Goal: Task Accomplishment & Management: Manage account settings

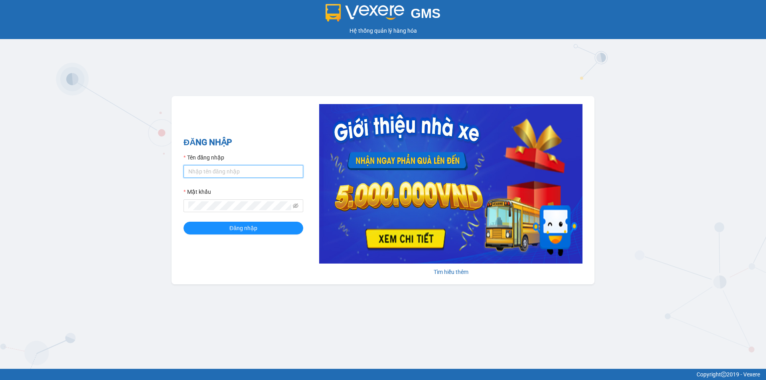
click at [216, 167] on input "Tên đăng nhập" at bounding box center [244, 171] width 120 height 13
type input "trong.minhtam"
click at [184, 222] on button "Đăng nhập" at bounding box center [244, 228] width 120 height 13
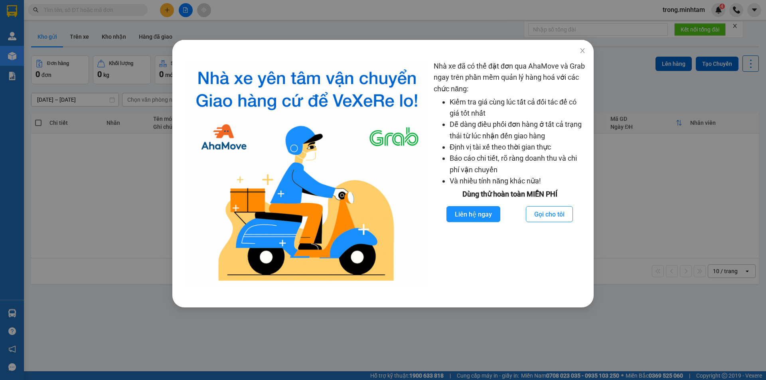
click at [164, 8] on div "Nhà xe đã có thể đặt đơn qua AhaMove và Grab ngay trên phần mềm quản lý hàng ho…" at bounding box center [383, 190] width 766 height 380
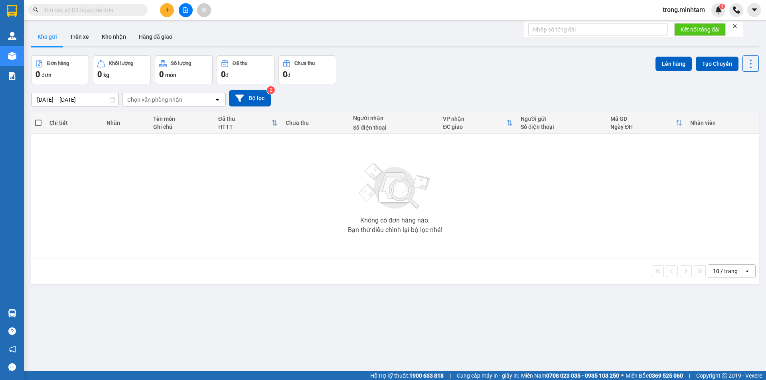
click at [166, 10] on icon "plus" at bounding box center [167, 10] width 6 height 6
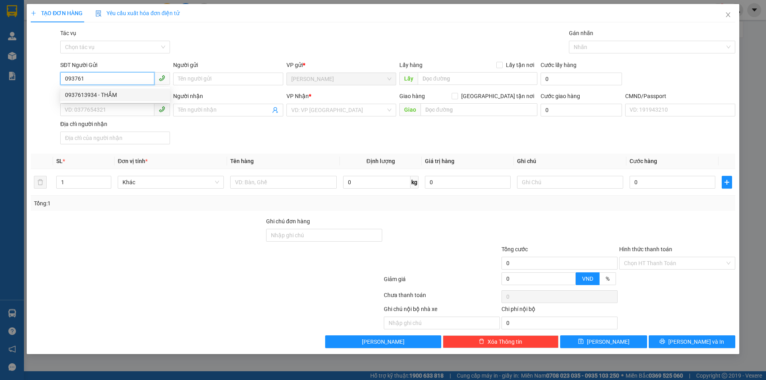
click at [104, 95] on div "0937613934 - THẮM" at bounding box center [115, 95] width 100 height 9
type input "0937613934"
type input "THẮM"
type input "0367946117"
type input "THIỆN"
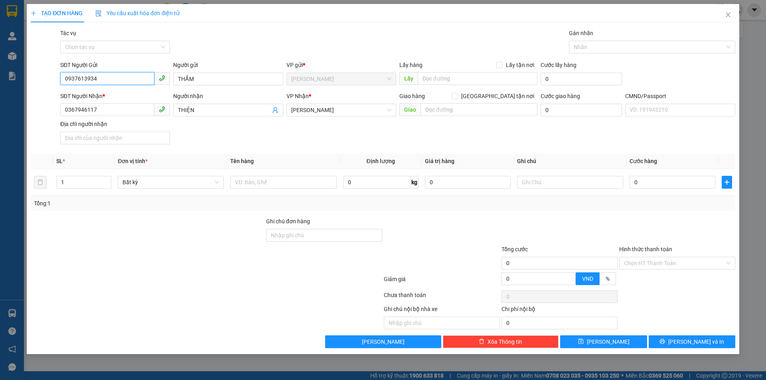
type input "0937613934"
click at [278, 111] on icon "user-add" at bounding box center [275, 110] width 6 height 6
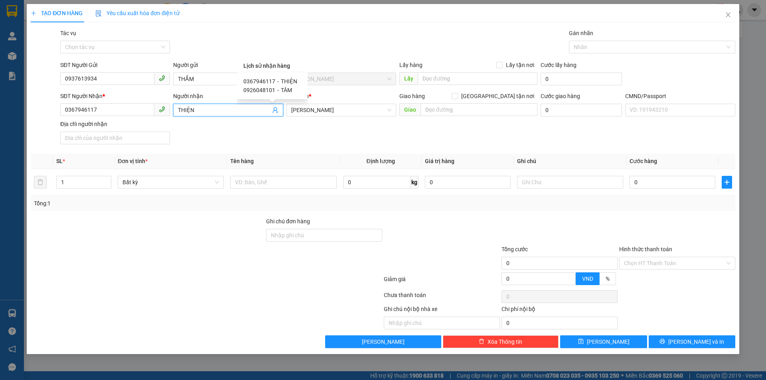
click at [277, 90] on span "-" at bounding box center [278, 90] width 2 height 6
type input "0926048101"
type input "TÂM"
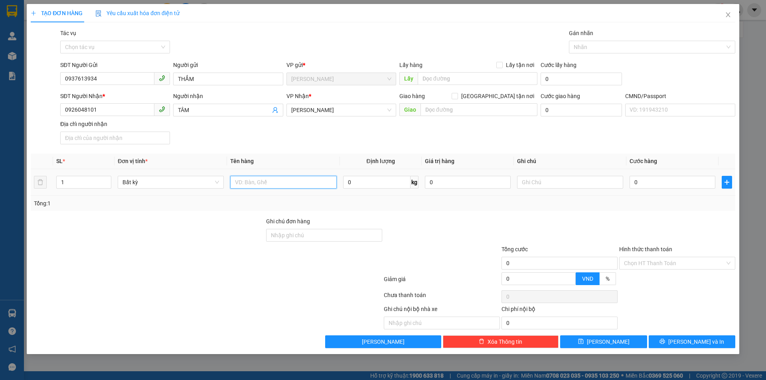
click at [262, 180] on input "text" at bounding box center [283, 182] width 106 height 13
type input "1 X TRẮNG NP"
click at [541, 180] on input "text" at bounding box center [570, 182] width 106 height 13
type input "10H00 TRỌNG"
type input "2"
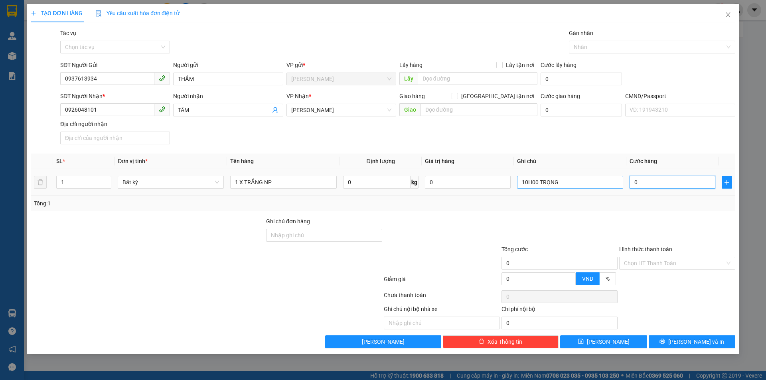
type input "2"
type input "20"
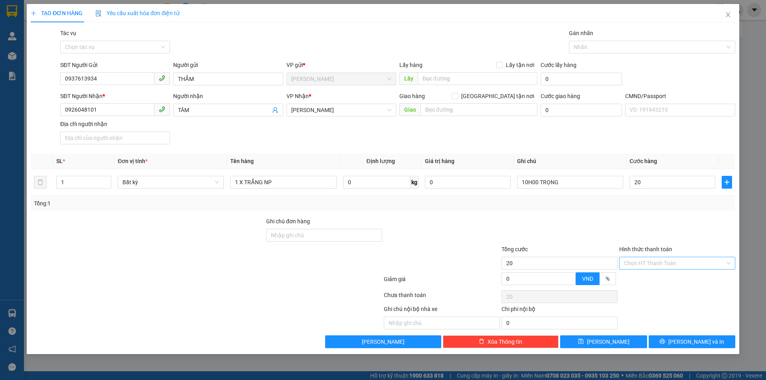
type input "20.000"
click at [649, 265] on input "Hình thức thanh toán" at bounding box center [674, 263] width 101 height 12
click at [639, 280] on div "Tại văn phòng" at bounding box center [677, 279] width 107 height 9
type input "0"
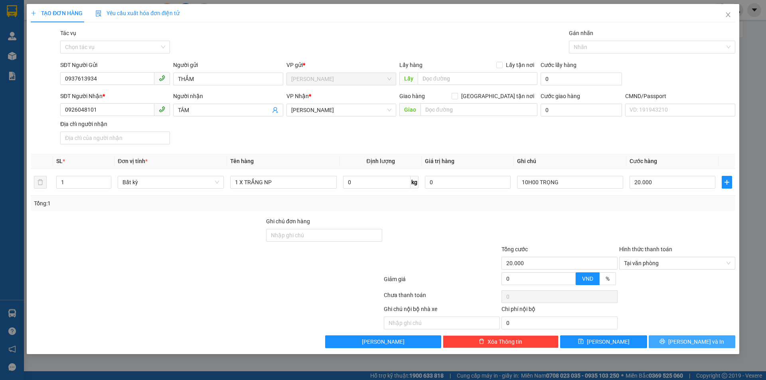
click at [672, 337] on button "[PERSON_NAME] và In" at bounding box center [692, 342] width 87 height 13
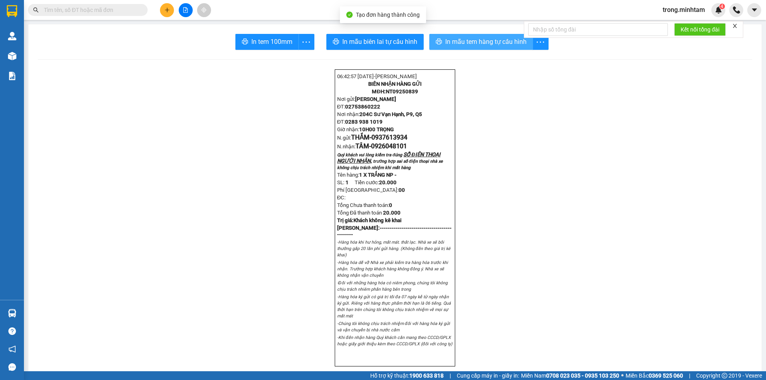
click at [476, 47] on span "In mẫu tem hàng tự cấu hình" at bounding box center [485, 42] width 81 height 10
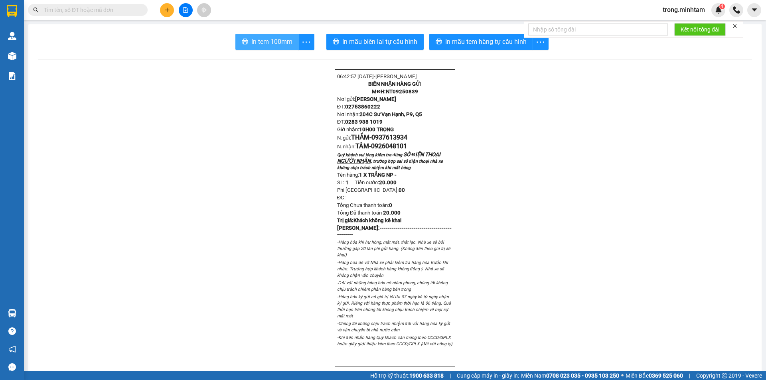
click at [265, 45] on span "In tem 100mm" at bounding box center [271, 42] width 41 height 10
click at [169, 12] on icon "plus" at bounding box center [167, 10] width 6 height 6
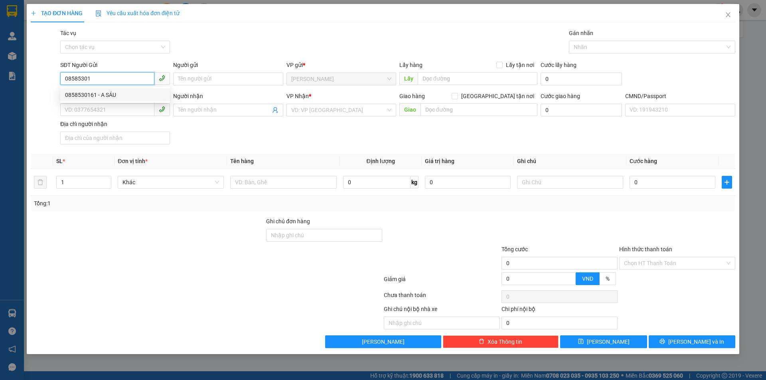
click at [97, 93] on div "0858530161 - A SÁU" at bounding box center [115, 95] width 100 height 9
type input "0858530161"
type input "A SÁU"
type input "0944881313"
type input "THIÊN LÝ"
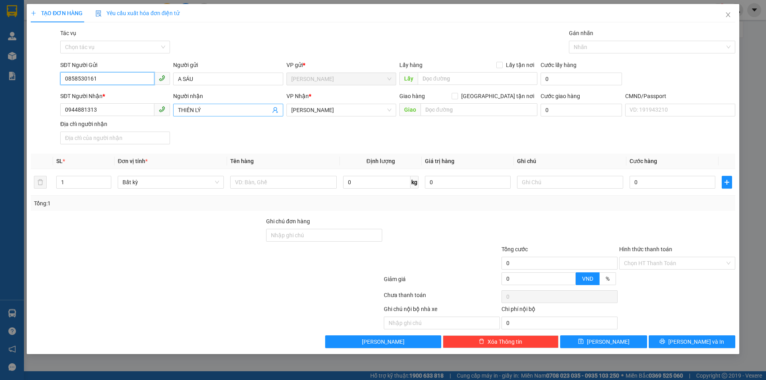
type input "0858530161"
click at [279, 110] on span "THIÊN LÝ" at bounding box center [228, 110] width 110 height 13
click at [277, 110] on icon "user-add" at bounding box center [275, 110] width 5 height 6
click at [263, 90] on span "0704580692" at bounding box center [254, 90] width 32 height 6
type input "0704580692"
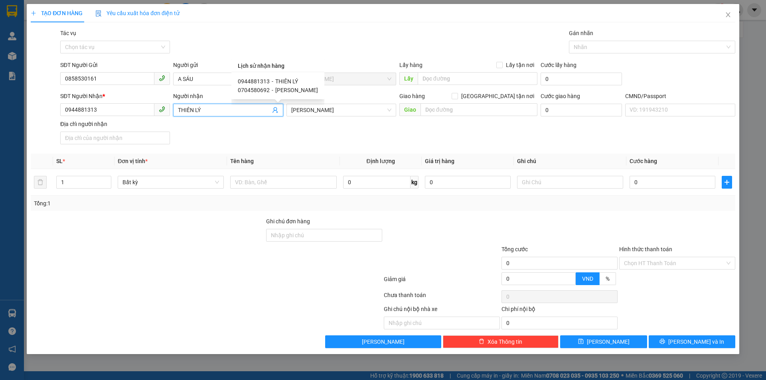
type input "HUỲNH NHƯ"
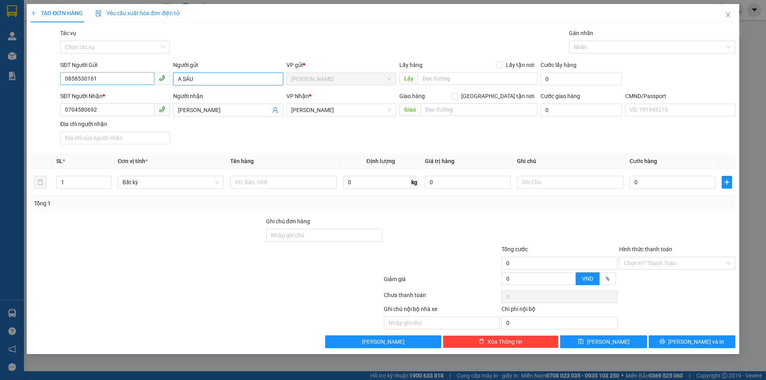
drag, startPoint x: 216, startPoint y: 83, endPoint x: 154, endPoint y: 81, distance: 62.3
click at [154, 81] on div "SĐT Người Gửi 0858530161 Người gửi A SÁU A SÁU VP gửi * Ngã Tư Huyện Lấy hàng…" at bounding box center [398, 75] width 679 height 28
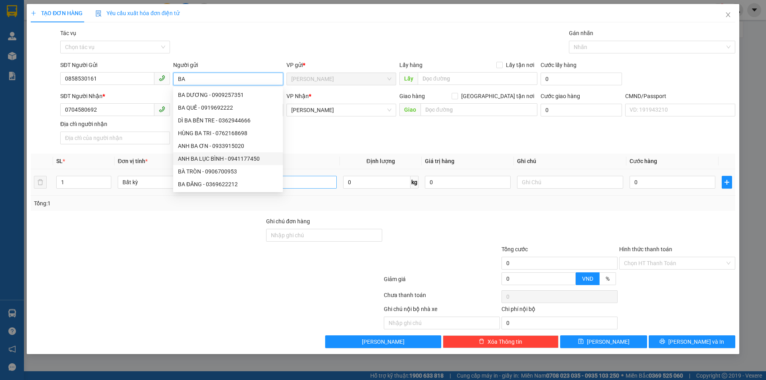
type input "BA"
click at [297, 180] on input "text" at bounding box center [283, 182] width 106 height 13
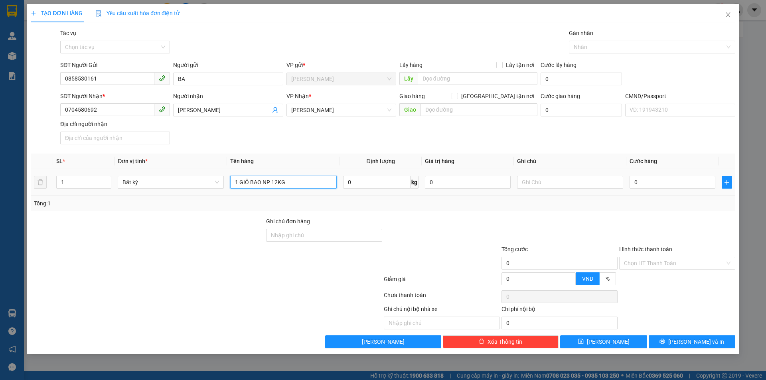
type input "1 GIỎ BAO NP 12KG"
type input "11H00 TRỌNG"
type input "3"
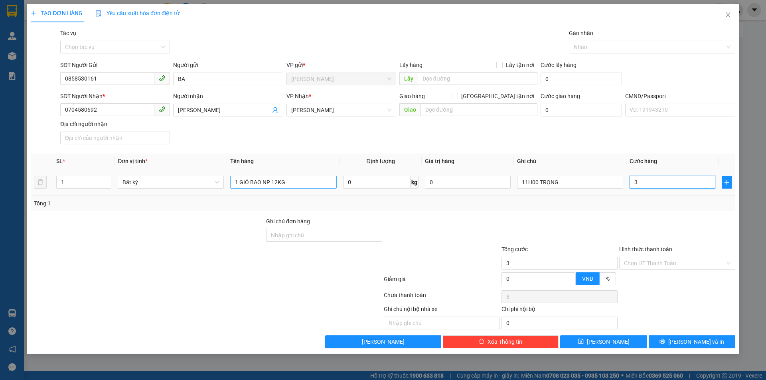
type input "30"
type input "30.000"
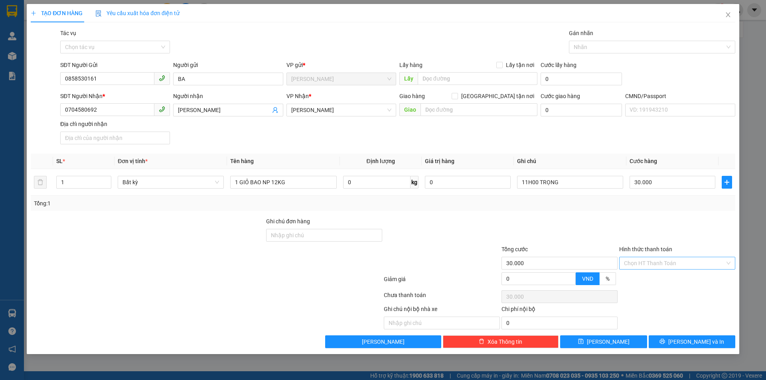
click at [677, 267] on input "Hình thức thanh toán" at bounding box center [674, 263] width 101 height 12
click at [649, 278] on div "Tại văn phòng" at bounding box center [677, 279] width 107 height 9
type input "0"
click at [688, 347] on button "[PERSON_NAME] và In" at bounding box center [692, 342] width 87 height 13
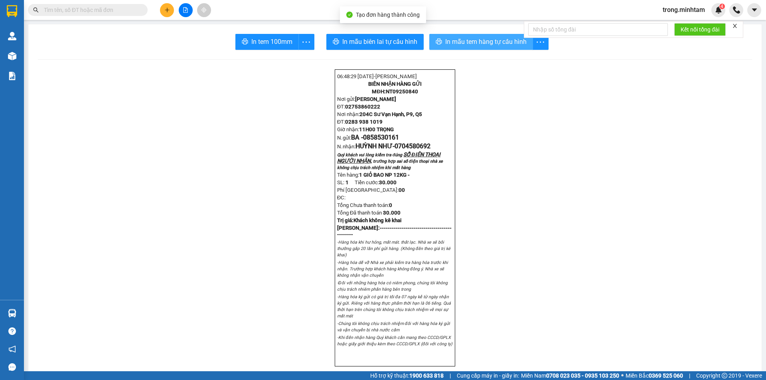
click at [441, 38] on button "In mẫu tem hàng tự cấu hình" at bounding box center [481, 42] width 104 height 16
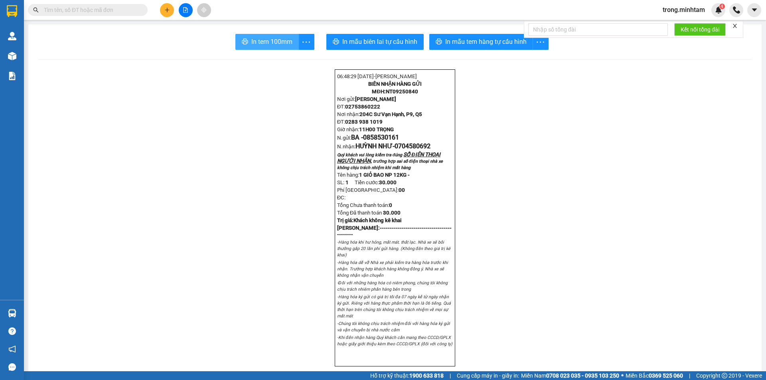
click at [275, 44] on span "In tem 100mm" at bounding box center [271, 42] width 41 height 10
click at [163, 8] on button at bounding box center [167, 10] width 14 height 14
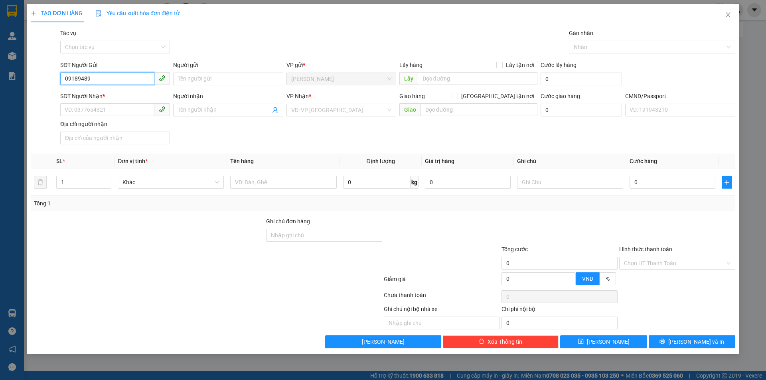
click at [77, 83] on input "09189489" at bounding box center [107, 78] width 94 height 13
click at [88, 93] on div "0918948931 - ANH PHỤC" at bounding box center [115, 95] width 100 height 9
type input "0918948931"
type input "ANH PHỤC"
type input "0396519192"
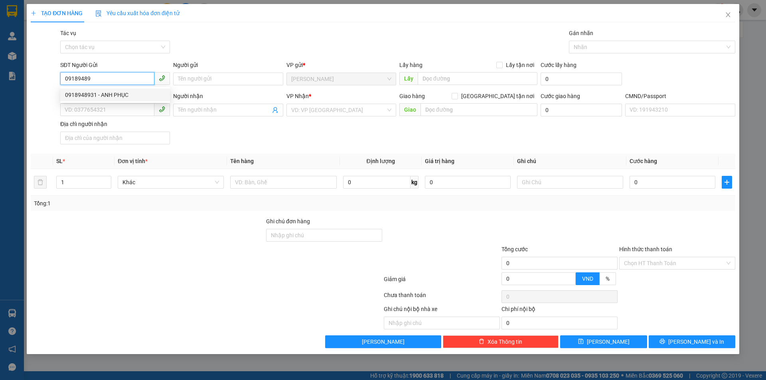
type input "ĐẠT"
type input "0918948931"
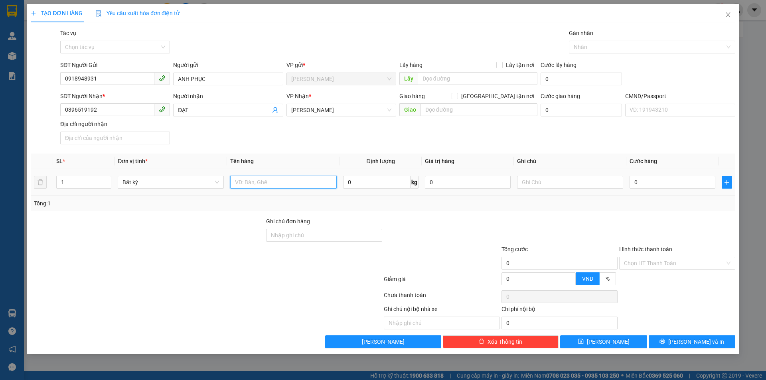
click at [274, 183] on input "text" at bounding box center [283, 182] width 106 height 13
type input "1 THÙNG NP 13KG"
type input "11H00 TRỌNG"
type input "3"
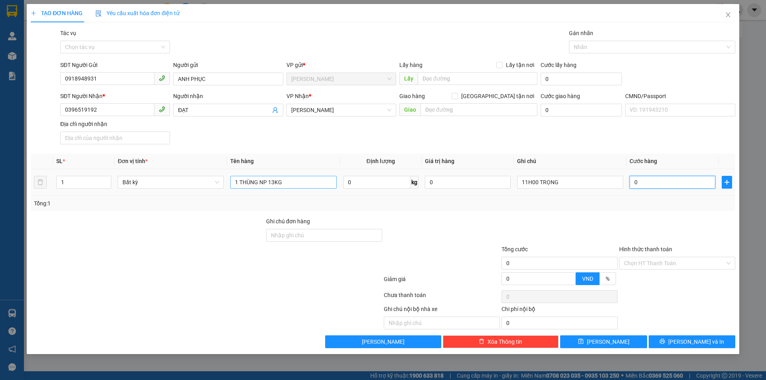
type input "3"
type input "30"
type input "30.000"
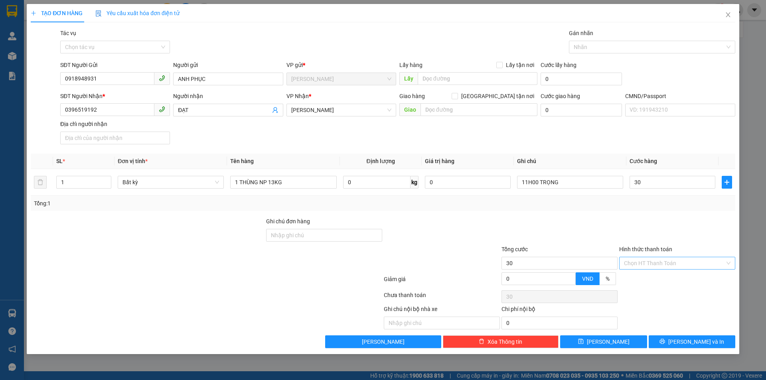
type input "30.000"
click at [636, 261] on input "Hình thức thanh toán" at bounding box center [674, 263] width 101 height 12
click at [650, 277] on div "Tại văn phòng" at bounding box center [677, 279] width 107 height 9
type input "0"
click at [675, 342] on button "[PERSON_NAME] và In" at bounding box center [692, 342] width 87 height 13
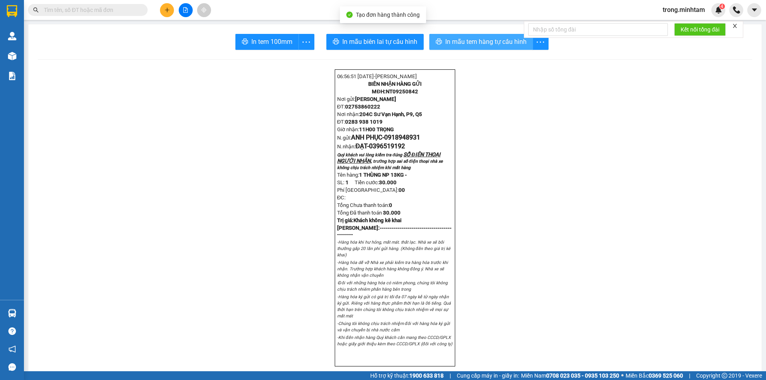
click at [485, 42] on span "In mẫu tem hàng tự cấu hình" at bounding box center [485, 42] width 81 height 10
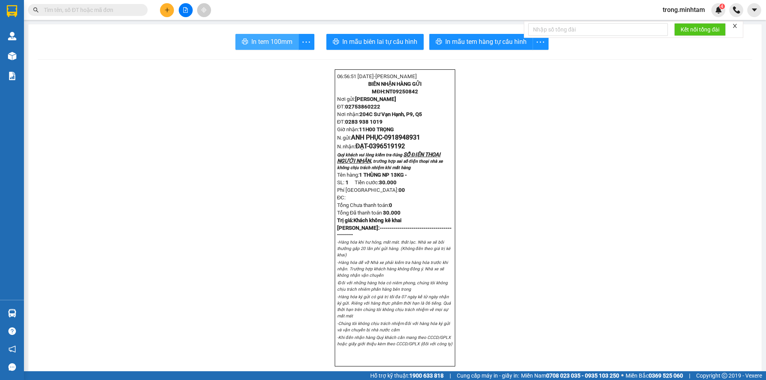
click at [265, 45] on span "In tem 100mm" at bounding box center [271, 42] width 41 height 10
click at [735, 26] on icon "close" at bounding box center [735, 26] width 6 height 6
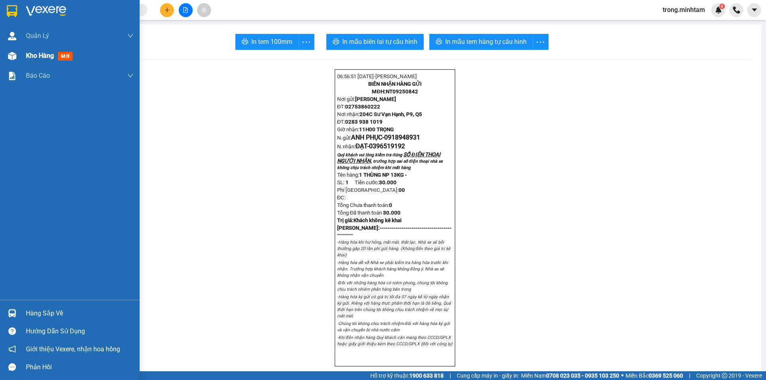
click at [43, 56] on span "Kho hàng" at bounding box center [40, 56] width 28 height 8
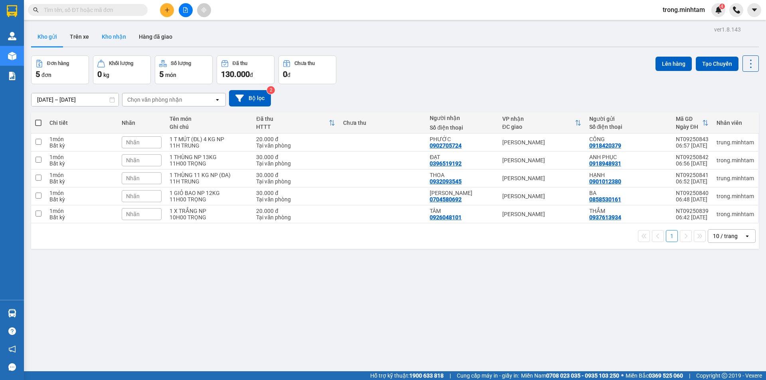
click at [114, 34] on button "Kho nhận" at bounding box center [113, 36] width 37 height 19
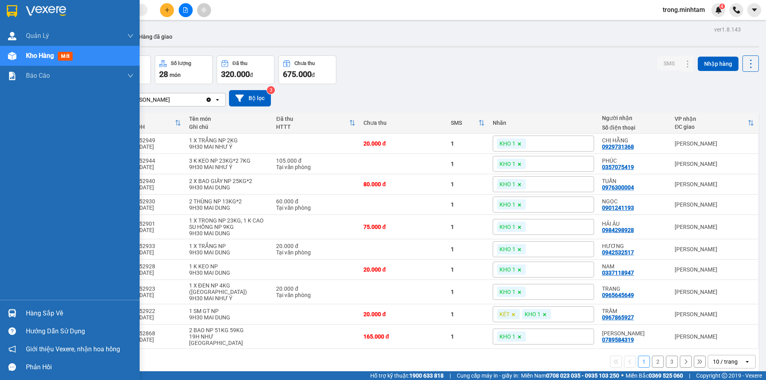
click at [48, 308] on div "Hàng sắp về" at bounding box center [80, 314] width 108 height 12
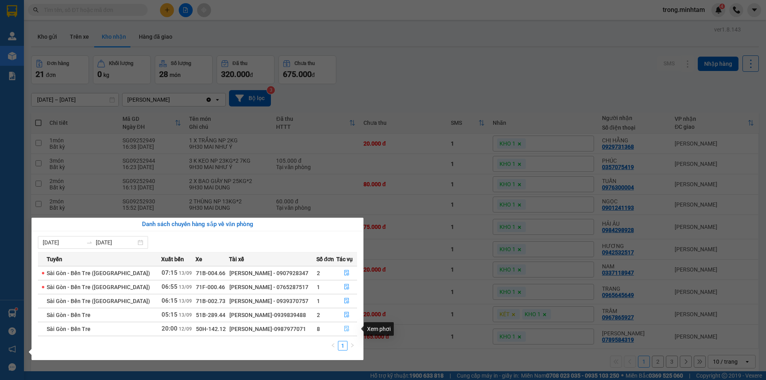
click at [346, 330] on icon "file-done" at bounding box center [347, 329] width 6 height 6
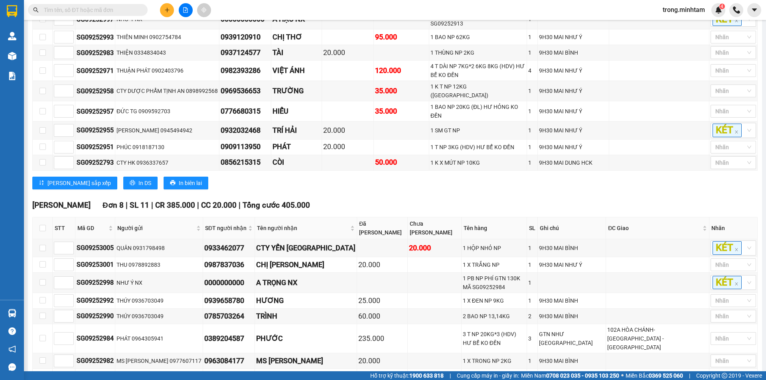
scroll to position [1515, 0]
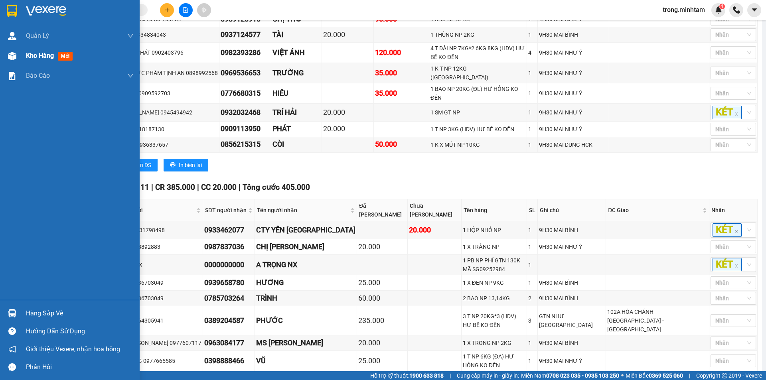
click at [34, 50] on div "Kho hàng mới" at bounding box center [80, 56] width 108 height 20
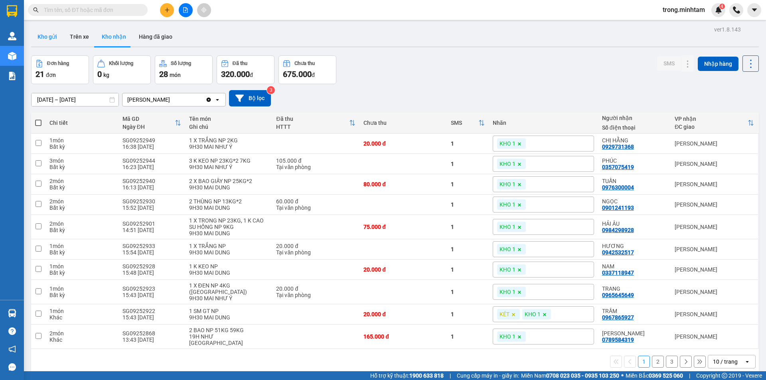
click at [42, 37] on button "Kho gửi" at bounding box center [47, 36] width 32 height 19
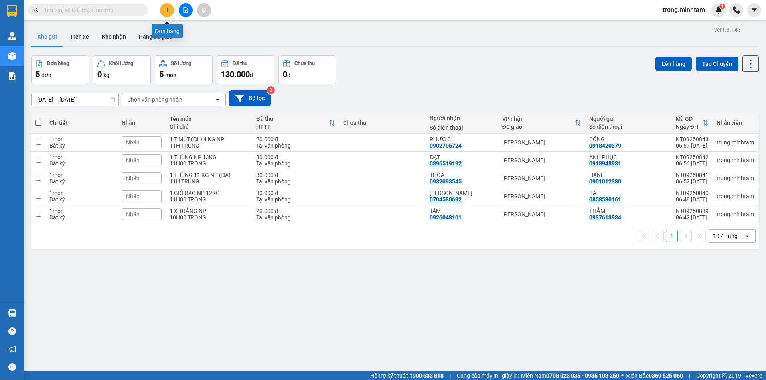
click at [174, 15] on div at bounding box center [186, 10] width 60 height 14
click at [167, 15] on button at bounding box center [167, 10] width 14 height 14
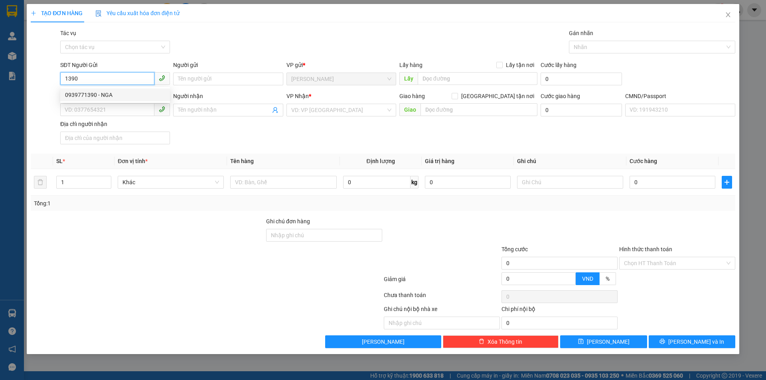
click at [103, 95] on div "0939771390 - NGA" at bounding box center [115, 95] width 100 height 9
type input "0939771390"
type input "NGA"
type input "0902556272"
type input "ÁI QUỐC"
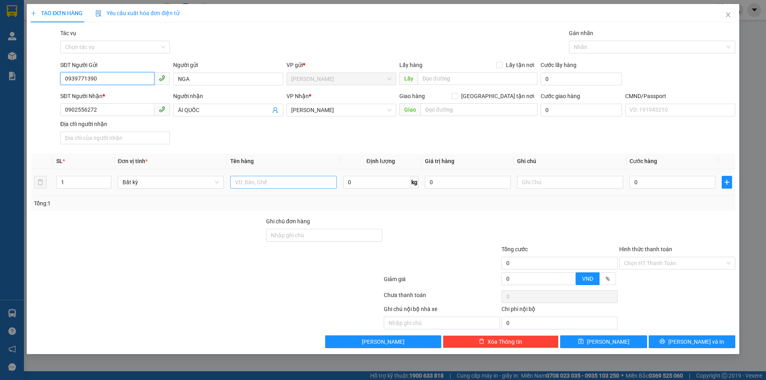
type input "0939771390"
click at [254, 182] on input "text" at bounding box center [283, 182] width 106 height 13
type input "1 X ĐEN NP 2KG"
type input "12H00 TRỌNG"
type input "2"
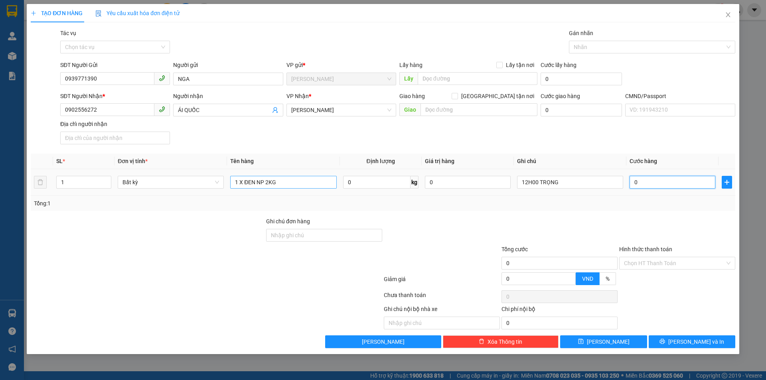
type input "2"
type input "20"
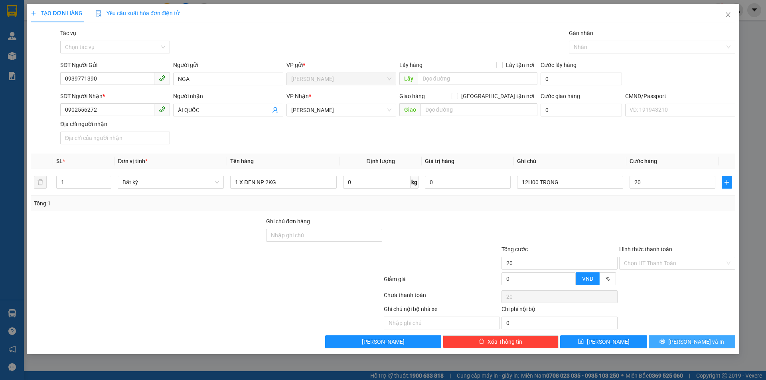
type input "20.000"
click at [670, 337] on button "Lưu và In" at bounding box center [692, 342] width 87 height 13
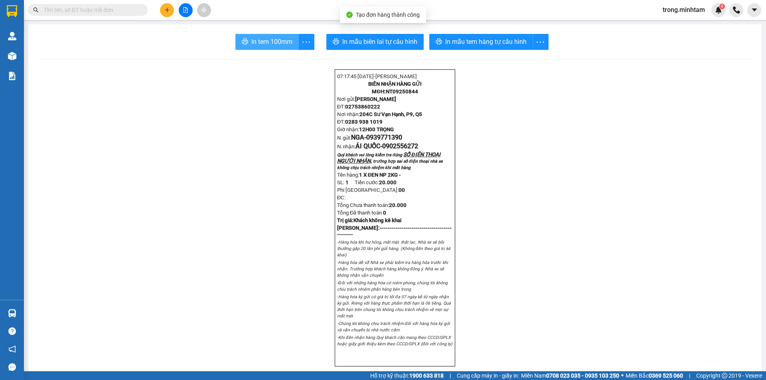
click at [289, 47] on span "In tem 100mm" at bounding box center [271, 42] width 41 height 10
click at [114, 7] on input "text" at bounding box center [91, 10] width 94 height 9
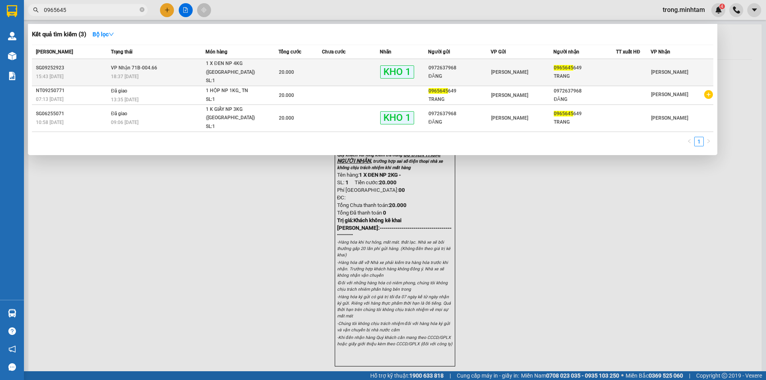
type input "0965645"
click at [237, 62] on div "1 X ĐEN NP 4KG (TN)" at bounding box center [236, 67] width 60 height 17
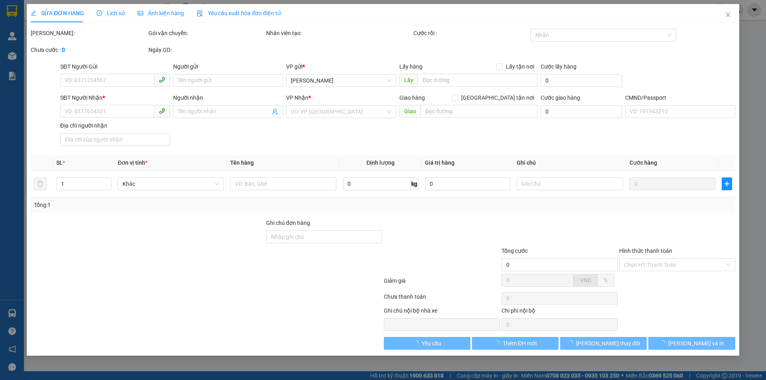
type input "0972637968"
type input "ĐĂNG"
type input "0965645649"
type input "TRANG"
type input "ĐG"
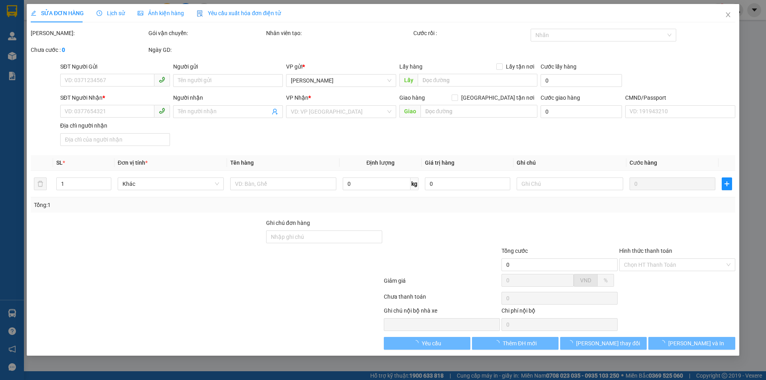
type input "20.000"
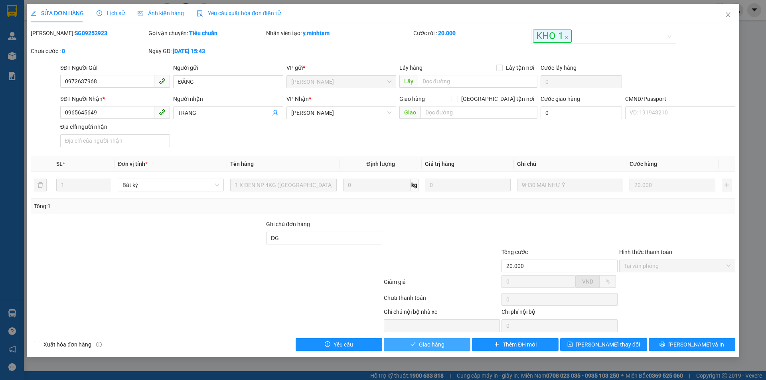
click at [433, 343] on span "Giao hàng" at bounding box center [432, 344] width 26 height 9
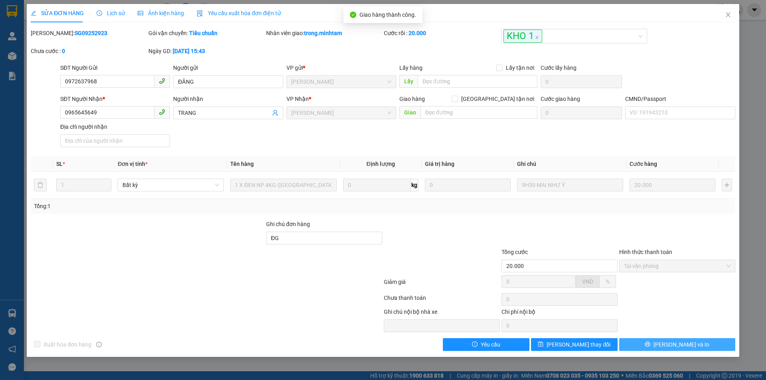
click at [687, 349] on span "Lưu và In" at bounding box center [682, 344] width 56 height 9
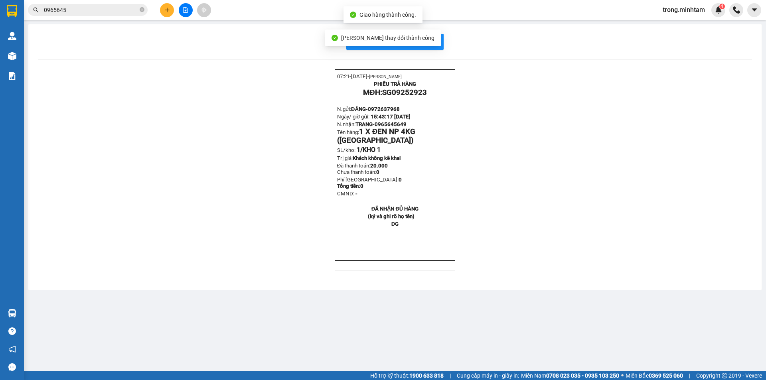
click at [422, 44] on div "Lưu thay đổi thành công" at bounding box center [383, 38] width 116 height 17
click at [427, 43] on span "In mẫu biên lai tự cấu hình" at bounding box center [399, 42] width 75 height 10
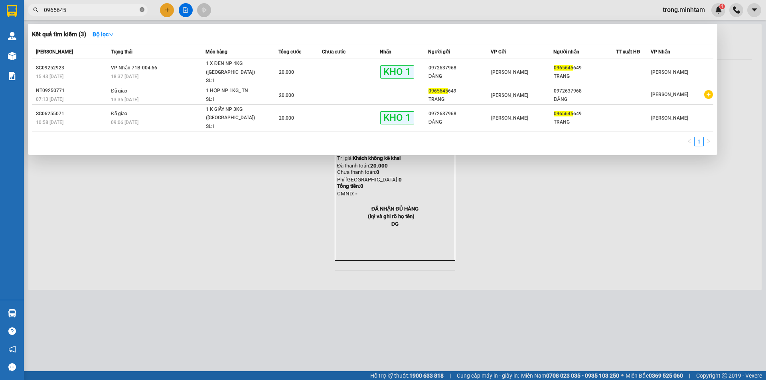
click at [140, 13] on span at bounding box center [142, 10] width 5 height 8
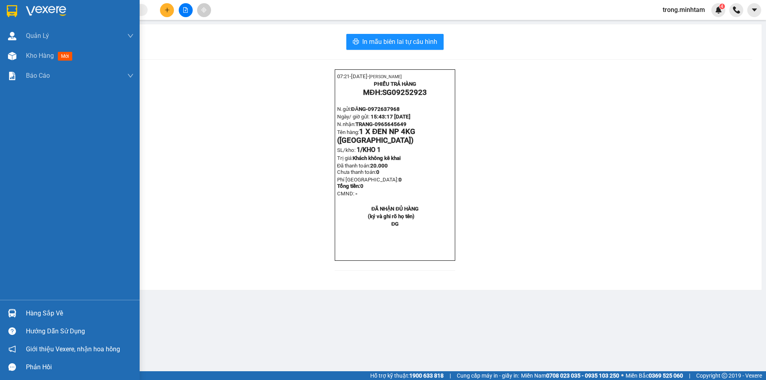
click at [32, 315] on div "Hàng sắp về" at bounding box center [80, 314] width 108 height 12
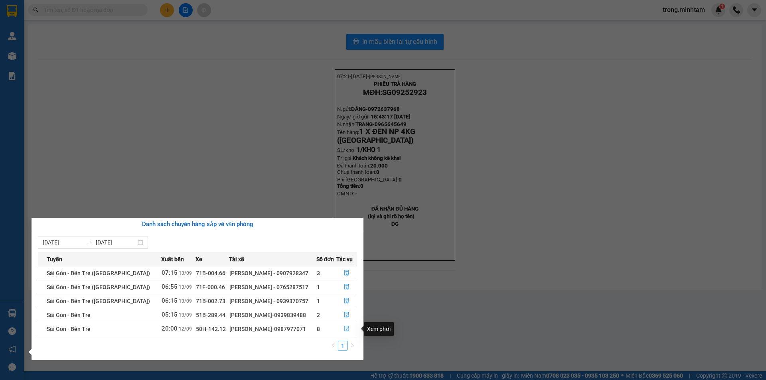
click at [344, 331] on icon "file-done" at bounding box center [347, 329] width 6 height 6
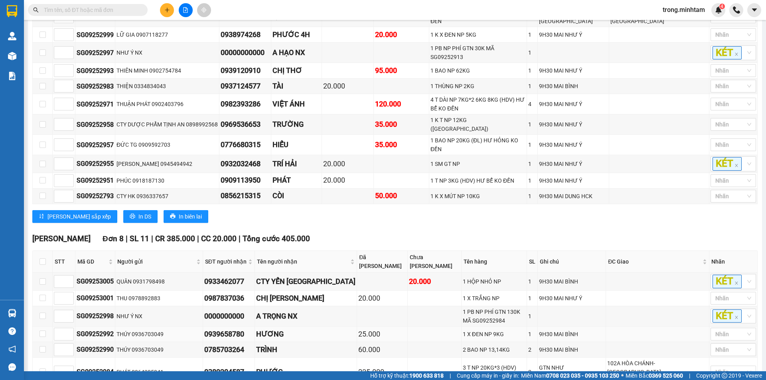
scroll to position [1515, 0]
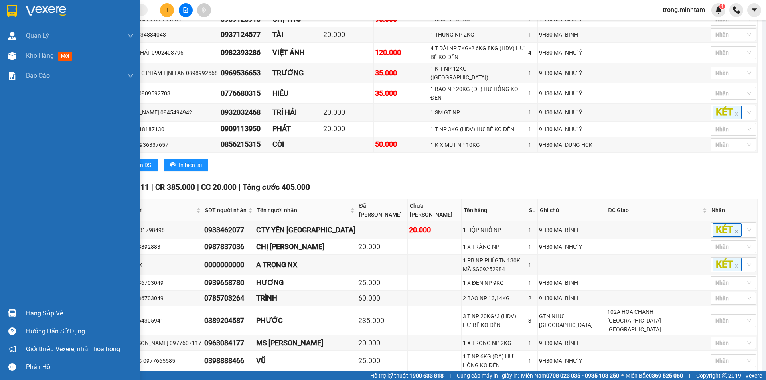
click at [44, 323] on div "Hướng dẫn sử dụng" at bounding box center [70, 331] width 140 height 18
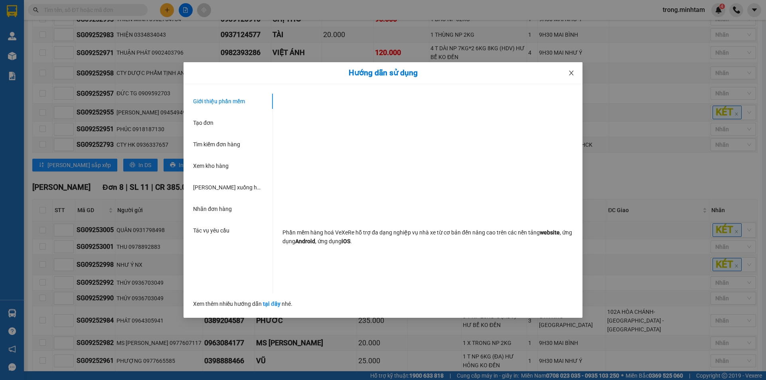
drag, startPoint x: 572, startPoint y: 69, endPoint x: 426, endPoint y: 175, distance: 180.9
click at [572, 69] on span "Close" at bounding box center [571, 73] width 22 height 22
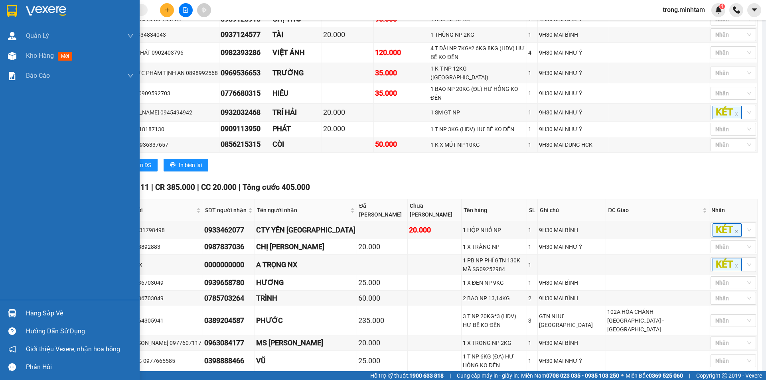
click at [46, 303] on div "Hàng sắp về Hướng dẫn sử dụng Giới thiệu Vexere, nhận hoa hồng Phản hồi" at bounding box center [70, 338] width 140 height 76
click at [47, 310] on div "Hàng sắp về" at bounding box center [80, 314] width 108 height 12
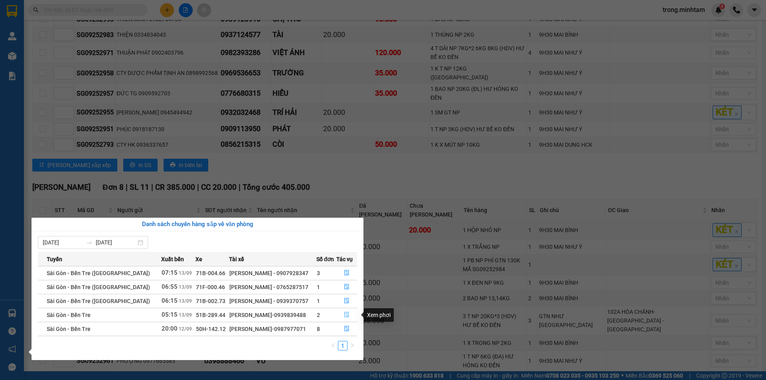
click at [347, 315] on icon "file-done" at bounding box center [347, 315] width 6 height 6
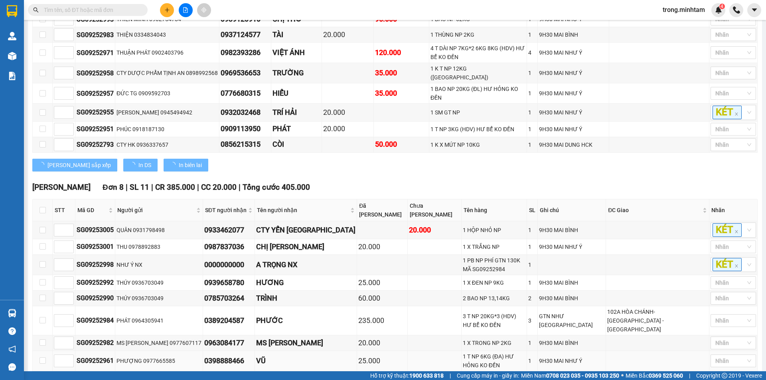
type input "13/09/2025"
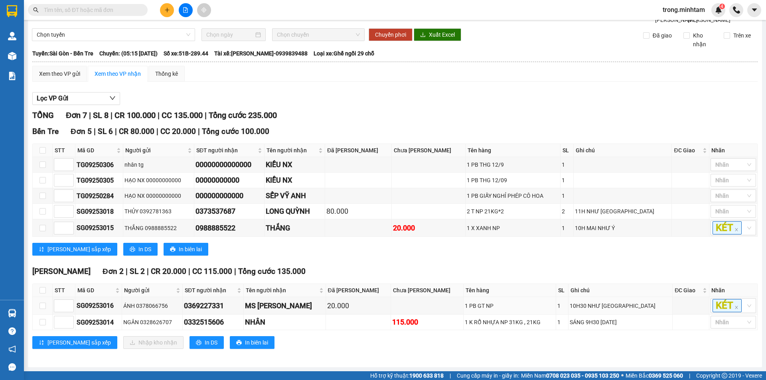
scroll to position [32, 0]
click at [172, 12] on button at bounding box center [167, 10] width 14 height 14
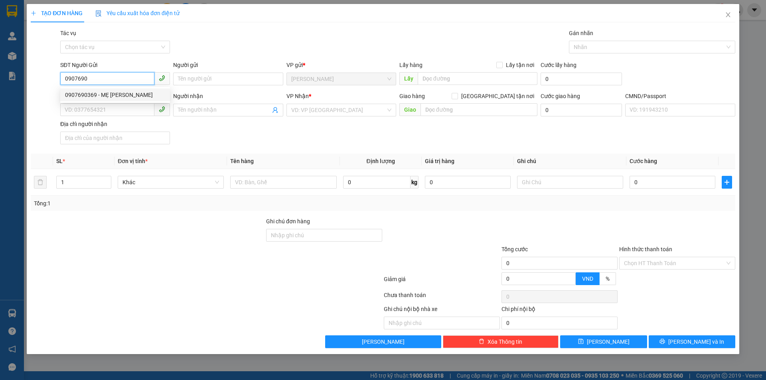
click at [114, 95] on div "0907690369 - MẸ OANH" at bounding box center [115, 95] width 100 height 9
type input "0907690369"
type input "MẸ OANH"
type input "0931150172"
type input "XUYÊN"
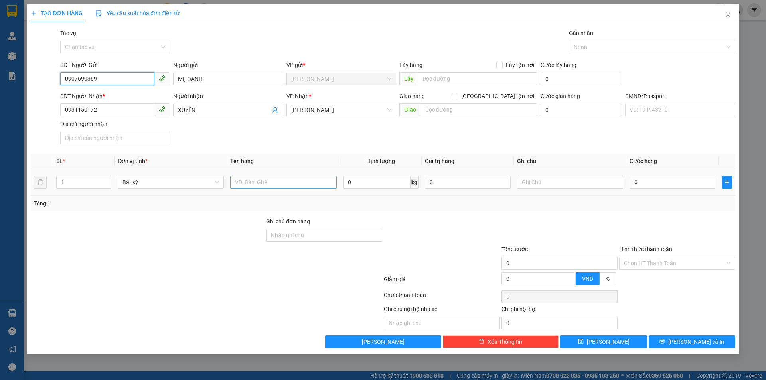
type input "0907690369"
click at [262, 188] on input "text" at bounding box center [283, 182] width 106 height 13
type input "1 THÙNG NP 27KG"
type input "14H00 TRỌNG"
type input "4"
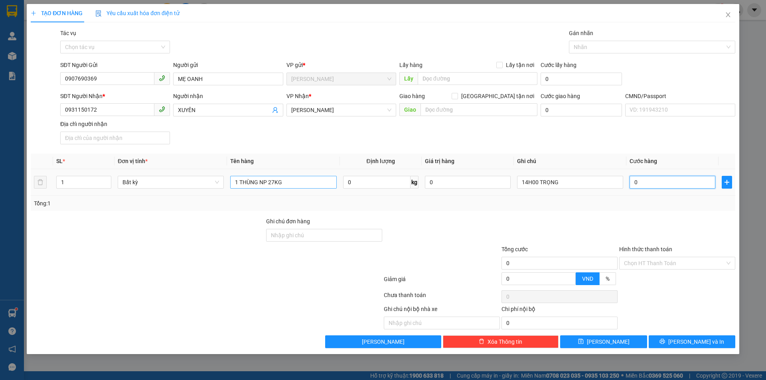
type input "4"
type input "45"
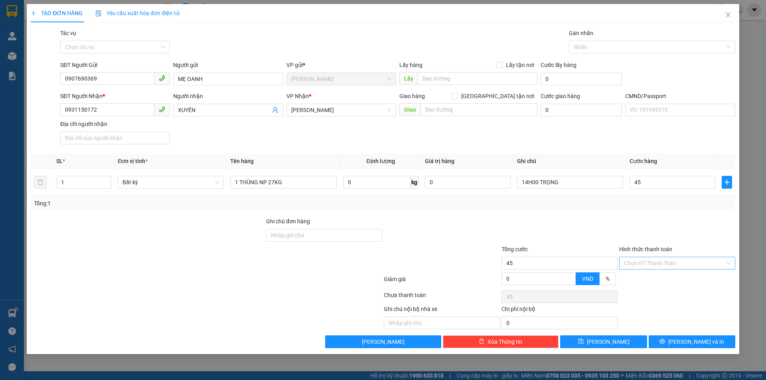
type input "45.000"
click at [653, 261] on input "Hình thức thanh toán" at bounding box center [674, 263] width 101 height 12
click at [650, 277] on div "Tại văn phòng" at bounding box center [677, 279] width 107 height 9
type input "0"
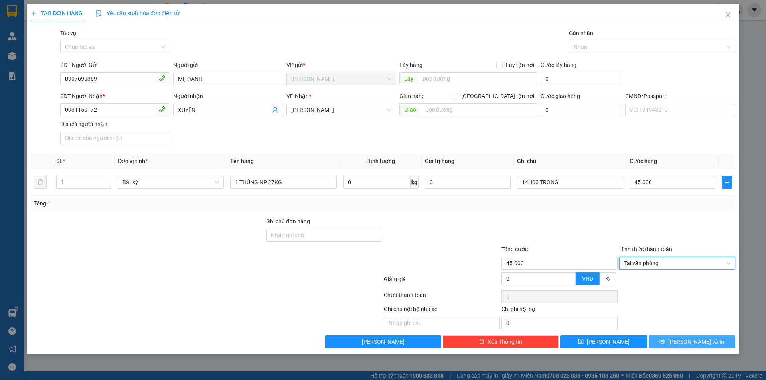
click at [671, 336] on button "Lưu và In" at bounding box center [692, 342] width 87 height 13
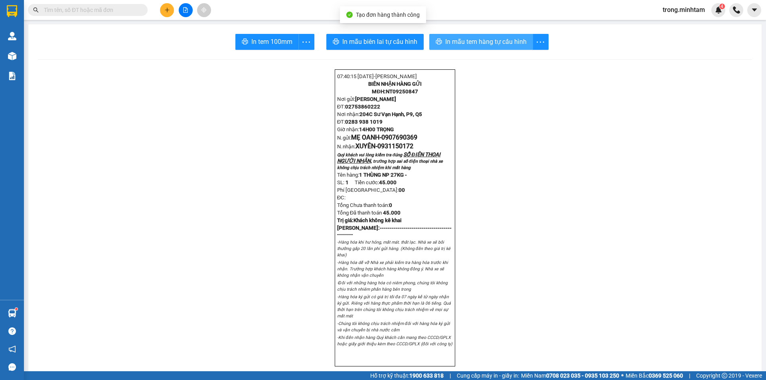
click at [438, 41] on icon "printer" at bounding box center [439, 42] width 6 height 6
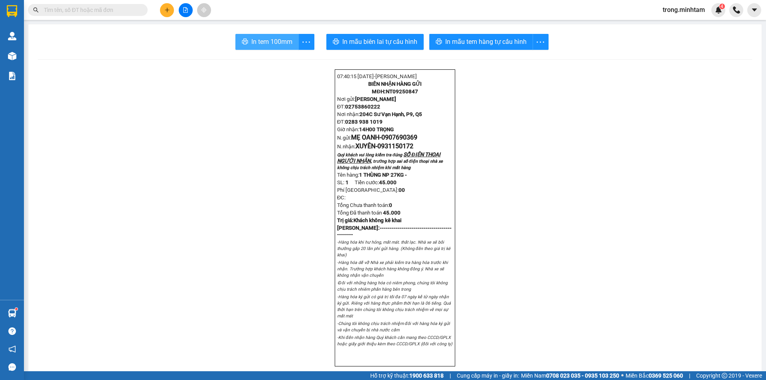
click at [259, 37] on span "In tem 100mm" at bounding box center [271, 42] width 41 height 10
click at [166, 10] on icon "plus" at bounding box center [167, 10] width 4 height 0
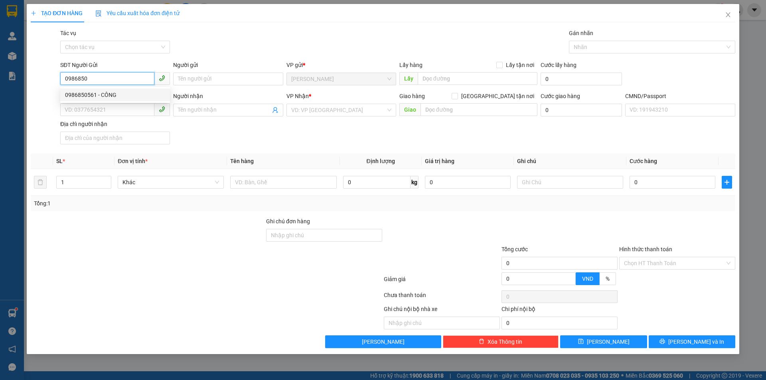
click at [102, 92] on div "0986850561 - CÔNG" at bounding box center [115, 95] width 100 height 9
type input "0986850561"
type input "CÔNG"
type input "0908559009"
type input "HÙNG"
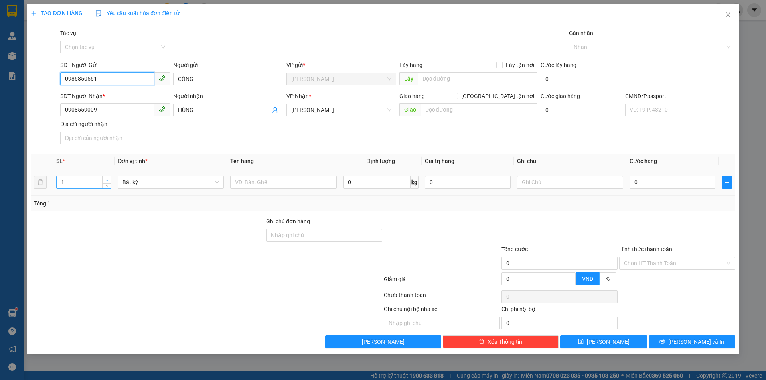
type input "0986850561"
click at [107, 179] on icon "up" at bounding box center [107, 180] width 3 height 3
type input "4"
click at [107, 178] on span "up" at bounding box center [107, 180] width 5 height 5
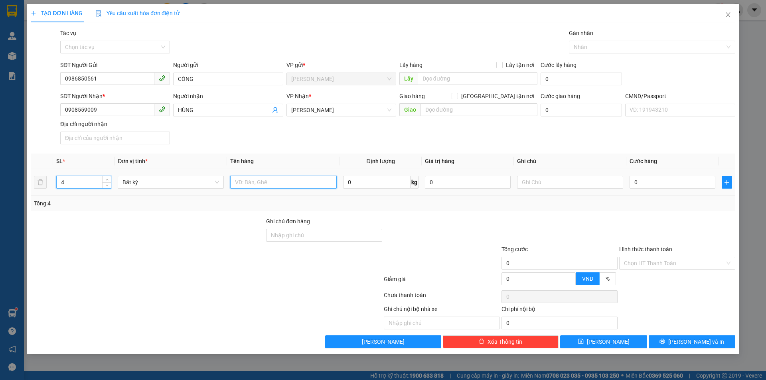
click at [270, 186] on input "text" at bounding box center [283, 182] width 106 height 13
type input "3 BAO NP(20/35/36/37KG)"
type input "14H00 TRỌNG"
type input "1"
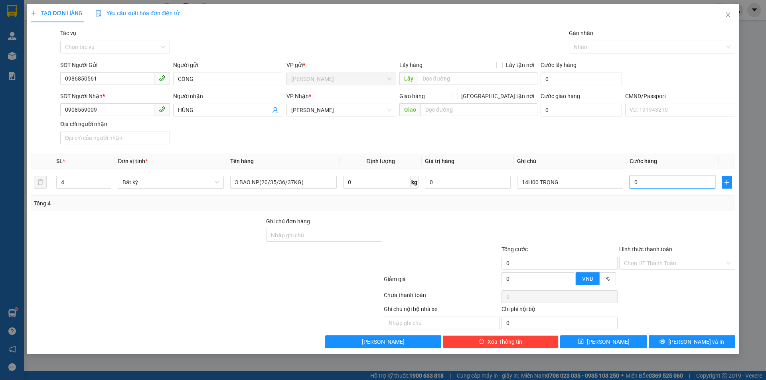
type input "1"
type input "19"
type input "195"
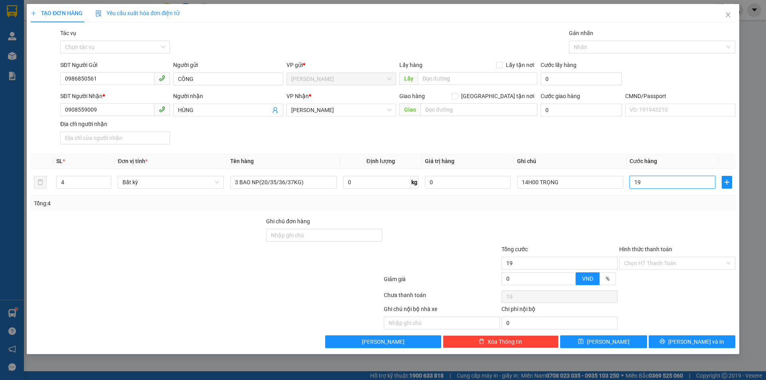
type input "195"
click at [666, 266] on input "Hình thức thanh toán" at bounding box center [674, 263] width 101 height 12
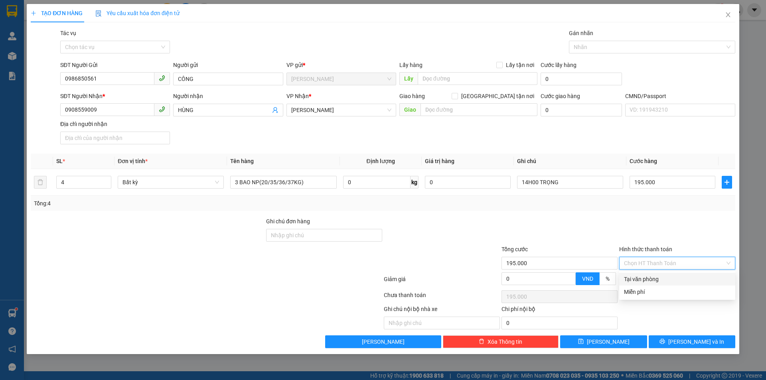
click at [633, 277] on div "Tại văn phòng" at bounding box center [677, 279] width 107 height 9
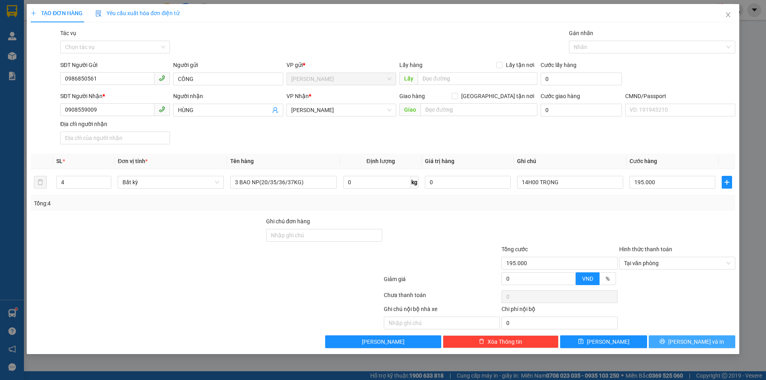
click at [696, 337] on button "Lưu và In" at bounding box center [692, 342] width 87 height 13
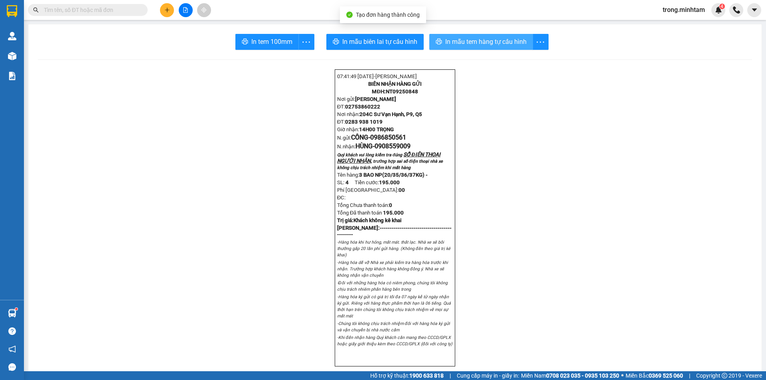
click at [500, 42] on span "In mẫu tem hàng tự cấu hình" at bounding box center [485, 42] width 81 height 10
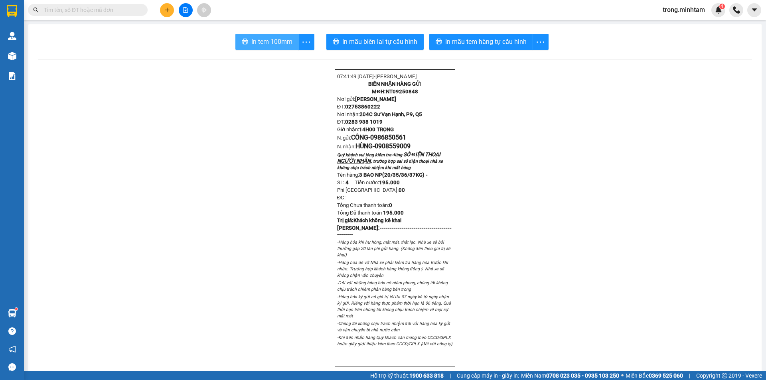
click at [270, 40] on span "In tem 100mm" at bounding box center [271, 42] width 41 height 10
click at [259, 43] on span "In tem 100mm" at bounding box center [271, 42] width 41 height 10
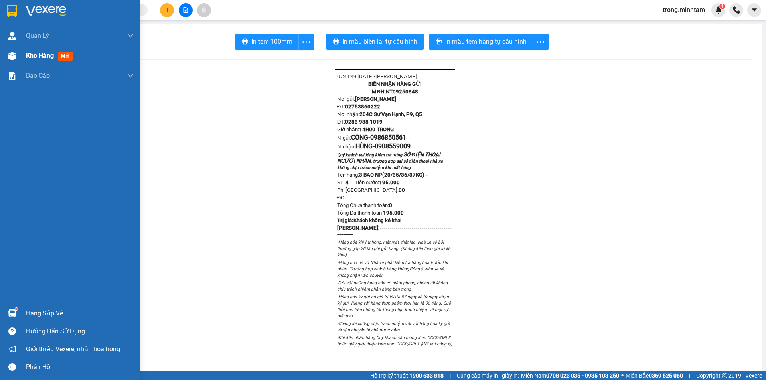
click at [39, 57] on span "Kho hàng" at bounding box center [40, 56] width 28 height 8
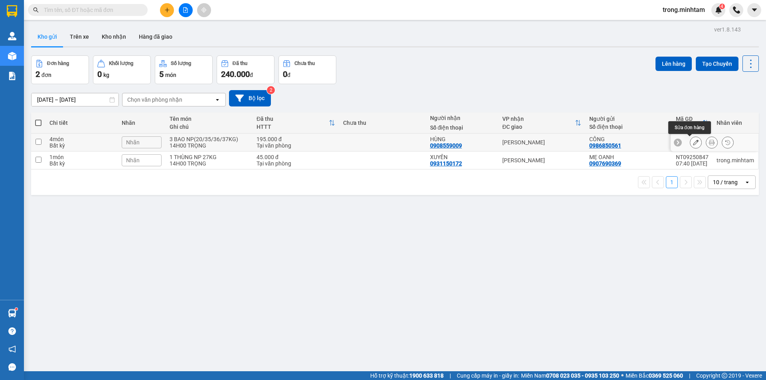
click at [690, 142] on button at bounding box center [695, 143] width 11 height 14
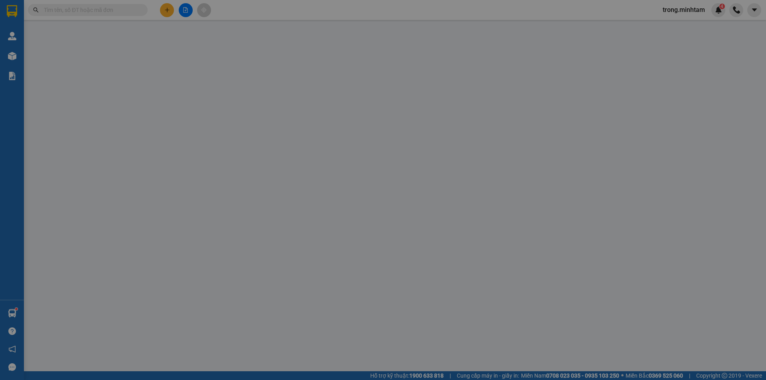
type input "0986850561"
type input "CÔNG"
type input "0908559009"
type input "HÙNG"
type input "195.000"
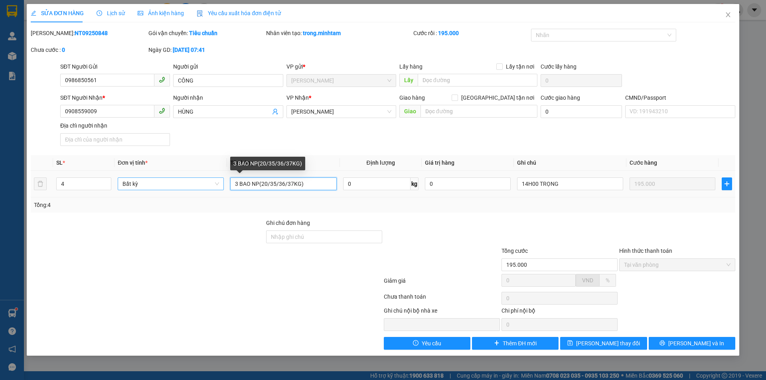
drag, startPoint x: 237, startPoint y: 184, endPoint x: 214, endPoint y: 187, distance: 22.9
click at [214, 187] on tr "4 Bất kỳ 3 BAO NP(20/35/36/37KG) 0 kg 0 14H00 TRỌNG 195.000" at bounding box center [383, 184] width 705 height 27
type input "4 BAO NP(20/35/36/37KG)"
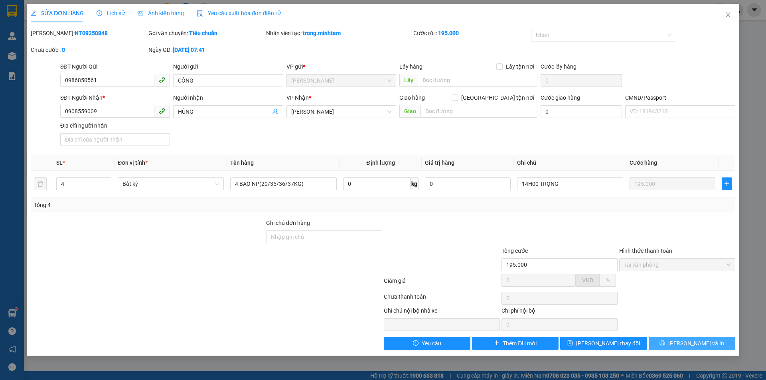
click at [685, 340] on button "Lưu và In" at bounding box center [692, 343] width 87 height 13
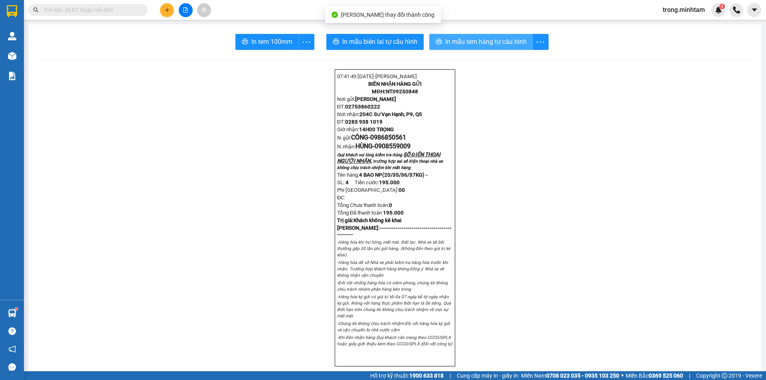
drag, startPoint x: 457, startPoint y: 43, endPoint x: 492, endPoint y: -5, distance: 59.4
click at [492, 0] on html "Kết quả tìm kiếm ( 3 ) Bộ lọc Mã ĐH Trạng thái Món hàng Tổng cước Chưa cước Nhã…" at bounding box center [383, 190] width 766 height 380
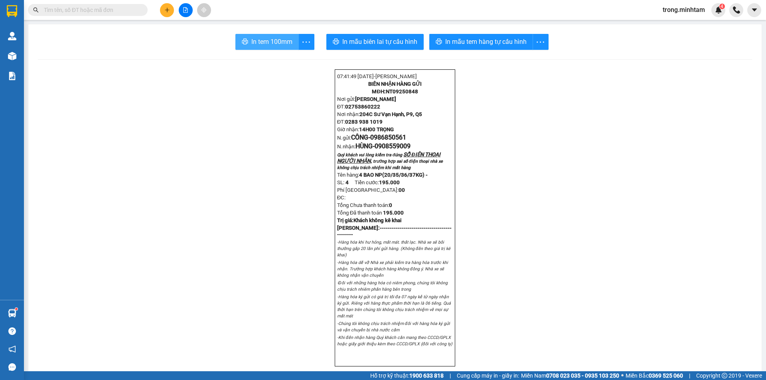
click at [255, 44] on span "In tem 100mm" at bounding box center [271, 42] width 41 height 10
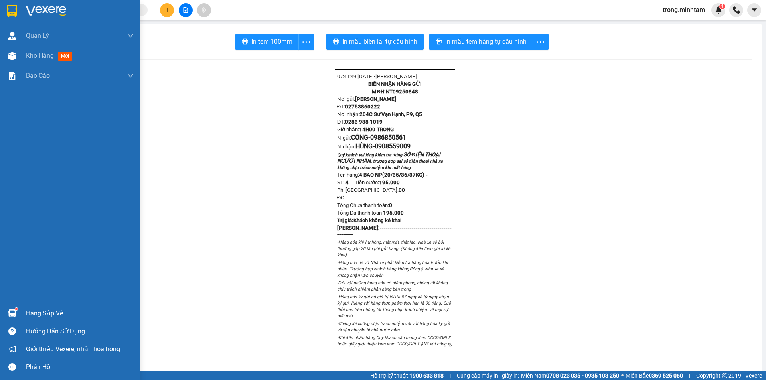
click at [35, 311] on div "Hàng sắp về" at bounding box center [80, 314] width 108 height 12
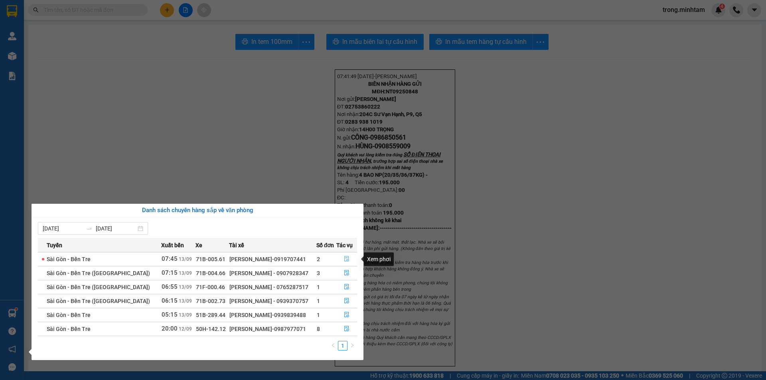
click at [344, 259] on icon "file-done" at bounding box center [347, 259] width 6 height 6
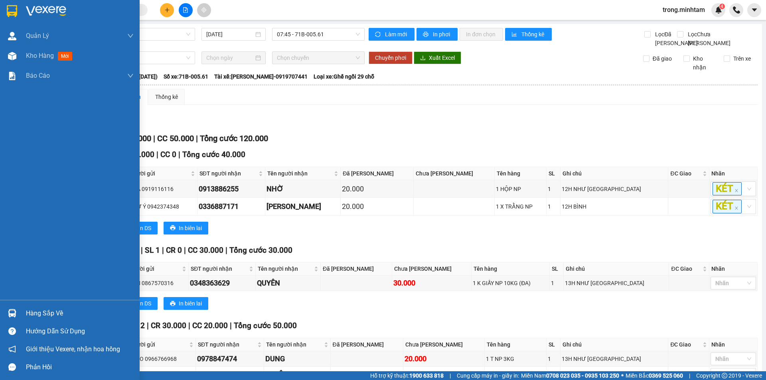
click at [57, 317] on div "Hàng sắp về" at bounding box center [80, 314] width 108 height 12
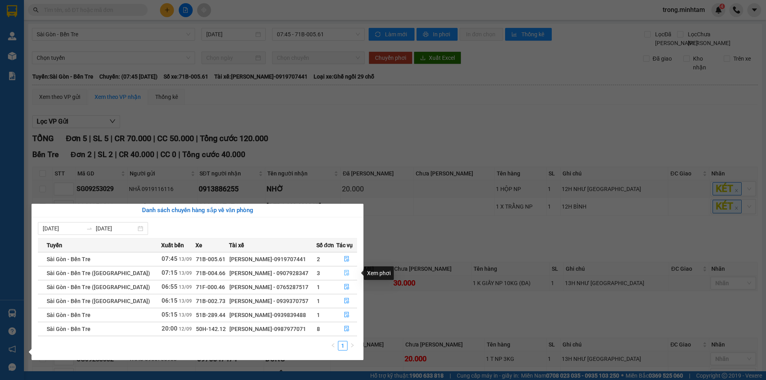
click at [345, 273] on icon "file-done" at bounding box center [347, 273] width 6 height 6
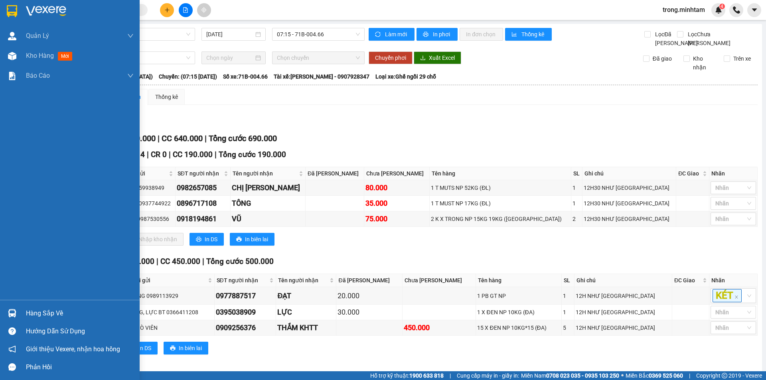
click at [49, 314] on div "Hàng sắp về" at bounding box center [80, 314] width 108 height 12
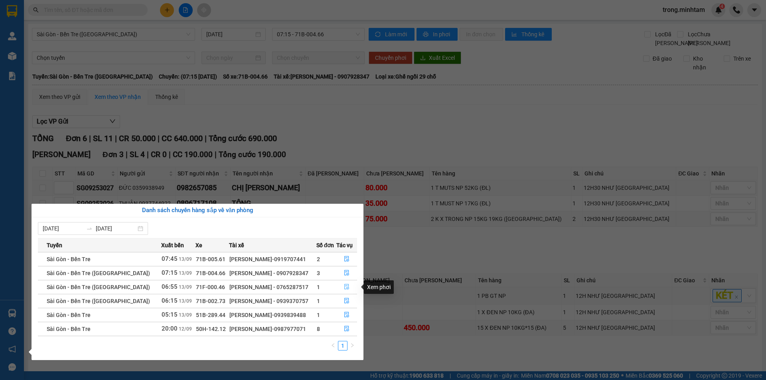
click at [344, 288] on icon "file-done" at bounding box center [346, 288] width 5 height 6
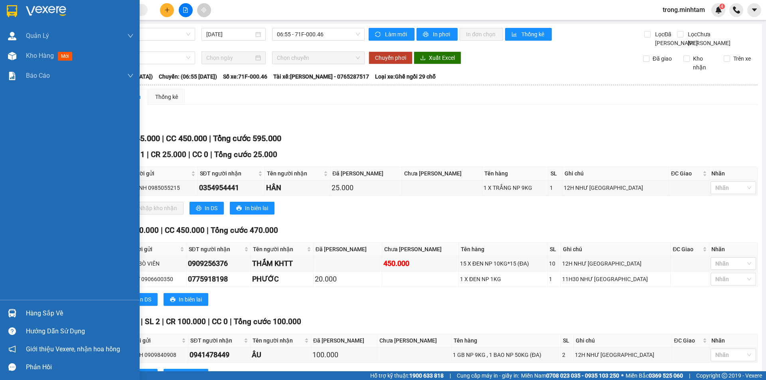
click at [37, 314] on div "Hàng sắp về" at bounding box center [80, 314] width 108 height 12
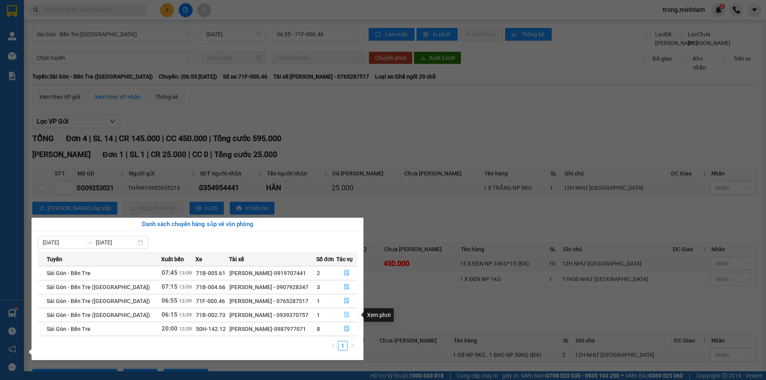
click at [345, 313] on icon "file-done" at bounding box center [346, 316] width 5 height 6
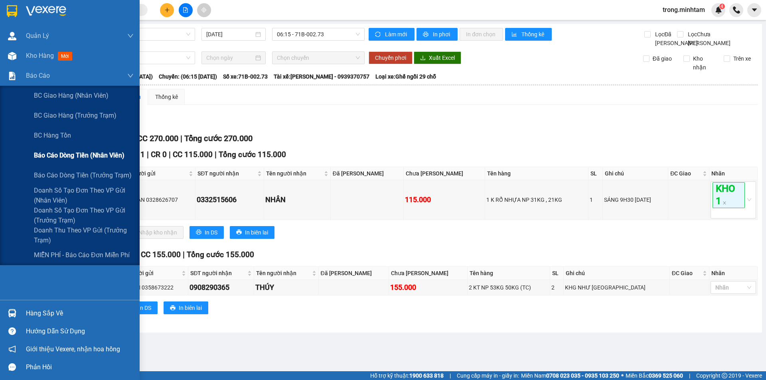
click at [80, 157] on span "Báo cáo dòng tiền (nhân viên)" at bounding box center [79, 155] width 91 height 10
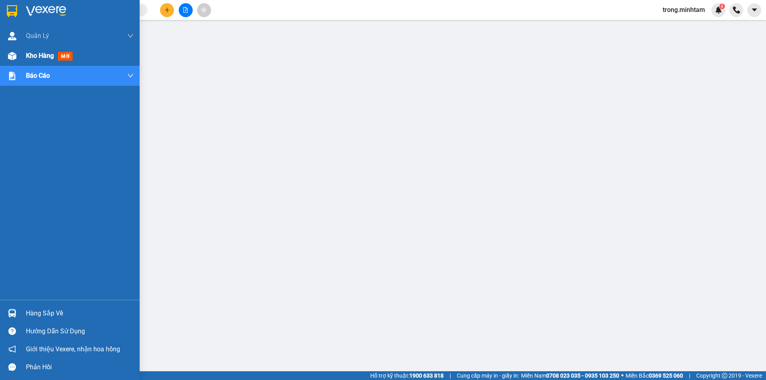
click at [42, 52] on span "Kho hàng" at bounding box center [40, 56] width 28 height 8
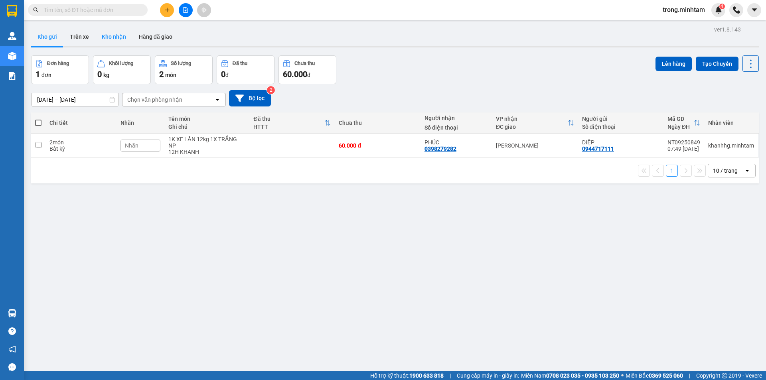
click at [122, 44] on button "Kho nhận" at bounding box center [113, 36] width 37 height 19
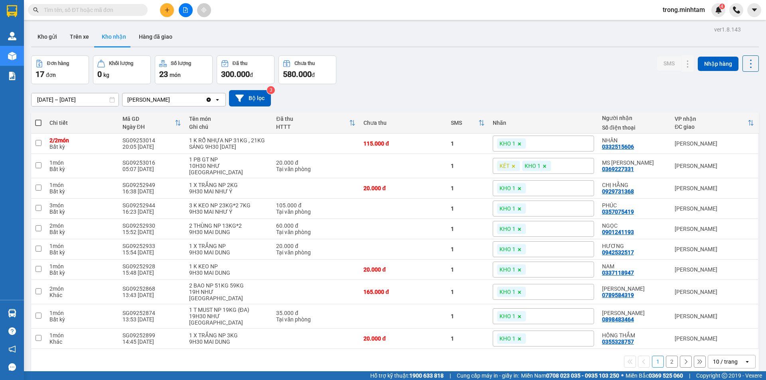
click at [726, 356] on div "10 / trang" at bounding box center [726, 362] width 36 height 13
click at [724, 338] on div "100 / trang" at bounding box center [726, 332] width 48 height 14
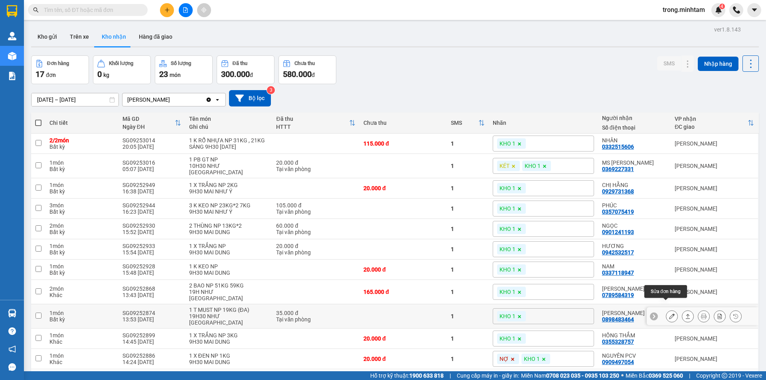
click at [669, 314] on icon at bounding box center [672, 317] width 6 height 6
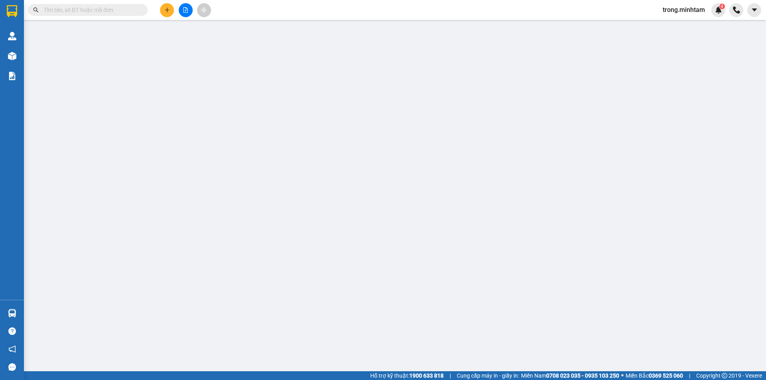
type input "0919563838"
type input "HOÀNG"
type input "0898483464"
type input "PHILIP"
type input "ĐG"
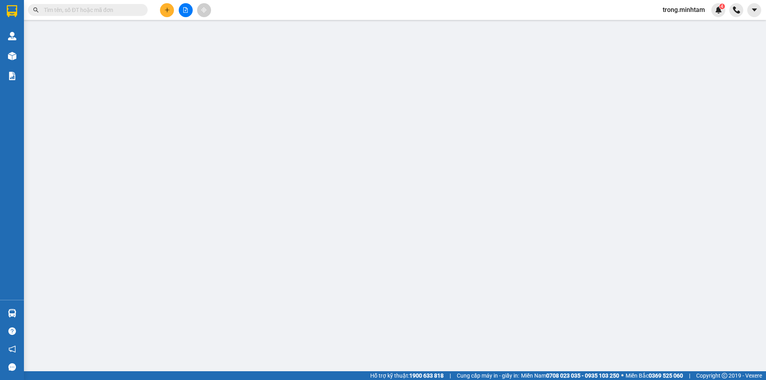
type input "35.000"
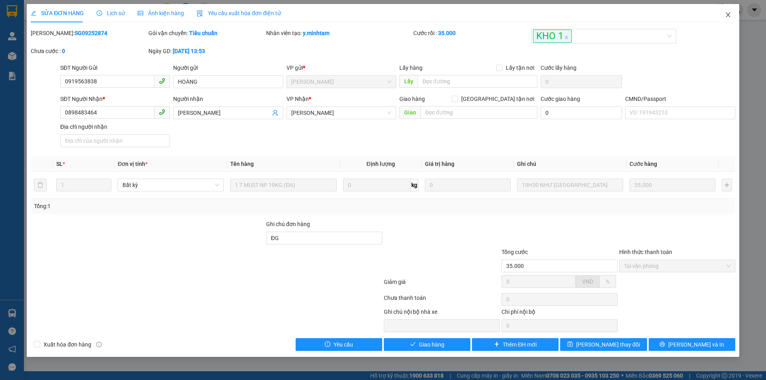
click at [729, 13] on icon "close" at bounding box center [728, 15] width 6 height 6
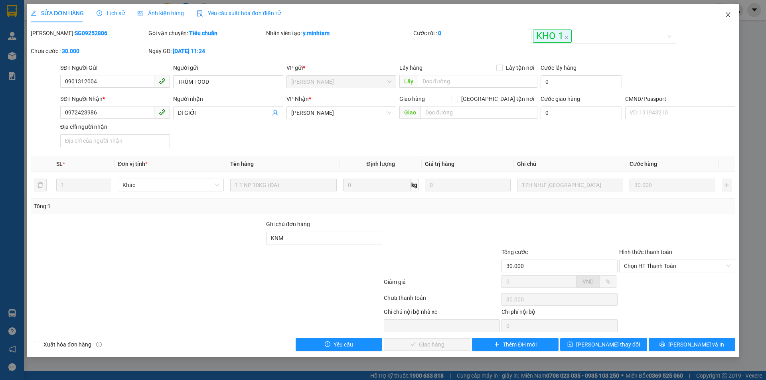
click at [730, 15] on icon "close" at bounding box center [728, 15] width 6 height 6
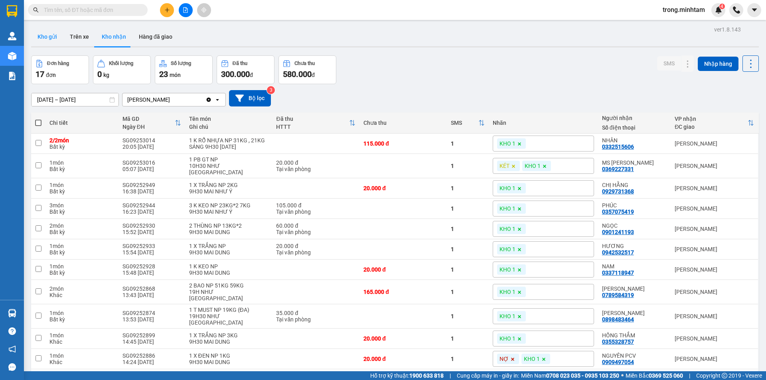
click at [54, 40] on button "Kho gửi" at bounding box center [47, 36] width 32 height 19
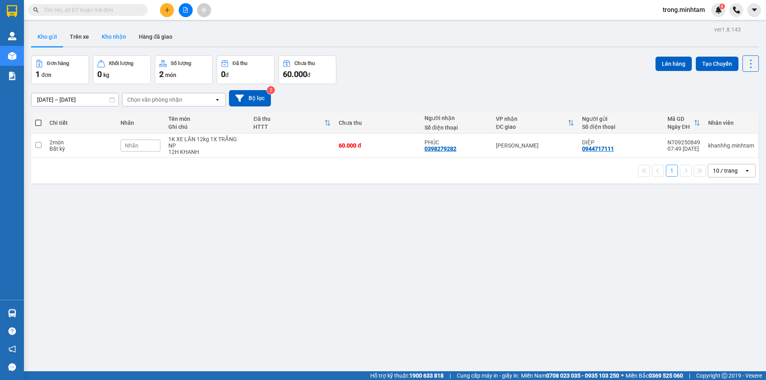
click at [118, 33] on button "Kho nhận" at bounding box center [113, 36] width 37 height 19
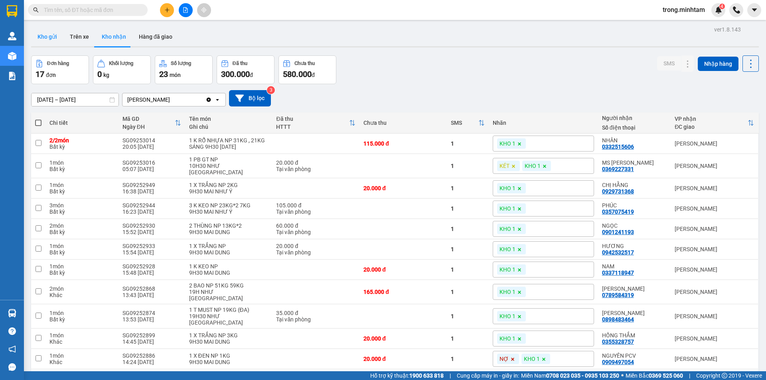
click at [55, 40] on button "Kho gửi" at bounding box center [47, 36] width 32 height 19
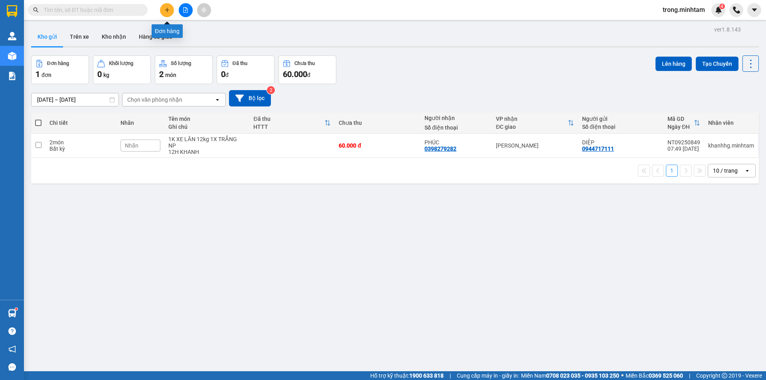
click at [168, 10] on icon "plus" at bounding box center [167, 10] width 4 height 0
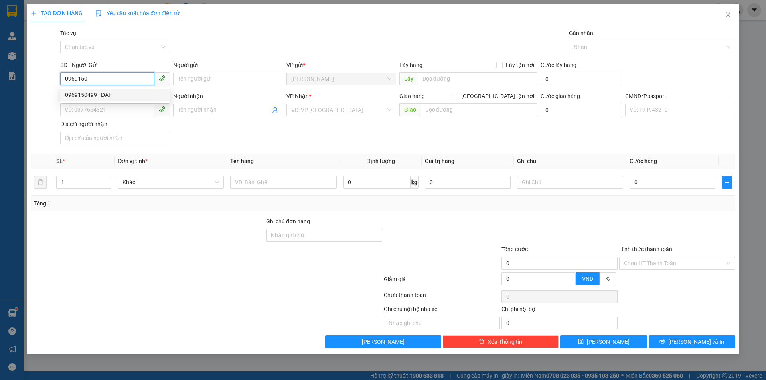
click at [95, 91] on div "0969150499 - ĐẠT" at bounding box center [115, 95] width 100 height 9
type input "0969150499"
type input "ĐẠT"
type input "0399111266"
type input "HÂN"
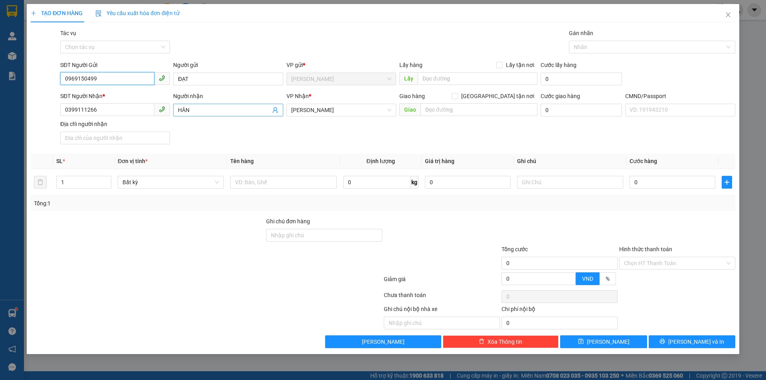
type input "0969150499"
click at [274, 108] on icon "user-add" at bounding box center [275, 110] width 6 height 6
drag, startPoint x: 117, startPoint y: 73, endPoint x: 57, endPoint y: 71, distance: 59.1
click at [38, 73] on div "SĐT Người Gửi 0969150499 Người gửi ĐẠT VP gửi * Ngã Tư Huyện Lấy hàng Lấy tận…" at bounding box center [383, 75] width 706 height 28
click at [95, 111] on input "03991112660969150499" at bounding box center [107, 109] width 94 height 13
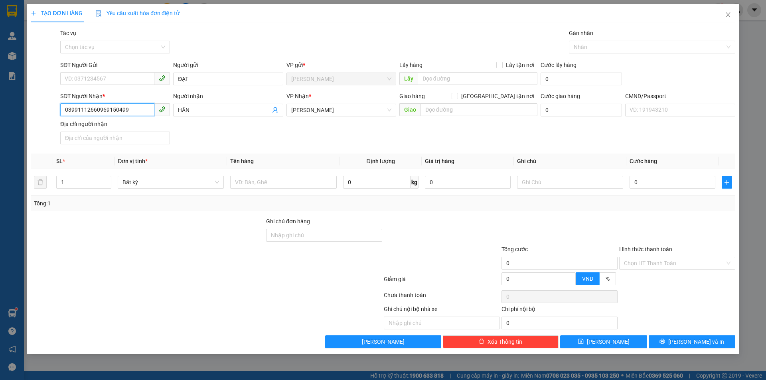
drag, startPoint x: 93, startPoint y: 111, endPoint x: 86, endPoint y: 109, distance: 7.5
click at [78, 111] on input "03991112660969150499" at bounding box center [107, 109] width 94 height 13
drag, startPoint x: 95, startPoint y: 109, endPoint x: 46, endPoint y: 111, distance: 49.5
click at [46, 111] on div "SĐT Người Nhận * 03991112660969150499 03991112660969150499 Người nhận HÂN VP Nh…" at bounding box center [383, 120] width 706 height 56
type input "0969150499"
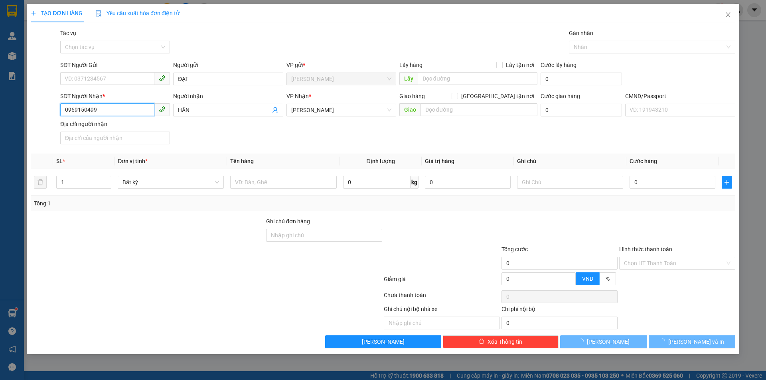
click at [111, 110] on input "0969150499" at bounding box center [107, 109] width 94 height 13
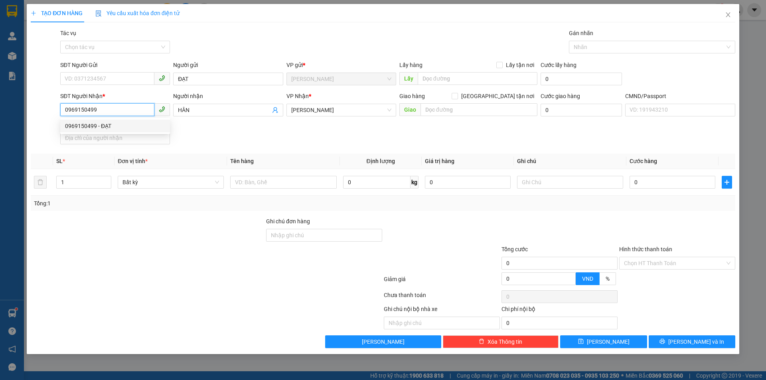
click at [94, 122] on div "0969150499 - ĐẠT" at bounding box center [115, 126] width 100 height 9
type input "ĐẠT"
type input "0969150499"
click at [94, 73] on input "SĐT Người Gửi" at bounding box center [107, 78] width 94 height 13
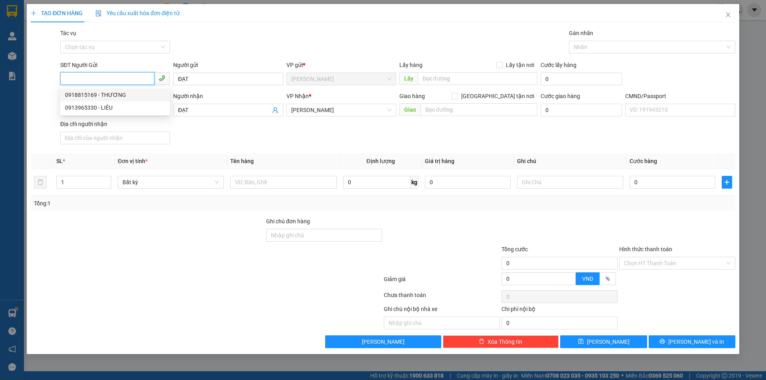
click at [109, 95] on div "0918815169 - THƯƠNG" at bounding box center [115, 95] width 100 height 9
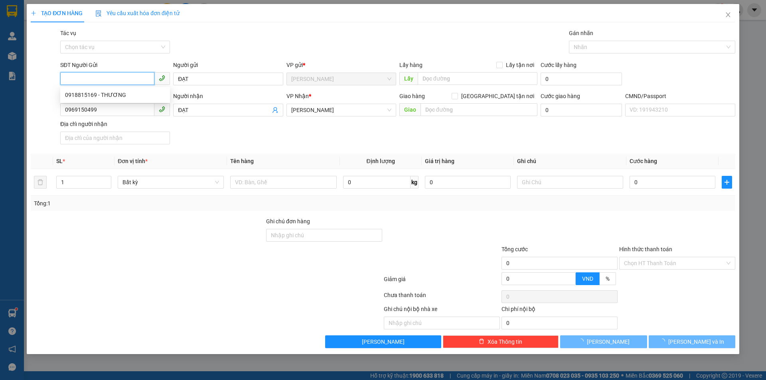
type input "0918815169"
type input "THƯƠNG"
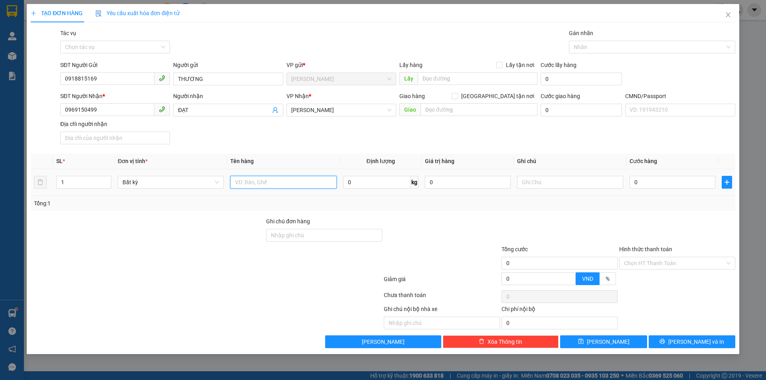
click at [243, 180] on input "text" at bounding box center [283, 182] width 106 height 13
type input "1 THÙNG NP 25KG"
type input "12H00 TRỌNG"
type input "4"
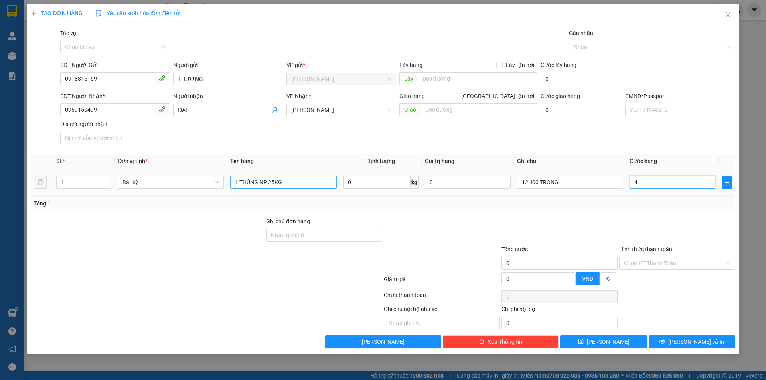
type input "4"
type input "40"
type input "40.000"
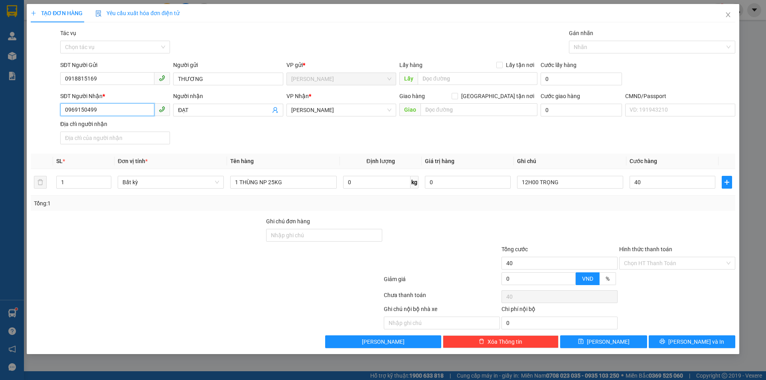
type input "40.000"
click at [99, 110] on input "0969150499" at bounding box center [107, 109] width 94 height 13
click at [114, 78] on input "0918815169" at bounding box center [107, 78] width 94 height 13
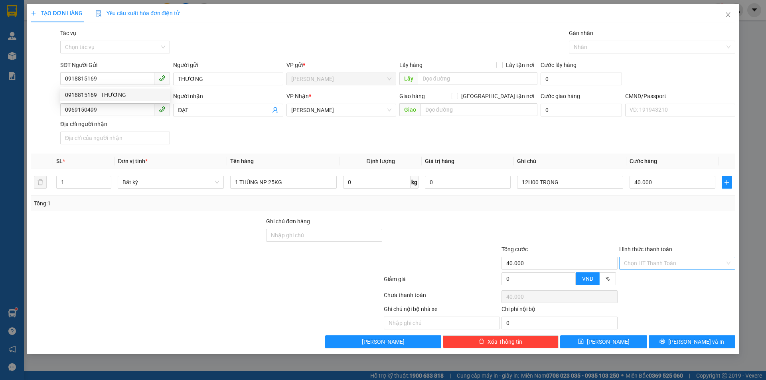
click at [640, 267] on input "Hình thức thanh toán" at bounding box center [674, 263] width 101 height 12
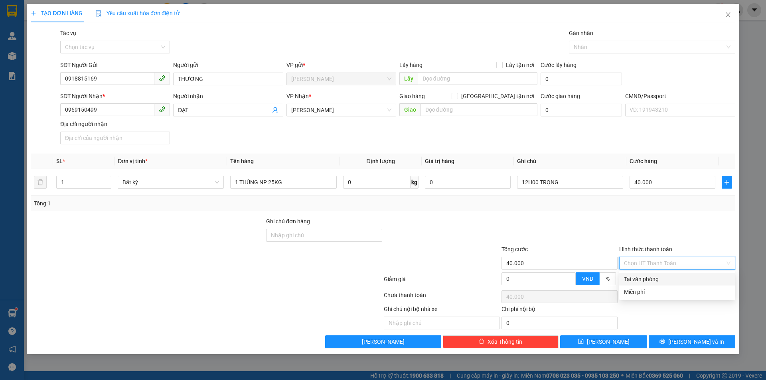
click at [640, 279] on div "Tại văn phòng" at bounding box center [677, 279] width 107 height 9
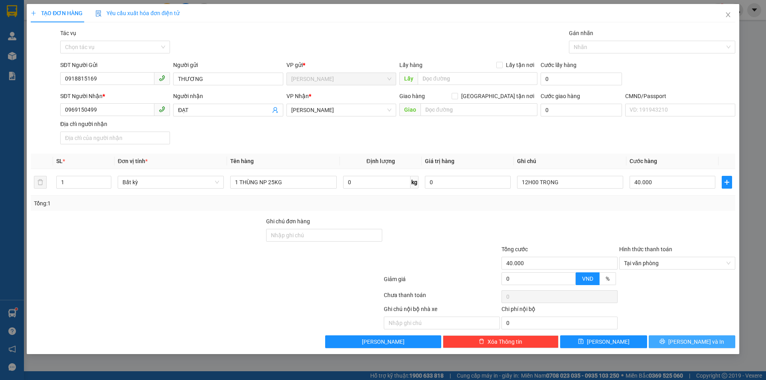
click at [665, 342] on icon "printer" at bounding box center [663, 342] width 6 height 6
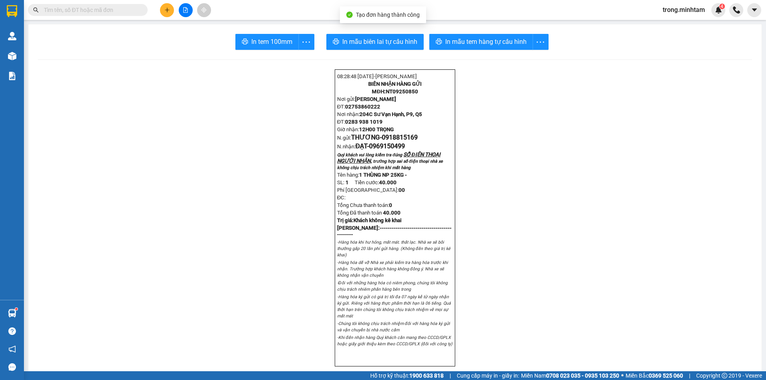
click at [436, 36] on button "In mẫu tem hàng tự cấu hình" at bounding box center [481, 42] width 104 height 16
click at [252, 47] on button "In tem 100mm" at bounding box center [266, 42] width 63 height 16
click at [169, 12] on icon "plus" at bounding box center [167, 10] width 6 height 6
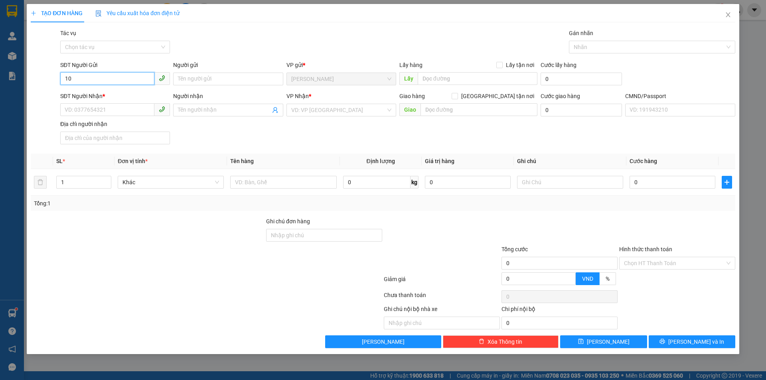
type input "1"
click at [99, 92] on div "0773796012 - HỒNG" at bounding box center [115, 95] width 100 height 9
type input "0773796012"
type input "HỒNG"
type input "0902980290"
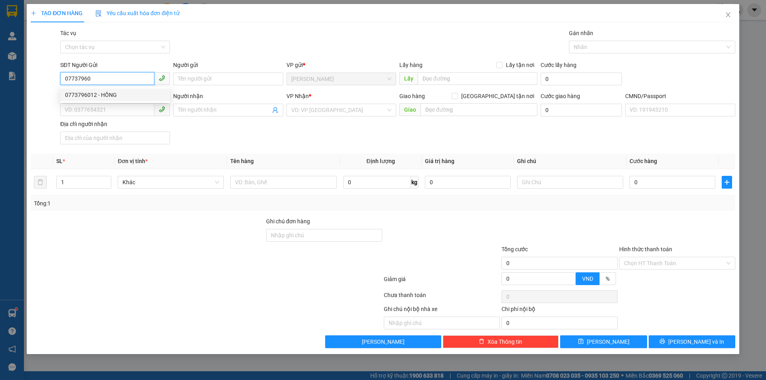
type input "ĐÀO"
type input "0773796012"
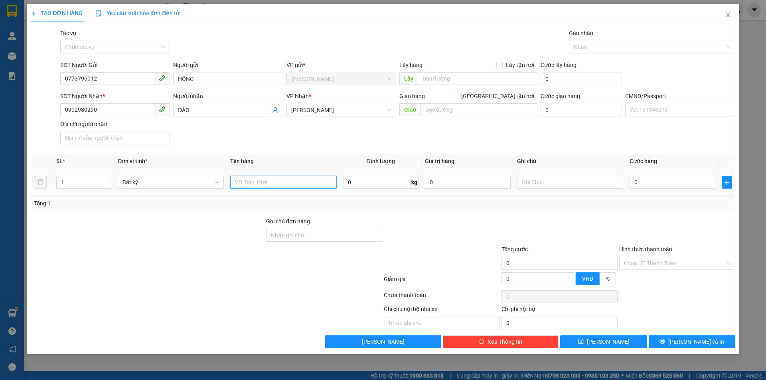
click at [272, 185] on input "text" at bounding box center [283, 182] width 106 height 13
type input "1 GIỎ BAO NP 15KG"
type input "12H00 TRỌNG"
type input "3"
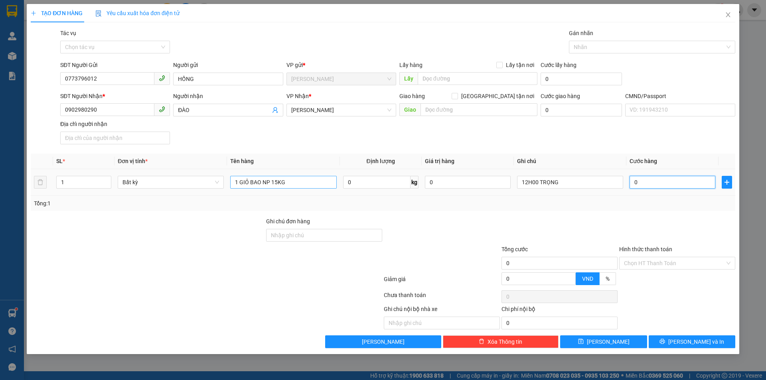
type input "3"
type input "30"
click at [654, 258] on input "Hình thức thanh toán" at bounding box center [674, 263] width 101 height 12
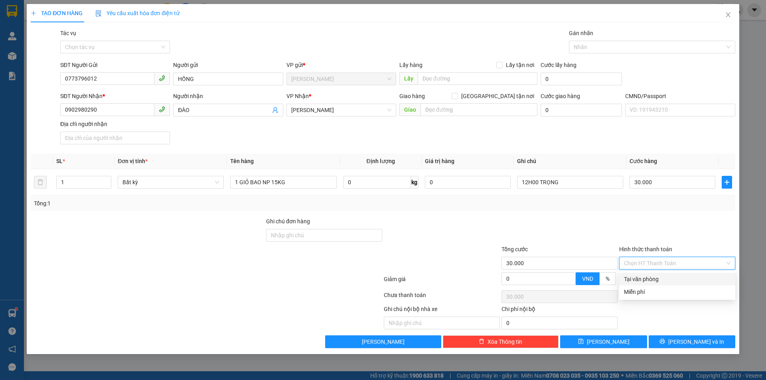
click at [645, 274] on div "Tại văn phòng" at bounding box center [677, 279] width 116 height 13
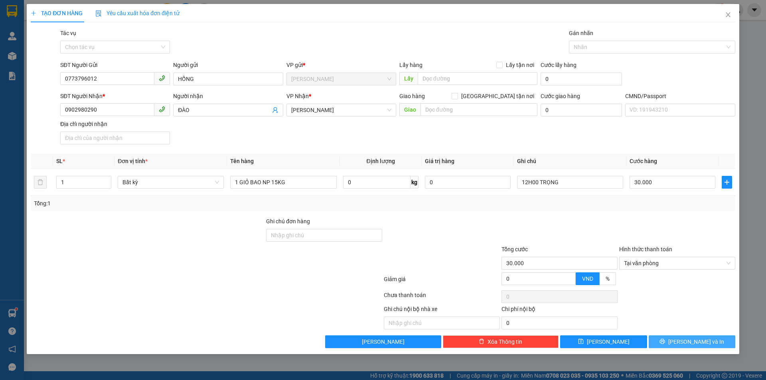
drag, startPoint x: 667, startPoint y: 342, endPoint x: 669, endPoint y: 330, distance: 12.3
click at [667, 342] on button "Lưu và In" at bounding box center [692, 342] width 87 height 13
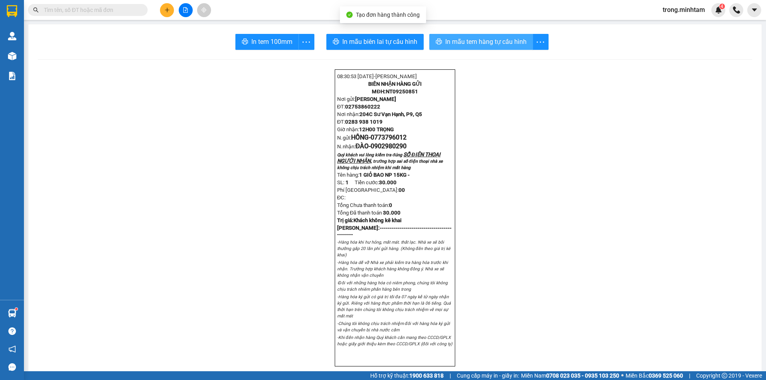
drag, startPoint x: 492, startPoint y: 46, endPoint x: 540, endPoint y: -35, distance: 94.3
click at [540, 0] on html "Kết quả tìm kiếm ( 3 ) Bộ lọc Mã ĐH Trạng thái Món hàng Tổng cước Chưa cước Nhã…" at bounding box center [383, 190] width 766 height 380
click at [275, 37] on span "In tem 100mm" at bounding box center [271, 42] width 41 height 10
click at [460, 47] on span "In mẫu tem hàng tự cấu hình" at bounding box center [485, 42] width 81 height 10
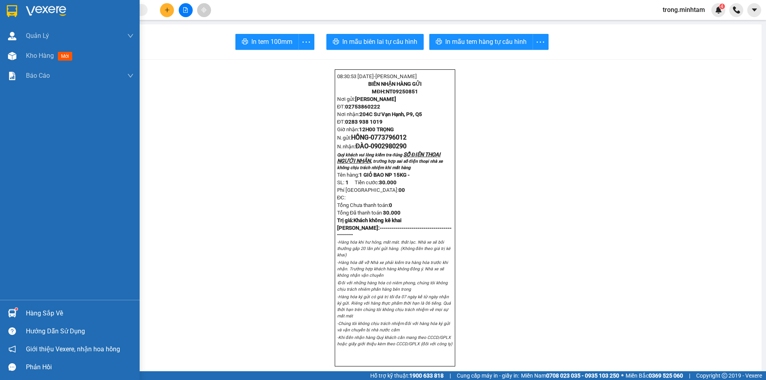
click at [45, 313] on div "Hàng sắp về" at bounding box center [80, 314] width 108 height 12
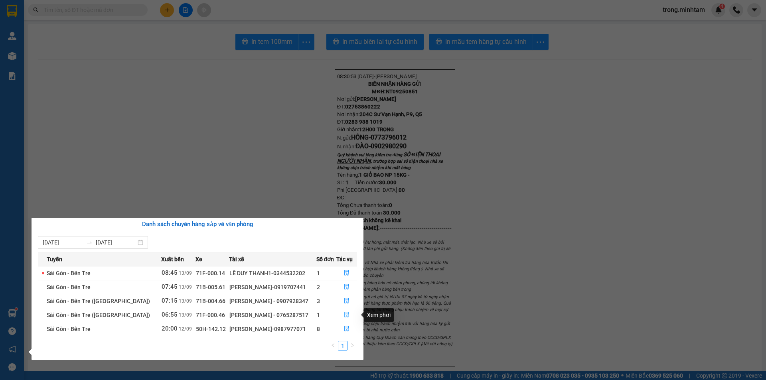
click at [349, 316] on button "button" at bounding box center [347, 315] width 20 height 13
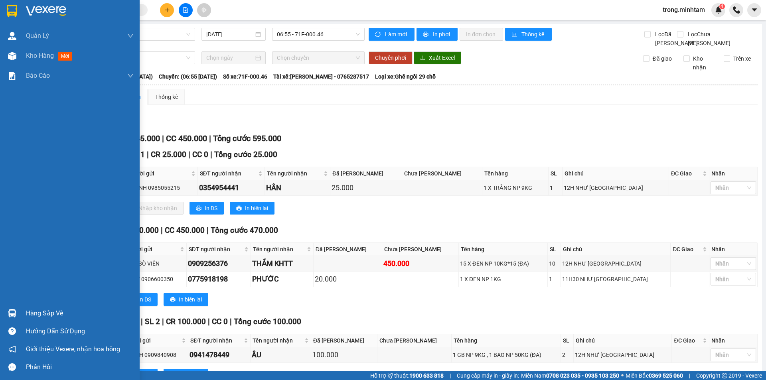
click at [54, 317] on div "Hàng sắp về" at bounding box center [80, 314] width 108 height 12
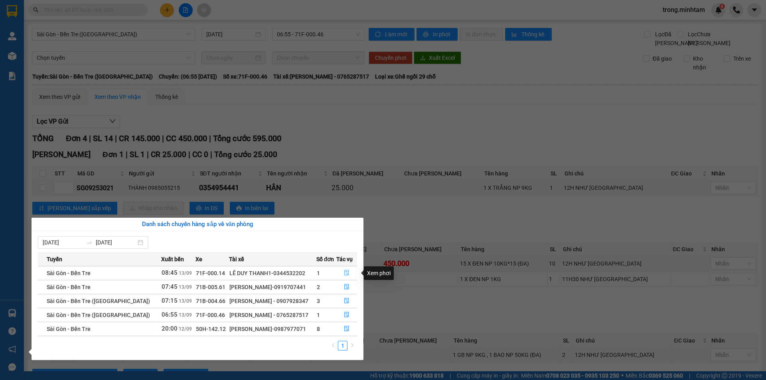
click at [344, 276] on span "file-done" at bounding box center [347, 273] width 6 height 6
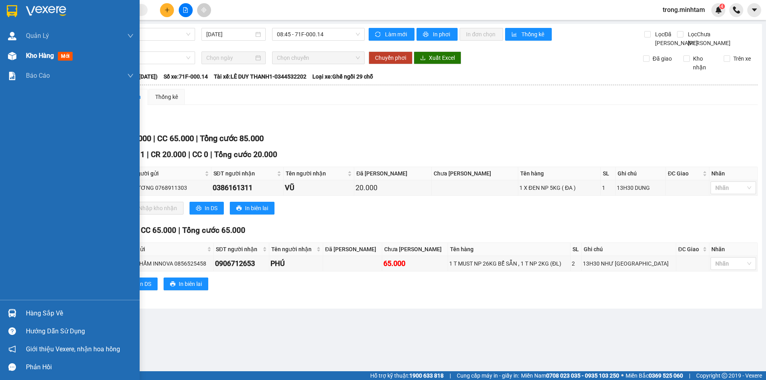
click at [40, 56] on span "Kho hàng" at bounding box center [40, 56] width 28 height 8
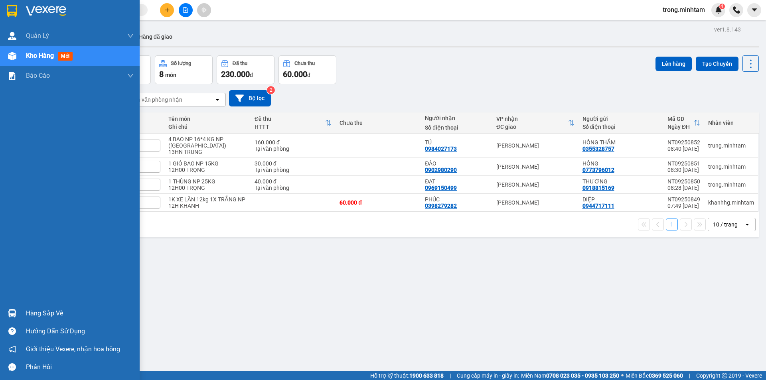
click at [35, 309] on div "Hàng sắp về" at bounding box center [80, 314] width 108 height 12
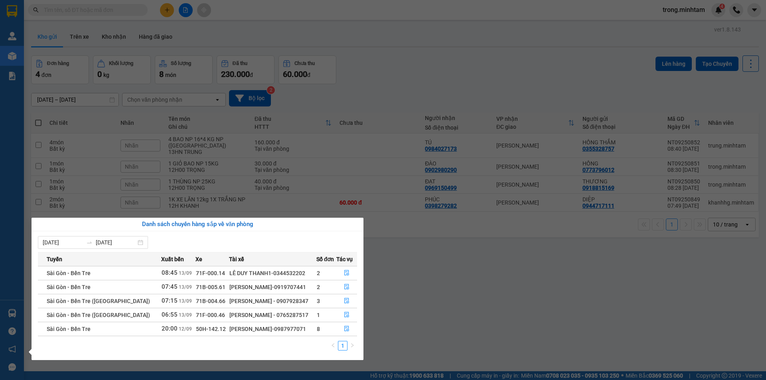
click at [111, 36] on section "Kết quả tìm kiếm ( 3 ) Bộ lọc Mã ĐH Trạng thái Món hàng Tổng cước Chưa cước Nhã…" at bounding box center [383, 190] width 766 height 380
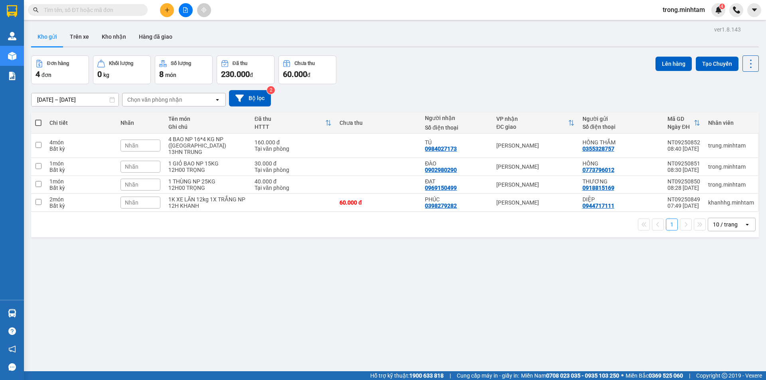
click at [111, 36] on button "Kho nhận" at bounding box center [113, 36] width 37 height 19
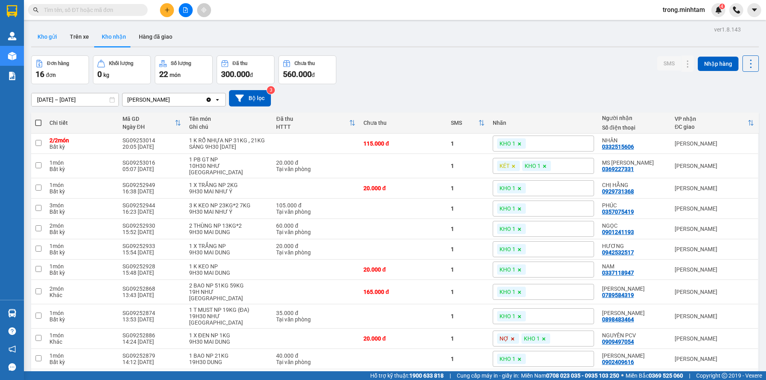
click at [42, 40] on button "Kho gửi" at bounding box center [47, 36] width 32 height 19
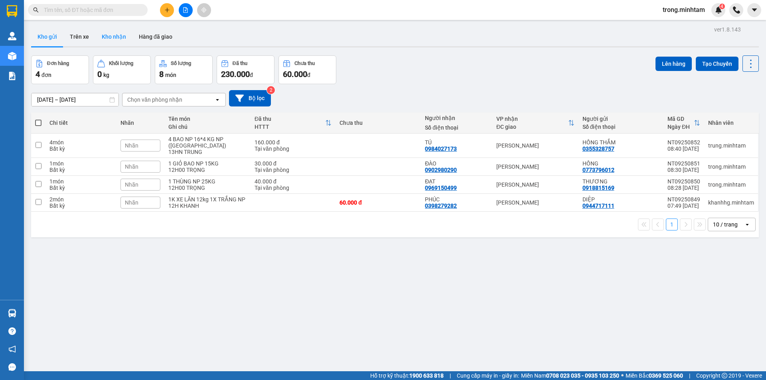
click at [114, 40] on button "Kho nhận" at bounding box center [113, 36] width 37 height 19
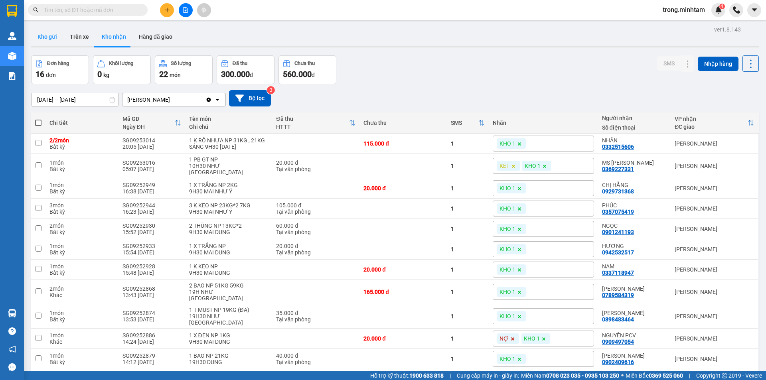
click at [41, 33] on button "Kho gửi" at bounding box center [47, 36] width 32 height 19
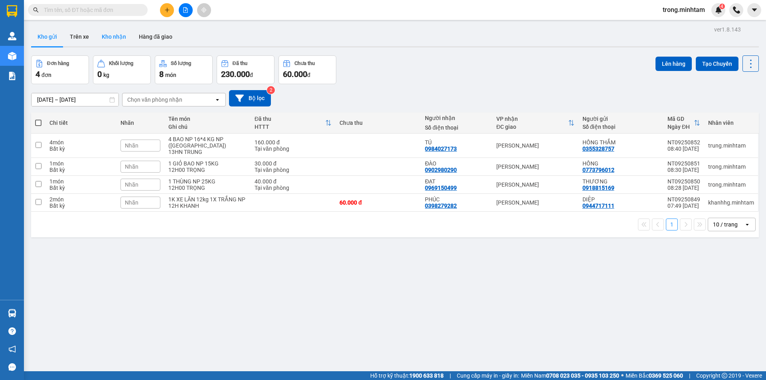
click at [107, 38] on button "Kho nhận" at bounding box center [113, 36] width 37 height 19
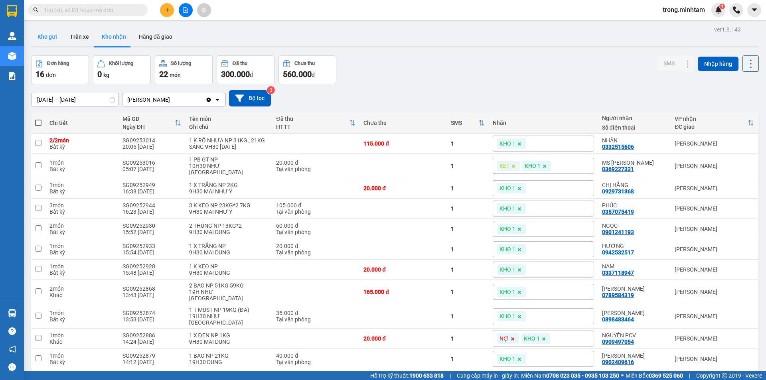
click at [39, 41] on button "Kho gửi" at bounding box center [47, 36] width 32 height 19
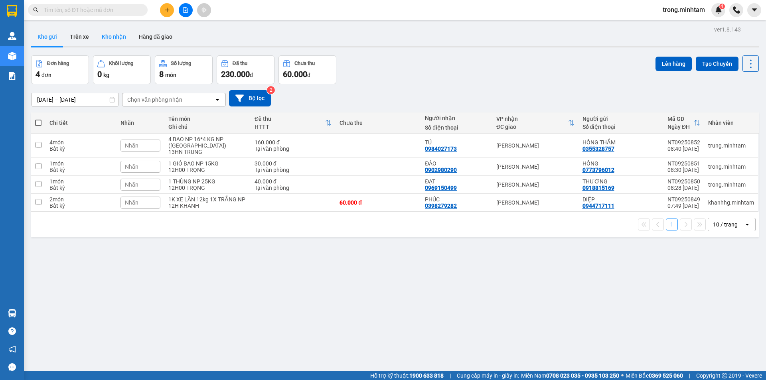
click at [126, 32] on button "Kho nhận" at bounding box center [113, 36] width 37 height 19
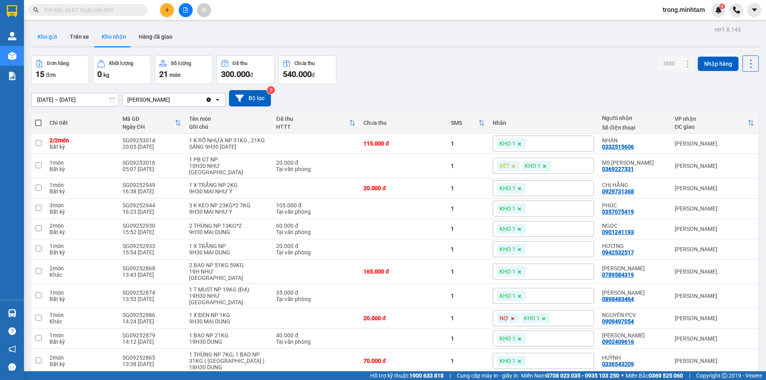
click at [57, 36] on button "Kho gửi" at bounding box center [47, 36] width 32 height 19
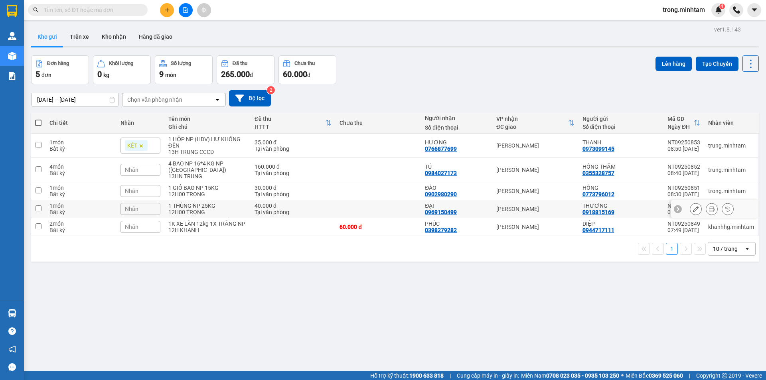
click at [206, 203] on div "1 THÙNG NP 25KG" at bounding box center [207, 206] width 78 height 6
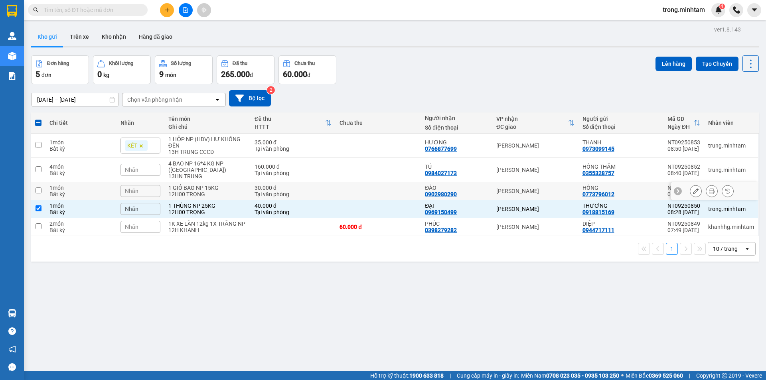
click at [210, 185] on div "1 GIỎ BAO NP 15KG" at bounding box center [207, 188] width 78 height 6
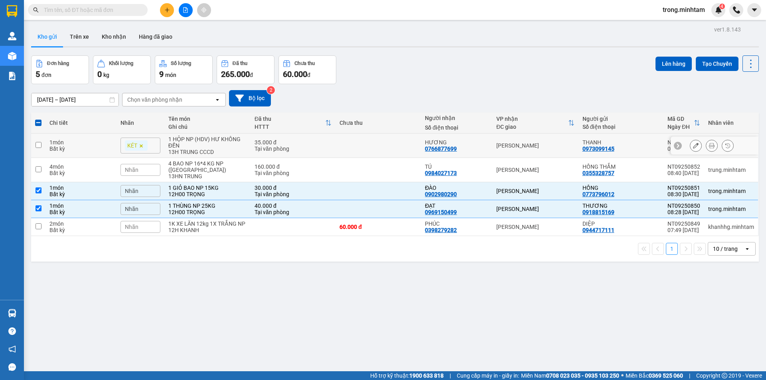
click at [385, 148] on td at bounding box center [378, 146] width 85 height 24
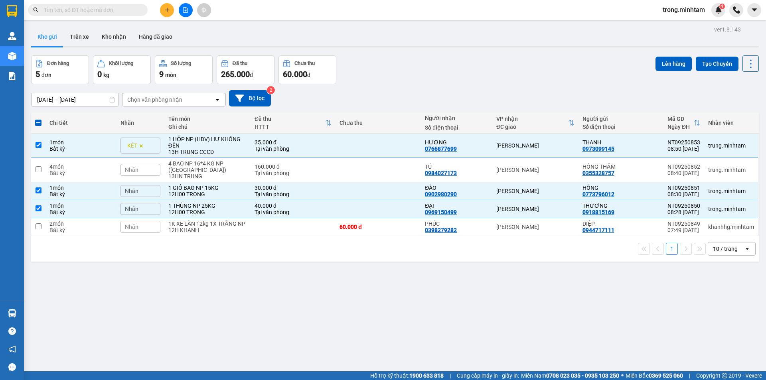
click at [644, 65] on div "Đơn hàng 5 đơn Khối lượng 0 kg Số lượng 9 món Đã thu 265.000 đ Chưa thu 60.000 …" at bounding box center [395, 69] width 728 height 29
click at [660, 63] on button "Lên hàng" at bounding box center [674, 64] width 36 height 14
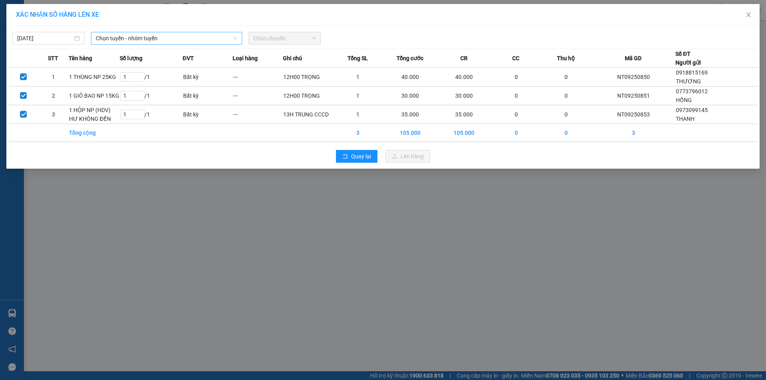
click at [138, 39] on span "Chọn tuyến - nhóm tuyến" at bounding box center [167, 38] width 142 height 12
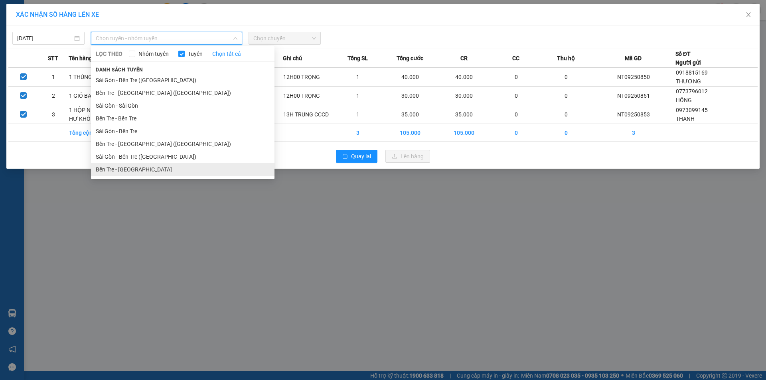
click at [116, 169] on li "Bến Tre - Sài Gòn" at bounding box center [183, 169] width 184 height 13
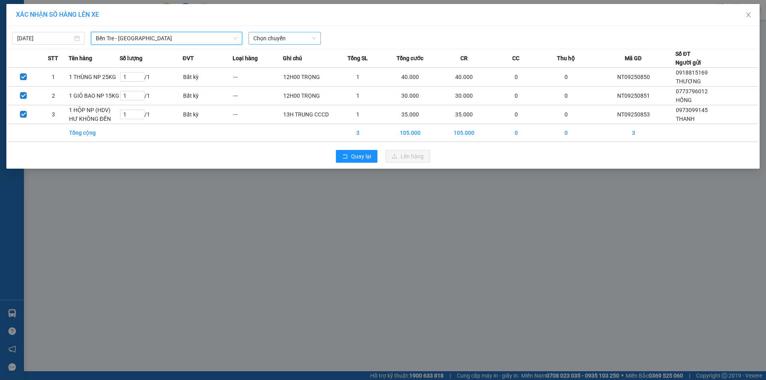
click at [273, 38] on span "Chọn chuyến" at bounding box center [284, 38] width 63 height 12
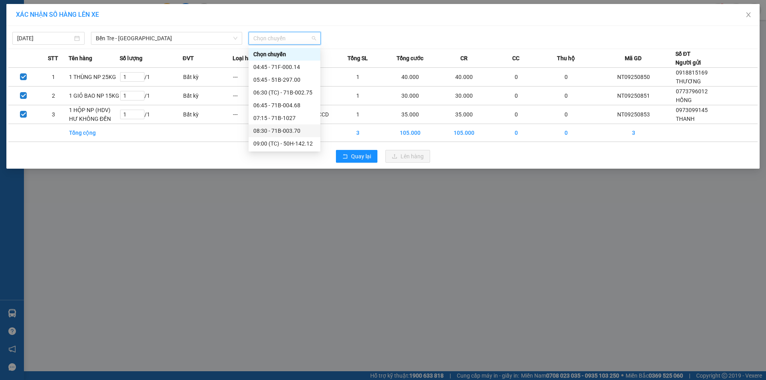
click at [284, 127] on div "08:30 - 71B-003.70" at bounding box center [284, 131] width 62 height 9
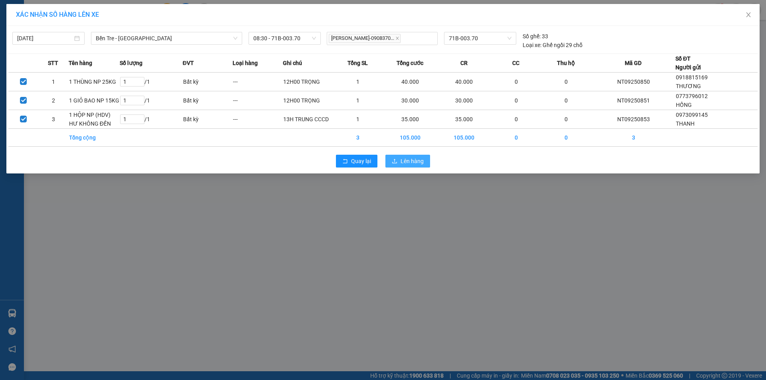
click at [390, 159] on button "Lên hàng" at bounding box center [408, 161] width 45 height 13
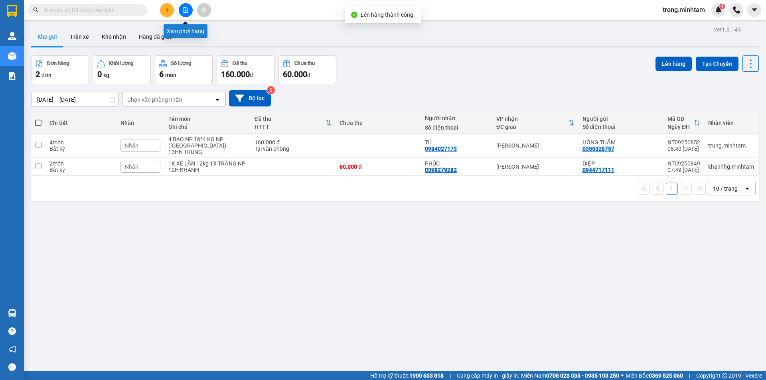
click at [183, 13] on button at bounding box center [186, 10] width 14 height 14
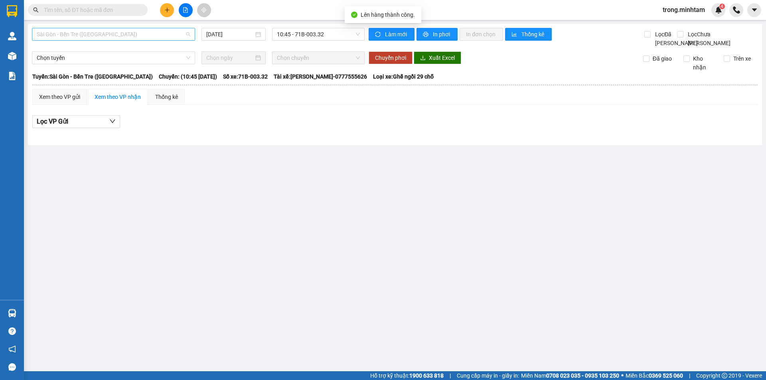
click at [71, 28] on span "Sài Gòn - Bến Tre (CN)" at bounding box center [114, 34] width 154 height 12
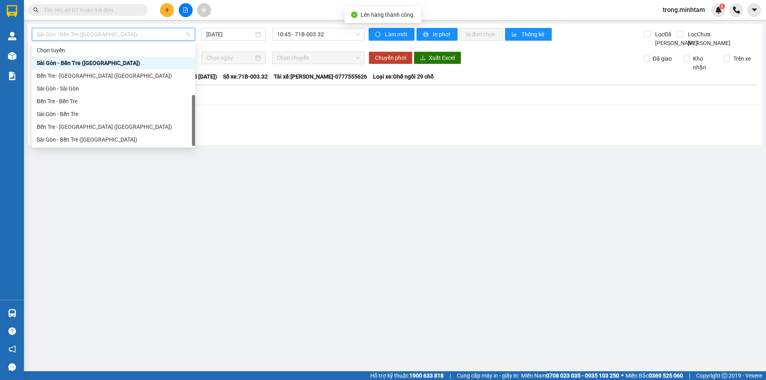
click at [65, 146] on div "Bến Tre - Sài Gòn" at bounding box center [113, 152] width 163 height 13
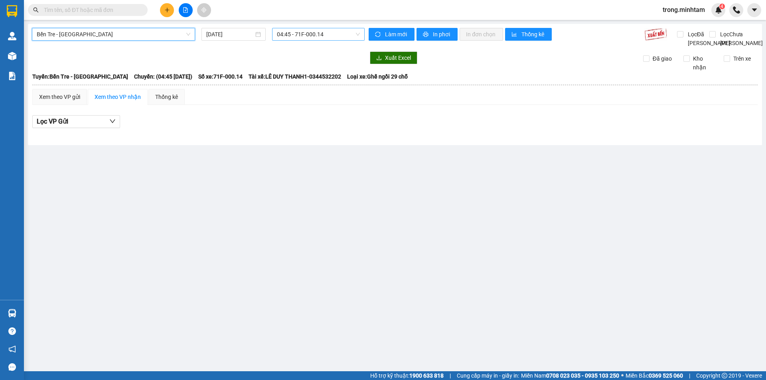
click at [299, 34] on span "04:45 - 71F-000.14" at bounding box center [318, 34] width 83 height 12
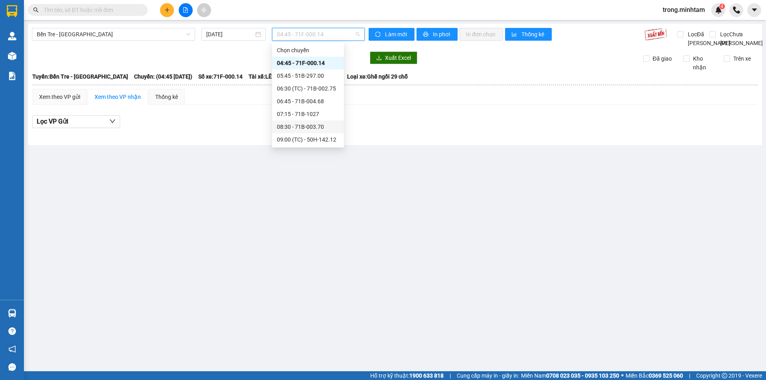
click at [308, 123] on div "08:30 - 71B-003.70" at bounding box center [308, 127] width 62 height 9
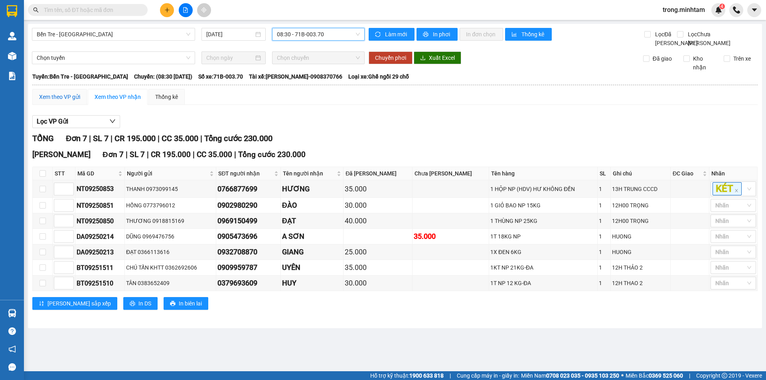
click at [67, 101] on div "Xem theo VP gửi" at bounding box center [59, 97] width 41 height 9
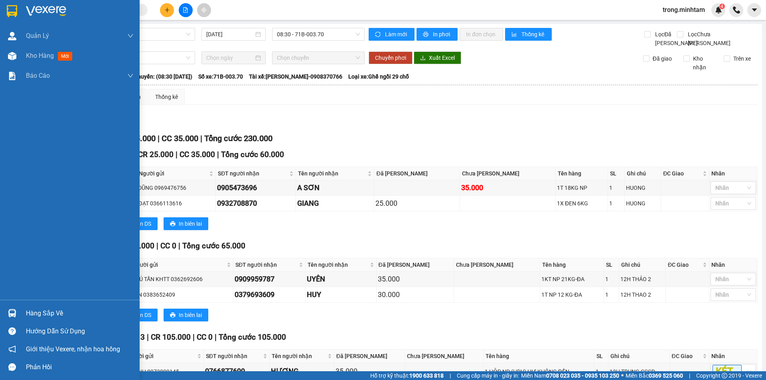
click at [55, 318] on div "Hàng sắp về" at bounding box center [80, 314] width 108 height 12
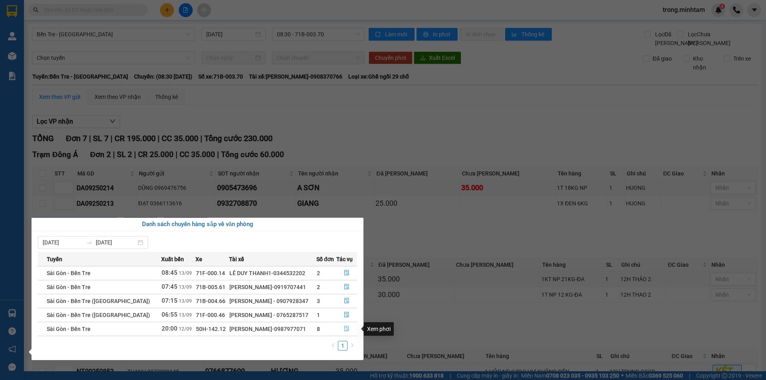
click at [344, 329] on icon "file-done" at bounding box center [347, 329] width 6 height 6
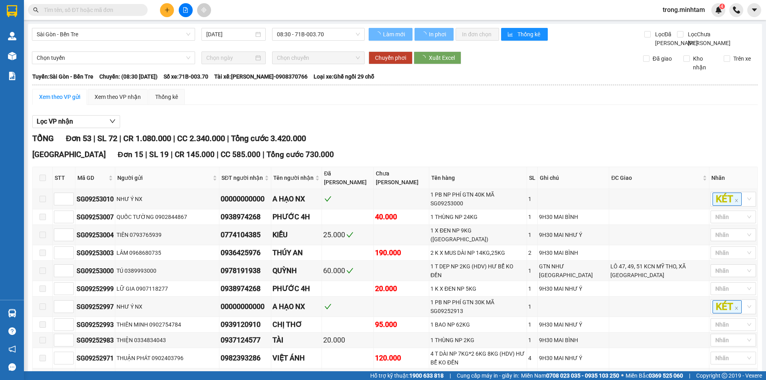
type input "12/09/2025"
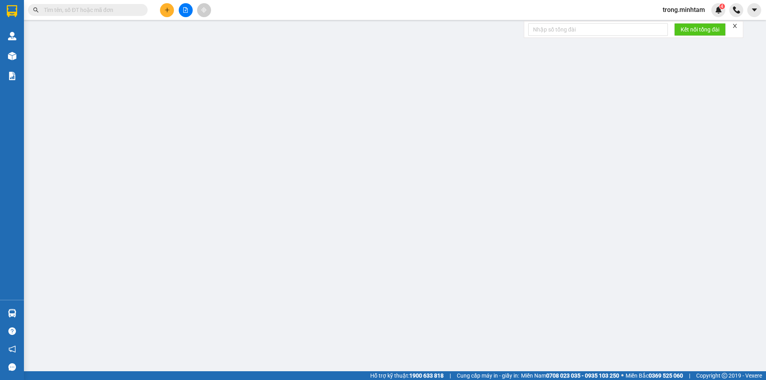
click at [735, 26] on icon "close" at bounding box center [735, 26] width 6 height 6
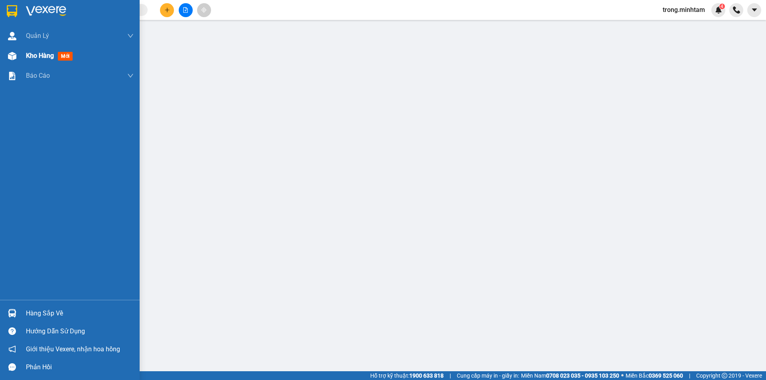
click at [43, 60] on div "Kho hàng mới" at bounding box center [51, 56] width 50 height 10
click at [38, 57] on span "Kho hàng" at bounding box center [40, 56] width 28 height 8
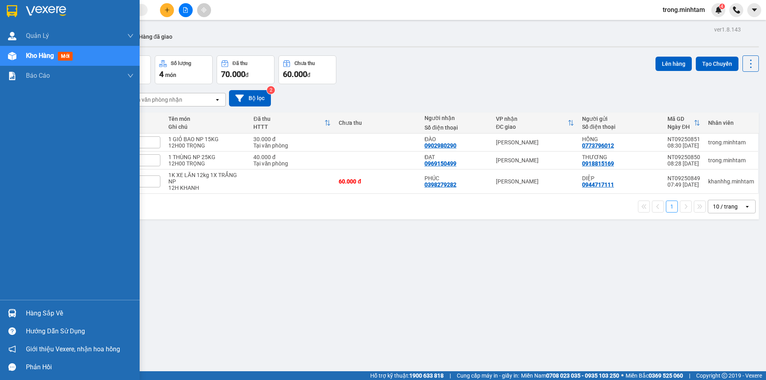
click at [64, 311] on div "Hàng sắp về" at bounding box center [80, 314] width 108 height 12
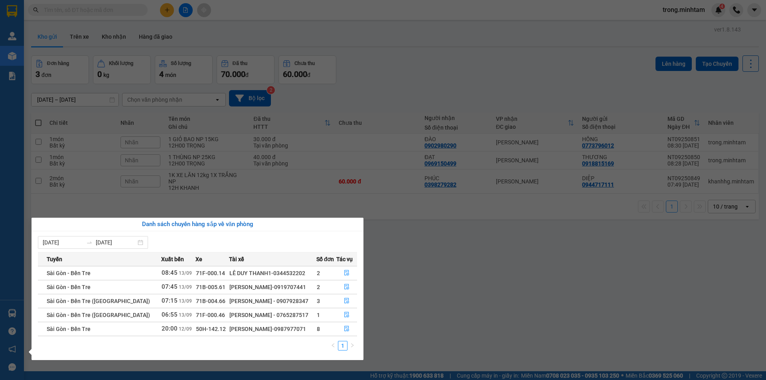
click at [249, 161] on section "Kết quả tìm kiếm ( 0 ) Bộ lọc No Data trong.minhtam 4 Quản [PERSON_NAME] lý khá…" at bounding box center [383, 190] width 766 height 380
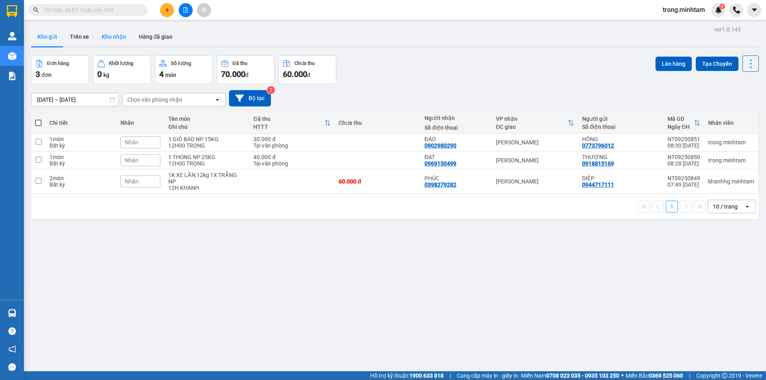
click at [109, 38] on button "Kho nhận" at bounding box center [113, 36] width 37 height 19
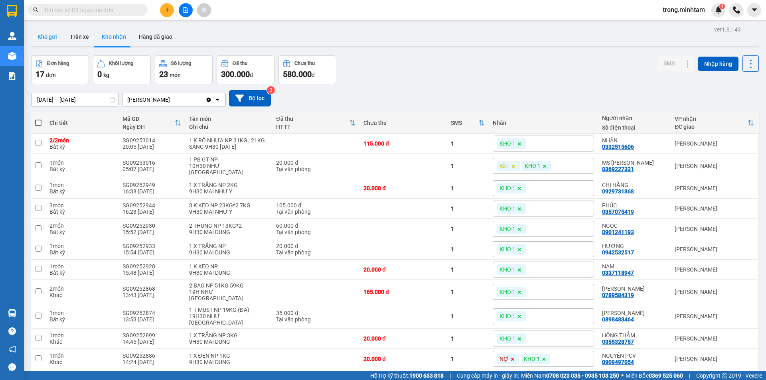
click at [57, 42] on button "Kho gửi" at bounding box center [47, 36] width 32 height 19
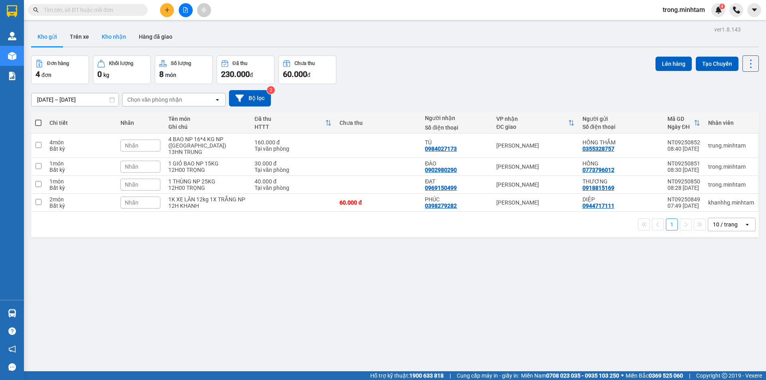
click at [115, 42] on button "Kho nhận" at bounding box center [113, 36] width 37 height 19
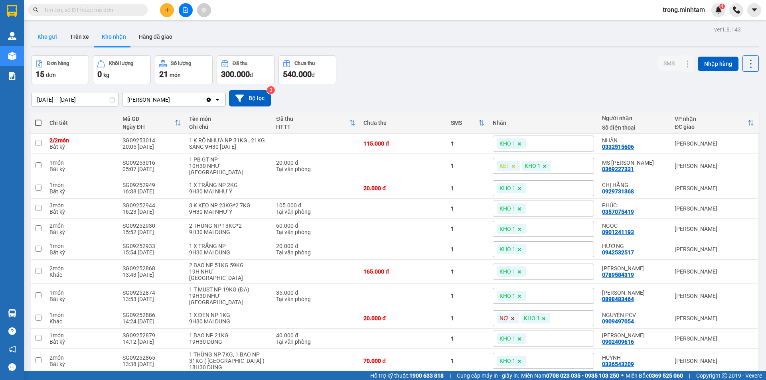
click at [44, 36] on button "Kho gửi" at bounding box center [47, 36] width 32 height 19
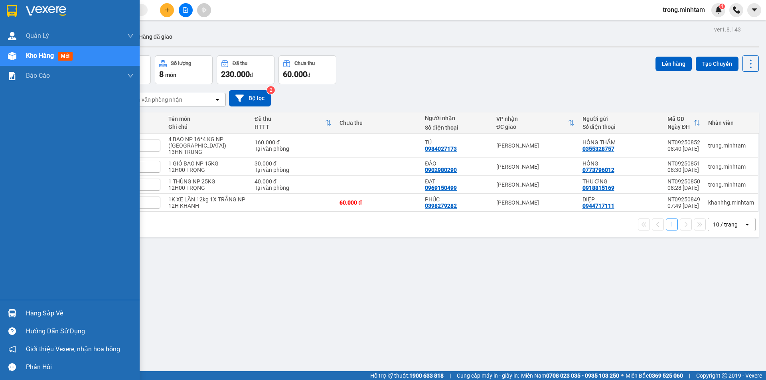
click at [53, 315] on div "Hàng sắp về" at bounding box center [80, 314] width 108 height 12
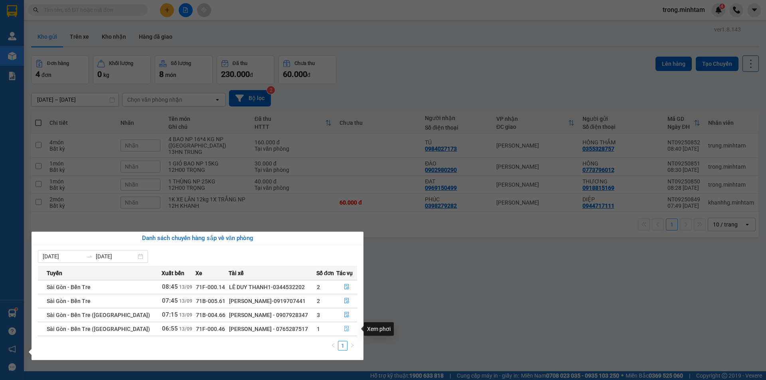
click at [349, 330] on button "button" at bounding box center [347, 329] width 20 height 13
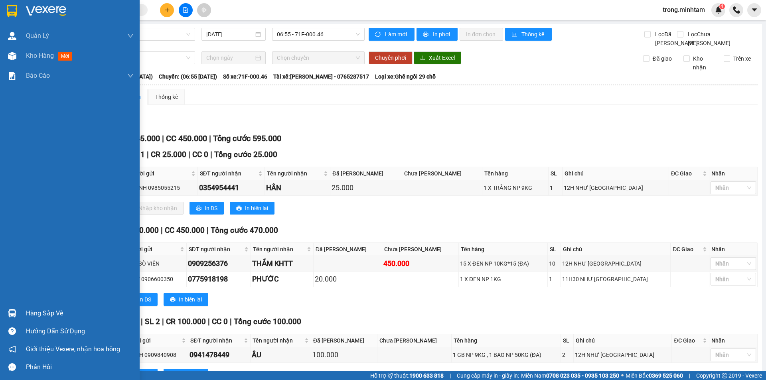
click at [14, 318] on div at bounding box center [12, 314] width 14 height 14
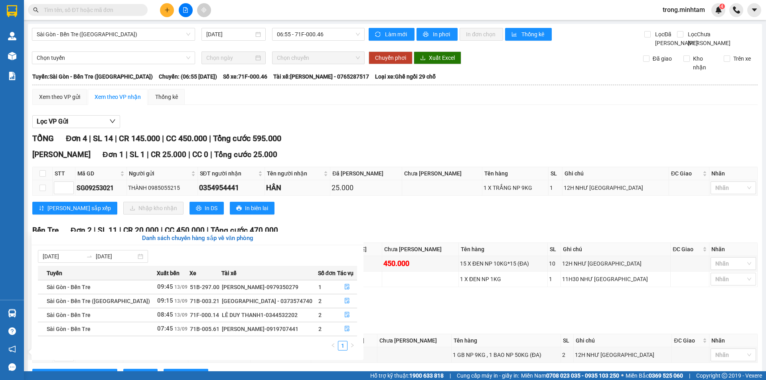
click at [349, 194] on section "Kết quả tìm kiếm ( 0 ) Bộ lọc No Data trong.minhtam 4 Quản Lý Quản lý khách hàn…" at bounding box center [383, 190] width 766 height 380
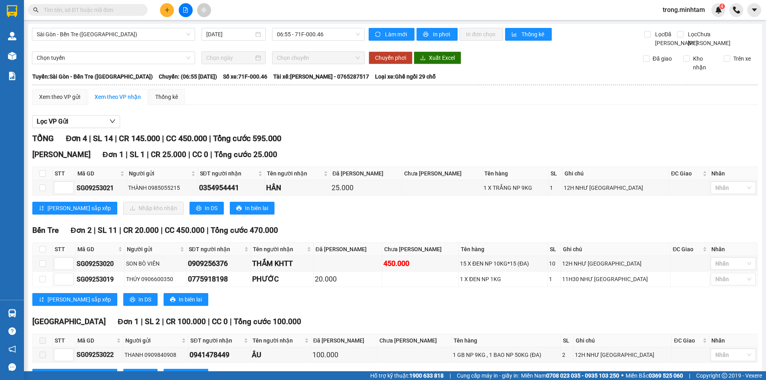
click at [170, 10] on button at bounding box center [167, 10] width 14 height 14
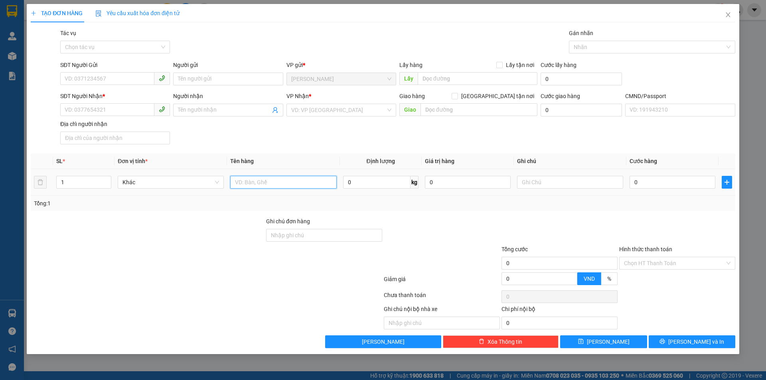
click at [263, 181] on input "text" at bounding box center [283, 182] width 106 height 13
type input "1B NP 11KG _TC"
click at [301, 236] on input "Ghi chú đơn hàng" at bounding box center [324, 235] width 116 height 13
type input "HƯ DẬP KHÔNG ĐỀN"
click at [527, 190] on div at bounding box center [570, 182] width 106 height 16
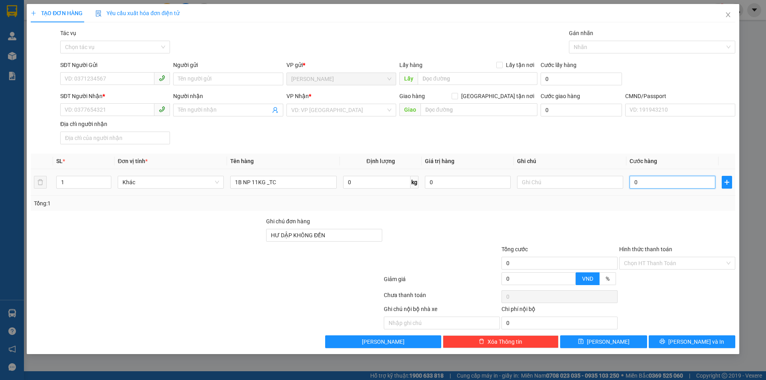
click at [643, 180] on input "0" at bounding box center [673, 182] width 86 height 13
type input "3"
type input "30"
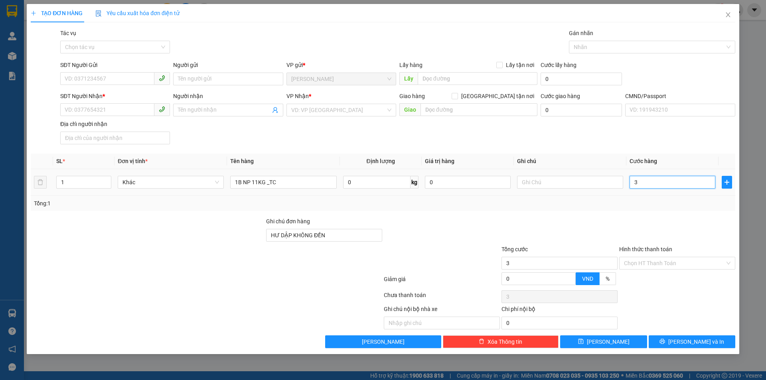
type input "30"
type input "30.000"
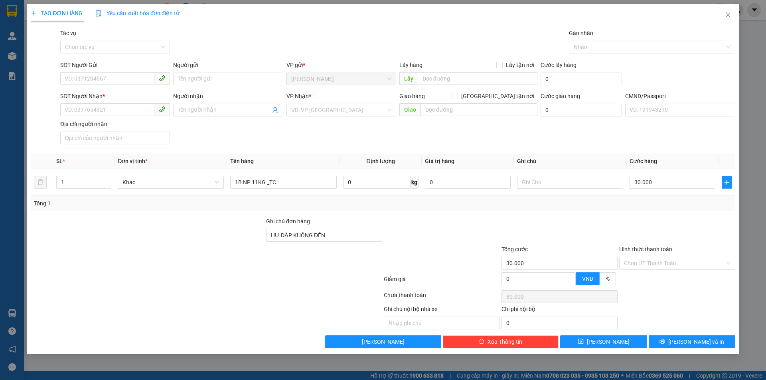
drag, startPoint x: 515, startPoint y: 210, endPoint x: 546, endPoint y: 153, distance: 64.9
click at [520, 198] on div "Tổng: 1" at bounding box center [383, 203] width 705 height 15
drag, startPoint x: 546, startPoint y: 153, endPoint x: 534, endPoint y: 178, distance: 28.2
click at [541, 168] on div "Transit Pickup Surcharge Ids Transit Deliver Surcharge Ids Transit Deliver Surc…" at bounding box center [383, 189] width 705 height 320
click at [528, 184] on input "text" at bounding box center [570, 182] width 106 height 13
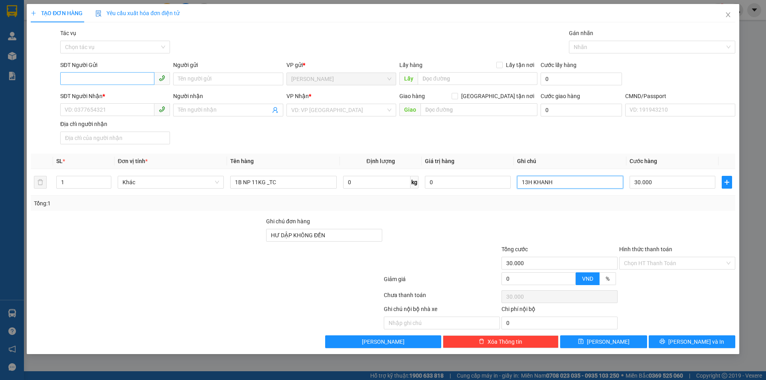
type input "13H KHANH"
click at [94, 81] on input "SĐT Người Gửi" at bounding box center [107, 78] width 94 height 13
click at [132, 94] on div "0913722402 - NHẠN" at bounding box center [115, 95] width 100 height 9
type input "0913722402"
type input "NHẠN"
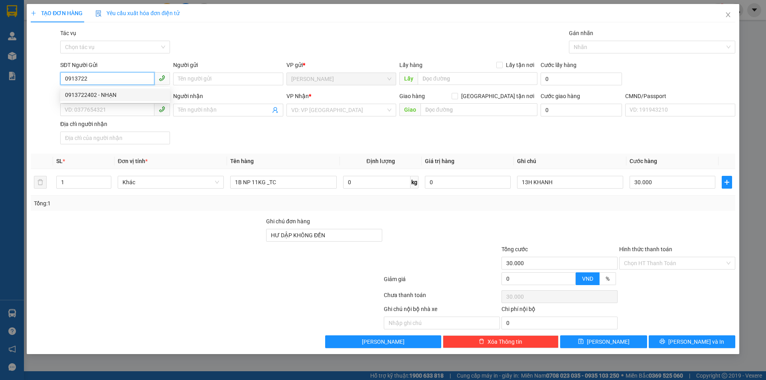
type input "0907427274"
type input "THÚY"
type input "0913722402"
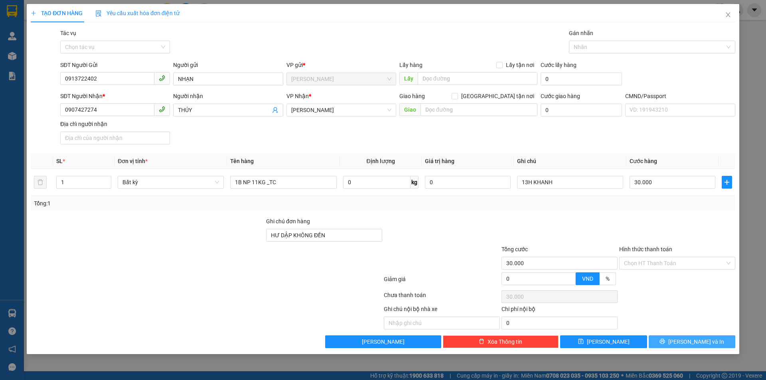
click at [684, 343] on button "[PERSON_NAME] và In" at bounding box center [692, 342] width 87 height 13
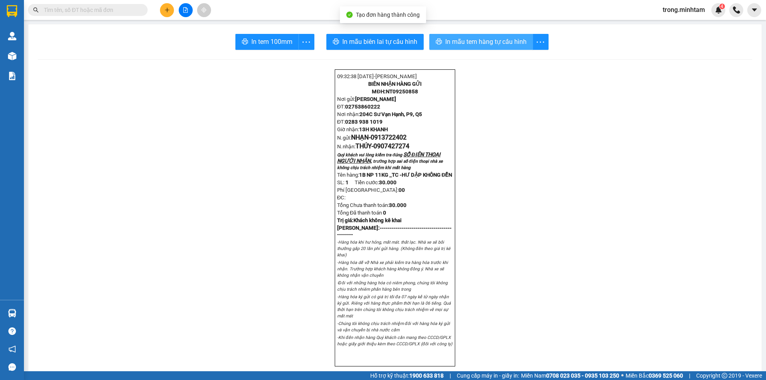
click at [445, 44] on span "In mẫu tem hàng tự cấu hình" at bounding box center [485, 42] width 81 height 10
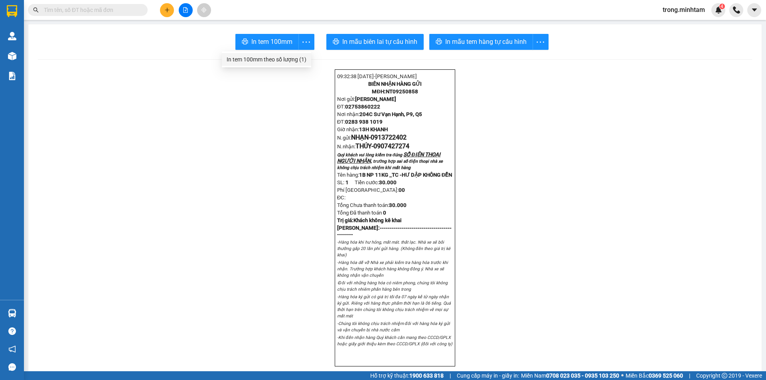
click at [282, 61] on div "In tem 100mm theo số lượng (1)" at bounding box center [267, 59] width 80 height 9
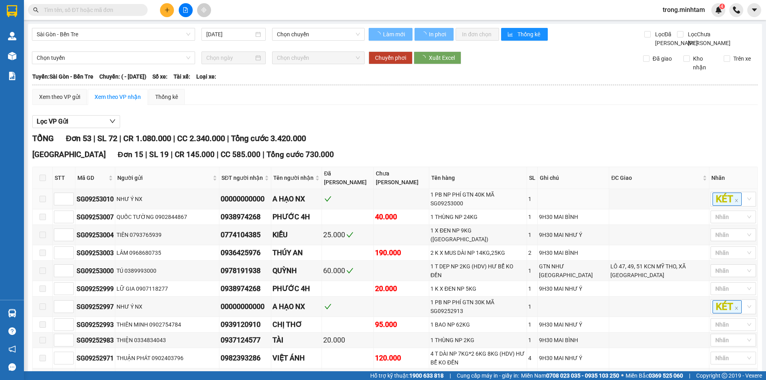
type input "12/09/2025"
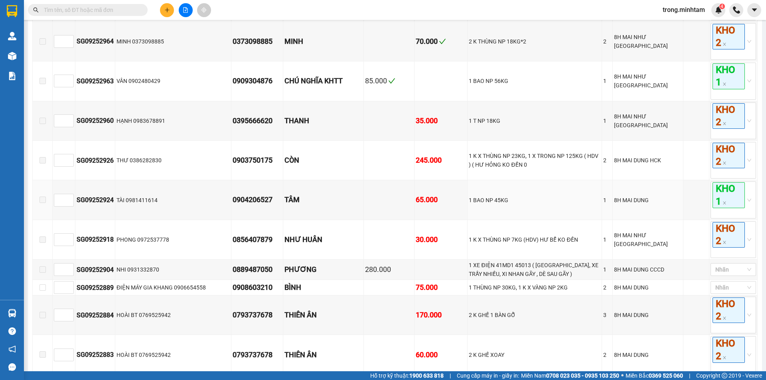
scroll to position [1515, 0]
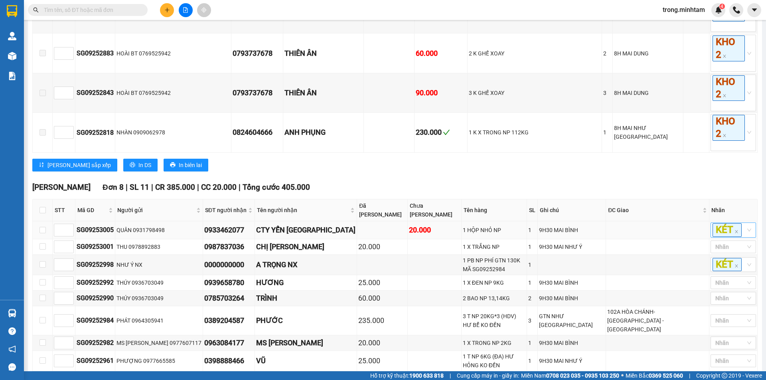
click at [743, 226] on input "search" at bounding box center [744, 231] width 2 height 10
click at [720, 301] on div "NỢ" at bounding box center [728, 304] width 36 height 9
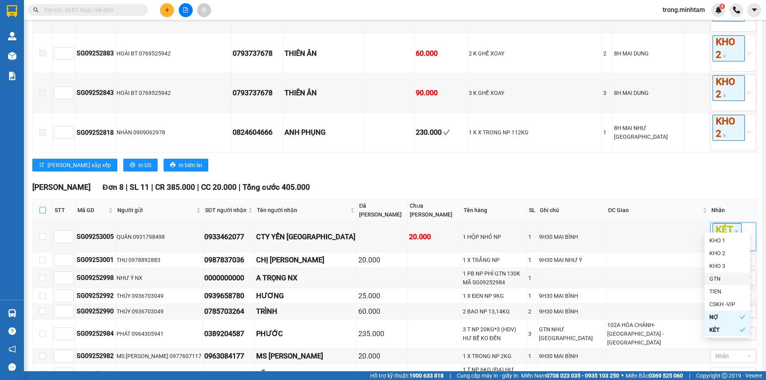
click at [42, 207] on input "checkbox" at bounding box center [43, 210] width 6 height 6
checkbox input "true"
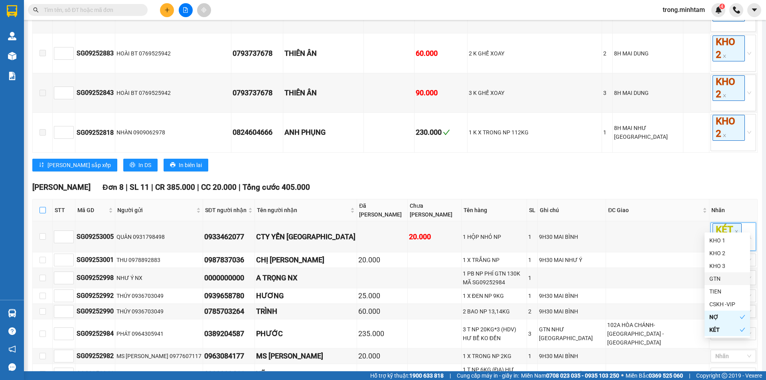
checkbox input "true"
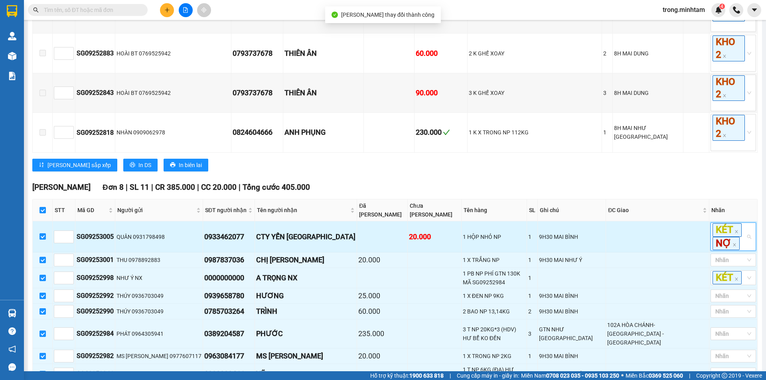
click at [741, 239] on input "search" at bounding box center [742, 244] width 2 height 10
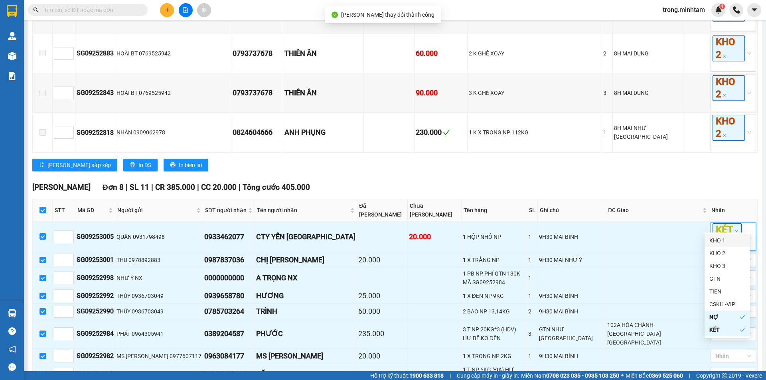
click at [722, 242] on div "KHO 1" at bounding box center [728, 240] width 36 height 9
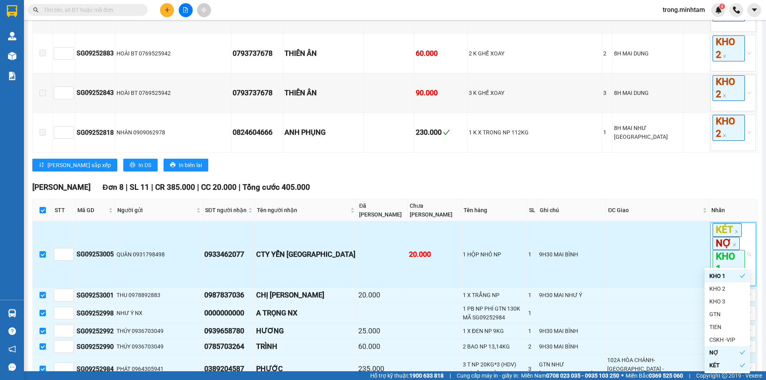
click at [723, 262] on div "KÉT NỢ KHO 1" at bounding box center [730, 255] width 34 height 62
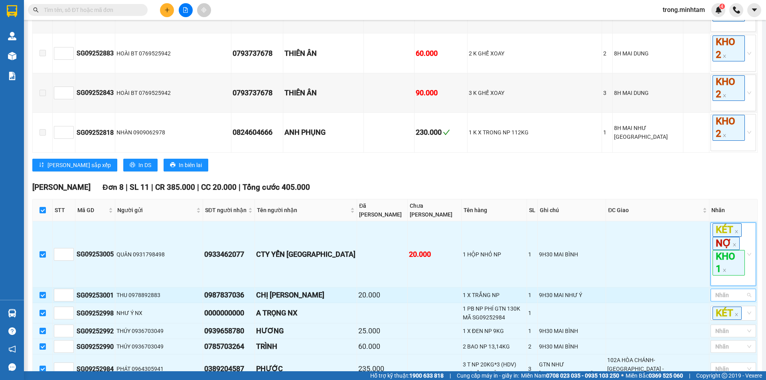
click at [719, 291] on div at bounding box center [730, 296] width 34 height 10
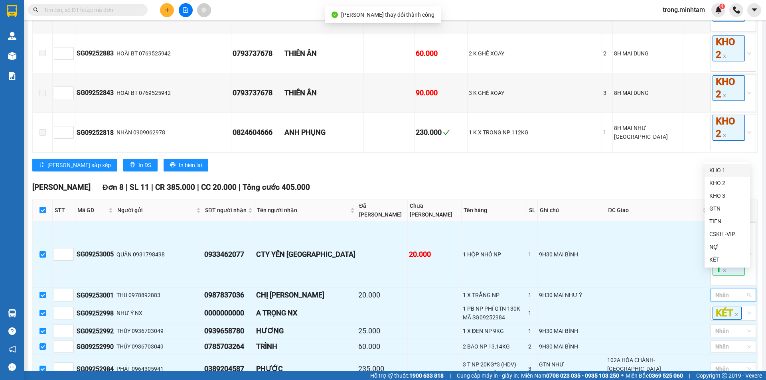
click at [711, 170] on div "KHO 1" at bounding box center [728, 170] width 36 height 9
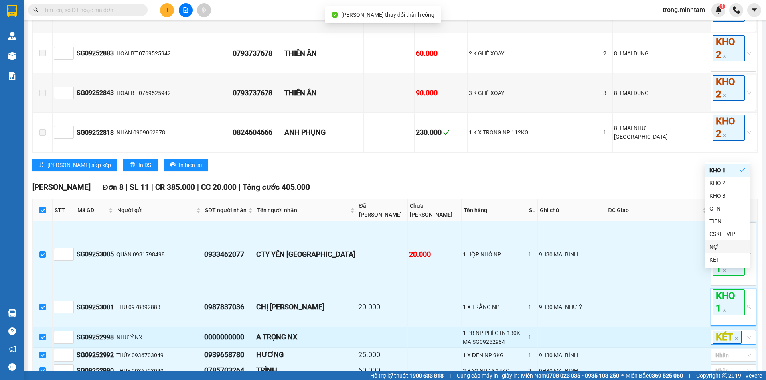
click at [738, 331] on div "KÉT" at bounding box center [730, 337] width 34 height 13
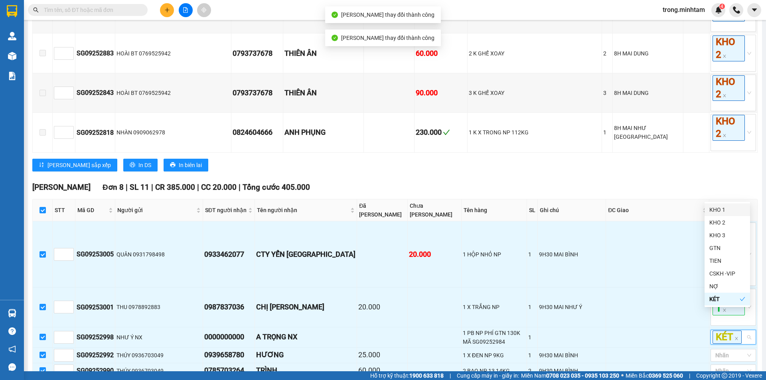
click at [715, 210] on div "KHO 1" at bounding box center [728, 210] width 36 height 9
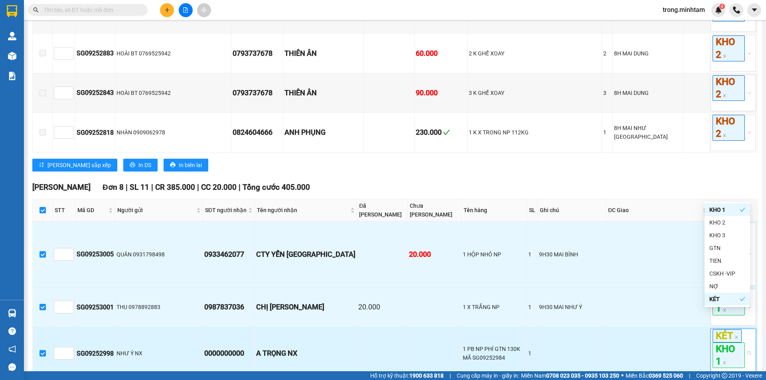
click at [715, 353] on div "KÉT KHO 1" at bounding box center [730, 354] width 34 height 49
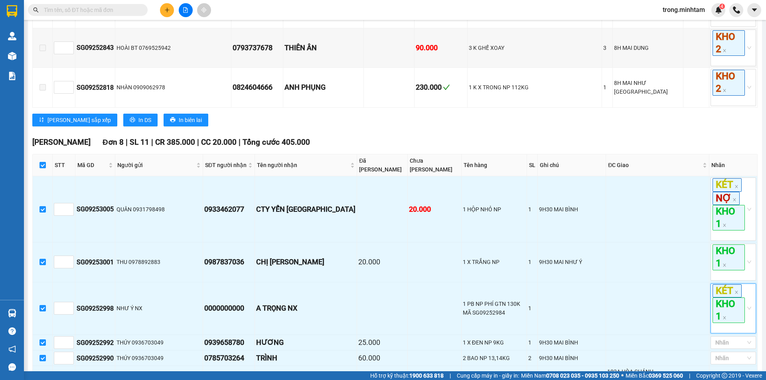
scroll to position [1623, 0]
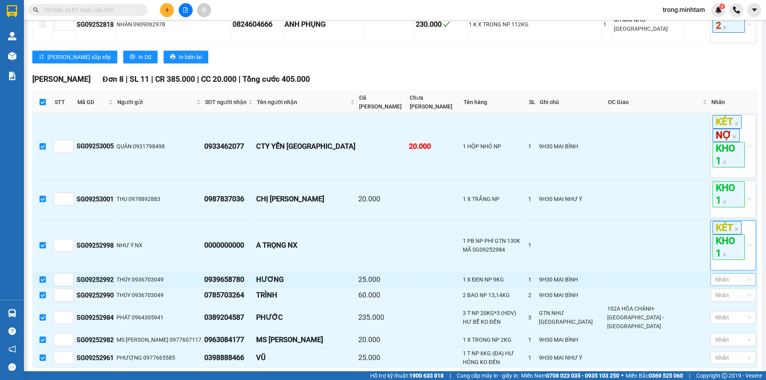
click at [714, 275] on div at bounding box center [730, 280] width 34 height 10
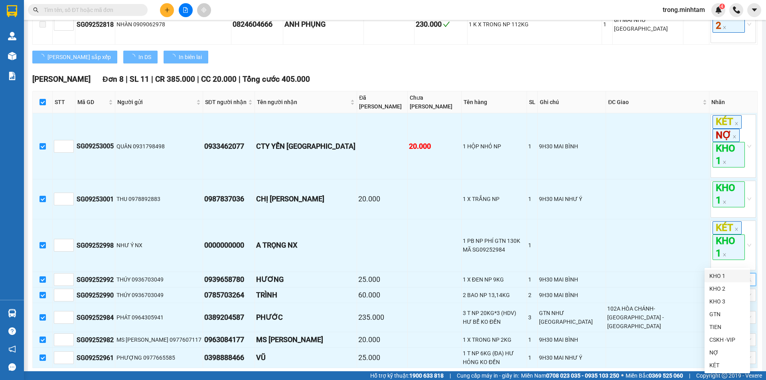
click at [720, 274] on div "KHO 1" at bounding box center [728, 276] width 36 height 9
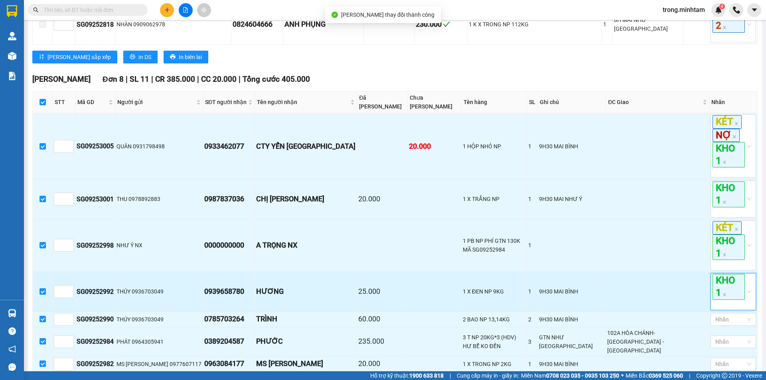
click at [713, 288] on div "KHO 1" at bounding box center [730, 291] width 34 height 35
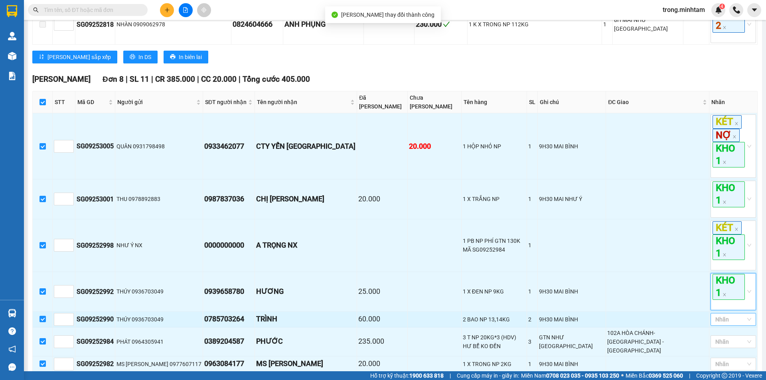
click at [713, 315] on div at bounding box center [730, 320] width 34 height 10
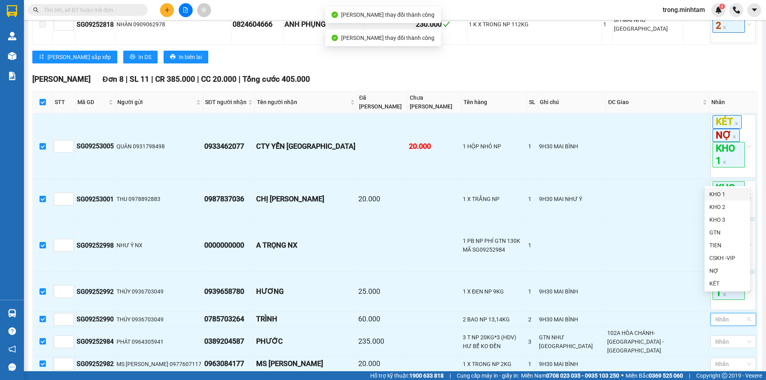
click at [720, 195] on div "KHO 1" at bounding box center [728, 194] width 36 height 9
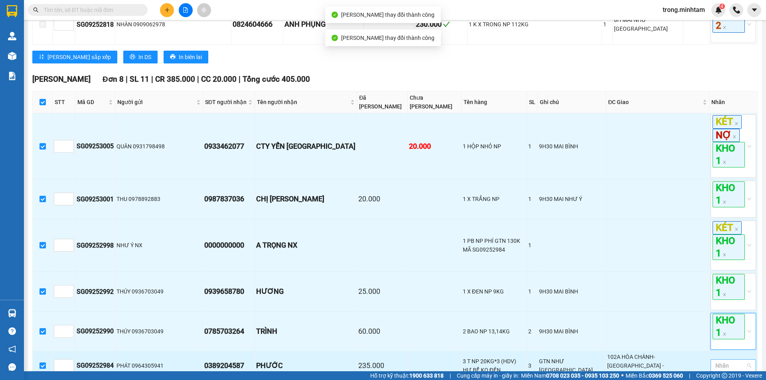
click at [723, 361] on div at bounding box center [730, 366] width 34 height 10
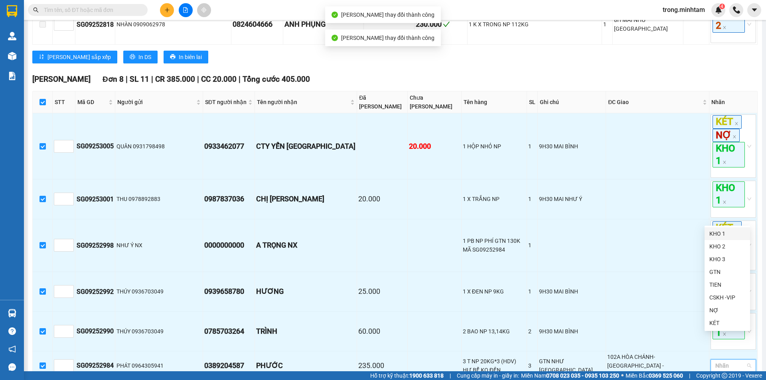
click at [720, 234] on div "KHO 1" at bounding box center [728, 233] width 36 height 9
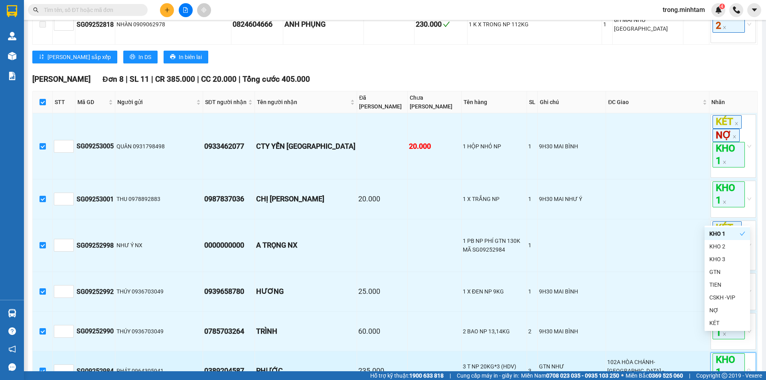
click at [726, 364] on div "KHO 1" at bounding box center [730, 371] width 34 height 35
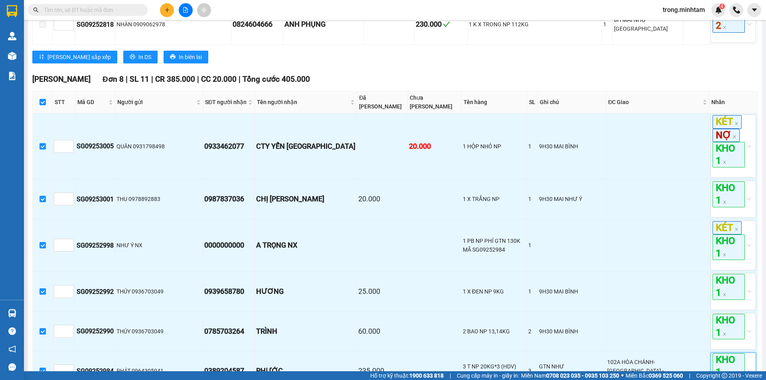
scroll to position [1695, 0]
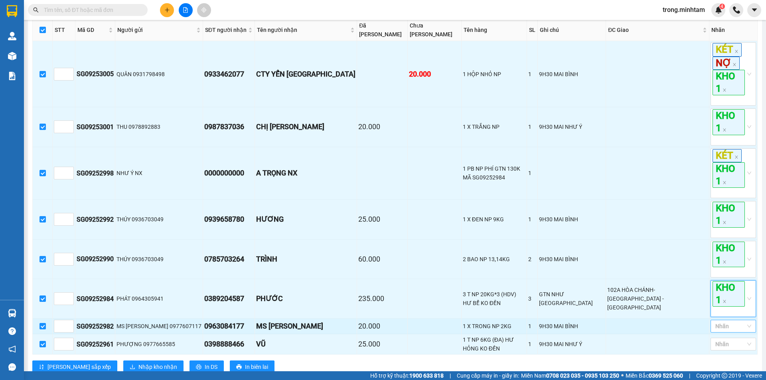
click at [715, 322] on div at bounding box center [730, 327] width 34 height 10
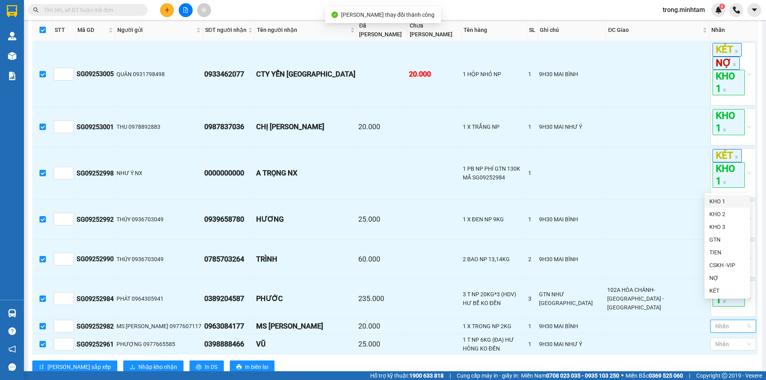
click at [722, 204] on div "KHO 1" at bounding box center [728, 201] width 36 height 9
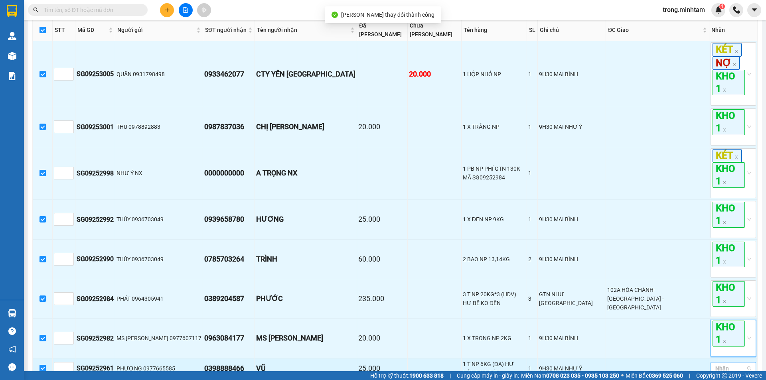
click at [713, 364] on div at bounding box center [730, 369] width 34 height 10
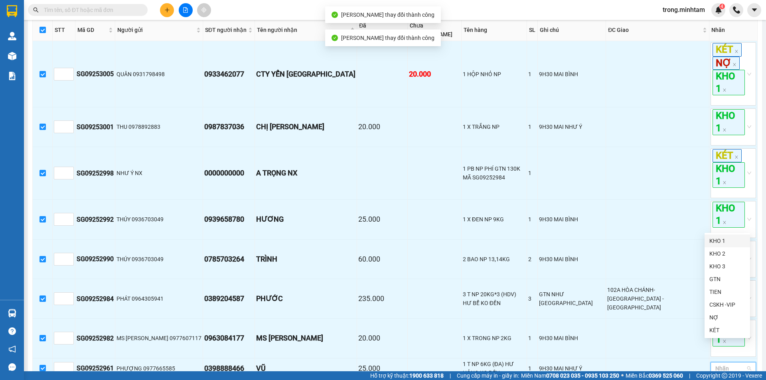
click at [713, 238] on div "KHO 1" at bounding box center [728, 241] width 36 height 9
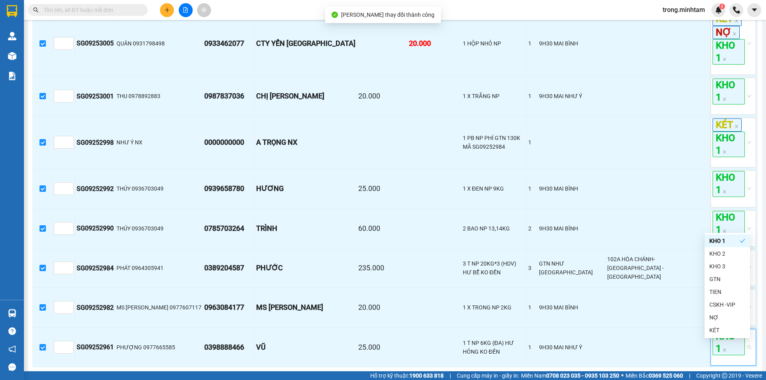
scroll to position [1743, 0]
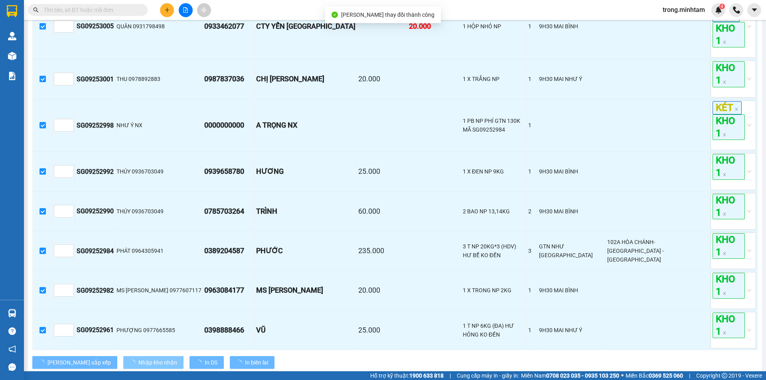
click at [138, 358] on span "Nhập kho nhận" at bounding box center [157, 362] width 39 height 9
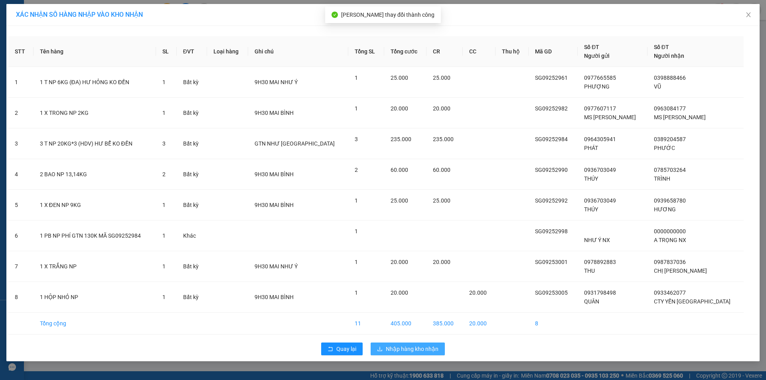
click at [387, 353] on span "Nhập hàng kho nhận" at bounding box center [412, 349] width 53 height 9
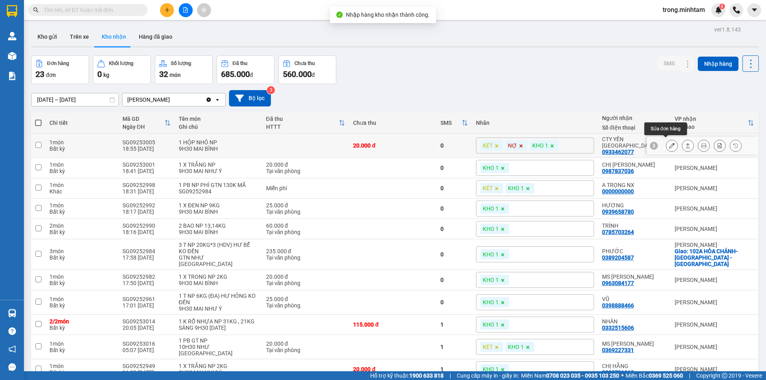
click at [669, 143] on icon at bounding box center [672, 146] width 6 height 6
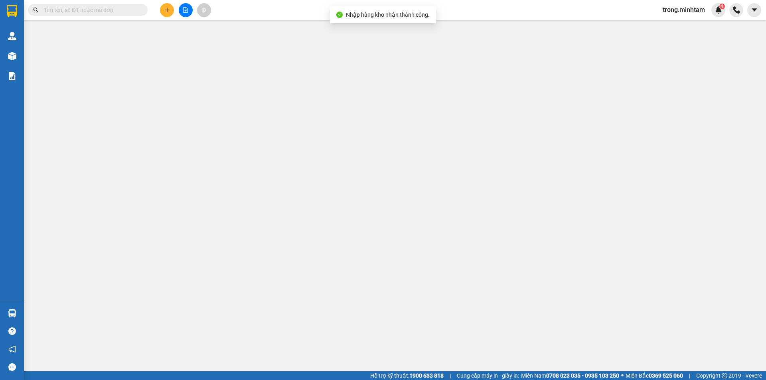
type input "0931798498"
type input "QUÂN"
type input "0933462077"
type input "CTY YẾN NGA"
type input "20.000"
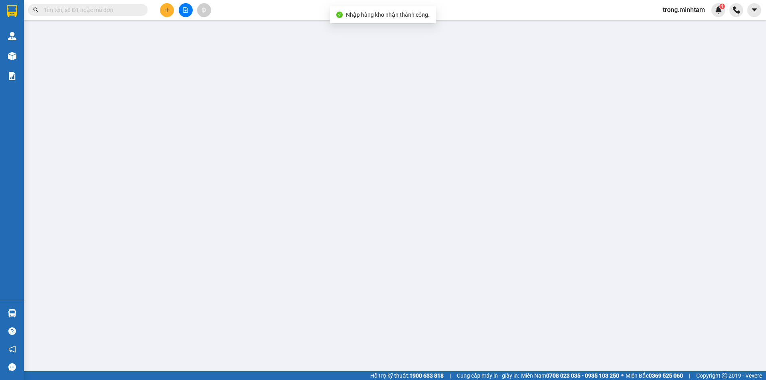
type input "20.000"
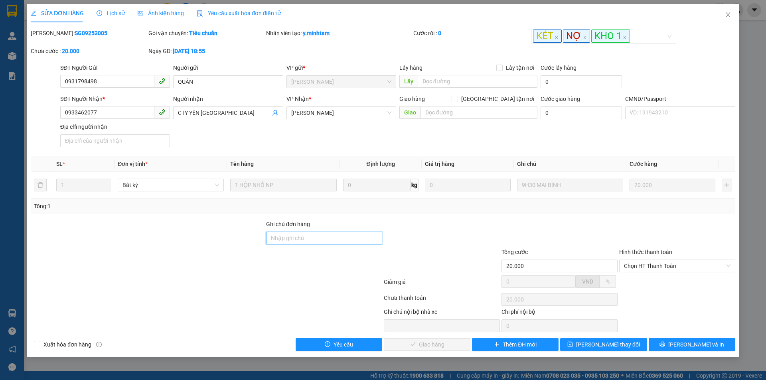
click at [322, 243] on input "Ghi chú đơn hàng" at bounding box center [324, 238] width 116 height 13
type input "KNM"
click at [579, 346] on button "Lưu thay đổi" at bounding box center [603, 344] width 87 height 13
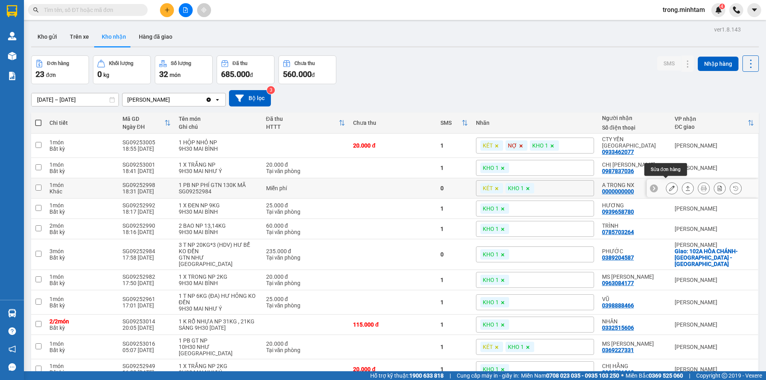
click at [669, 185] on button at bounding box center [672, 189] width 11 height 14
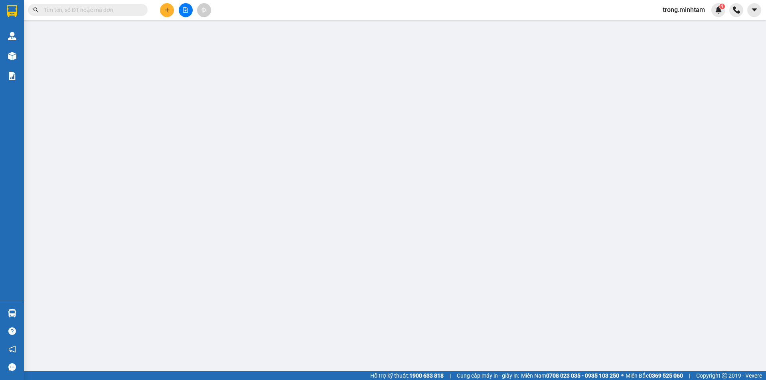
type input "NHƯ Ý NX"
type input "0000000000"
type input "A TRỌNG NX"
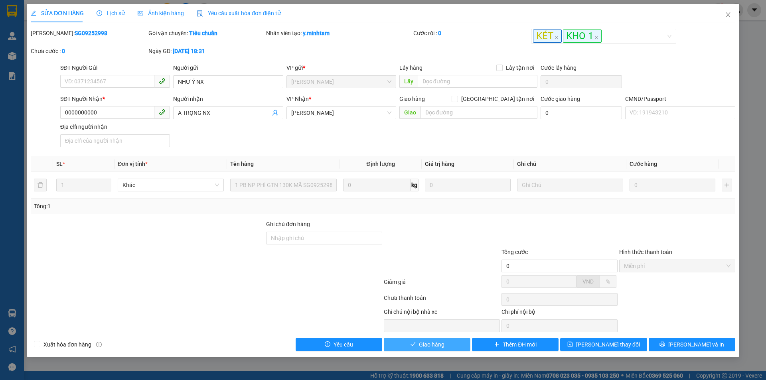
click at [449, 340] on button "Giao hàng" at bounding box center [427, 344] width 87 height 13
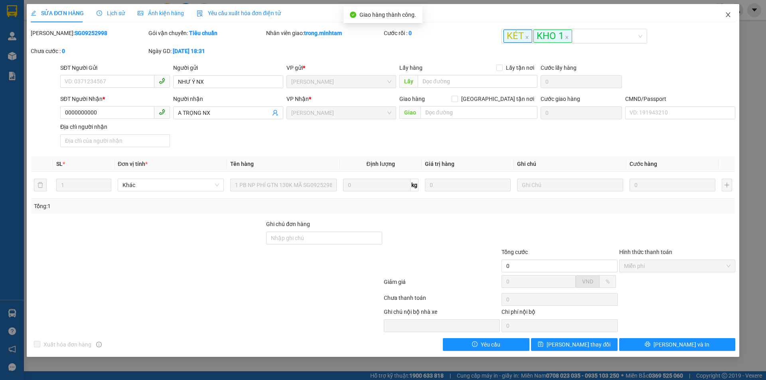
click at [727, 12] on icon "close" at bounding box center [728, 15] width 6 height 6
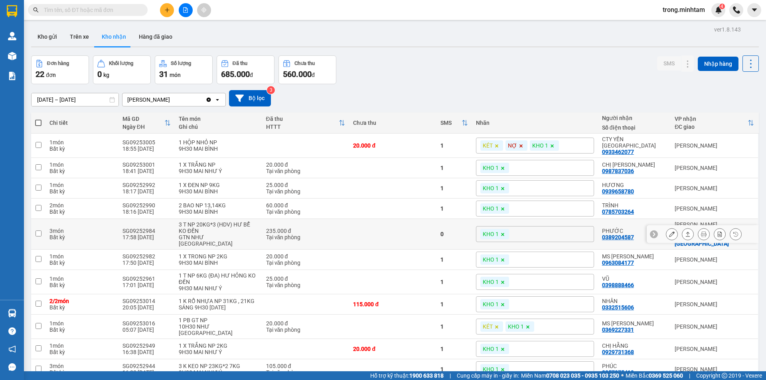
click at [669, 231] on icon at bounding box center [672, 234] width 6 height 6
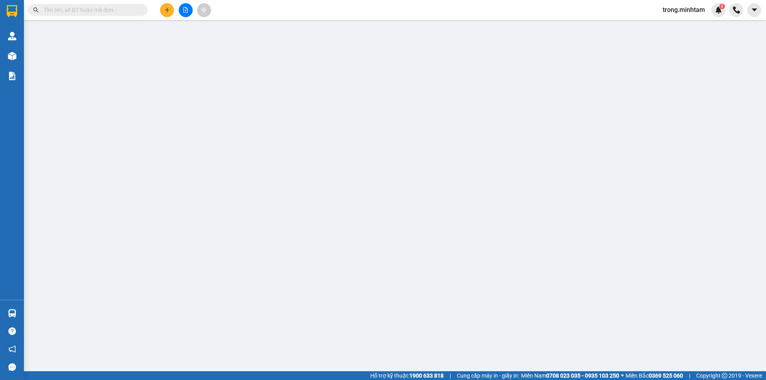
type input "0964305941"
type input "PHÁT"
type input "0389204587"
type input "PHƯỚC"
checkbox input "true"
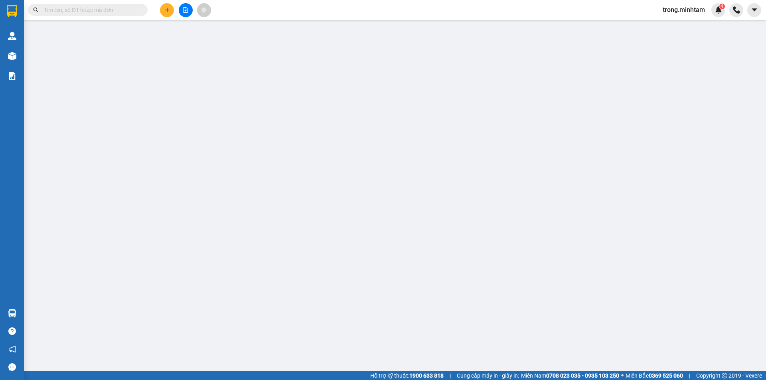
type input "102A HÒA CHÁNH-SƠN HÒA - CHÂU THÀNH"
type input "235.000"
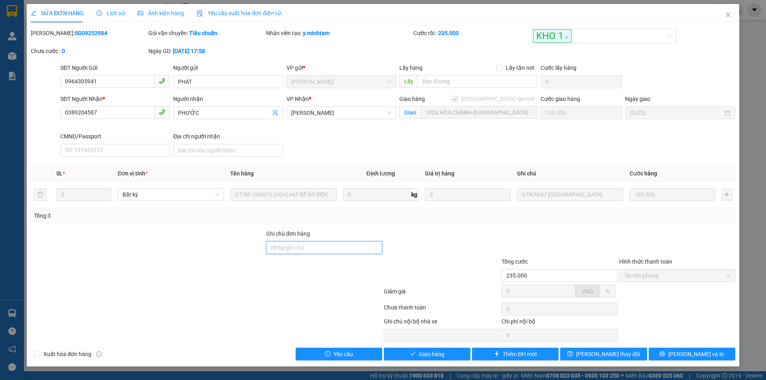
click at [292, 245] on input "Ghi chú đơn hàng" at bounding box center [324, 247] width 116 height 13
type input "GIAO"
click at [572, 353] on button "Lưu thay đổi" at bounding box center [603, 354] width 87 height 13
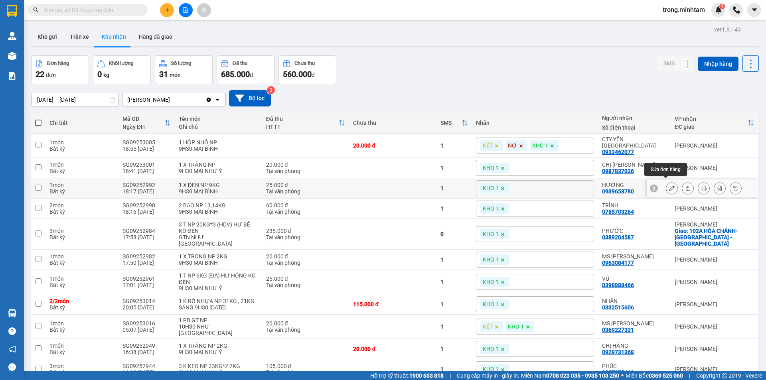
click at [669, 186] on icon at bounding box center [672, 189] width 6 height 6
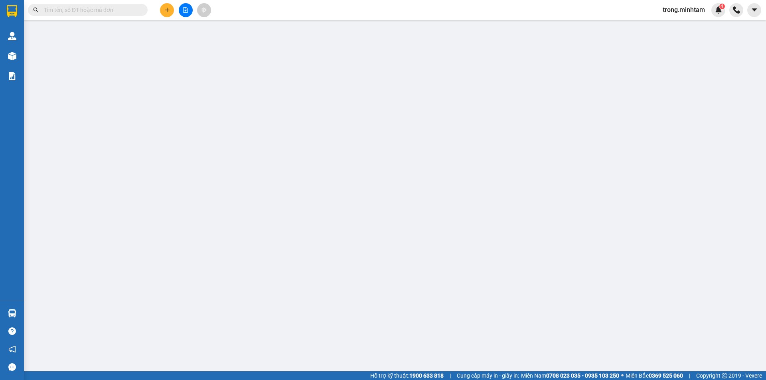
type input "0936703049"
type input "THÚY"
type input "0939658780"
type input "HƯƠNG"
type input "25.000"
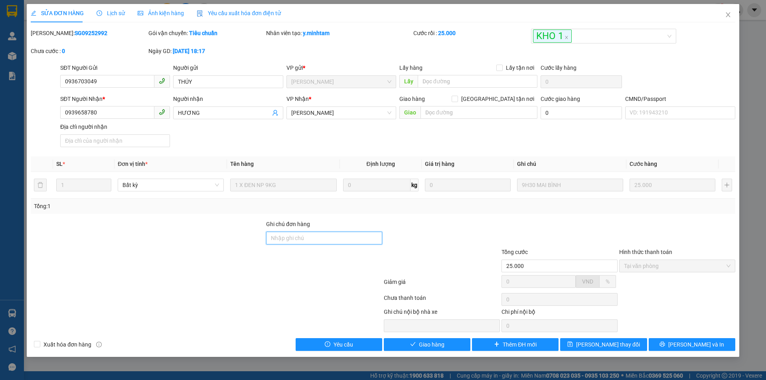
click at [283, 236] on input "Ghi chú đơn hàng" at bounding box center [324, 238] width 116 height 13
type input "GỬI BUS"
click at [668, 344] on button "[PERSON_NAME] và In" at bounding box center [692, 344] width 87 height 13
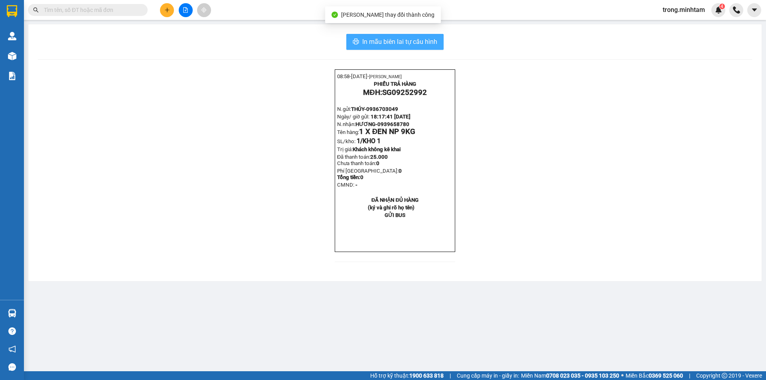
click at [373, 40] on span "In mẫu biên lai tự cấu hình" at bounding box center [399, 42] width 75 height 10
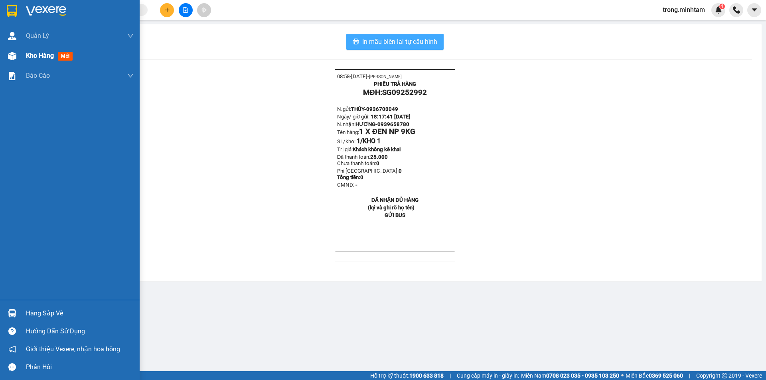
click at [46, 53] on span "Kho hàng" at bounding box center [40, 56] width 28 height 8
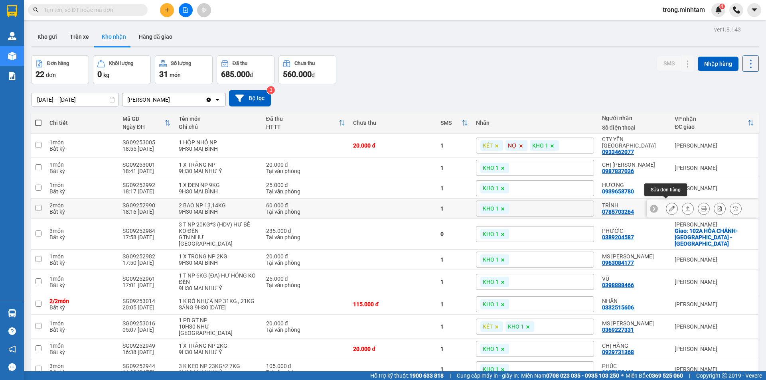
click at [670, 207] on button at bounding box center [672, 209] width 11 height 14
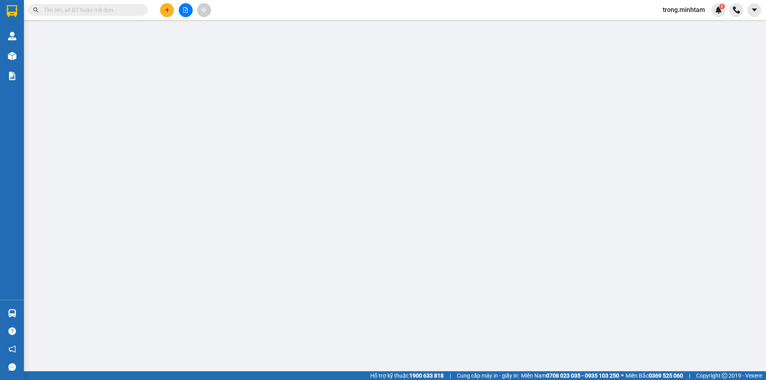
type input "0936703049"
type input "THÚY"
type input "0785703264"
type input "TRÌNH"
type input "60.000"
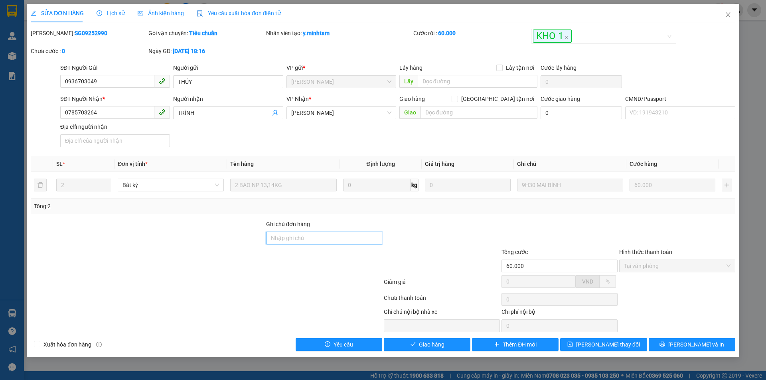
click at [307, 241] on input "Ghi chú đơn hàng" at bounding box center [324, 238] width 116 height 13
type input "GỬI BUS"
click at [449, 344] on span "Lưu và Giao hàng" at bounding box center [437, 344] width 77 height 9
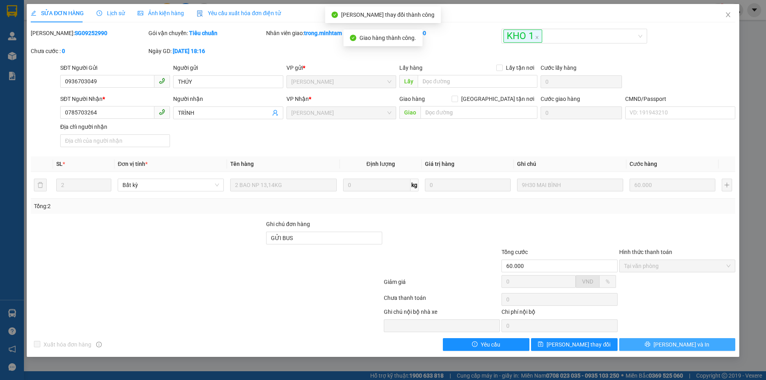
click at [696, 348] on button "[PERSON_NAME] và In" at bounding box center [677, 344] width 116 height 13
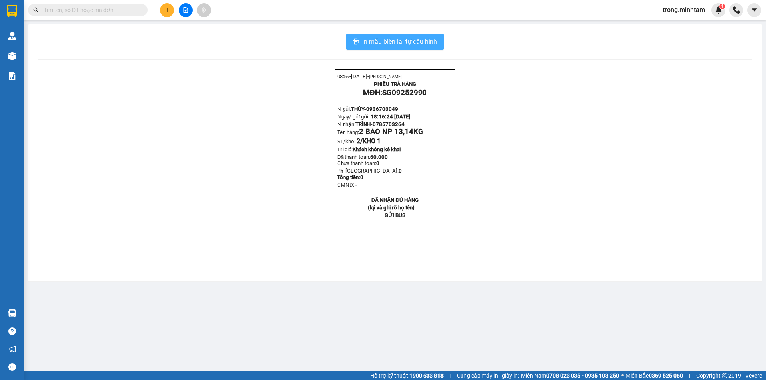
click at [359, 38] on button "In mẫu biên lai tự cấu hình" at bounding box center [394, 42] width 97 height 16
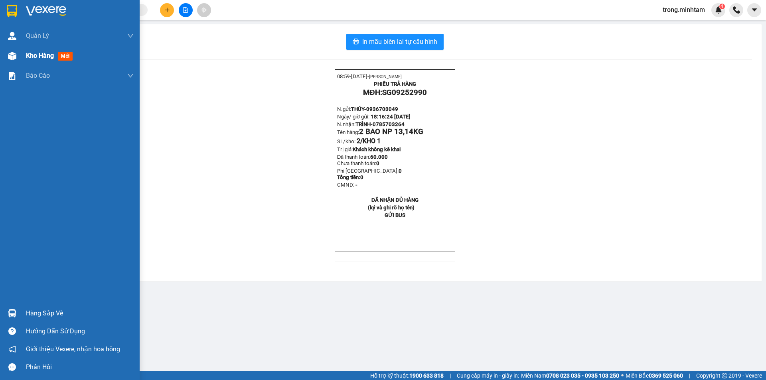
click at [33, 58] on span "Kho hàng" at bounding box center [40, 56] width 28 height 8
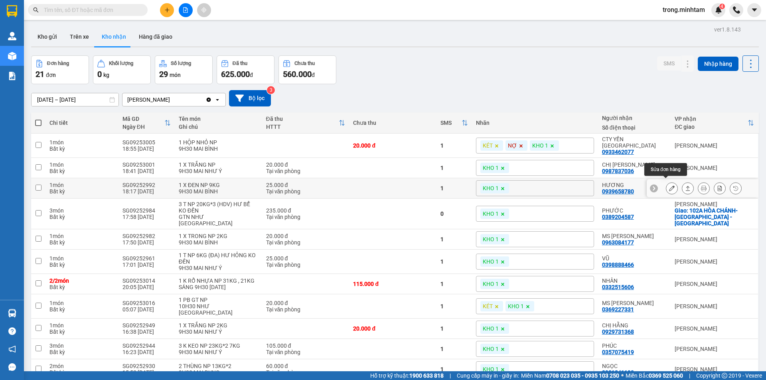
click at [669, 186] on icon at bounding box center [672, 189] width 6 height 6
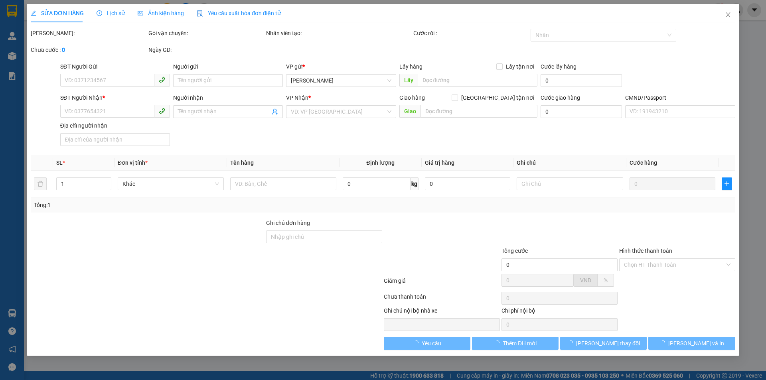
type input "0936703049"
type input "THÚY"
type input "0939658780"
type input "HƯƠNG"
type input "GỬI BUS"
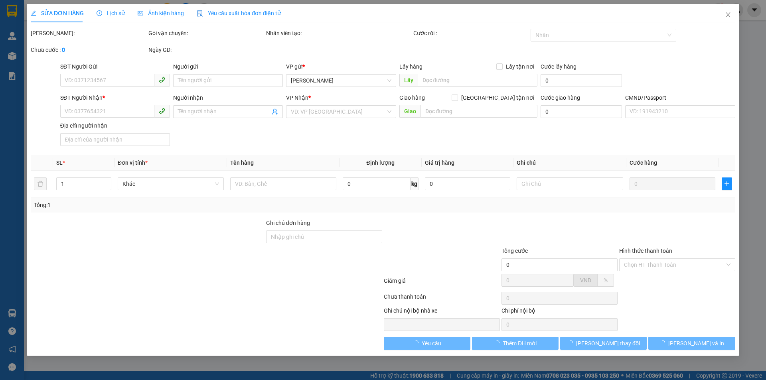
type input "25.000"
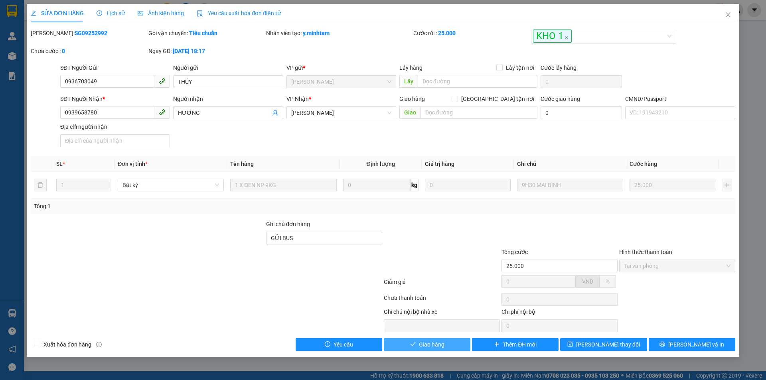
click at [439, 346] on span "Giao hàng" at bounding box center [432, 344] width 26 height 9
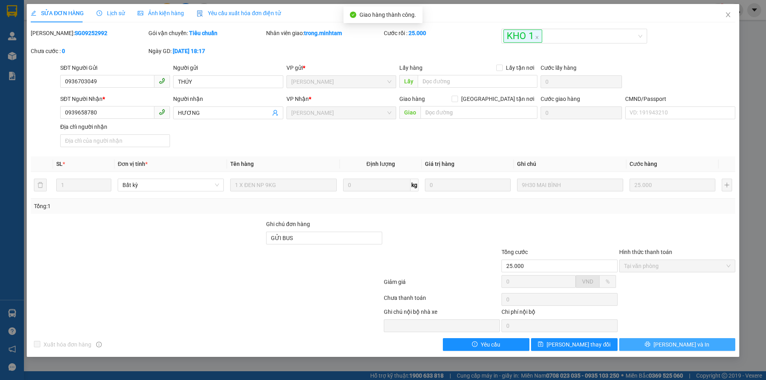
click at [676, 344] on span "[PERSON_NAME] và In" at bounding box center [682, 344] width 56 height 9
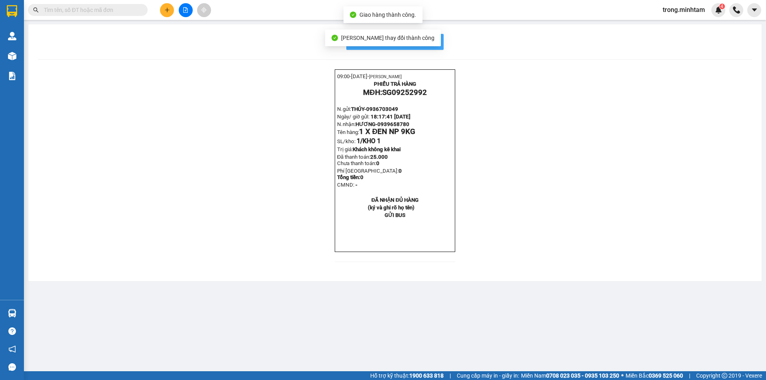
click at [435, 41] on span "In mẫu biên lai tự cấu hình" at bounding box center [399, 42] width 75 height 10
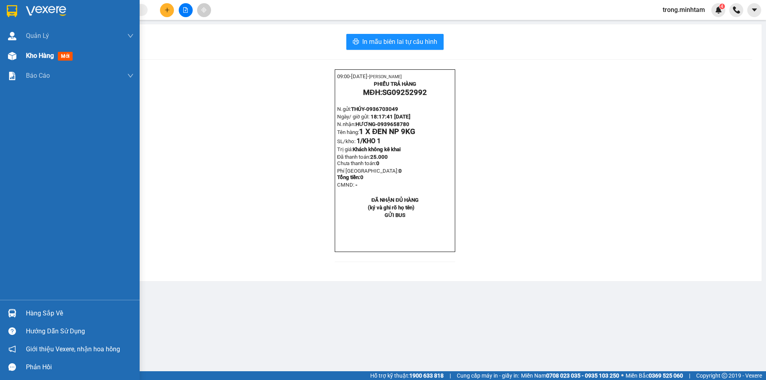
click at [49, 55] on span "Kho hàng" at bounding box center [40, 56] width 28 height 8
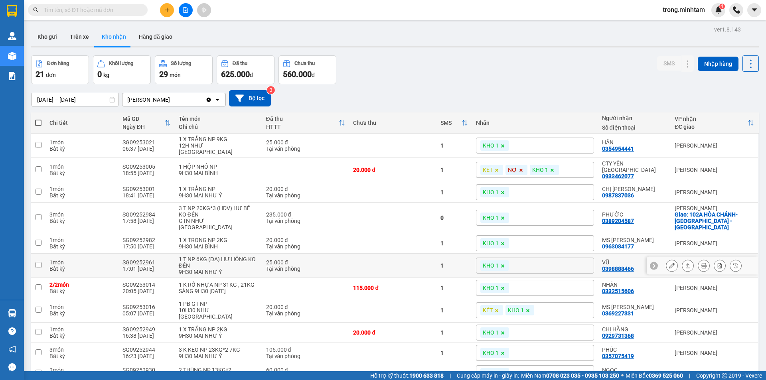
click at [616, 266] on div "0398888466" at bounding box center [618, 269] width 32 height 6
copy div "0398888466"
click at [672, 237] on div at bounding box center [704, 243] width 76 height 12
click at [667, 237] on button at bounding box center [672, 244] width 11 height 14
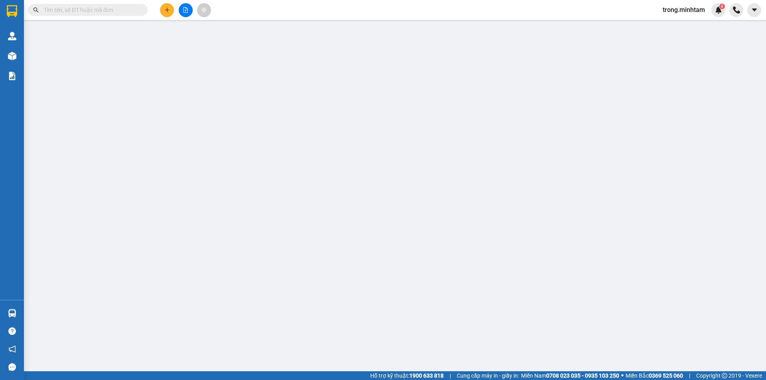
type input "0977607117"
type input "MS SƯƠNG"
type input "0963084177"
type input "MS TUYẾT VY"
type input "20.000"
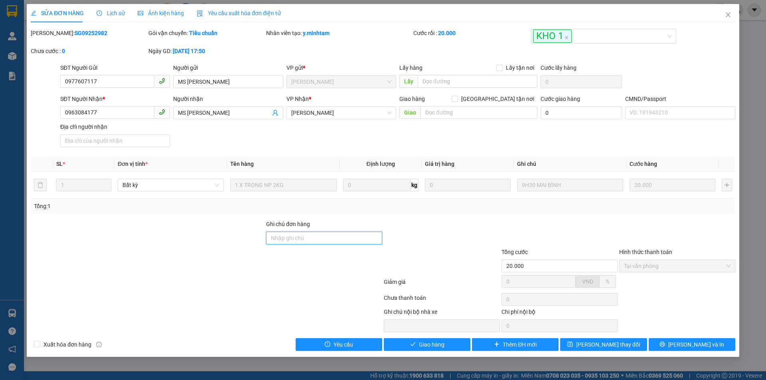
click at [321, 241] on input "Ghi chú đơn hàng" at bounding box center [324, 238] width 116 height 13
type input "DG"
click at [578, 350] on button "[PERSON_NAME] đổi" at bounding box center [603, 344] width 87 height 13
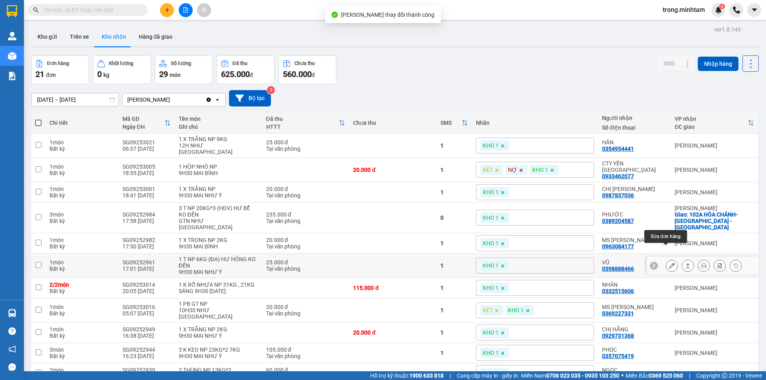
click at [669, 263] on icon at bounding box center [672, 266] width 6 height 6
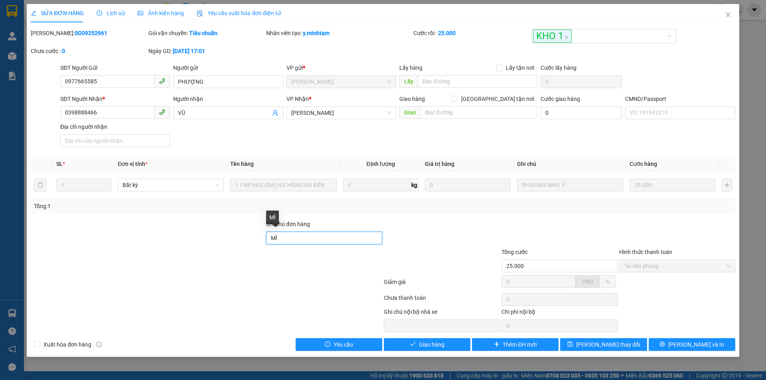
click at [288, 243] on input "MÌ" at bounding box center [324, 238] width 116 height 13
type input "MÌ/ DG"
click at [603, 344] on span "[PERSON_NAME] đổi" at bounding box center [608, 344] width 64 height 9
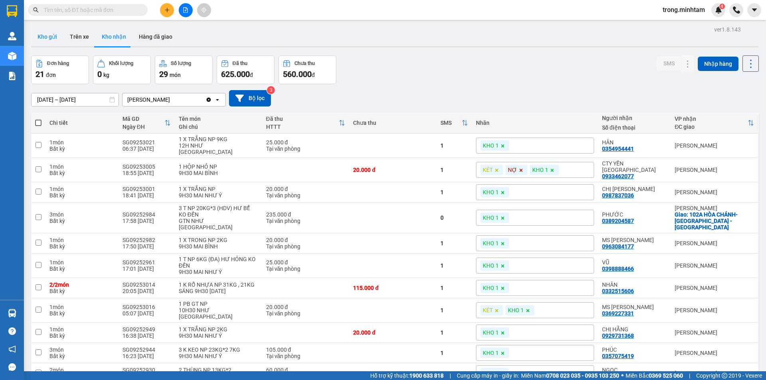
click at [52, 40] on button "Kho gửi" at bounding box center [47, 36] width 32 height 19
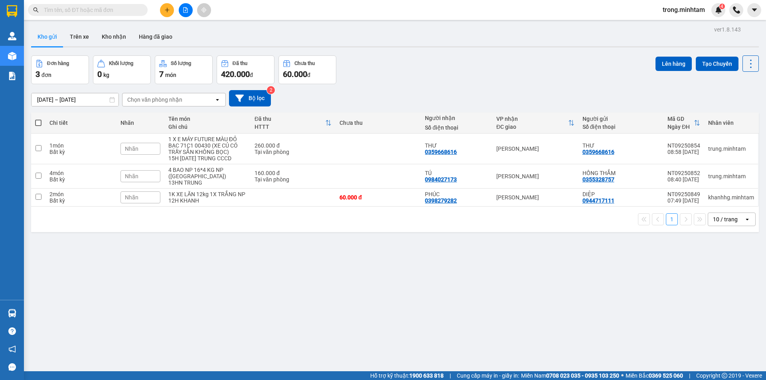
click at [101, 10] on input "text" at bounding box center [91, 10] width 94 height 9
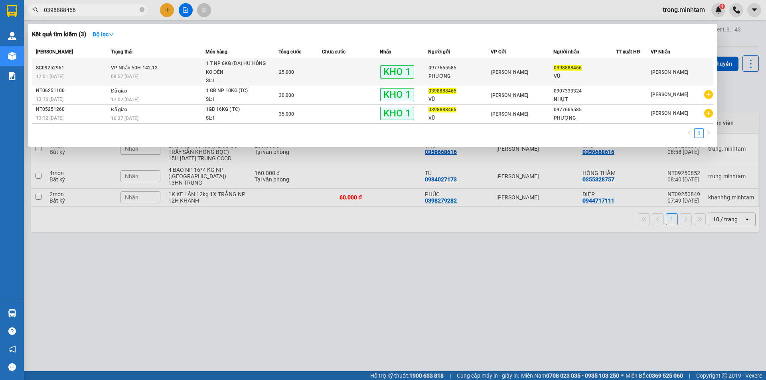
type input "0398888466"
click at [127, 79] on span "08:57 - 13/09" at bounding box center [125, 77] width 28 height 6
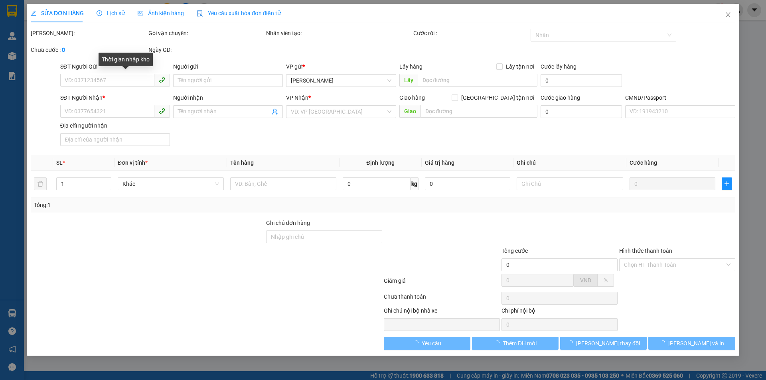
type input "0977665585"
type input "PHƯỢNG"
type input "0398888466"
type input "VŨ"
type input "MÌ/ DG"
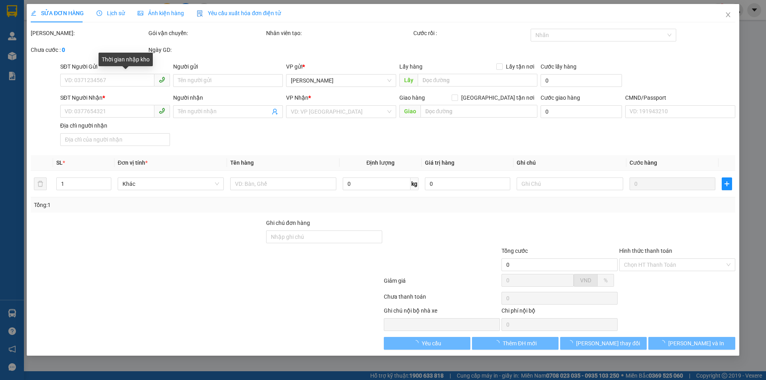
type input "25.000"
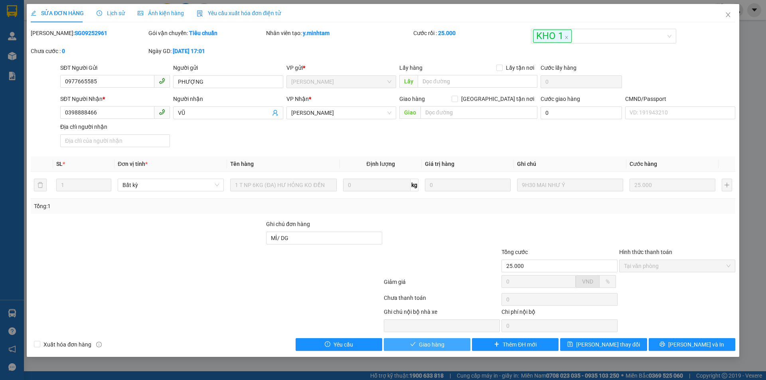
click at [453, 346] on button "Giao hàng" at bounding box center [427, 344] width 87 height 13
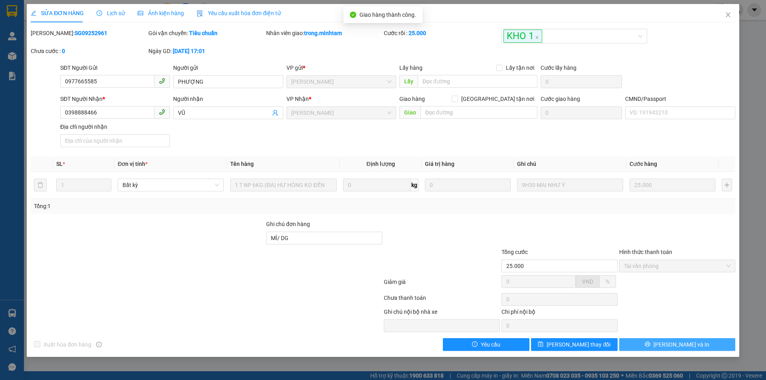
click at [641, 344] on button "[PERSON_NAME] và In" at bounding box center [677, 344] width 116 height 13
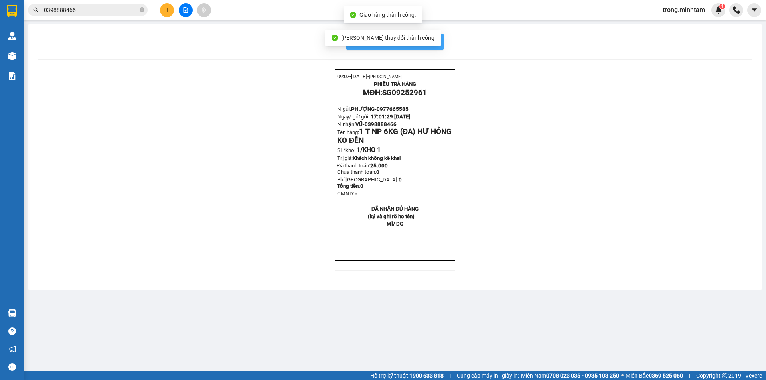
click at [438, 48] on button "In mẫu biên lai tự cấu hình" at bounding box center [394, 42] width 97 height 16
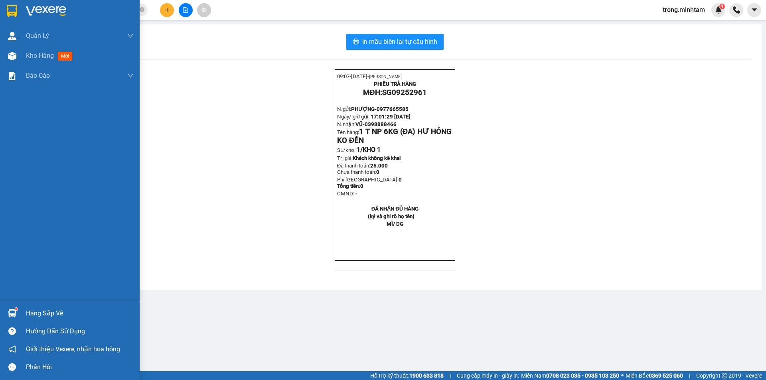
click at [114, 315] on div "Hàng sắp về" at bounding box center [80, 314] width 108 height 12
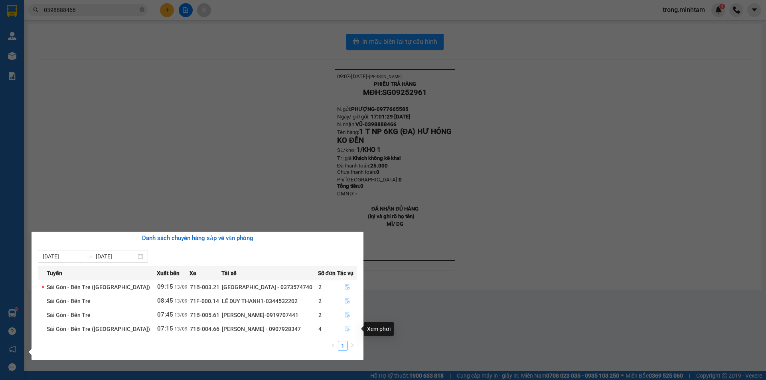
click at [345, 329] on icon "file-done" at bounding box center [347, 329] width 5 height 6
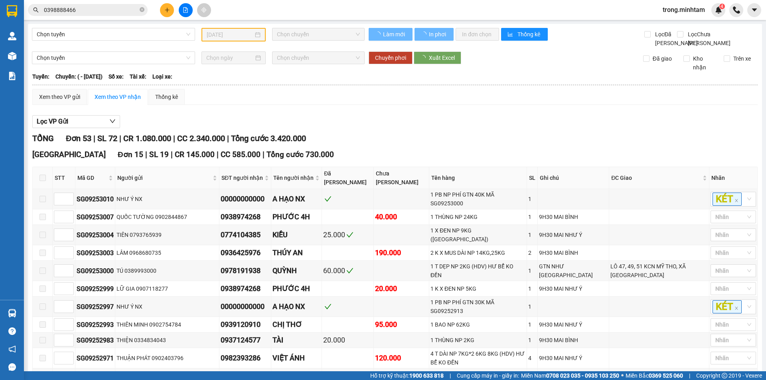
type input "[DATE]"
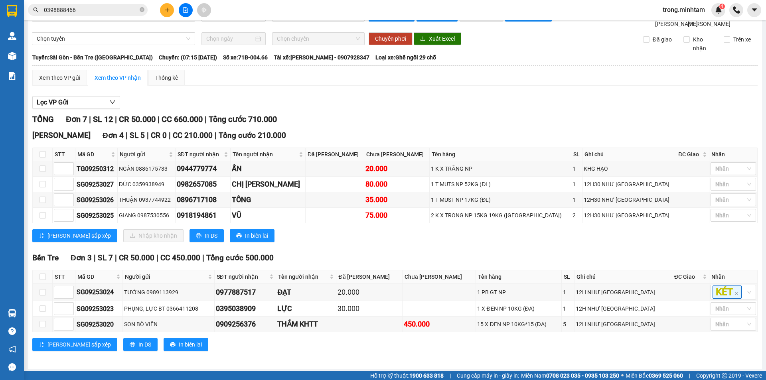
scroll to position [30, 0]
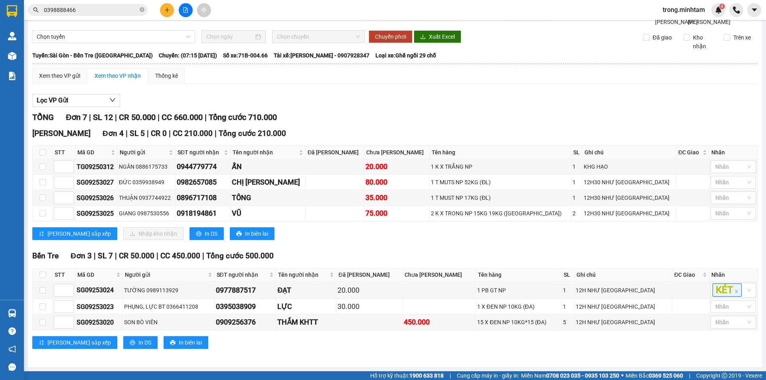
click at [81, 7] on input "0398888466" at bounding box center [91, 10] width 94 height 9
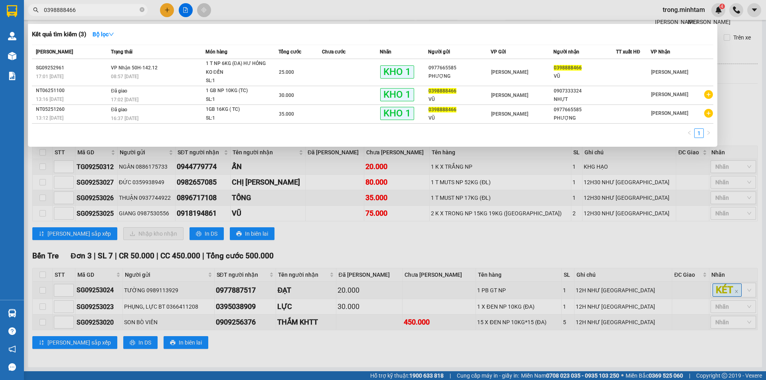
click at [81, 7] on input "0398888466" at bounding box center [91, 10] width 94 height 9
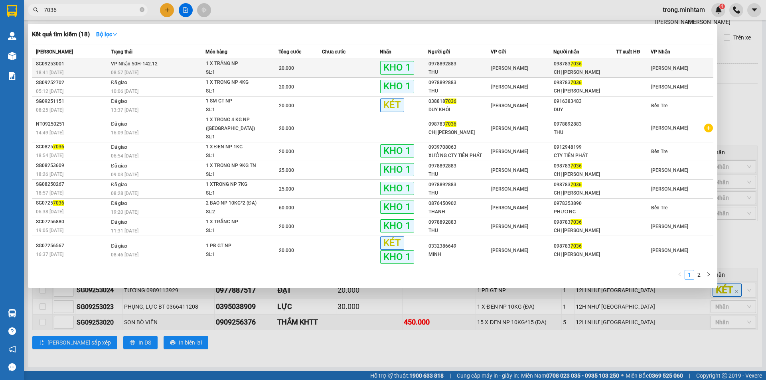
type input "7036"
click at [313, 67] on div "20.000" at bounding box center [300, 68] width 43 height 9
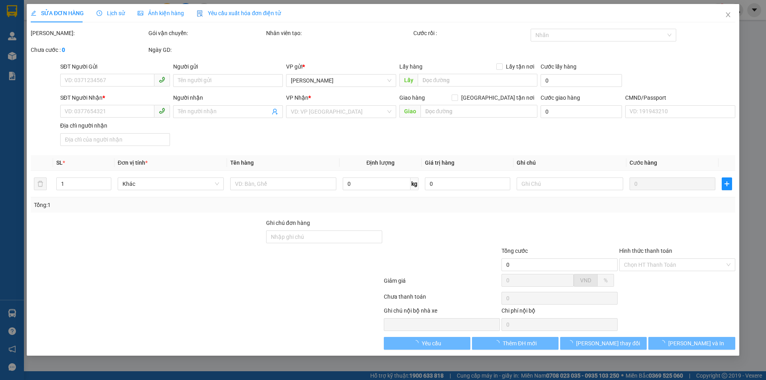
type input "0978892883"
type input "THU"
type input "0987837036"
type input "CHỊ VÂN"
type input "20.000"
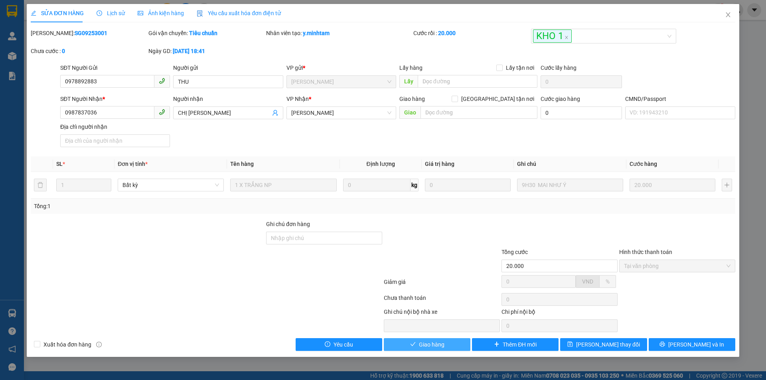
click at [455, 345] on button "Giao hàng" at bounding box center [427, 344] width 87 height 13
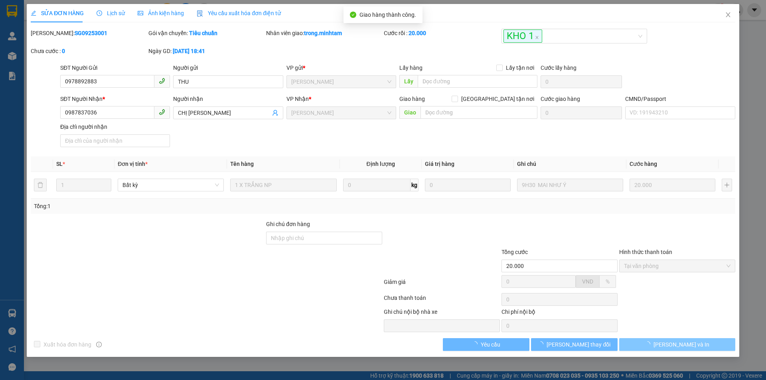
click at [710, 343] on button "[PERSON_NAME] và In" at bounding box center [677, 344] width 116 height 13
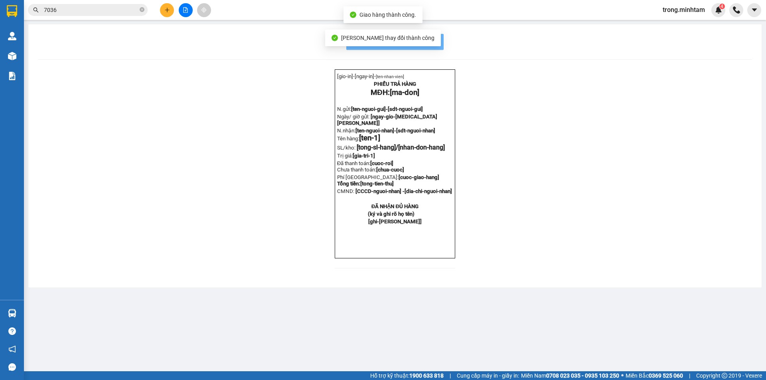
click at [710, 343] on main "In mẫu biên lai tự cấu hình [gio-in]- [ngay-in]- [ten-nhan-vien] PHIẾU TRẢ HÀNG…" at bounding box center [383, 186] width 766 height 372
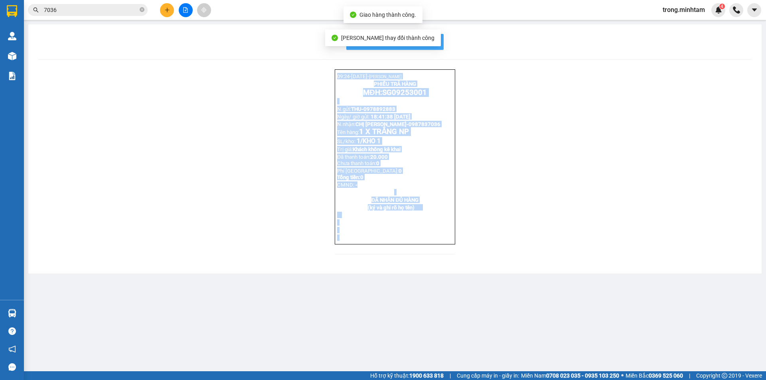
click at [433, 45] on span "In mẫu biên lai tự cấu hình" at bounding box center [399, 42] width 75 height 10
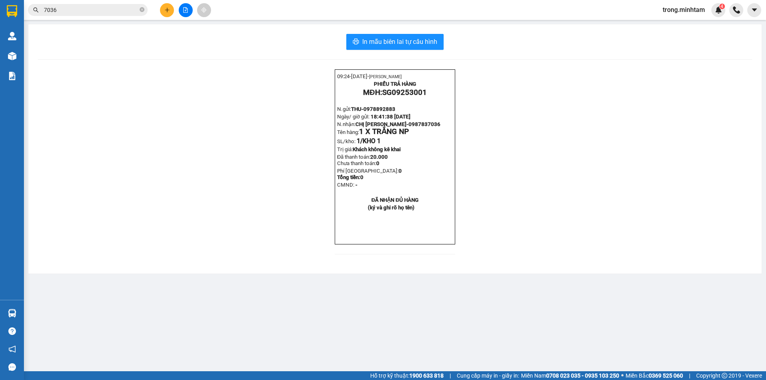
click at [68, 9] on input "7036" at bounding box center [91, 10] width 94 height 9
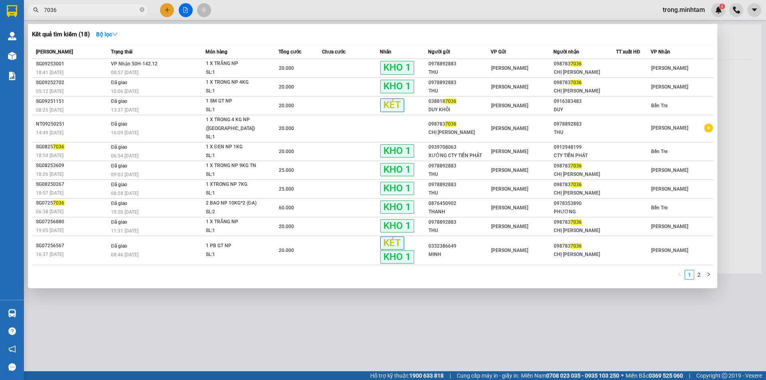
click at [68, 9] on input "7036" at bounding box center [91, 10] width 94 height 9
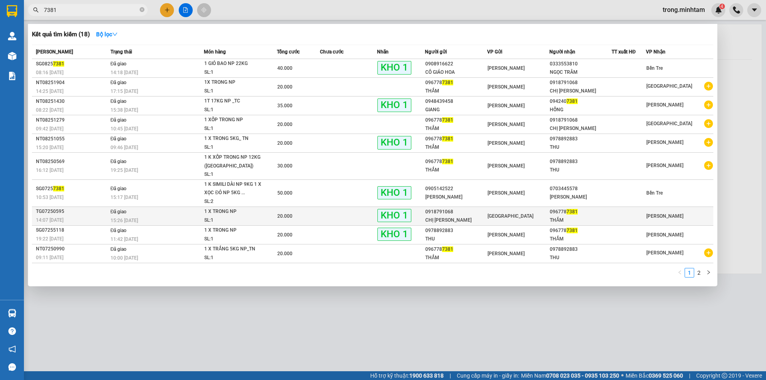
type input "7381"
drag, startPoint x: 580, startPoint y: 212, endPoint x: 555, endPoint y: 214, distance: 25.6
click at [555, 214] on div "096778 7381" at bounding box center [580, 212] width 61 height 8
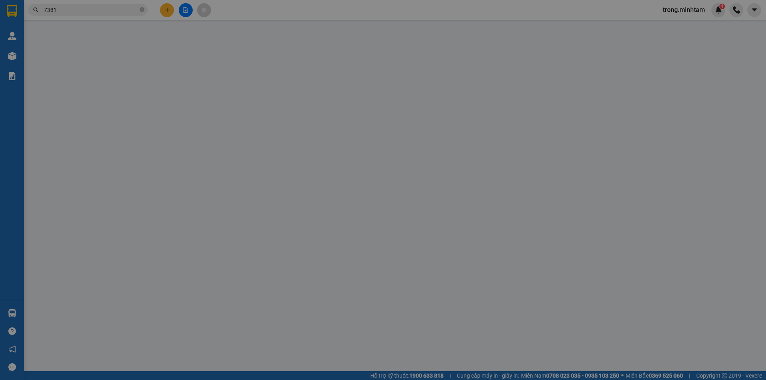
type input "0918791068"
type input "CHỊ HUỲNH"
type input "0967787381"
type input "THẮM"
type input "ĐG"
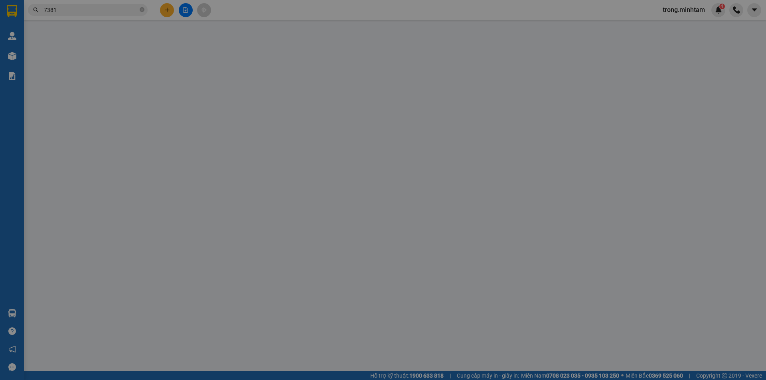
type input "20.000"
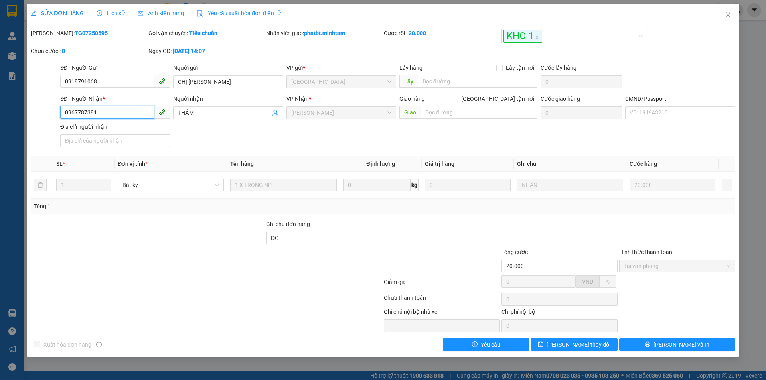
click at [81, 114] on input "0967787381" at bounding box center [107, 112] width 94 height 13
click at [726, 13] on icon "close" at bounding box center [728, 14] width 4 height 5
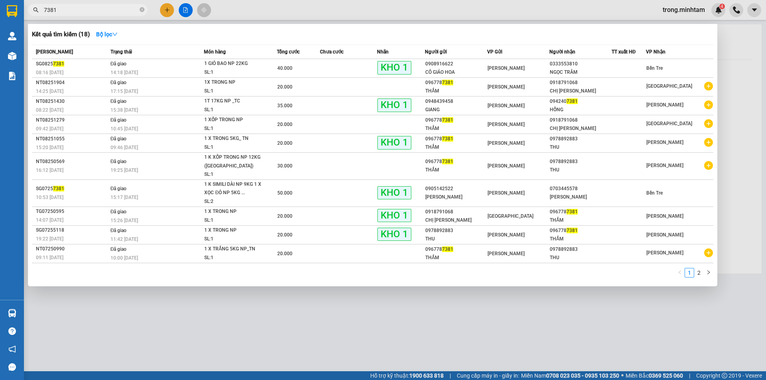
click at [76, 14] on input "7381" at bounding box center [91, 10] width 94 height 9
paste input "096778"
type input "0967787381"
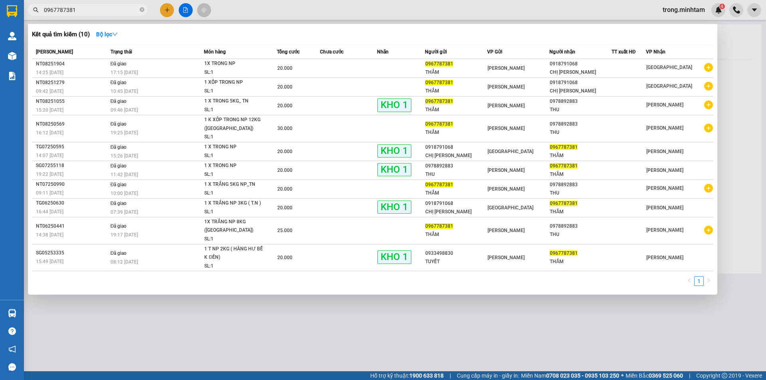
click at [99, 11] on input "0967787381" at bounding box center [91, 10] width 94 height 9
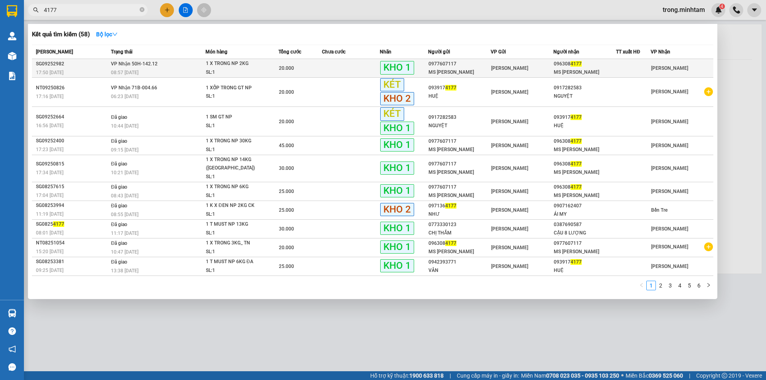
type input "4177"
click at [332, 69] on td at bounding box center [351, 68] width 58 height 19
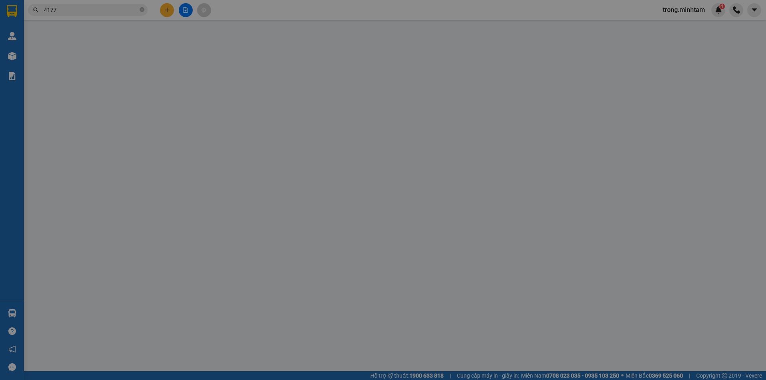
type input "0977607117"
type input "MS SƯƠNG"
type input "0963084177"
type input "MS TUYẾT VY"
type input "DG"
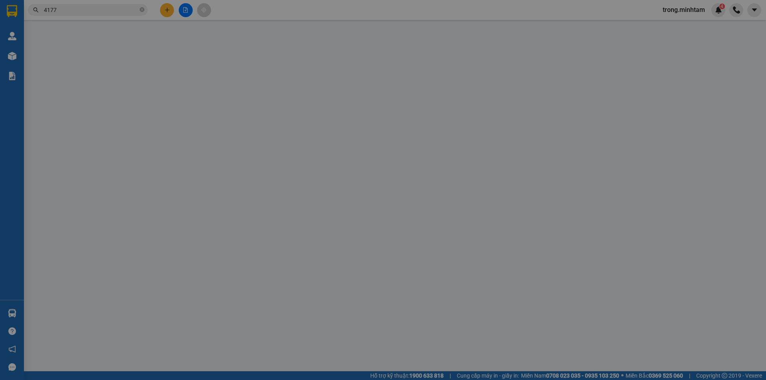
type input "20.000"
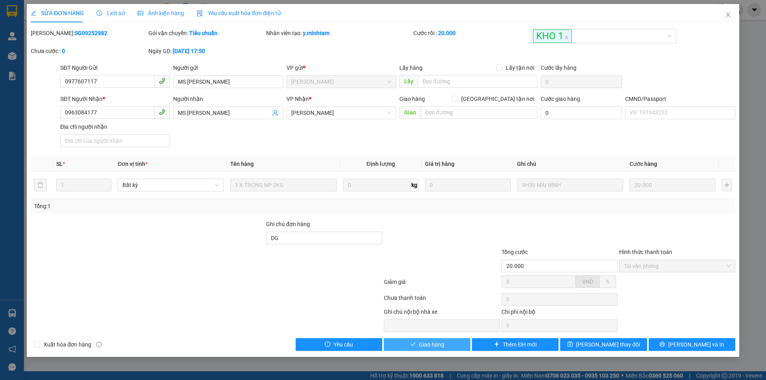
click at [425, 347] on span "Giao hàng" at bounding box center [432, 344] width 26 height 9
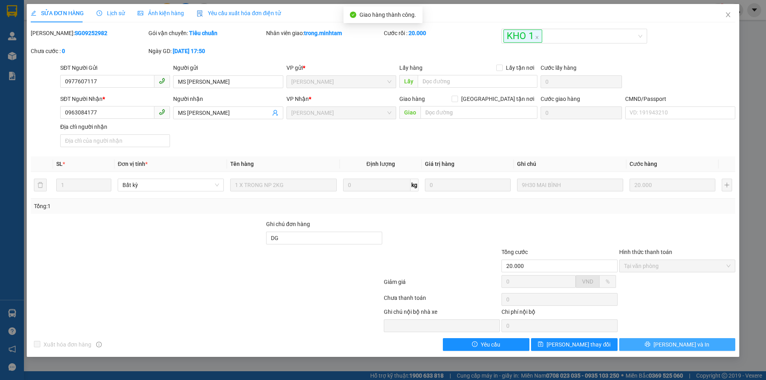
click at [707, 345] on button "Lưu và In" at bounding box center [677, 344] width 116 height 13
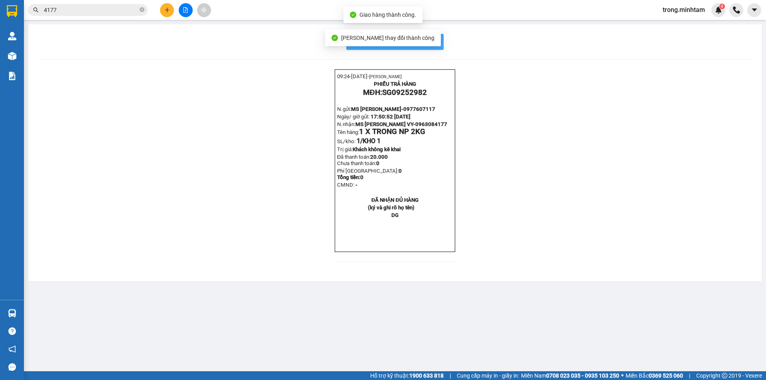
click at [433, 39] on span "In mẫu biên lai tự cấu hình" at bounding box center [399, 42] width 75 height 10
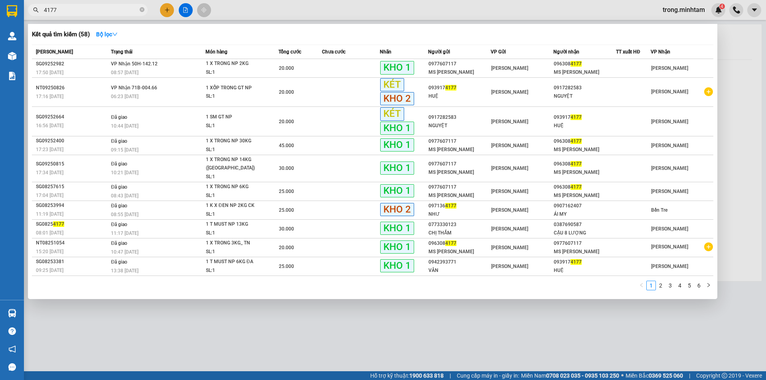
click at [51, 10] on input "4177" at bounding box center [91, 10] width 94 height 9
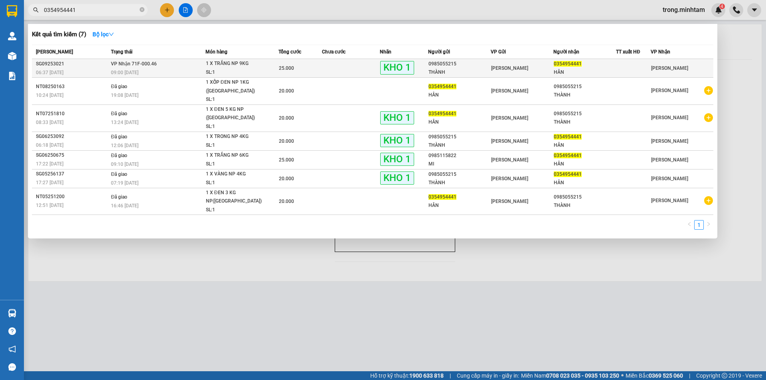
type input "0354954441"
click at [308, 64] on div "25.000" at bounding box center [300, 68] width 43 height 9
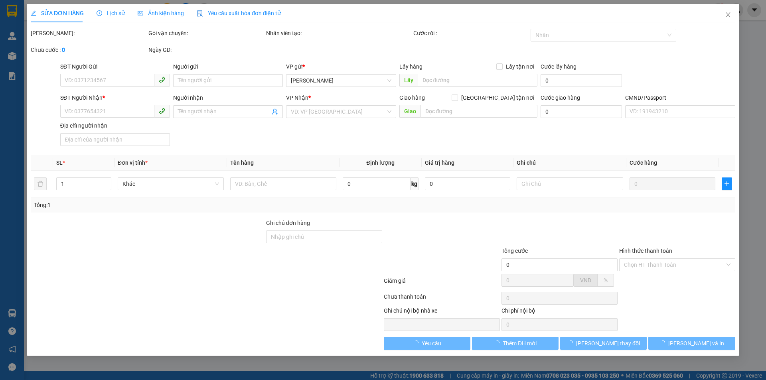
type input "0985055215"
type input "THÀNH"
type input "0354954441"
type input "HÂN"
type input "BM"
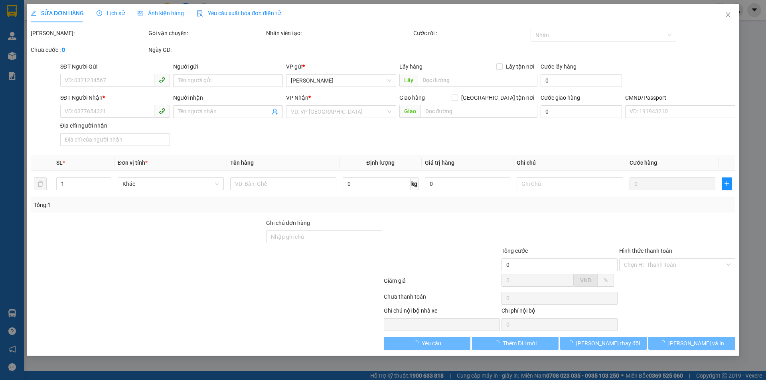
type input "25.000"
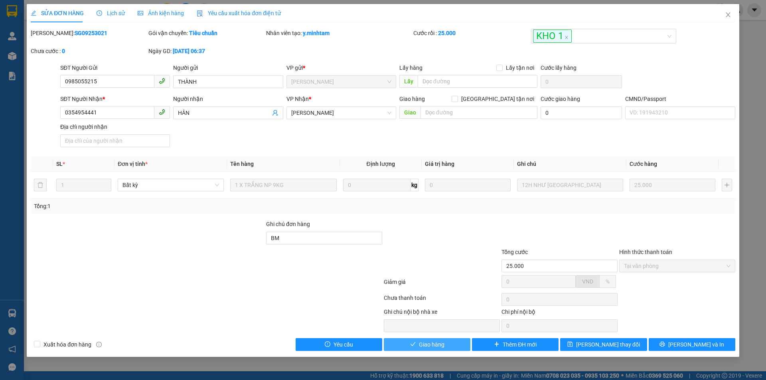
click at [398, 346] on button "Giao hàng" at bounding box center [427, 344] width 87 height 13
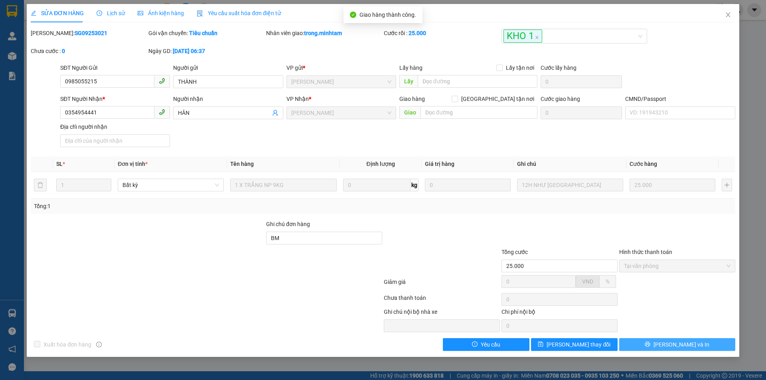
click at [673, 341] on span "Lưu và In" at bounding box center [682, 344] width 56 height 9
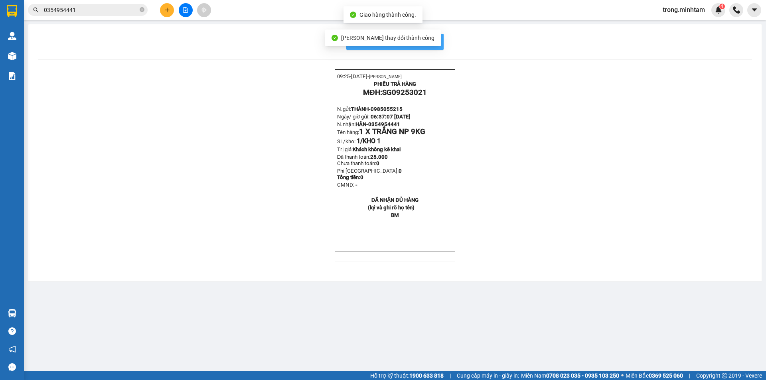
click at [437, 39] on button "In mẫu biên lai tự cấu hình" at bounding box center [394, 42] width 97 height 16
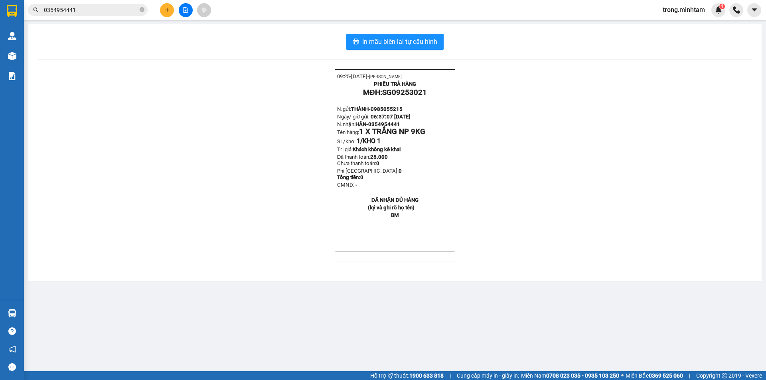
click at [89, 10] on input "0354954441" at bounding box center [91, 10] width 94 height 9
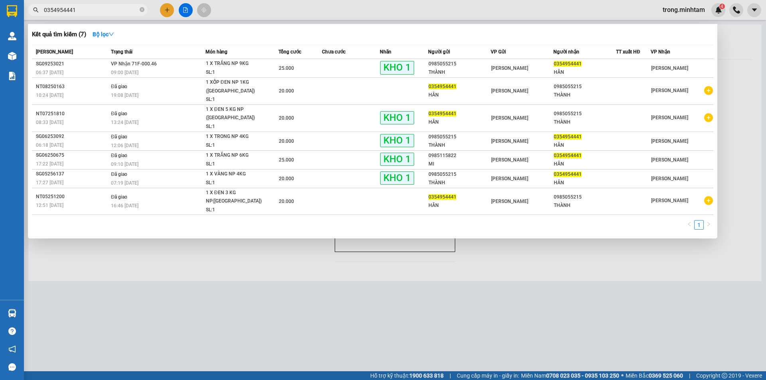
click at [89, 10] on input "0354954441" at bounding box center [91, 10] width 94 height 9
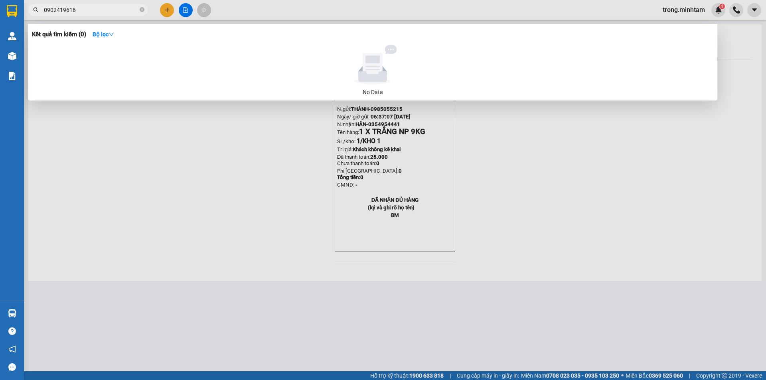
click at [65, 8] on input "0902419616" at bounding box center [91, 10] width 94 height 9
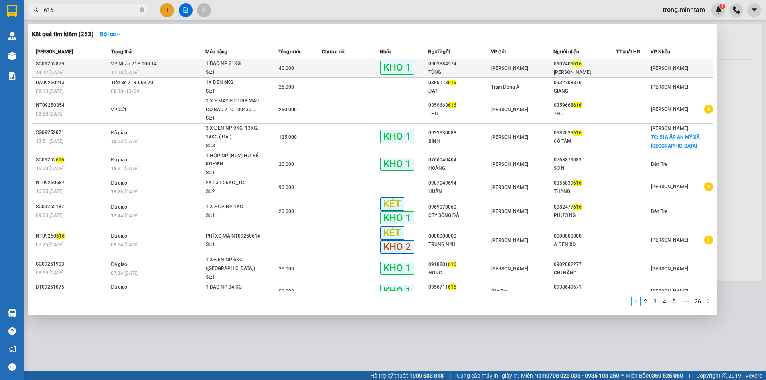
type input "616"
click at [335, 63] on td at bounding box center [351, 68] width 58 height 19
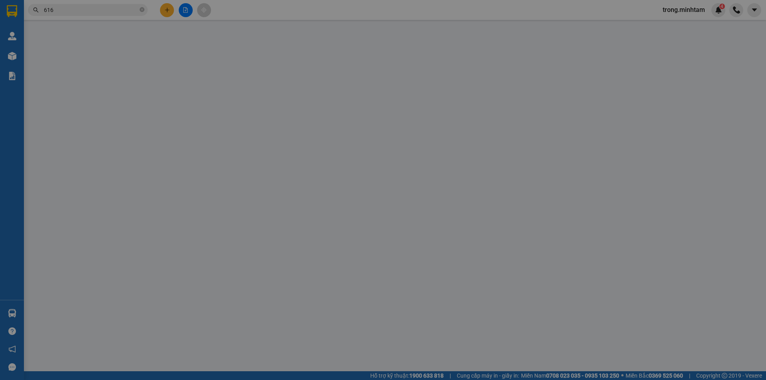
type input "0903384574"
type input "TÙNG"
type input "0902409616"
type input "ANH HẢI"
type input "ĐG"
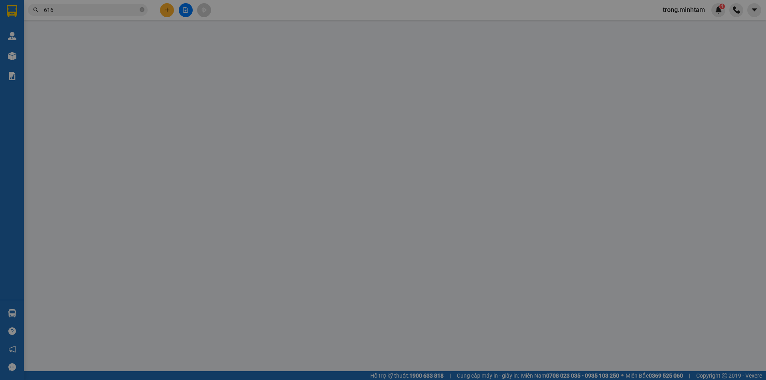
type input "40.000"
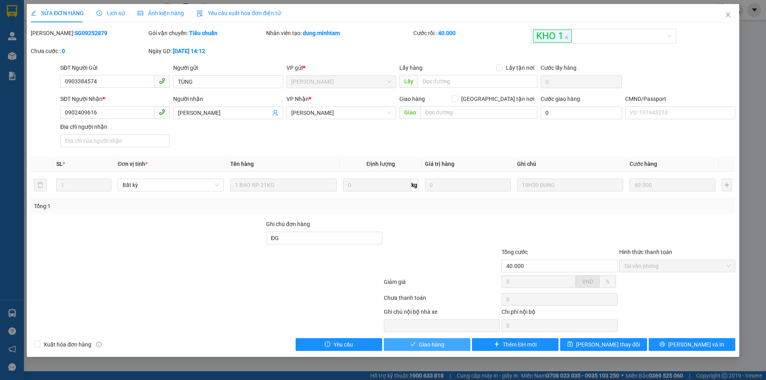
click at [413, 348] on span "check" at bounding box center [413, 345] width 6 height 6
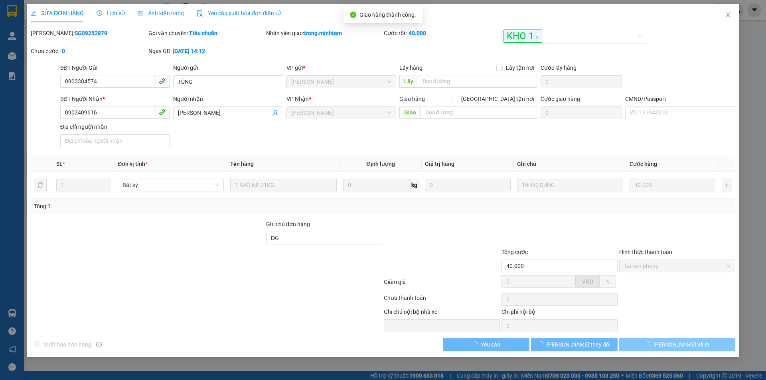
click at [694, 344] on button "Lưu và In" at bounding box center [677, 344] width 116 height 13
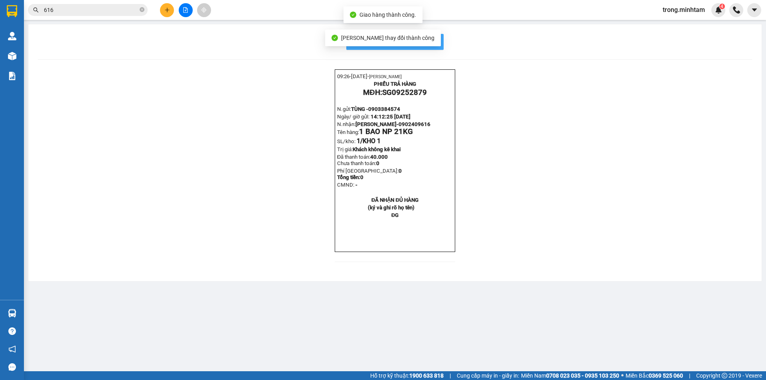
click at [438, 43] on button "In mẫu biên lai tự cấu hình" at bounding box center [394, 42] width 97 height 16
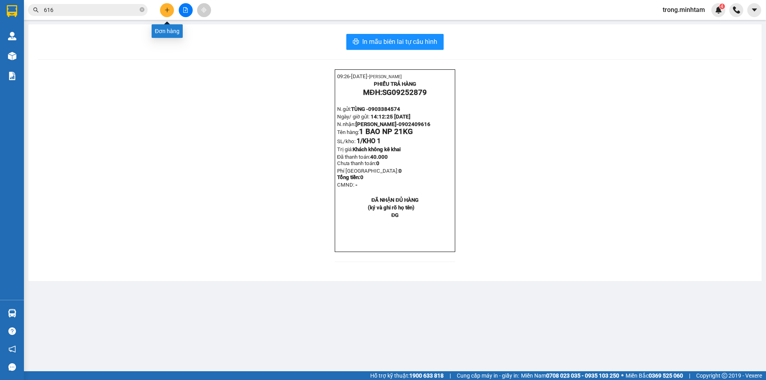
click at [170, 12] on icon "plus" at bounding box center [167, 10] width 6 height 6
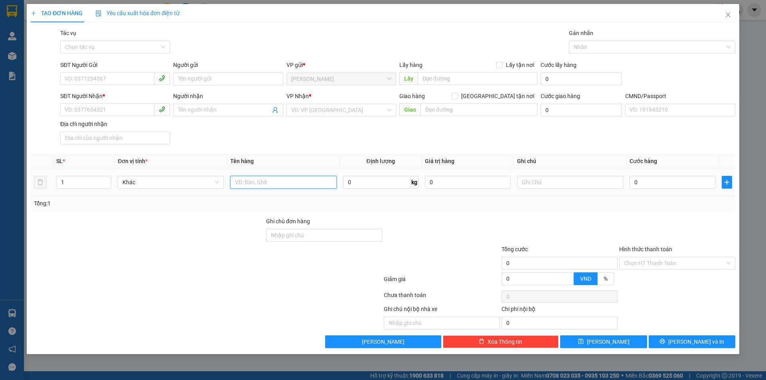
click at [279, 180] on input "text" at bounding box center [283, 182] width 106 height 13
click at [237, 180] on input "1 T NP 35KG_" at bounding box center [283, 182] width 106 height 13
click at [269, 184] on input "2 T NP 35KG_" at bounding box center [283, 182] width 106 height 13
type input "2 T NP 35KG*2_ TC"
click at [89, 78] on input "SĐT Người Gửi" at bounding box center [107, 78] width 94 height 13
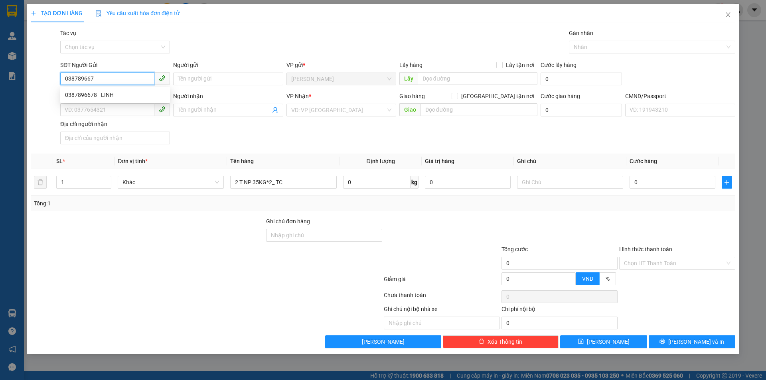
type input "0387896678"
click at [92, 95] on div "0387896678 - LINH" at bounding box center [115, 95] width 100 height 9
type input "LINH"
type input "0914937968"
type input "LAN"
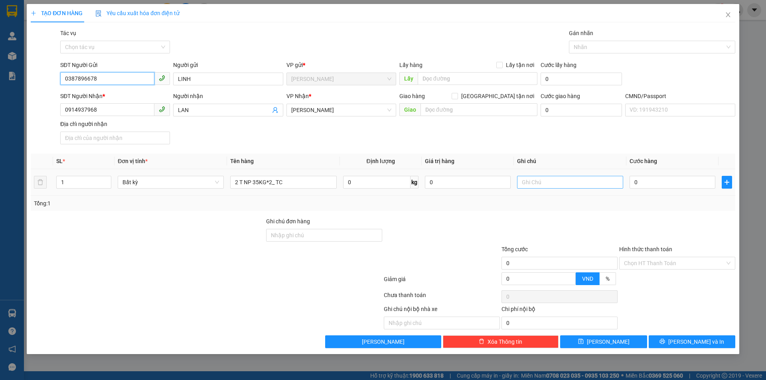
type input "0387896678"
click at [540, 183] on input "text" at bounding box center [570, 182] width 106 height 13
type input "1"
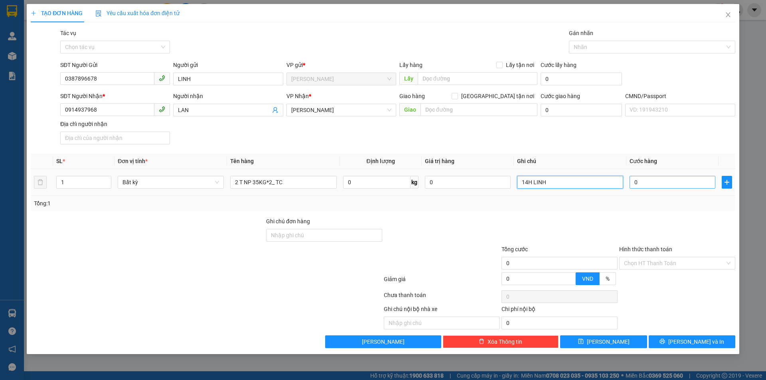
type input "14H LINH"
click at [657, 186] on input "0" at bounding box center [673, 182] width 86 height 13
type input "1"
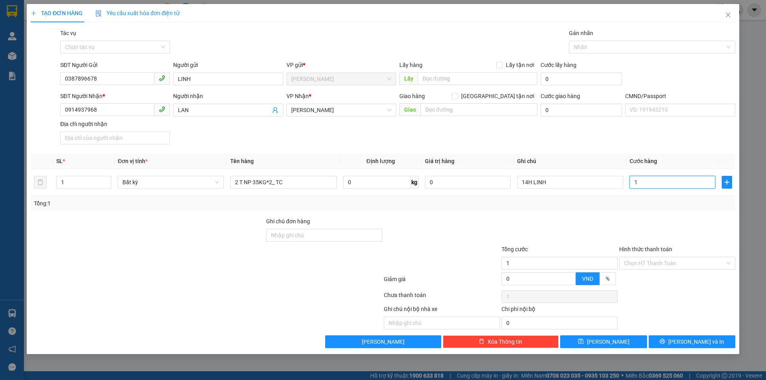
type input "10"
type input "100"
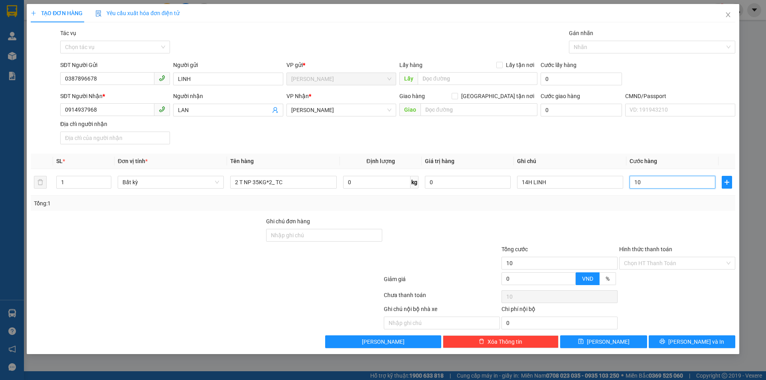
type input "100"
type input "100.000"
click at [593, 217] on div at bounding box center [560, 231] width 118 height 28
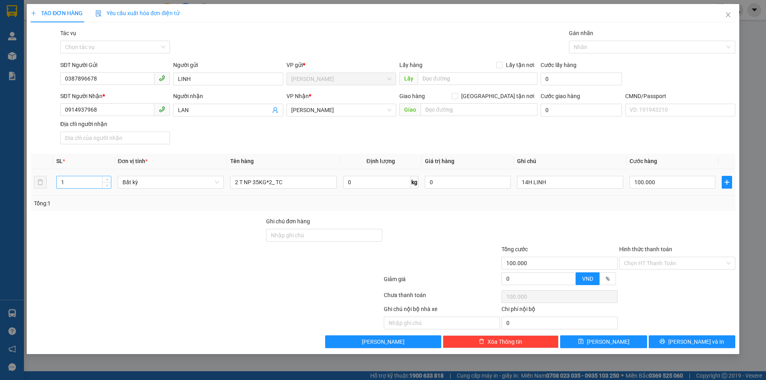
click at [64, 185] on input "1" at bounding box center [84, 182] width 54 height 12
type input "2"
click at [698, 340] on span "Lưu và In" at bounding box center [697, 342] width 56 height 9
type input "0"
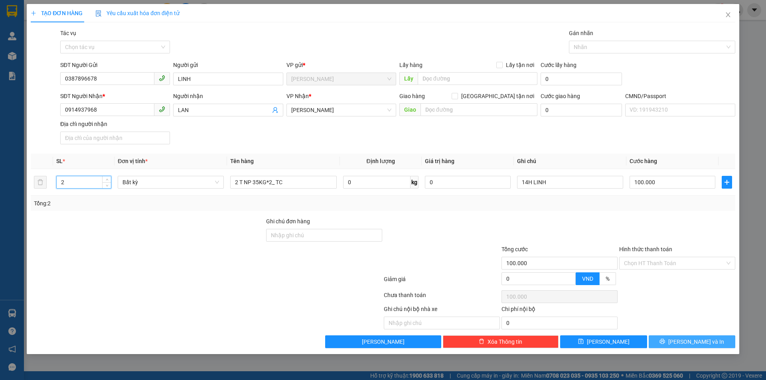
type input "0"
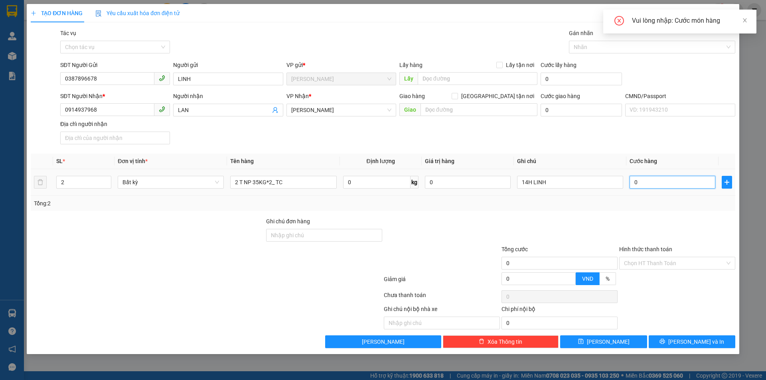
click at [660, 181] on input "0" at bounding box center [673, 182] width 86 height 13
type input "1"
type input "10"
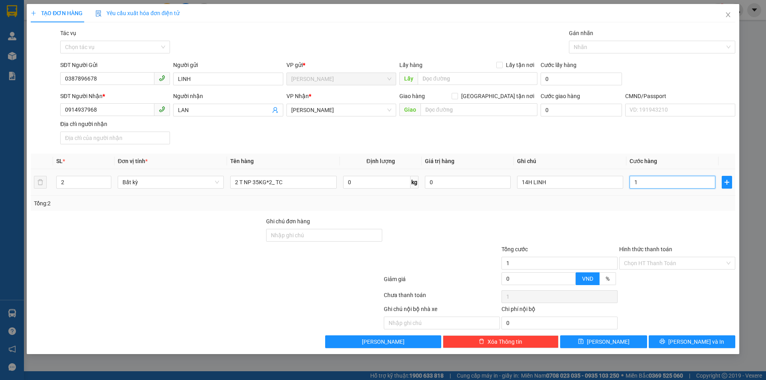
type input "10"
type input "100"
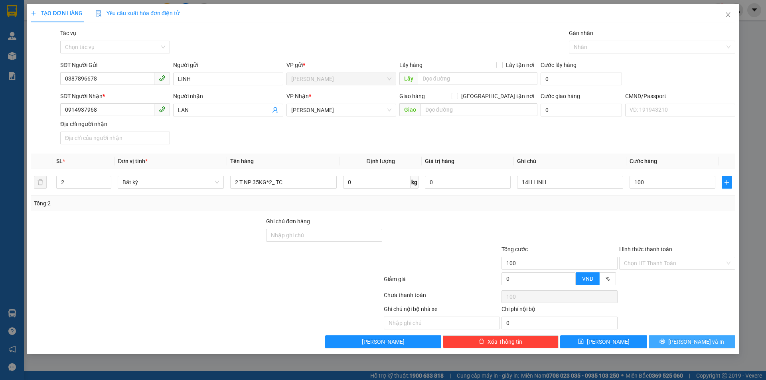
type input "100.000"
click at [676, 340] on button "Lưu và In" at bounding box center [692, 342] width 87 height 13
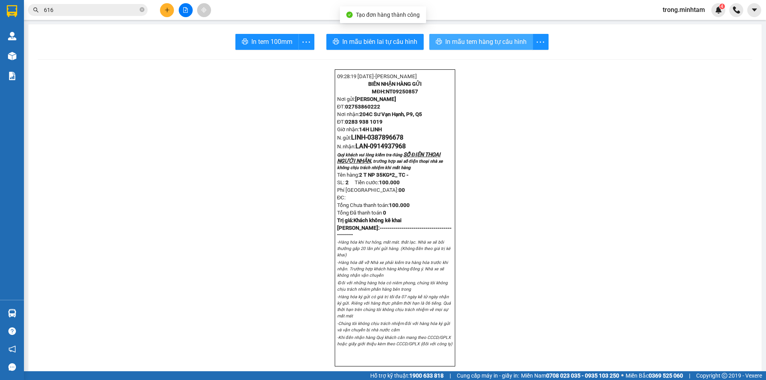
click at [498, 39] on span "In mẫu tem hàng tự cấu hình" at bounding box center [485, 42] width 81 height 10
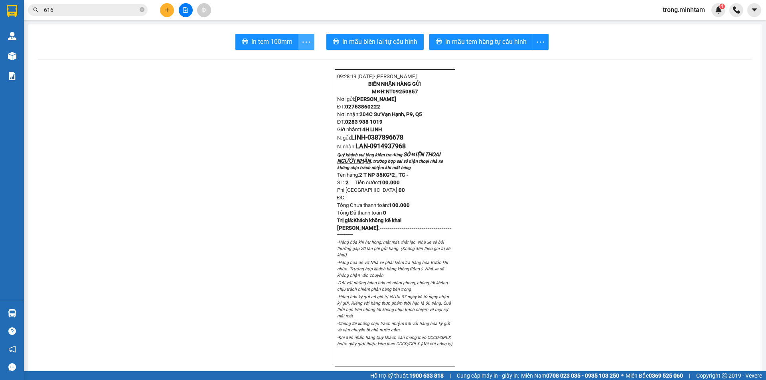
click at [299, 35] on button "button" at bounding box center [307, 42] width 16 height 16
click at [288, 55] on div "In tem 100mm theo số lượng (2)" at bounding box center [267, 59] width 80 height 9
click at [302, 43] on icon "more" at bounding box center [306, 42] width 10 height 10
click at [297, 56] on div "In tem 100mm theo số lượng (2)" at bounding box center [267, 59] width 80 height 9
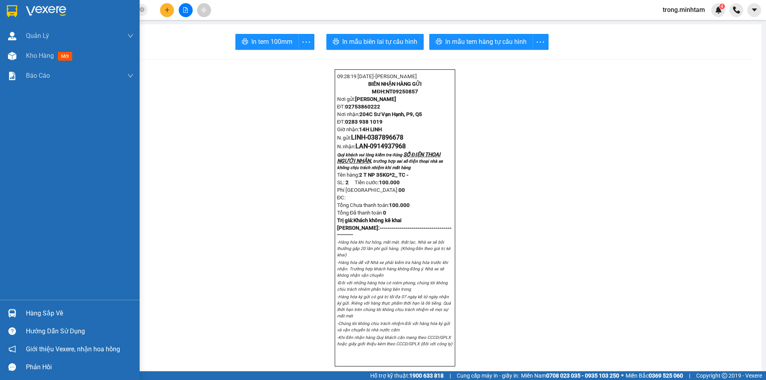
click at [17, 14] on img at bounding box center [12, 11] width 10 height 12
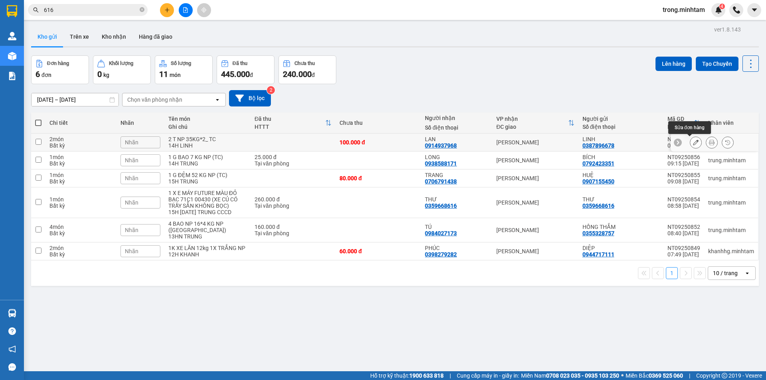
click at [693, 141] on icon at bounding box center [696, 143] width 6 height 6
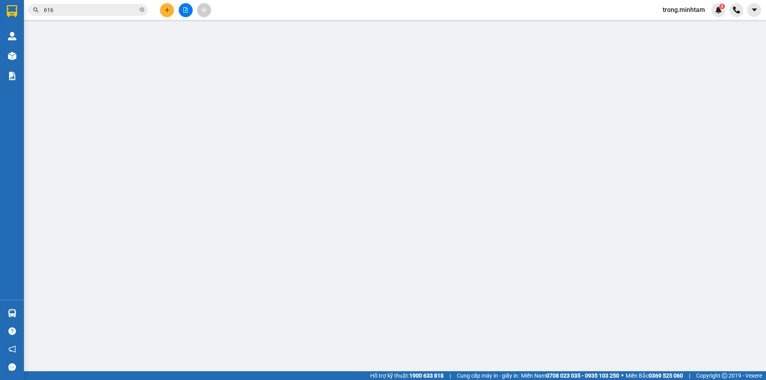
type input "0387896678"
type input "LINH"
type input "0914937968"
type input "LAN"
type input "100.000"
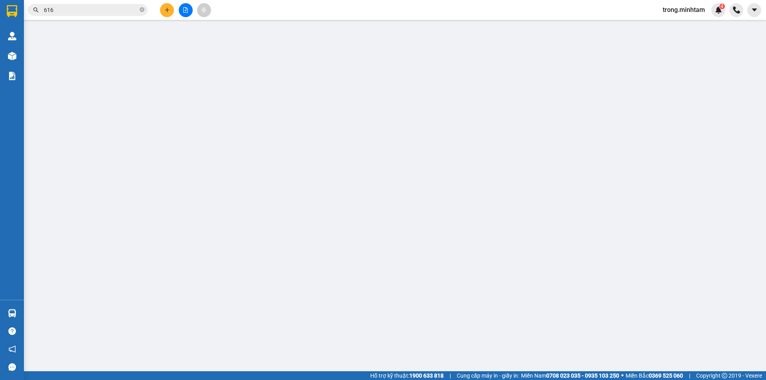
type input "100.000"
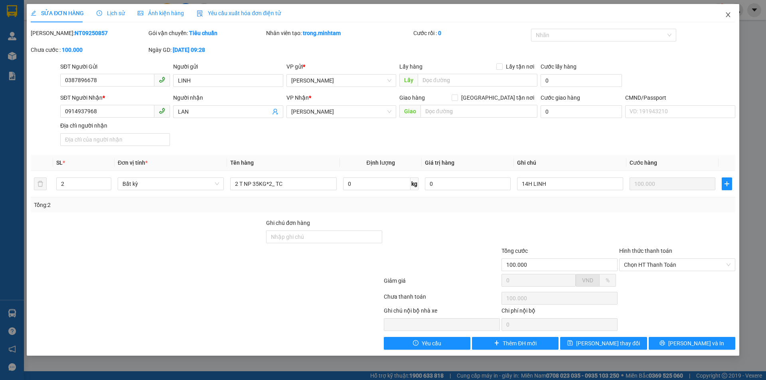
click at [724, 11] on span "Close" at bounding box center [728, 15] width 22 height 22
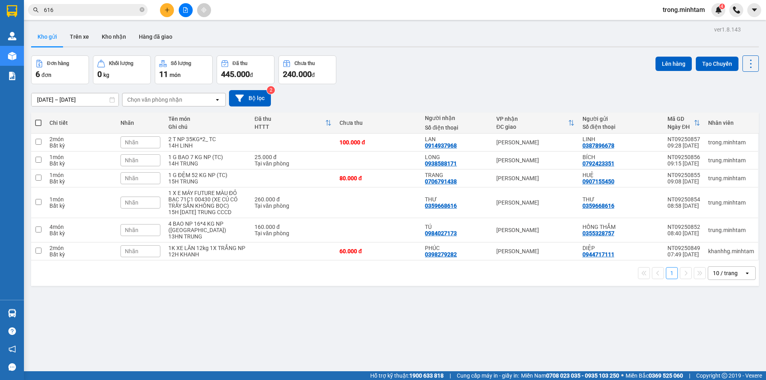
click at [93, 14] on span "616" at bounding box center [88, 10] width 120 height 12
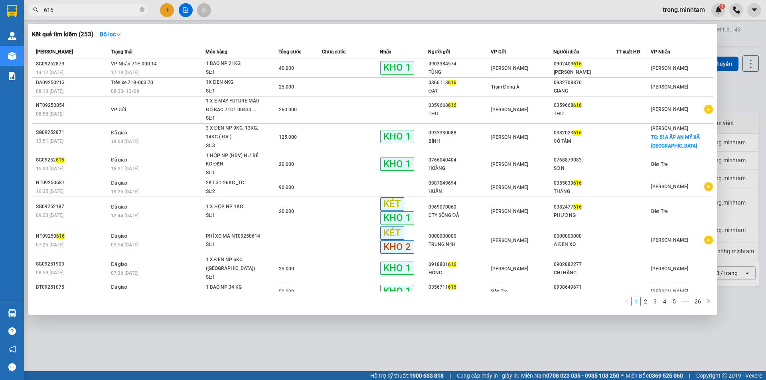
click at [93, 13] on input "616" at bounding box center [91, 10] width 94 height 9
click at [167, 9] on div at bounding box center [383, 190] width 766 height 380
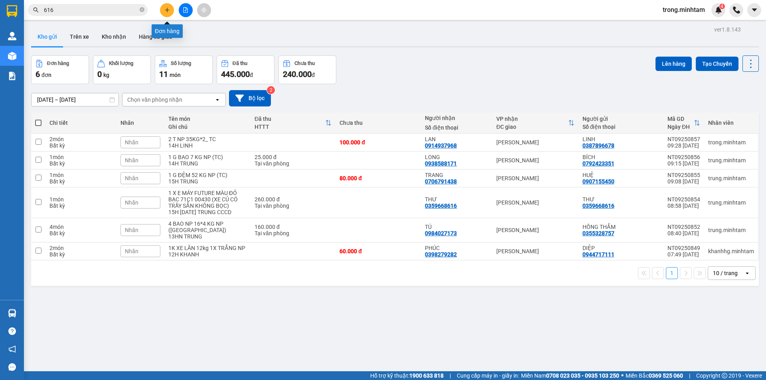
click at [167, 10] on icon "plus" at bounding box center [167, 10] width 0 height 4
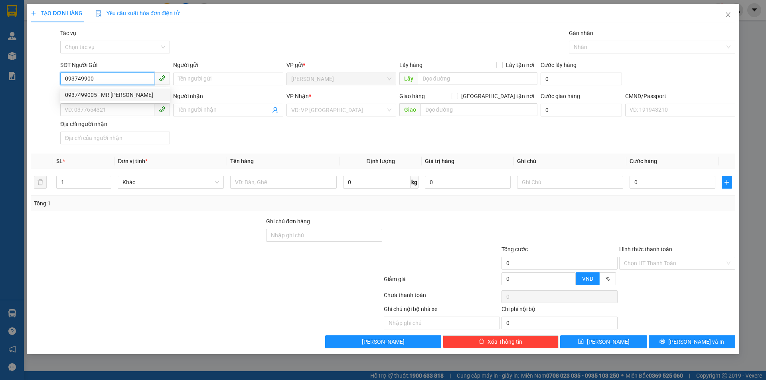
click at [104, 93] on div "0937499005 - MR ĐẠT" at bounding box center [115, 95] width 100 height 9
type input "0937499005"
type input "MR ĐẠT"
type input "0928981168"
type input "MR THANH"
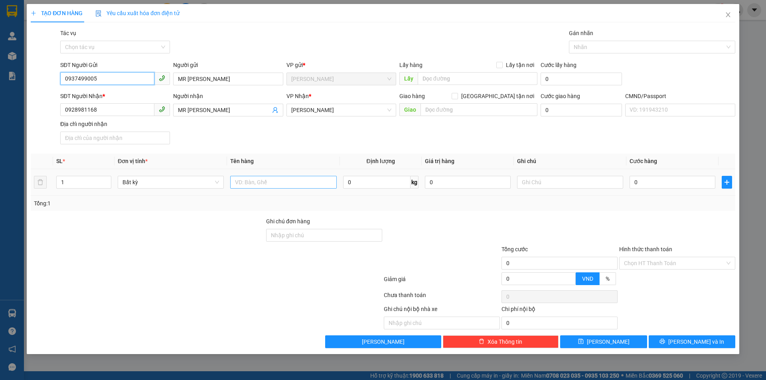
type input "0937499005"
click at [260, 183] on input "text" at bounding box center [283, 182] width 106 height 13
click at [273, 109] on icon "user-add" at bounding box center [275, 110] width 6 height 6
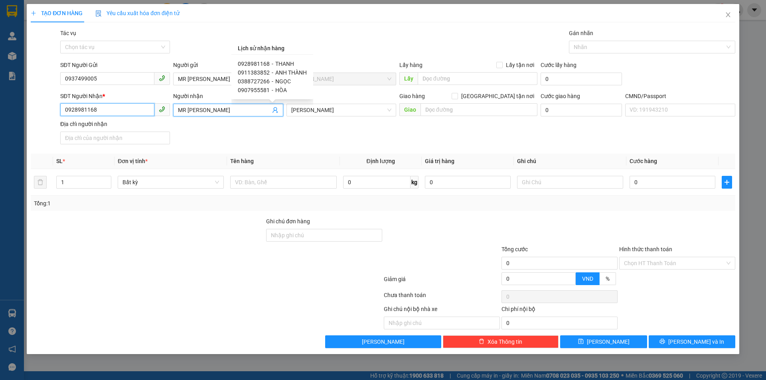
click at [119, 109] on input "0928981168" at bounding box center [107, 109] width 94 height 13
type input "0903038937"
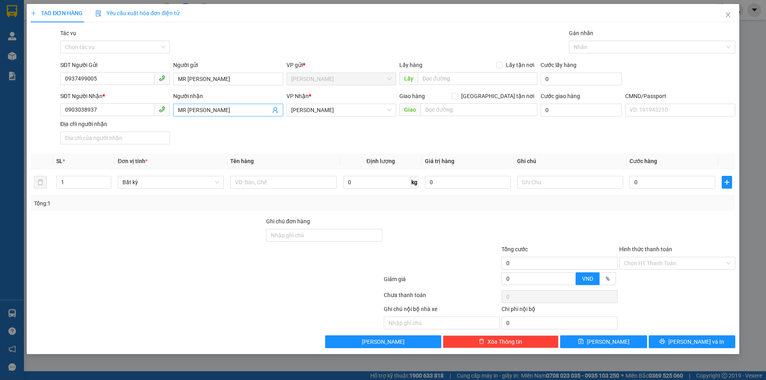
click at [213, 111] on input "MR THANH" at bounding box center [224, 110] width 92 height 9
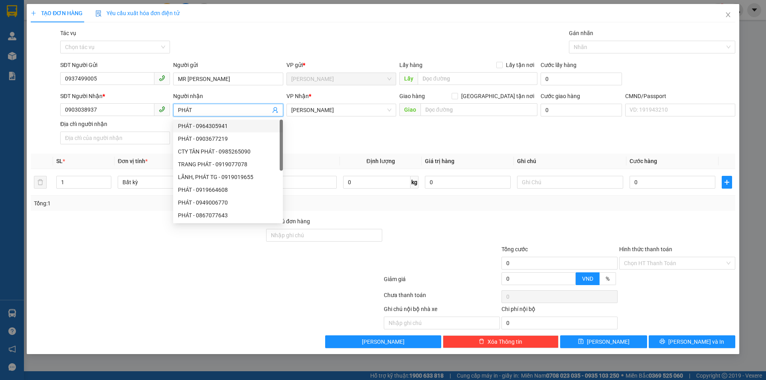
type input "PHÁT"
click at [342, 142] on div "SĐT Người Nhận * 0903038937 Người nhận PHÁT VP Nhận * Hồ Chí Minh Giao hàng Gia…" at bounding box center [398, 120] width 679 height 56
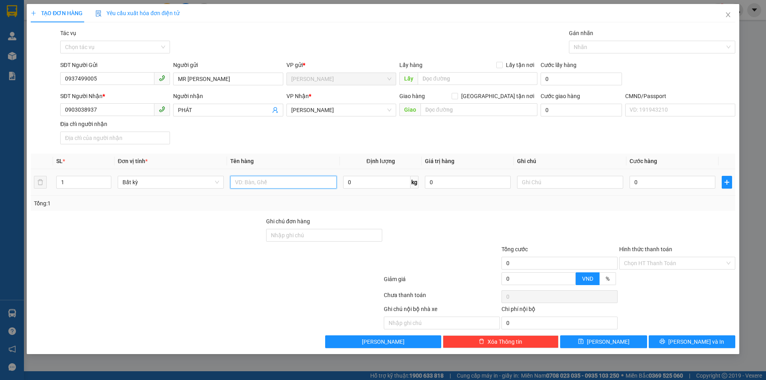
click at [321, 182] on input "text" at bounding box center [283, 182] width 106 height 13
type input "1 X ĐEN NP"
type input "14H00 TRỌNG"
type input "2"
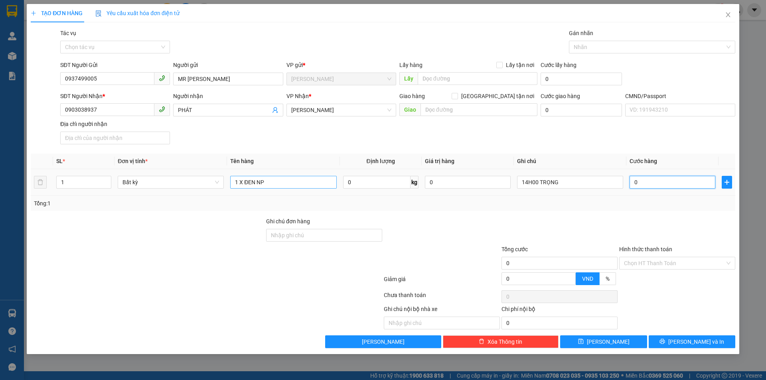
type input "2"
type input "20"
type input "20.000"
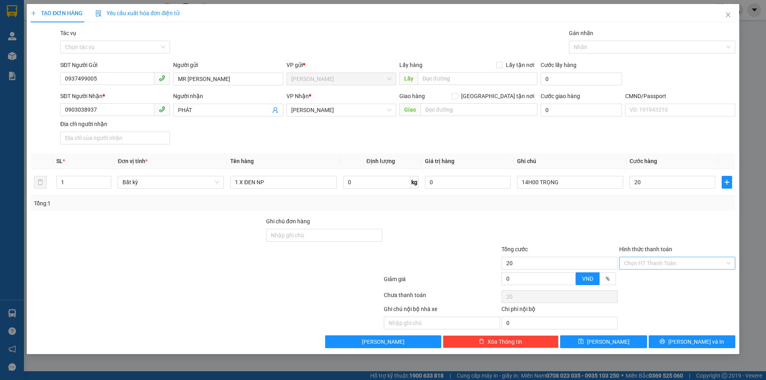
type input "20.000"
click at [651, 265] on input "Hình thức thanh toán" at bounding box center [674, 263] width 101 height 12
click at [646, 277] on div "Tại văn phòng" at bounding box center [677, 279] width 107 height 9
type input "0"
click at [676, 342] on button "Lưu và In" at bounding box center [692, 342] width 87 height 13
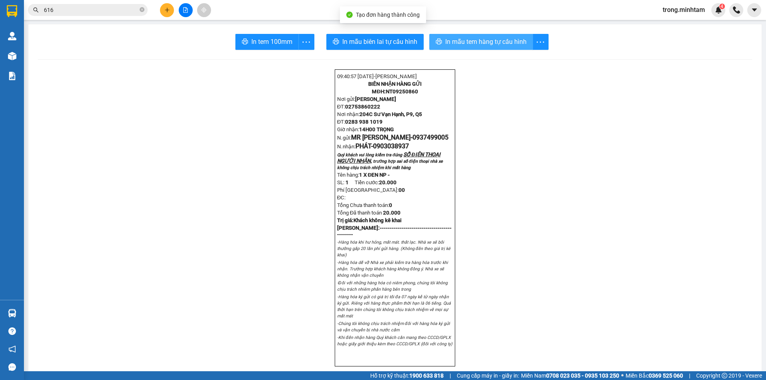
click at [442, 48] on button "In mẫu tem hàng tự cấu hình" at bounding box center [481, 42] width 104 height 16
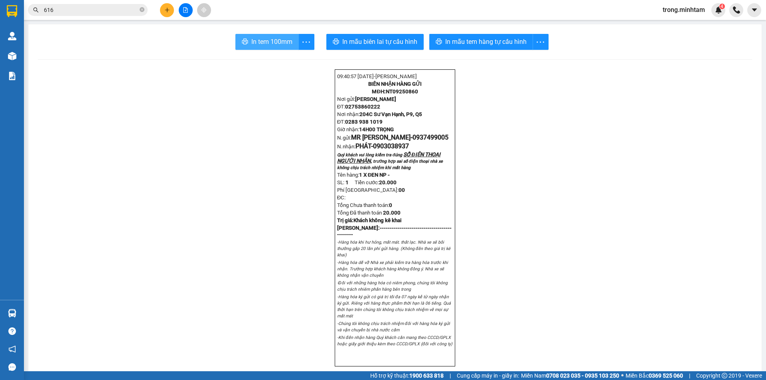
click at [265, 42] on span "In tem 100mm" at bounding box center [271, 42] width 41 height 10
click at [141, 10] on icon "close-circle" at bounding box center [142, 9] width 5 height 5
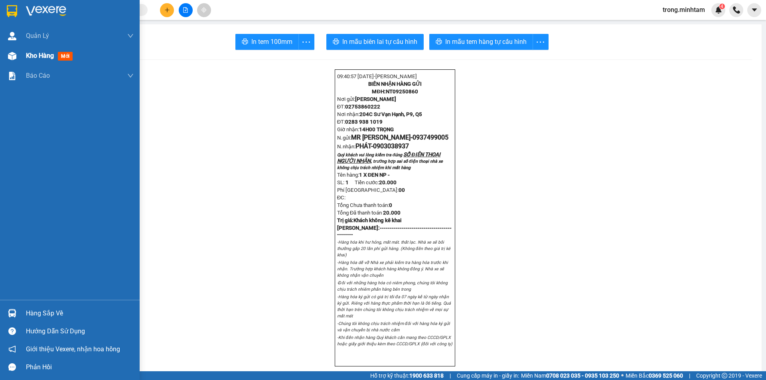
click at [45, 53] on span "Kho hàng" at bounding box center [40, 56] width 28 height 8
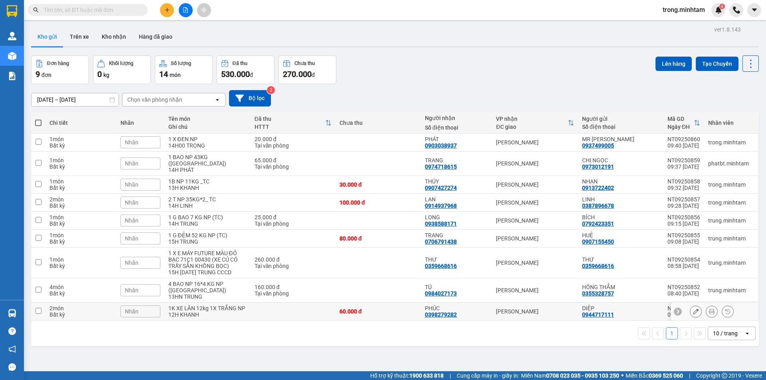
click at [206, 305] on div "1K XE LĂN 12kg 1X TRẮNG NP" at bounding box center [207, 308] width 78 height 6
checkbox input "true"
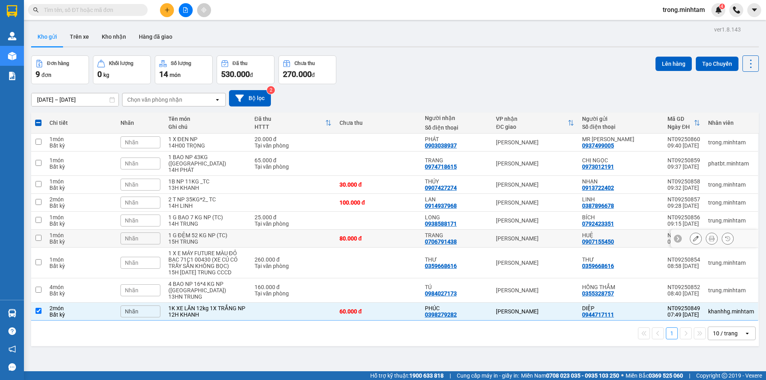
drag, startPoint x: 200, startPoint y: 230, endPoint x: 205, endPoint y: 213, distance: 17.7
click at [200, 232] on div "1 G ĐỆM 52 KG NP (TC)" at bounding box center [207, 235] width 78 height 6
checkbox input "true"
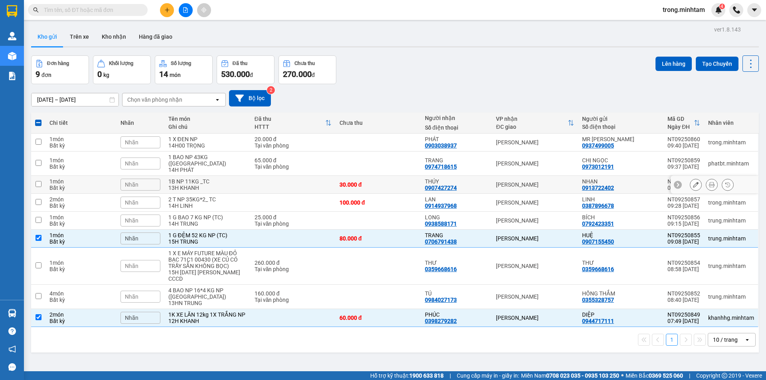
click at [212, 178] on div "1B NP 11KG _TC" at bounding box center [207, 181] width 78 height 6
checkbox input "true"
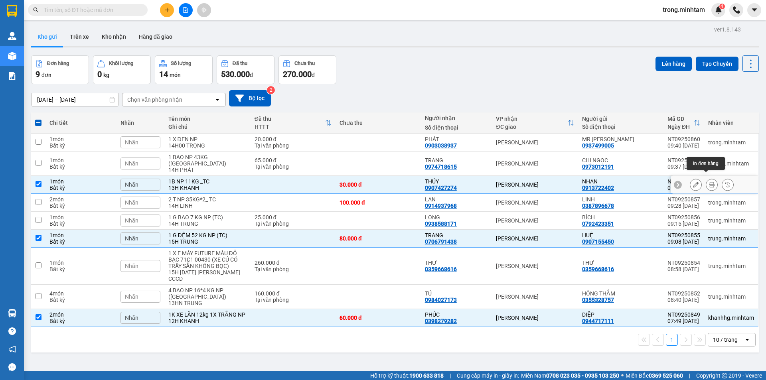
click at [709, 182] on icon at bounding box center [712, 185] width 6 height 6
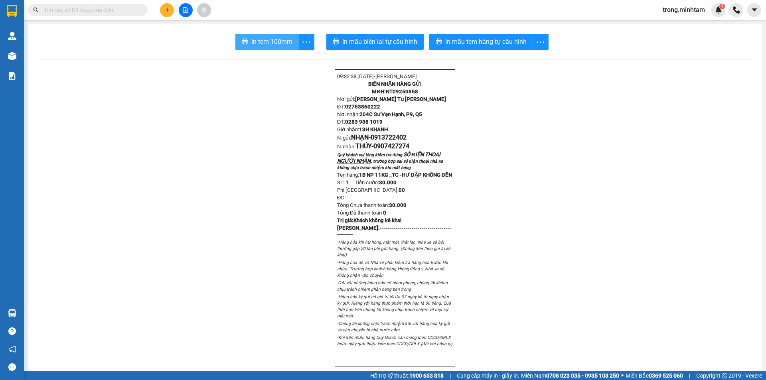
click at [257, 43] on span "In tem 100mm" at bounding box center [271, 42] width 41 height 10
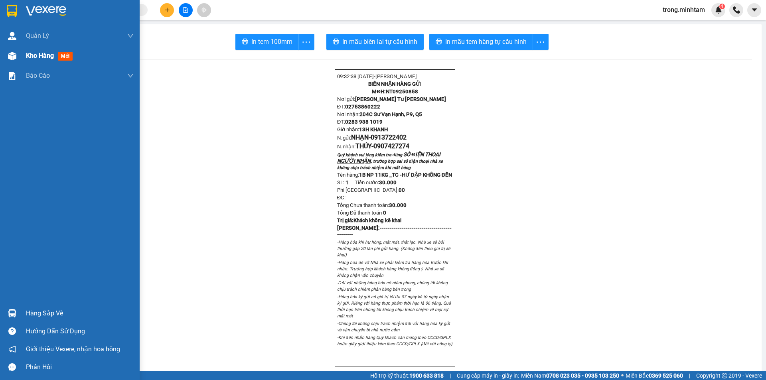
click at [32, 59] on span "Kho hàng" at bounding box center [40, 56] width 28 height 8
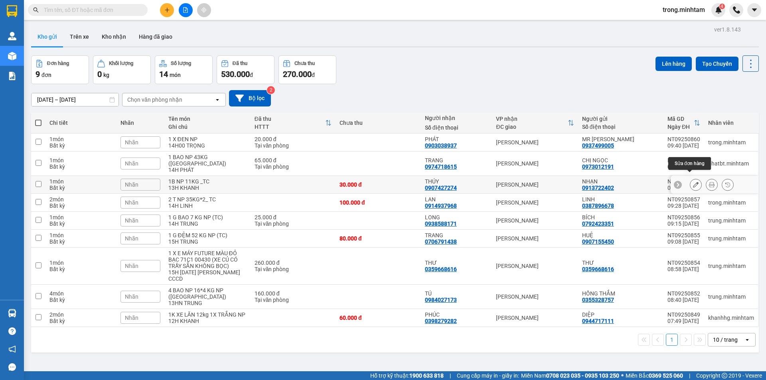
click at [709, 182] on icon at bounding box center [712, 185] width 6 height 6
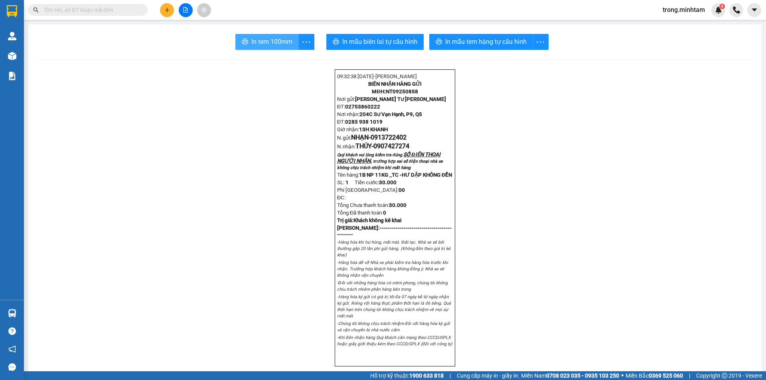
click at [263, 40] on span "In tem 100mm" at bounding box center [271, 42] width 41 height 10
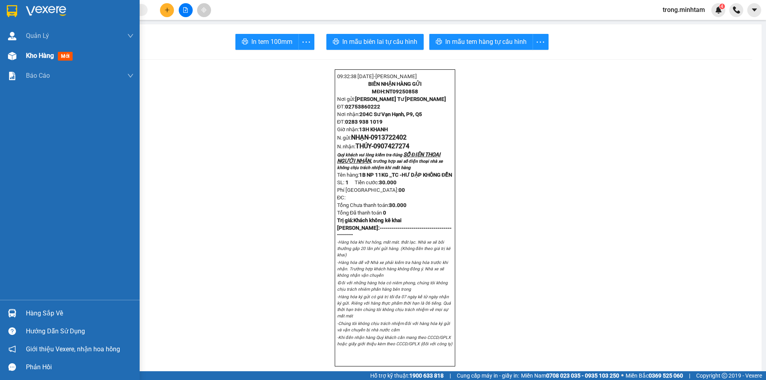
click at [42, 59] on span "Kho hàng" at bounding box center [40, 56] width 28 height 8
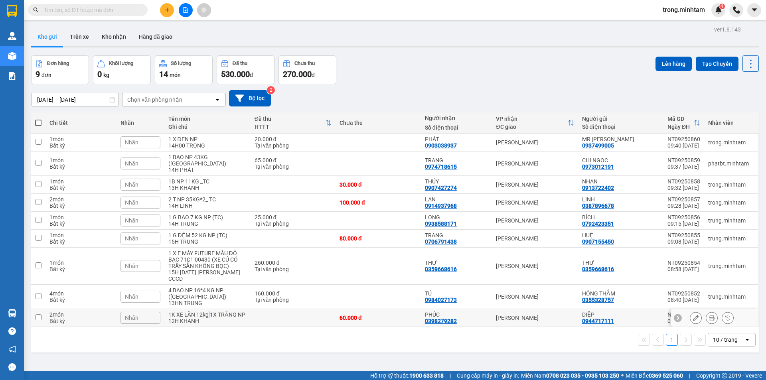
click at [208, 312] on div "1K XE LĂN 12kg 1X TRẮNG NP" at bounding box center [207, 315] width 78 height 6
checkbox input "true"
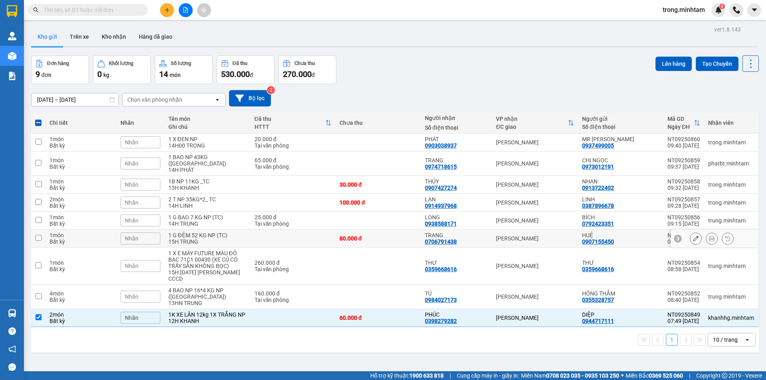
click at [205, 232] on div "1 G ĐỆM 52 KG NP (TC)" at bounding box center [207, 235] width 78 height 6
checkbox input "true"
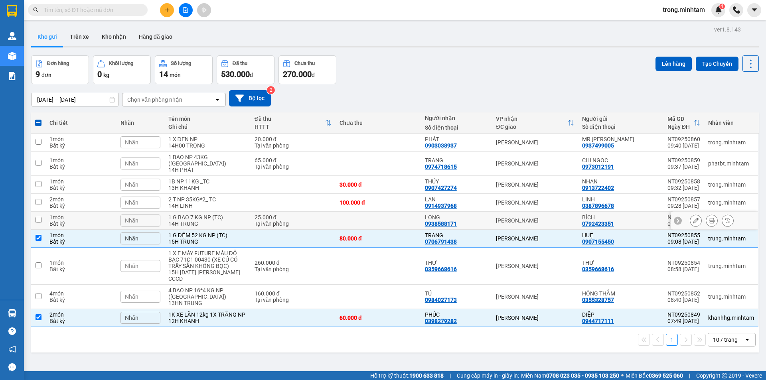
click at [207, 214] on div "1 G BAO 7 KG NP (TC)" at bounding box center [207, 217] width 78 height 6
checkbox input "true"
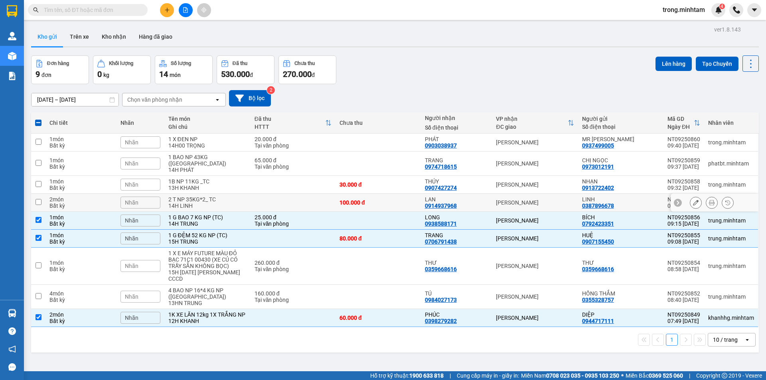
click at [187, 203] on div "14H LINH" at bounding box center [207, 206] width 78 height 6
checkbox input "true"
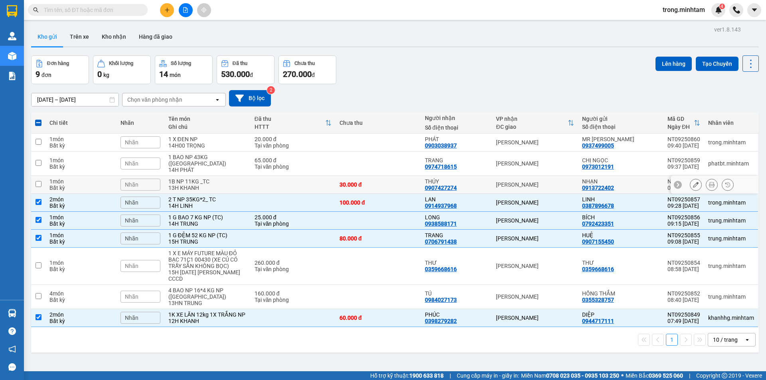
click at [199, 178] on div "1B NP 11KG _TC" at bounding box center [207, 181] width 78 height 6
checkbox input "true"
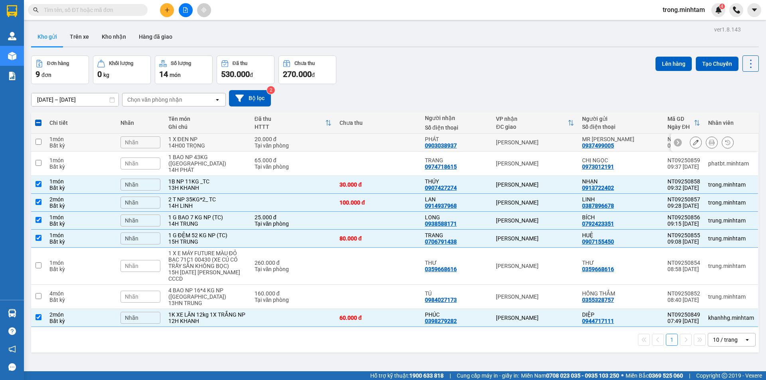
click at [207, 142] on div "14H00 TRỌNG" at bounding box center [207, 145] width 78 height 6
checkbox input "true"
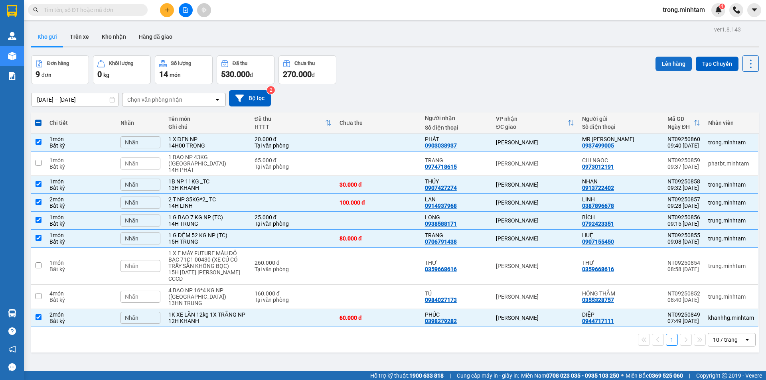
click at [656, 65] on button "Lên hàng" at bounding box center [674, 64] width 36 height 14
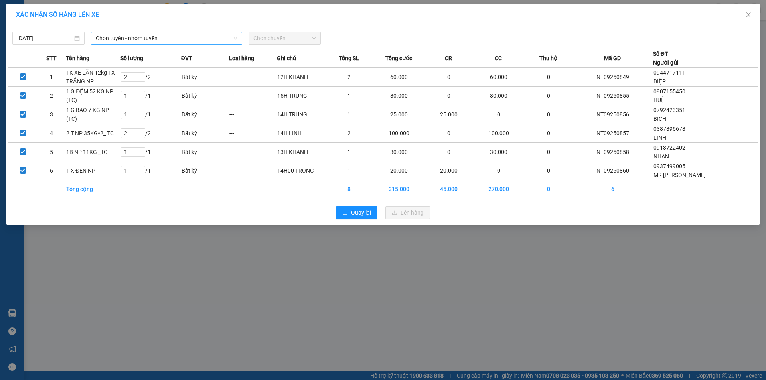
click at [121, 41] on span "Chọn tuyến - nhóm tuyến" at bounding box center [167, 38] width 142 height 12
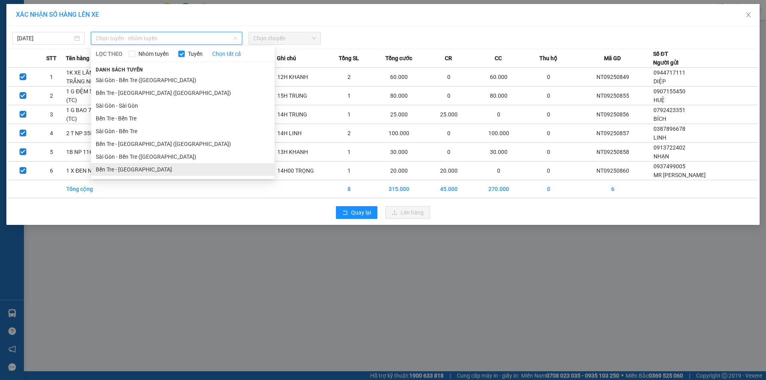
click at [119, 174] on li "Bến Tre - Sài Gòn" at bounding box center [183, 169] width 184 height 13
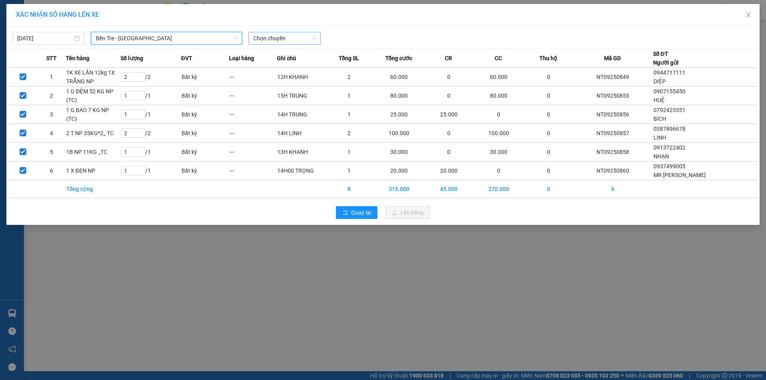
click at [285, 40] on span "Chọn chuyến" at bounding box center [284, 38] width 63 height 12
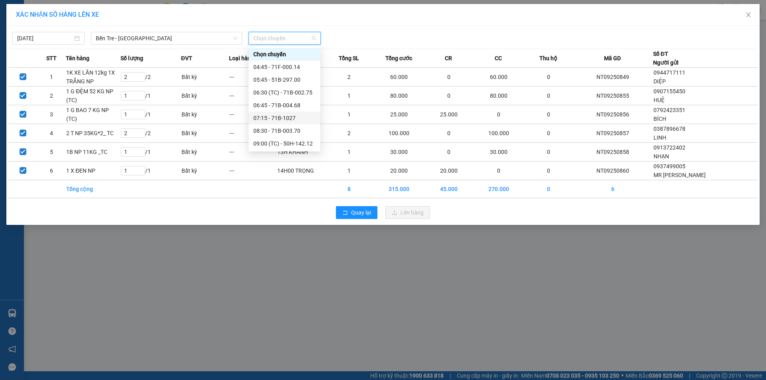
drag, startPoint x: 293, startPoint y: 132, endPoint x: 338, endPoint y: 67, distance: 79.1
click at [341, 77] on body "Kết quả tìm kiếm ( 253 ) Bộ lọc Mã ĐH Trạng thái Món hàng Tổng cước Chưa cước N…" at bounding box center [383, 190] width 766 height 380
click at [197, 42] on span "Bến Tre - Sài Gòn" at bounding box center [167, 38] width 142 height 12
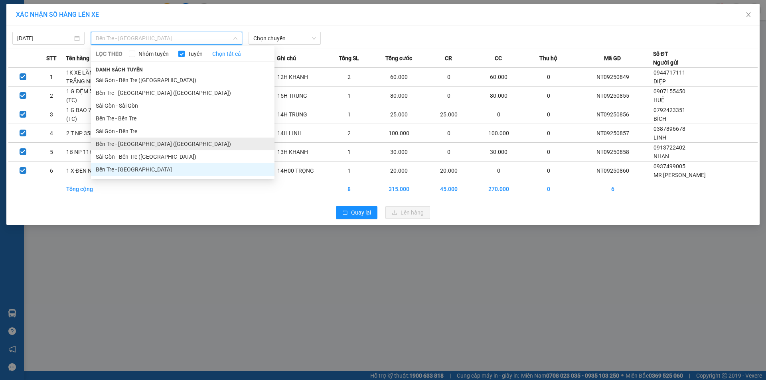
click at [133, 145] on li "Bến Tre - Sài Gòn (CT)" at bounding box center [183, 144] width 184 height 13
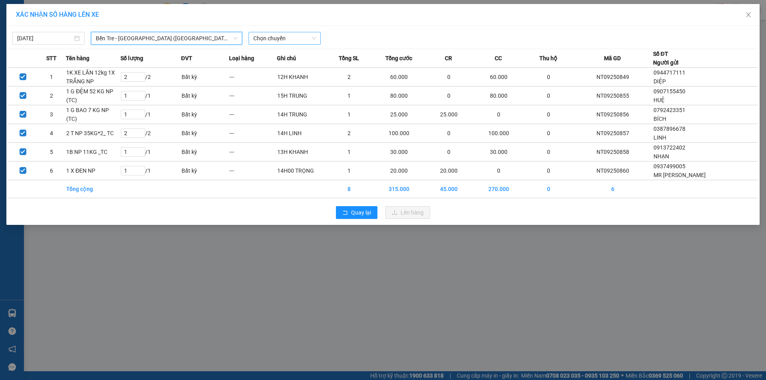
click at [255, 44] on span "Chọn chuyến" at bounding box center [284, 38] width 63 height 12
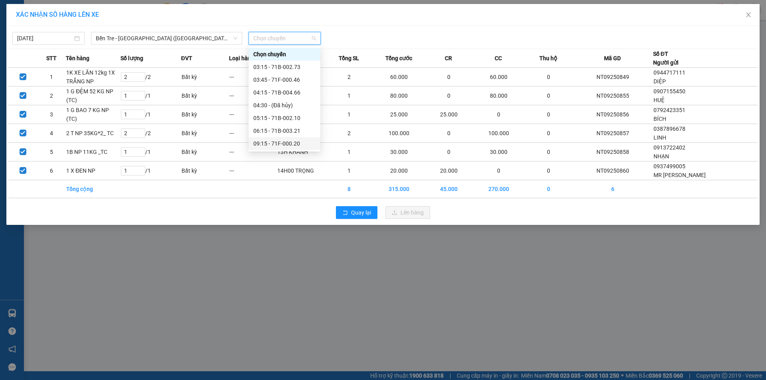
click at [285, 144] on div "09:15 - 71F-000.20" at bounding box center [284, 143] width 62 height 9
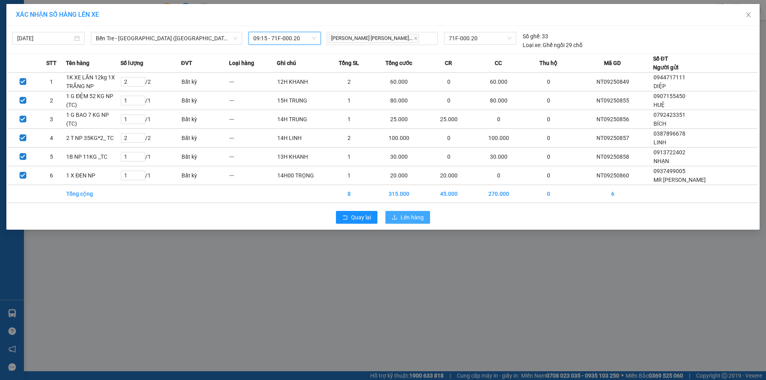
click at [401, 220] on span "Lên hàng" at bounding box center [412, 217] width 23 height 9
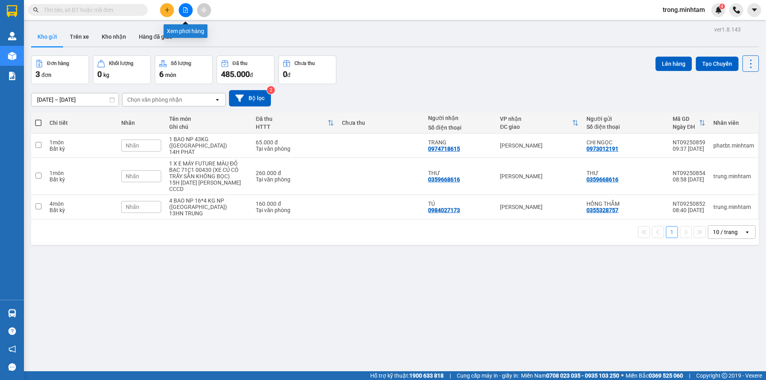
click at [181, 8] on button at bounding box center [186, 10] width 14 height 14
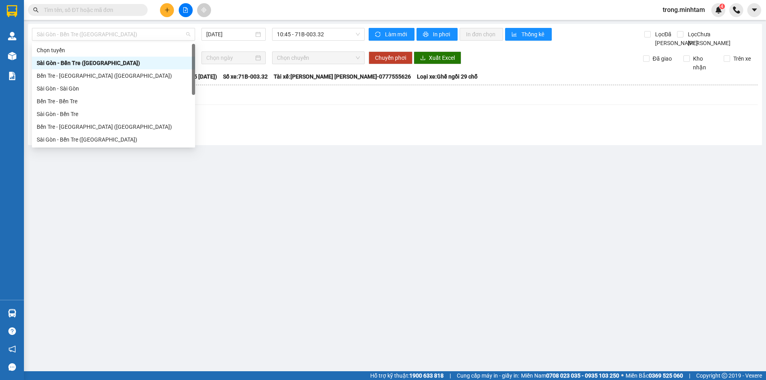
drag, startPoint x: 118, startPoint y: 37, endPoint x: 100, endPoint y: 87, distance: 53.0
click at [117, 38] on span "Sài Gòn - Bến Tre ([GEOGRAPHIC_DATA])" at bounding box center [114, 34] width 154 height 12
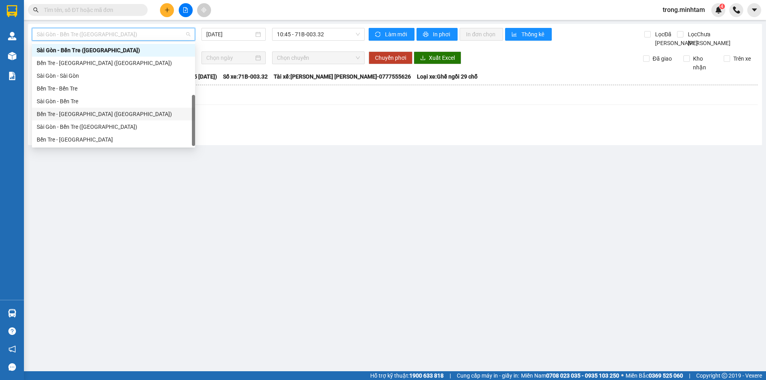
click at [84, 116] on div "Bến Tre - Sài Gòn (CT)" at bounding box center [114, 114] width 154 height 9
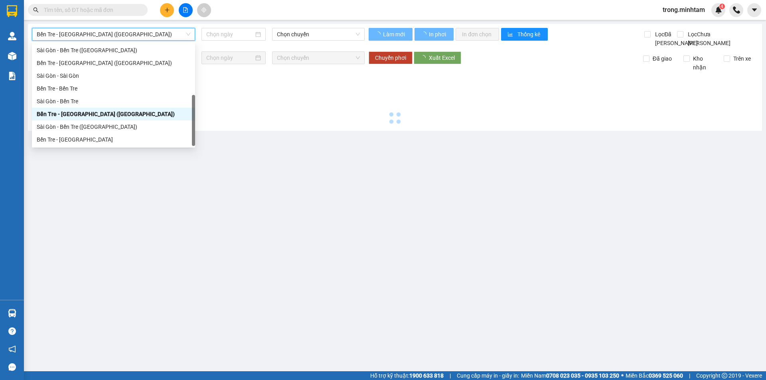
type input "[DATE]"
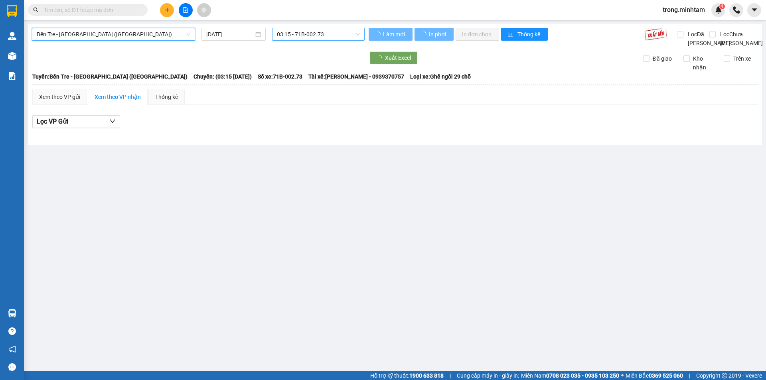
click at [293, 35] on span "03:15 - 71B-002.73" at bounding box center [318, 34] width 83 height 12
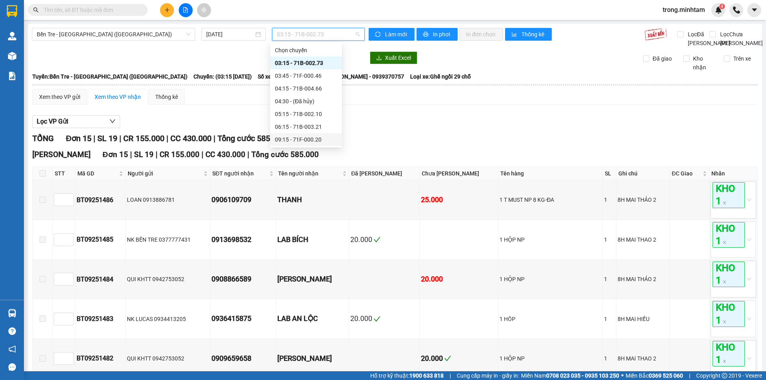
drag, startPoint x: 302, startPoint y: 140, endPoint x: 299, endPoint y: 136, distance: 5.5
click at [302, 140] on div "09:15 - 71F-000.20" at bounding box center [306, 139] width 62 height 9
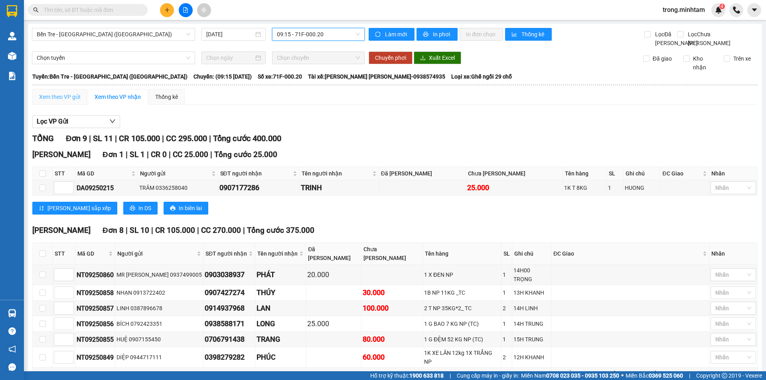
click at [72, 105] on div "Xem theo VP gửi" at bounding box center [59, 97] width 55 height 16
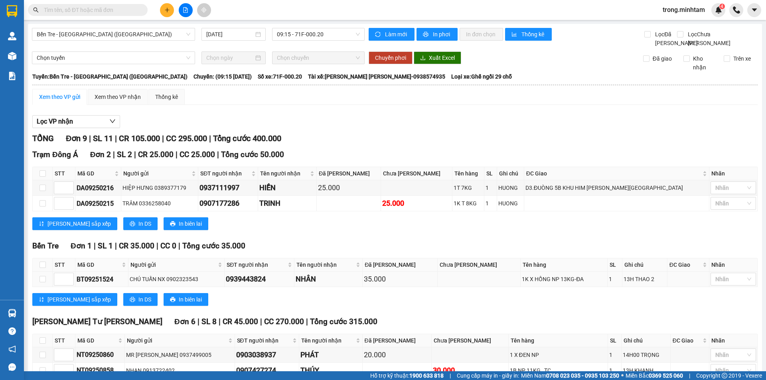
scroll to position [119, 0]
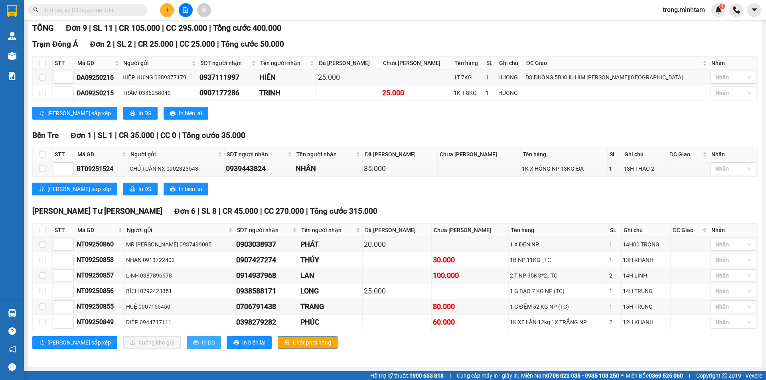
click at [202, 340] on span "In DS" at bounding box center [208, 342] width 13 height 9
click at [166, 15] on button at bounding box center [167, 10] width 14 height 14
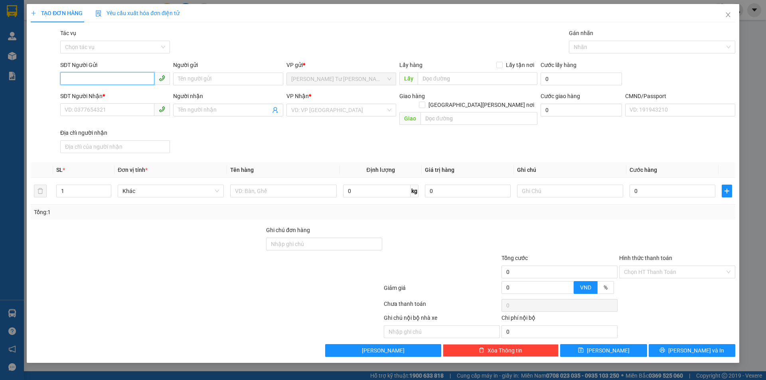
type input "0"
click at [108, 92] on div "0388620819 - PHƯỢNG" at bounding box center [115, 95] width 100 height 9
type input "0388620819"
type input "PHƯỢNG"
type input "0968383837"
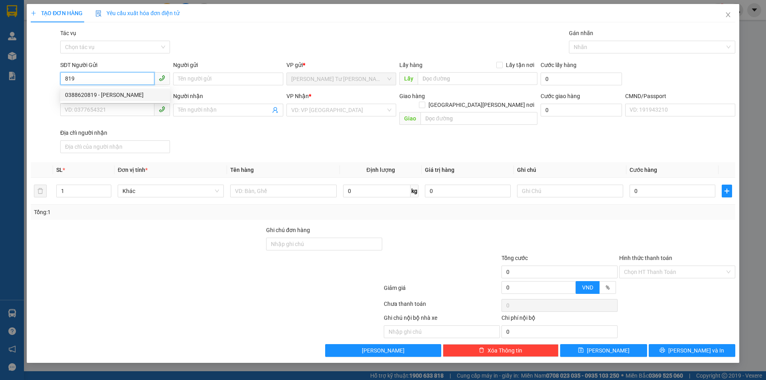
type input "XỊ"
type input "0388620819"
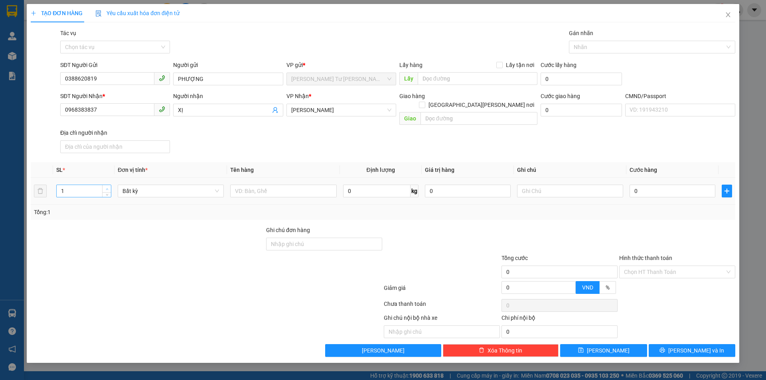
type input "2"
drag, startPoint x: 107, startPoint y: 179, endPoint x: 192, endPoint y: 183, distance: 84.7
click at [108, 187] on icon "up" at bounding box center [107, 188] width 3 height 3
click at [254, 185] on input "text" at bounding box center [283, 191] width 106 height 13
type input "2 THUNG NP(33/41KG)"
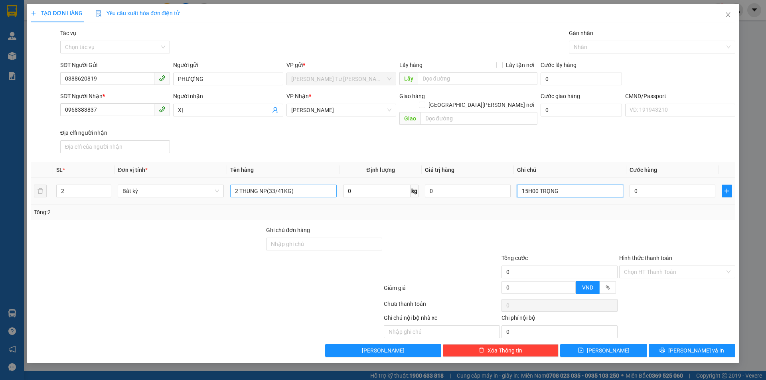
type input "15H00 TRỌNG"
type input "1"
type input "11"
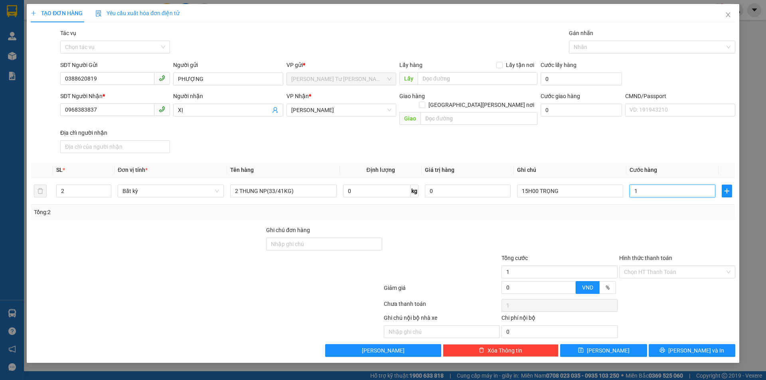
type input "11"
type input "110"
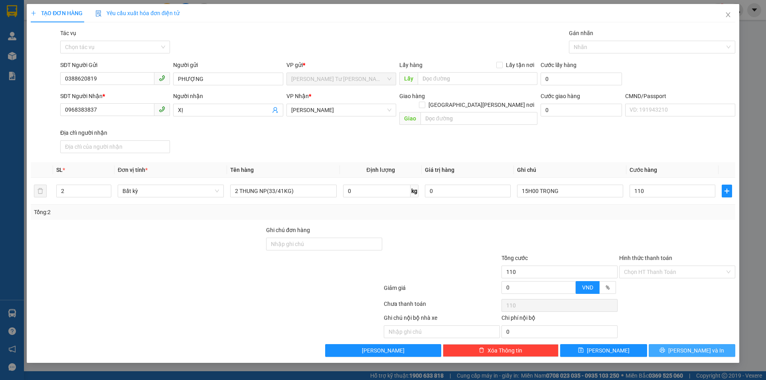
type input "110.000"
click at [686, 346] on span "[PERSON_NAME] và In" at bounding box center [697, 350] width 56 height 9
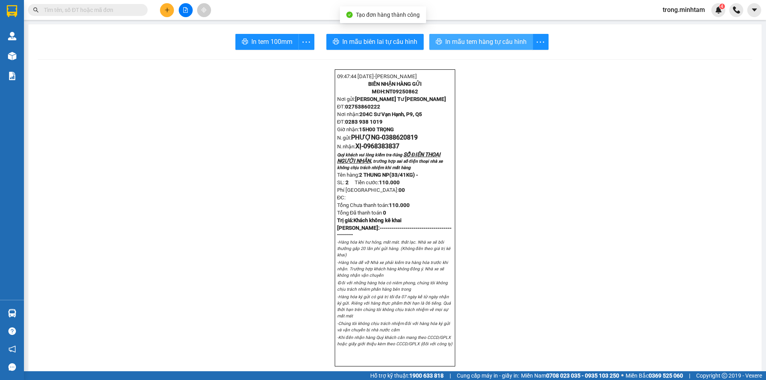
click at [456, 42] on span "In mẫu tem hàng tự cấu hình" at bounding box center [485, 42] width 81 height 10
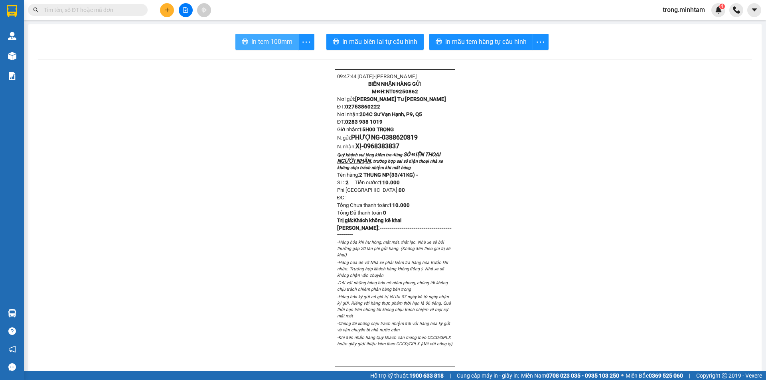
click at [277, 38] on span "In tem 100mm" at bounding box center [271, 42] width 41 height 10
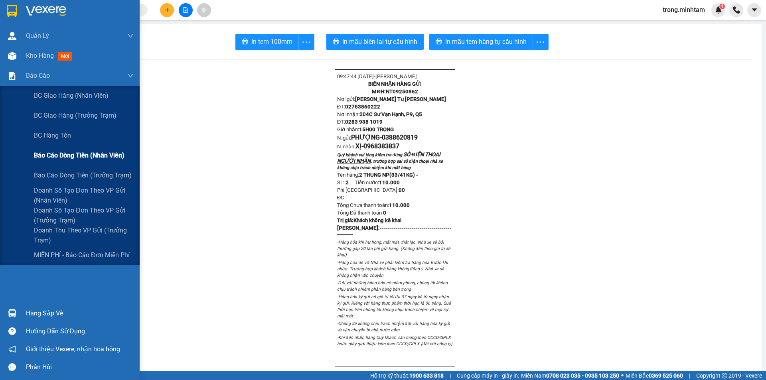
click at [66, 152] on span "Báo cáo dòng tiền (nhân viên)" at bounding box center [79, 155] width 91 height 10
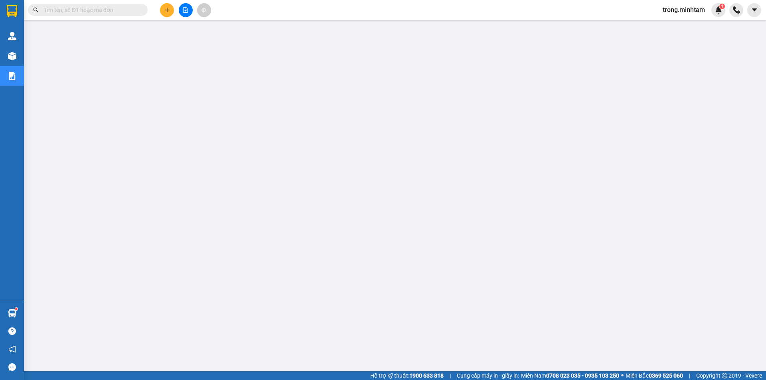
click at [120, 7] on input "text" at bounding box center [91, 10] width 94 height 9
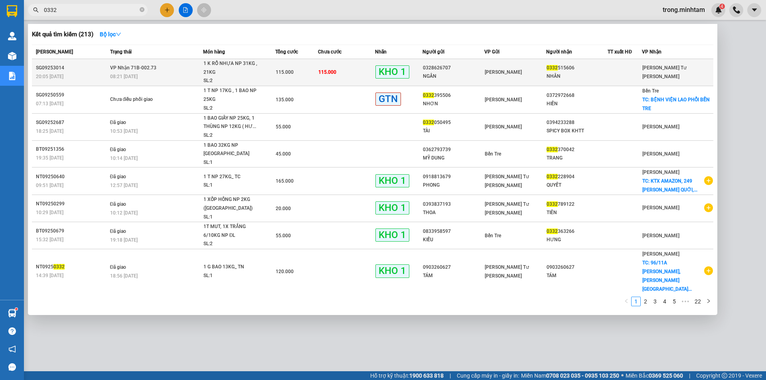
type input "0332"
click at [318, 71] on div "115.000" at bounding box center [297, 72] width 42 height 9
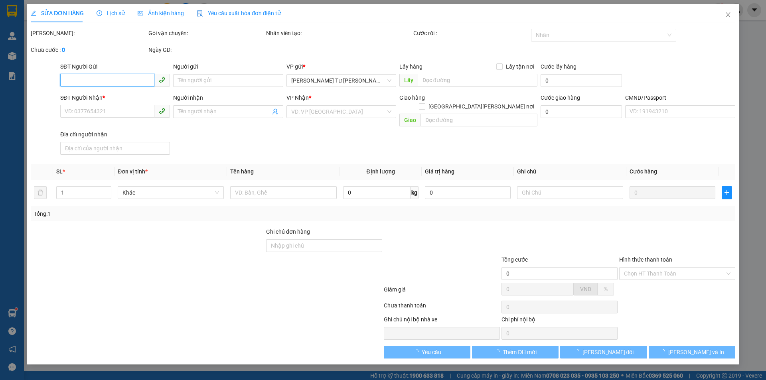
type input "0328626707"
type input "NGÂN"
type input "0332515606"
type input "NHÂN"
type input "BÙI V GIÀU 256D KP3 P8 TPBT BT"
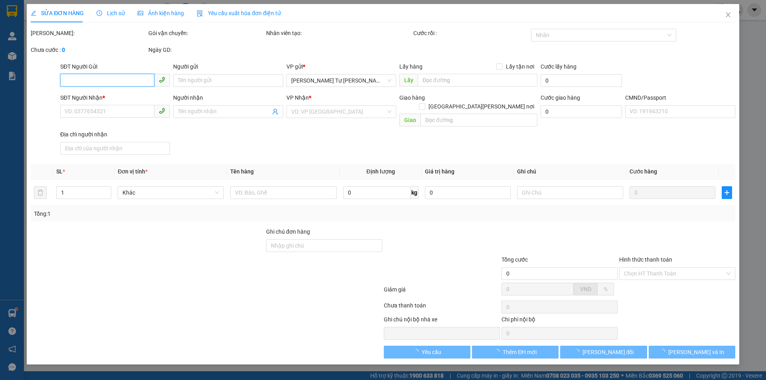
type input "ĐG"
type input "115.000"
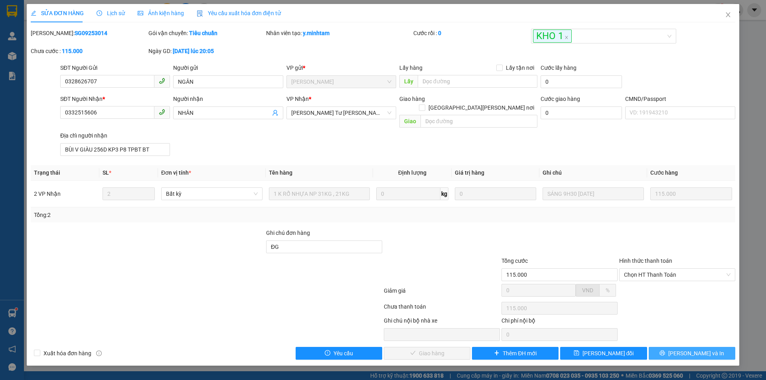
click at [719, 348] on button "[PERSON_NAME] và In" at bounding box center [692, 353] width 87 height 13
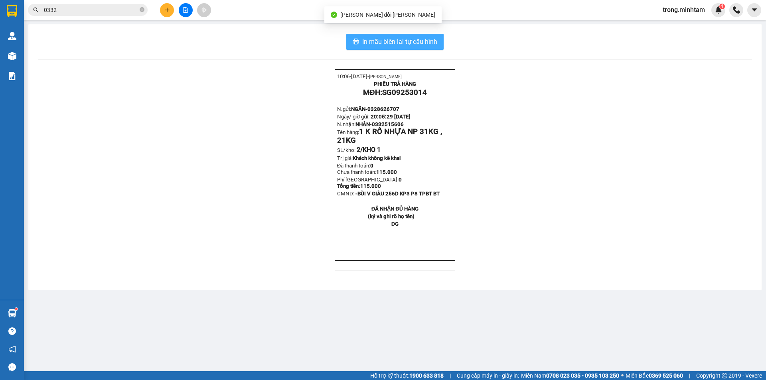
click at [396, 45] on span "In mẫu biên lai tự cấu hình" at bounding box center [399, 42] width 75 height 10
click at [381, 45] on span "In mẫu biên lai tự cấu hình" at bounding box center [399, 42] width 75 height 10
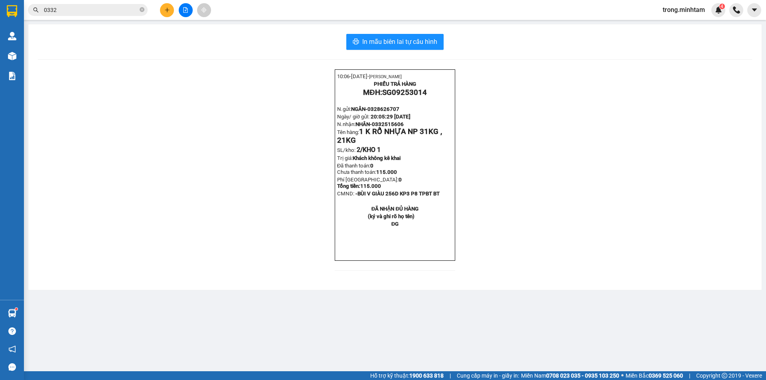
drag, startPoint x: 160, startPoint y: 12, endPoint x: 169, endPoint y: 7, distance: 10.4
click at [162, 10] on div at bounding box center [186, 10] width 60 height 14
click at [169, 7] on icon "plus" at bounding box center [167, 10] width 6 height 6
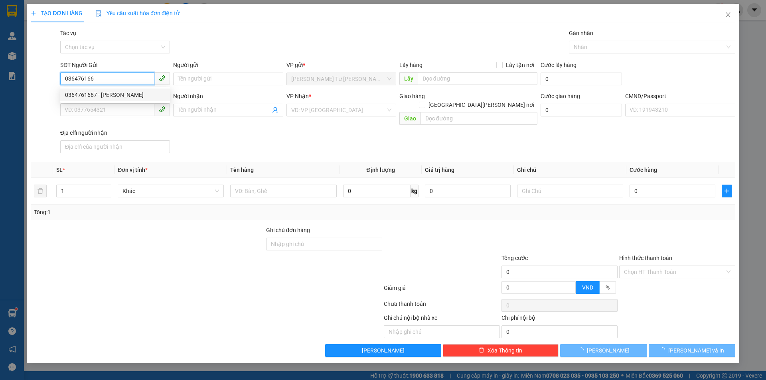
click at [114, 94] on div "0364761667 - CHÚ MƯỜI" at bounding box center [115, 95] width 100 height 9
type input "0364761667"
type input "CHÚ MƯỜI"
type input "0382504475"
type input "BÉ"
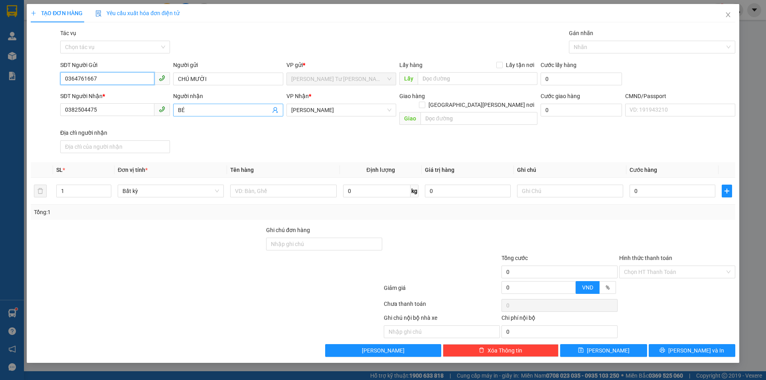
type input "0364761667"
click at [274, 110] on icon "user-add" at bounding box center [275, 110] width 6 height 6
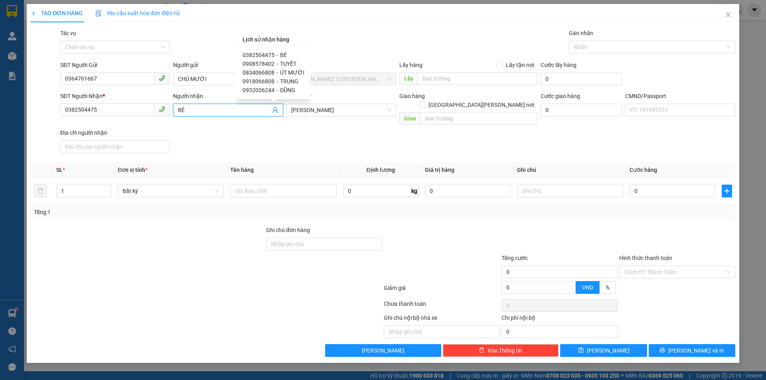
click at [259, 80] on span "0918066808" at bounding box center [259, 81] width 32 height 6
type input "0918066808"
type input "TRUNG"
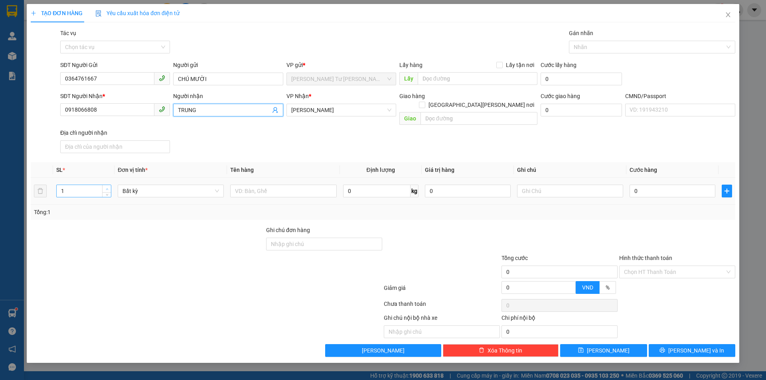
type input "2"
click at [111, 185] on span "Increase Value" at bounding box center [106, 188] width 9 height 7
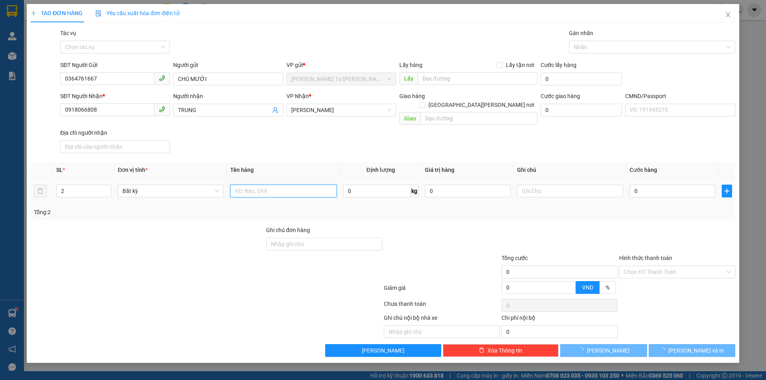
click at [247, 185] on input "text" at bounding box center [283, 191] width 106 height 13
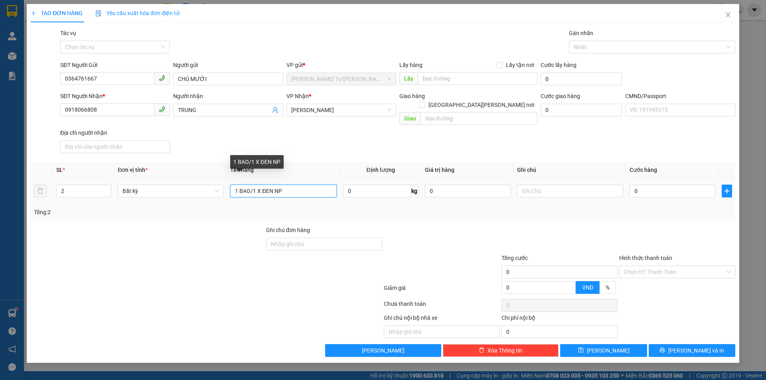
click at [251, 185] on input "1 BAO/1 X ĐEN NP" at bounding box center [283, 191] width 106 height 13
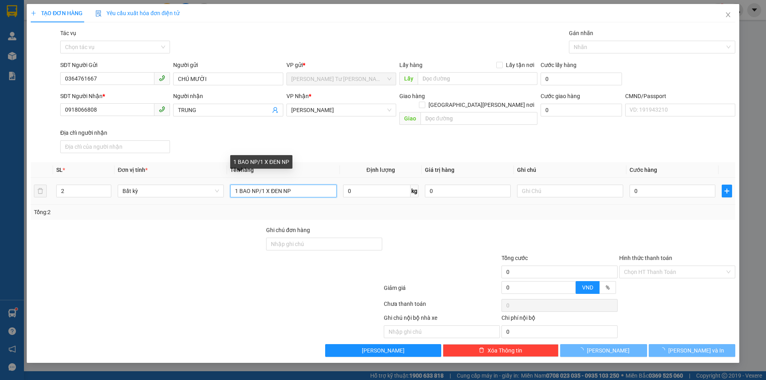
click at [293, 185] on input "1 BAO NP/1 X ĐEN NP" at bounding box center [283, 191] width 106 height 13
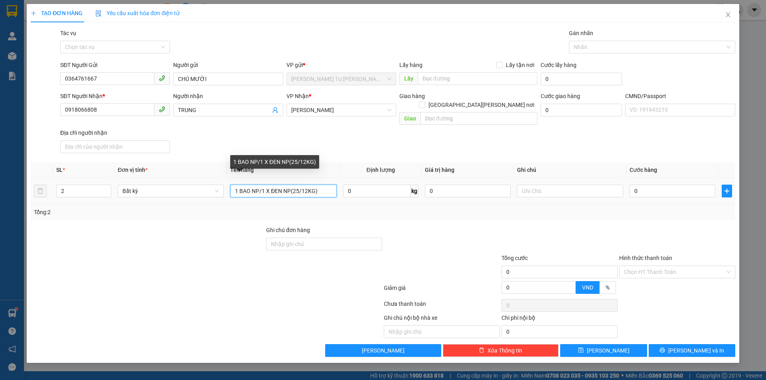
type input "1 BAO NP/1 X ĐEN NP(25/12KG)"
type input "15H00 TRỌNG"
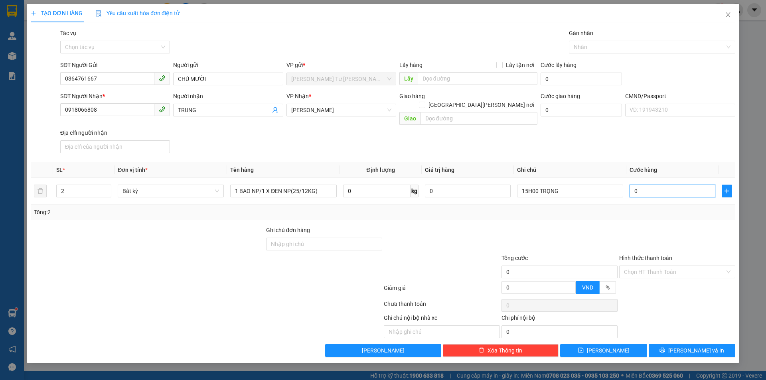
type input "7"
type input "70"
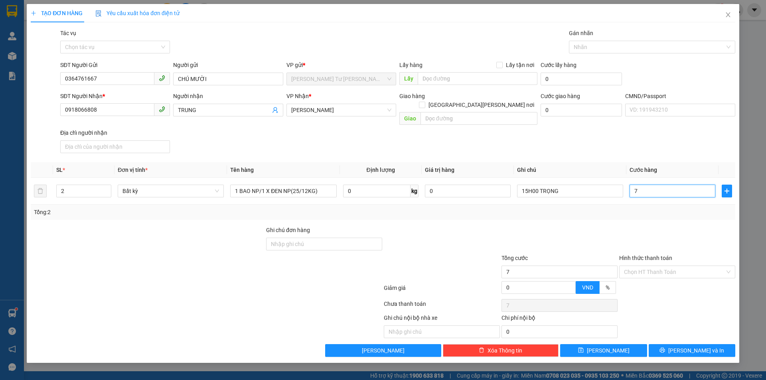
type input "70"
type input "70.000"
click at [649, 266] on input "Hình thức thanh toán" at bounding box center [674, 272] width 101 height 12
click at [641, 275] on div "Tại văn phòng" at bounding box center [677, 279] width 107 height 9
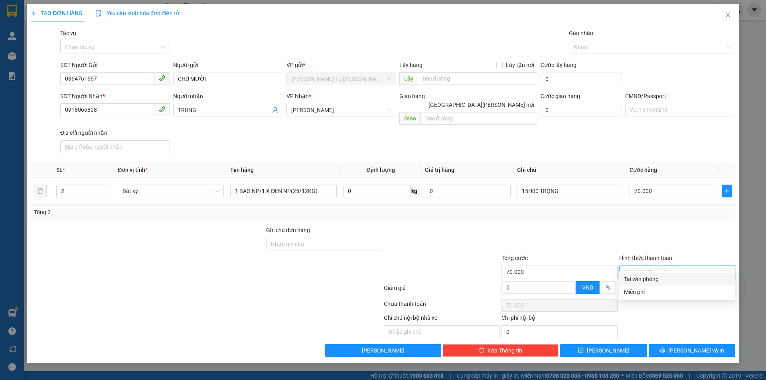
type input "0"
click at [664, 344] on button "[PERSON_NAME] và In" at bounding box center [692, 350] width 87 height 13
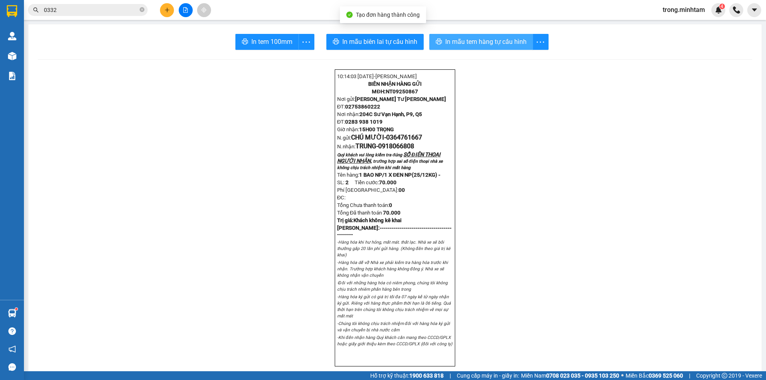
click at [445, 39] on span "In mẫu tem hàng tự cấu hình" at bounding box center [485, 42] width 81 height 10
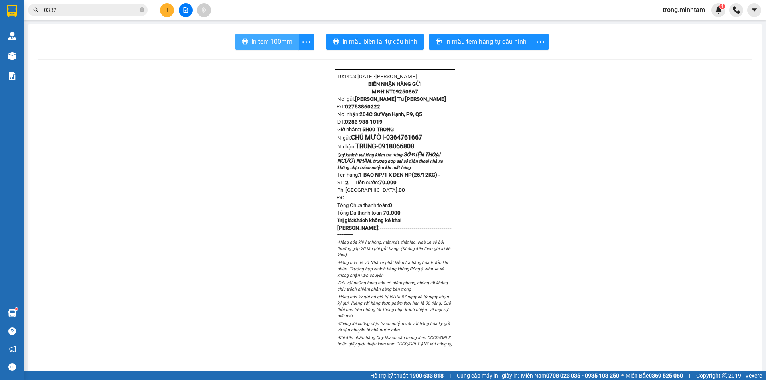
click at [269, 41] on span "In tem 100mm" at bounding box center [271, 42] width 41 height 10
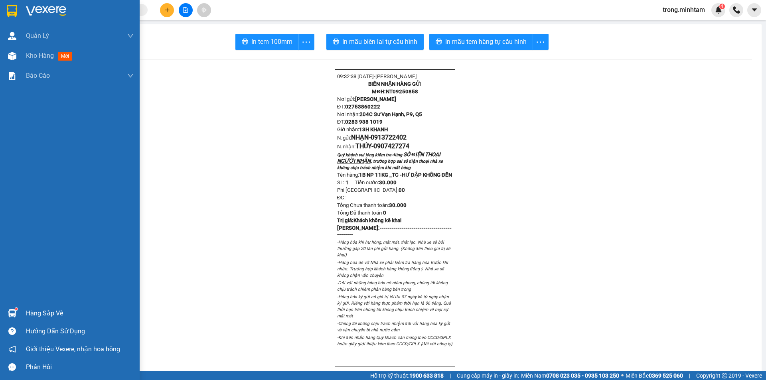
click at [32, 312] on div "Hàng sắp về" at bounding box center [80, 314] width 108 height 12
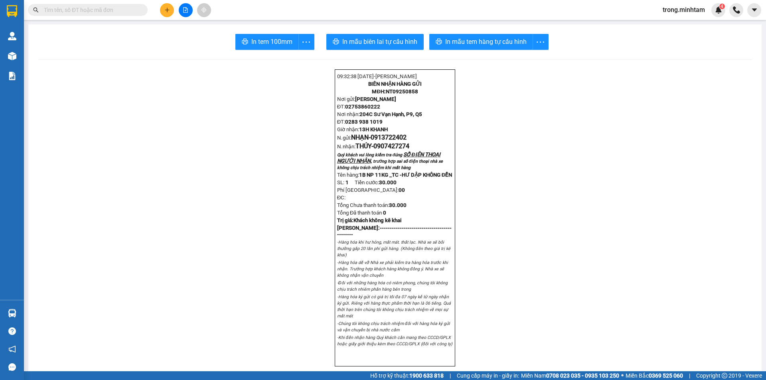
drag, startPoint x: 132, startPoint y: 61, endPoint x: 91, endPoint y: 46, distance: 43.2
click at [128, 58] on section "Kết quả tìm kiếm ( 0 ) Bộ lọc No Data trong.minhtam 4 Quản [PERSON_NAME] lý khá…" at bounding box center [383, 190] width 766 height 380
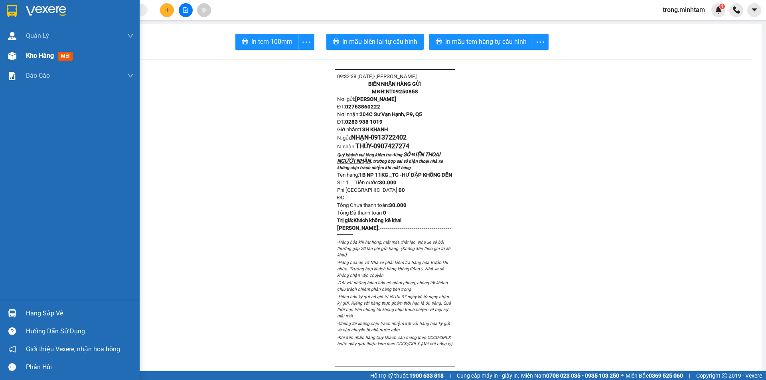
click at [45, 60] on div "Kho hàng mới" at bounding box center [51, 56] width 50 height 10
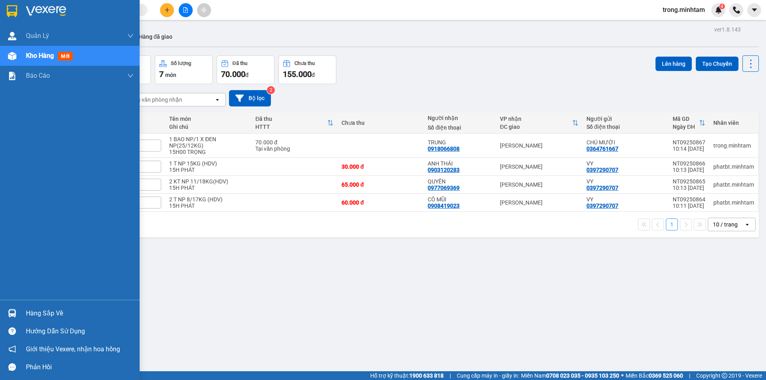
click at [30, 312] on div "Hàng sắp về" at bounding box center [80, 314] width 108 height 12
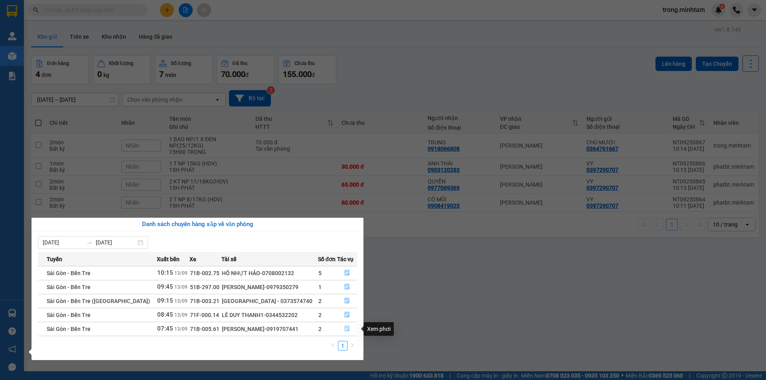
click at [344, 329] on icon "file-done" at bounding box center [347, 329] width 6 height 6
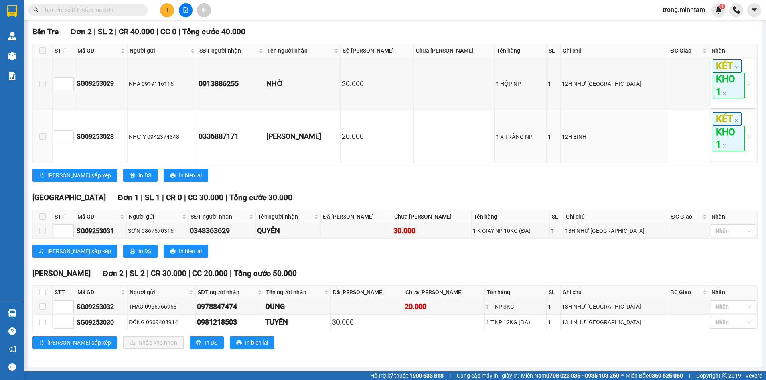
scroll to position [132, 0]
click at [40, 290] on input "checkbox" at bounding box center [43, 292] width 6 height 6
checkbox input "true"
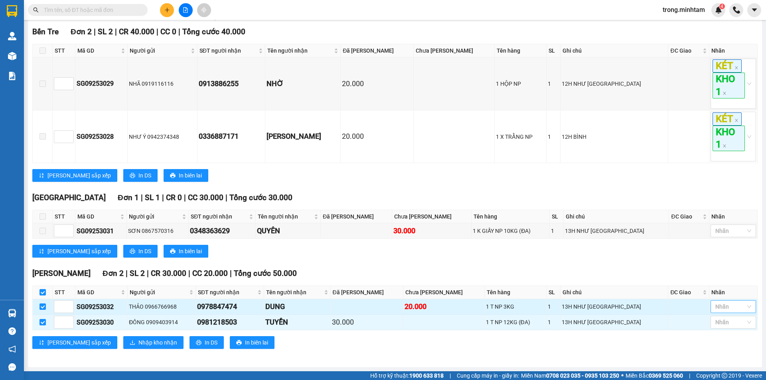
drag, startPoint x: 740, startPoint y: 311, endPoint x: 736, endPoint y: 309, distance: 4.6
click at [740, 311] on div at bounding box center [730, 307] width 34 height 10
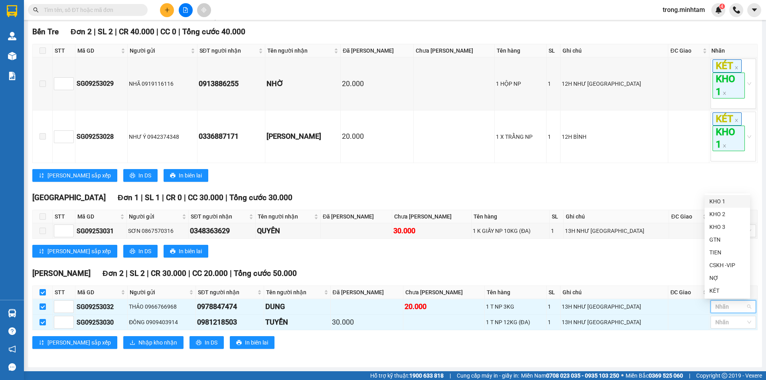
click at [721, 200] on div "KHO 1" at bounding box center [728, 201] width 36 height 9
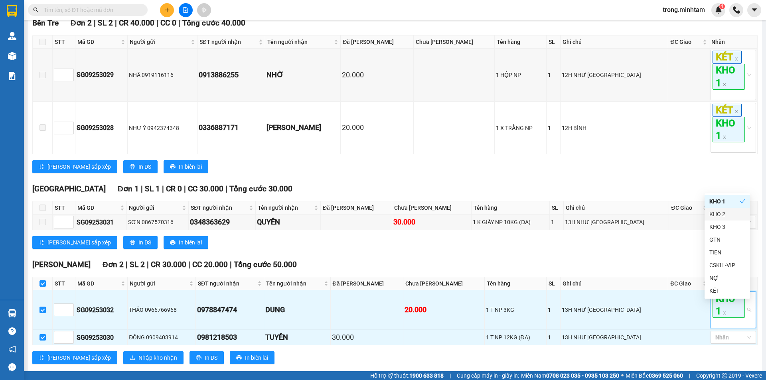
click at [671, 269] on div "Ngã Tư Huyện Đơn 2 | SL 2 | CR 30.000 | CC 20.000 | Tổng cước 50.000" at bounding box center [395, 265] width 726 height 12
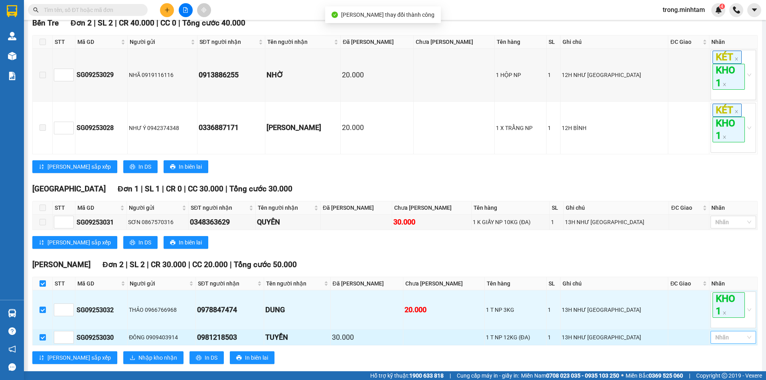
click at [721, 342] on div at bounding box center [730, 338] width 34 height 10
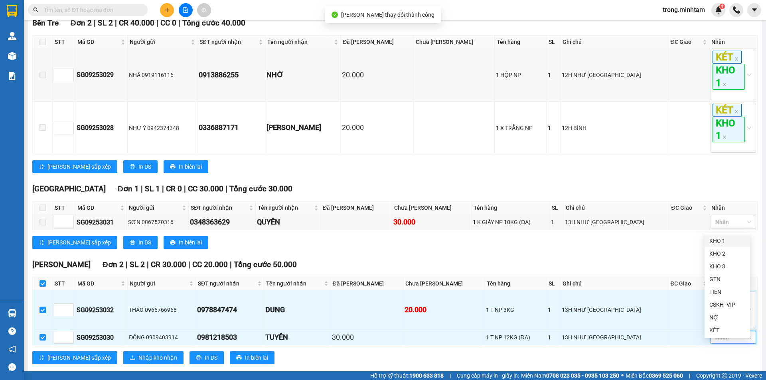
click at [720, 241] on div "KHO 1" at bounding box center [728, 241] width 36 height 9
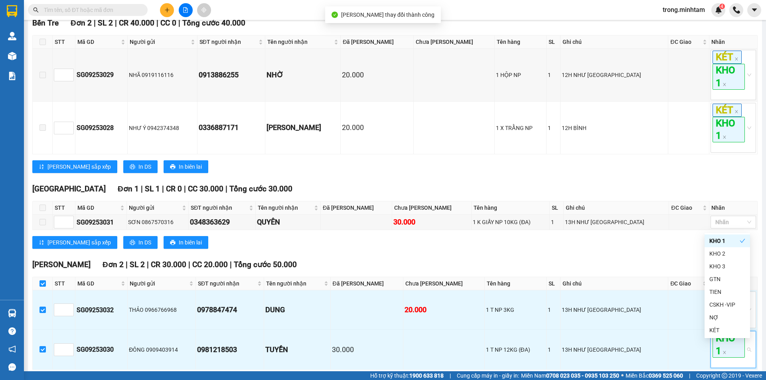
click at [468, 285] on div "Ngã Tư Huyện Đơn 2 | SL 2 | CR 30.000 | CC 20.000 | Tổng cước 50.000 STT Mã G…" at bounding box center [395, 327] width 726 height 136
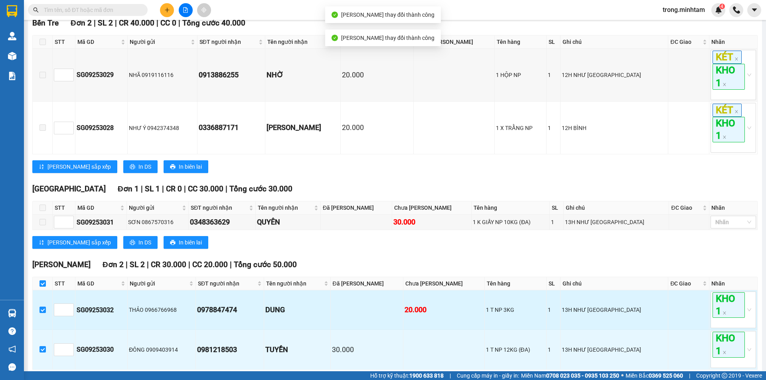
scroll to position [180, 0]
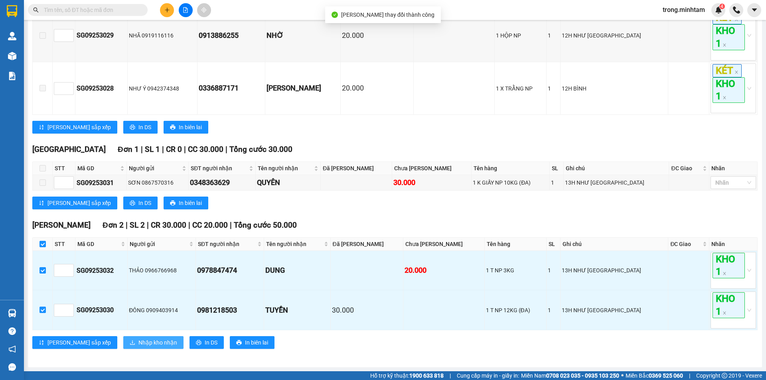
click at [138, 344] on span "Nhập kho nhận" at bounding box center [157, 342] width 39 height 9
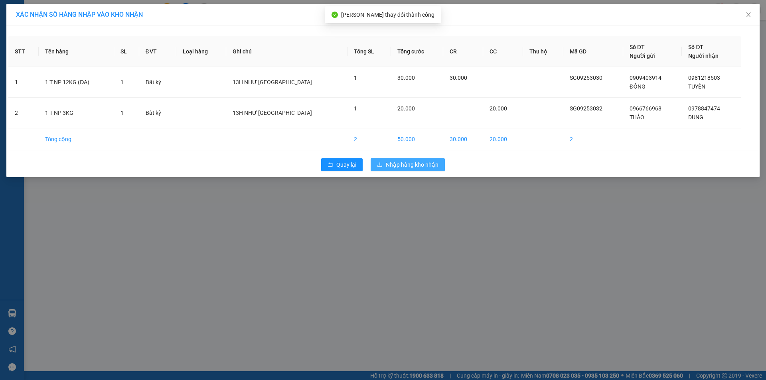
click at [415, 162] on span "Nhập hàng kho nhận" at bounding box center [412, 164] width 53 height 9
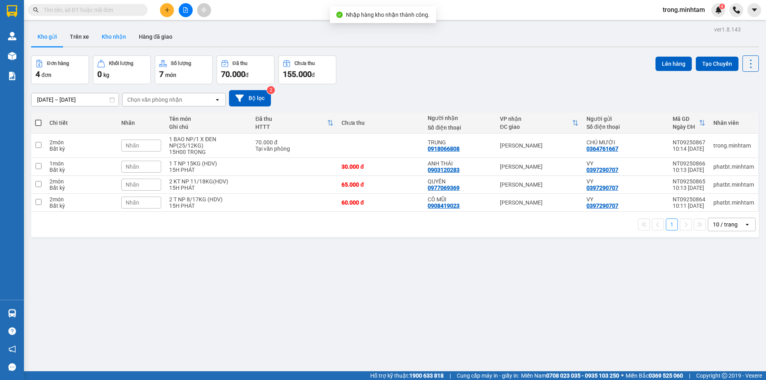
click at [105, 37] on button "Kho nhận" at bounding box center [113, 36] width 37 height 19
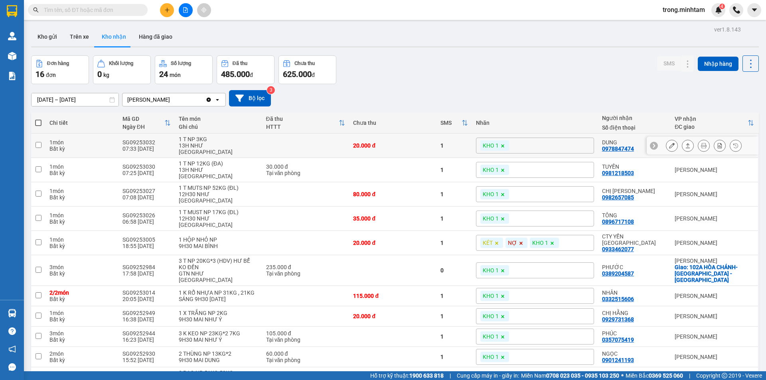
click at [669, 145] on icon at bounding box center [672, 146] width 6 height 6
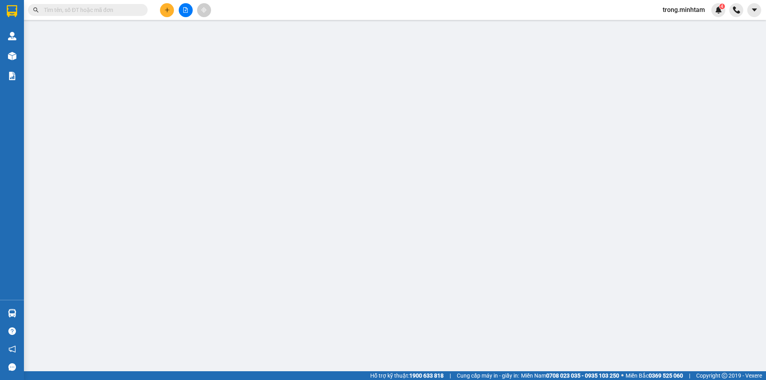
type input "0966766968"
type input "THẢO"
type input "0978847474"
type input "DUNG"
type input "20.000"
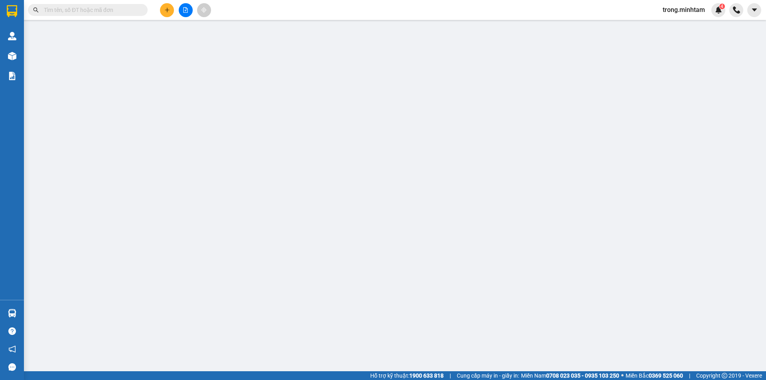
type input "20.000"
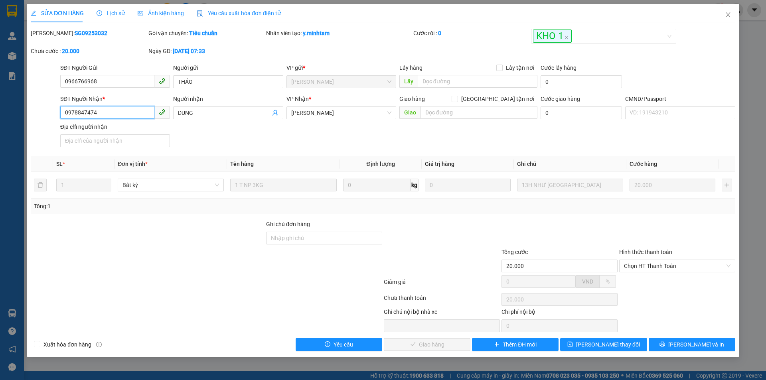
click at [100, 115] on input "0978847474" at bounding box center [107, 112] width 94 height 13
click at [729, 17] on icon "close" at bounding box center [728, 15] width 6 height 6
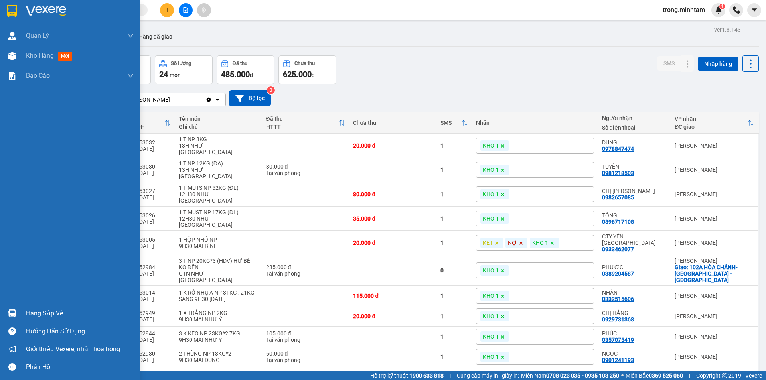
click at [32, 309] on div "Hàng sắp về" at bounding box center [80, 314] width 108 height 12
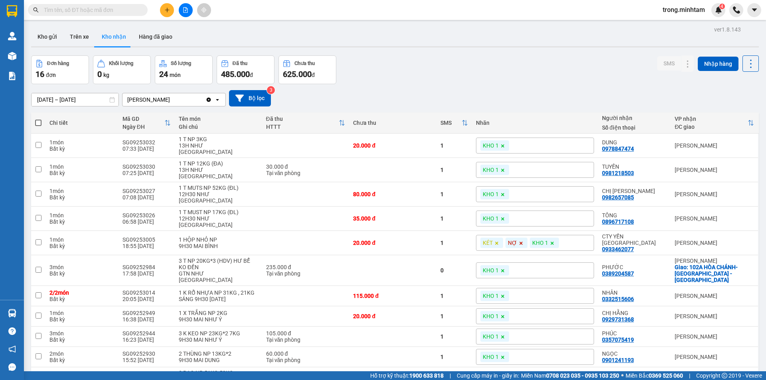
click at [426, 74] on section "Kết quả tìm kiếm ( 0 ) Bộ lọc No Data trong.minhtam 4 Quản [PERSON_NAME] lý khá…" at bounding box center [383, 190] width 766 height 380
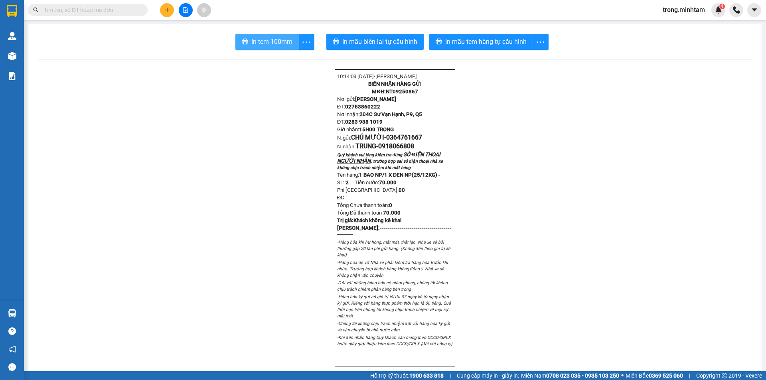
click at [275, 44] on span "In tem 100mm" at bounding box center [271, 42] width 41 height 10
click at [170, 15] on button at bounding box center [167, 10] width 14 height 14
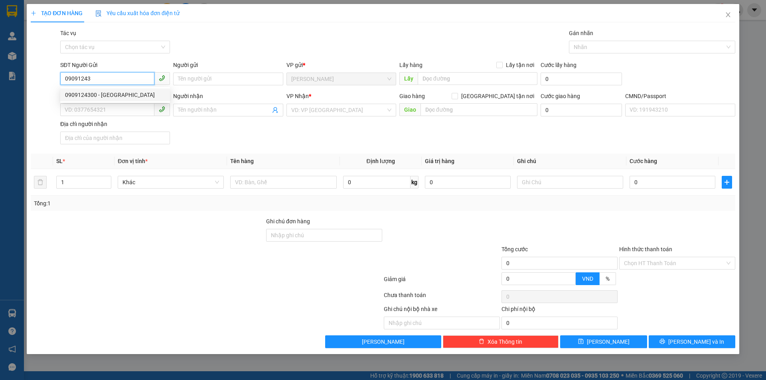
click at [114, 93] on div "0909124300 - [GEOGRAPHIC_DATA]" at bounding box center [115, 95] width 100 height 9
type input "0909124300"
type input "[GEOGRAPHIC_DATA]"
type input "0902760750"
type input "SẢNH"
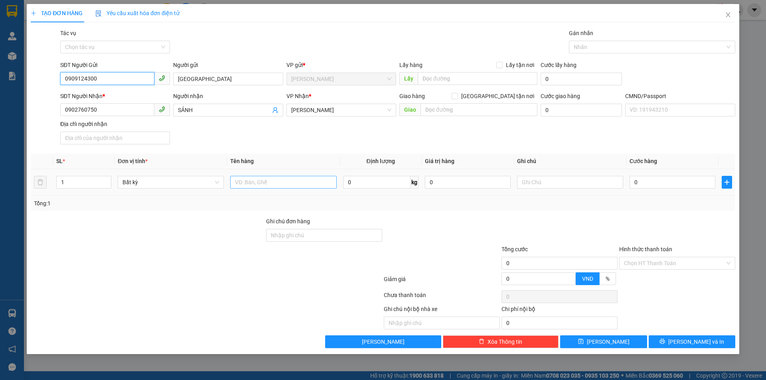
type input "0909124300"
click at [251, 185] on input "text" at bounding box center [283, 182] width 106 height 13
type input "1 THÙNG NP 13KG"
type input "15H00 TRỌNG"
type input "3"
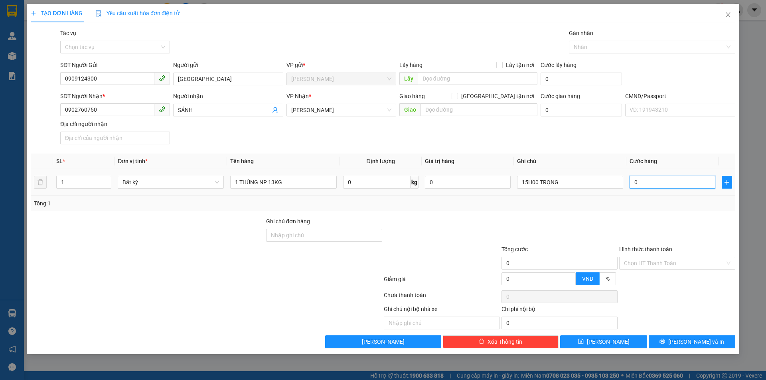
type input "3"
type input "30"
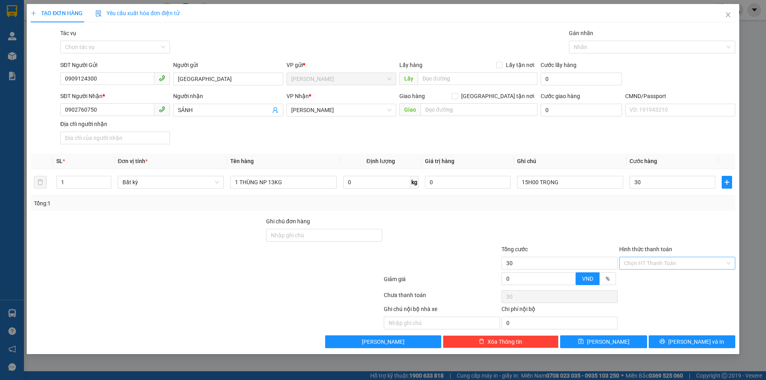
type input "30.000"
click at [672, 267] on input "Hình thức thanh toán" at bounding box center [674, 263] width 101 height 12
click at [649, 280] on div "Tại văn phòng" at bounding box center [677, 279] width 107 height 9
type input "0"
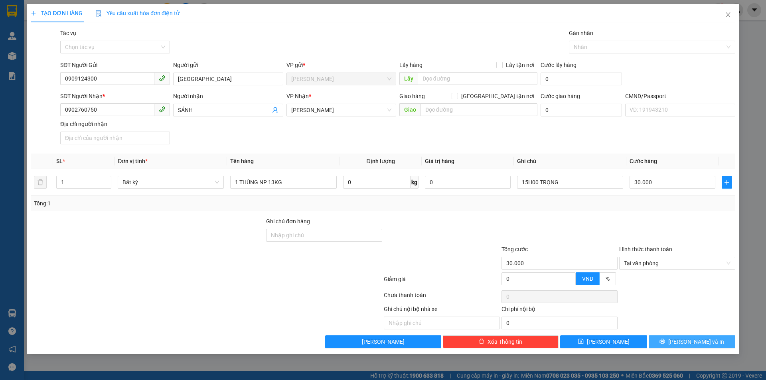
click at [664, 338] on button "[PERSON_NAME] và In" at bounding box center [692, 342] width 87 height 13
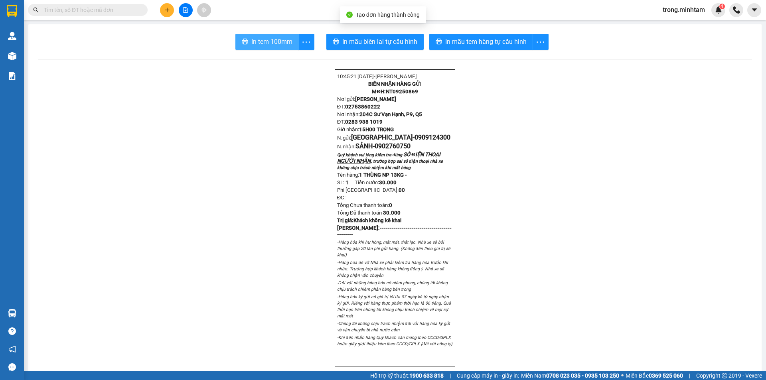
click at [272, 47] on span "In tem 100mm" at bounding box center [271, 42] width 41 height 10
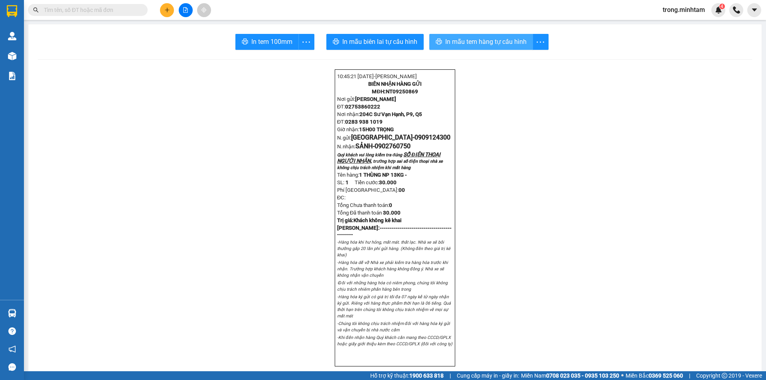
click at [464, 49] on button "In mẫu tem hàng tự cấu hình" at bounding box center [481, 42] width 104 height 16
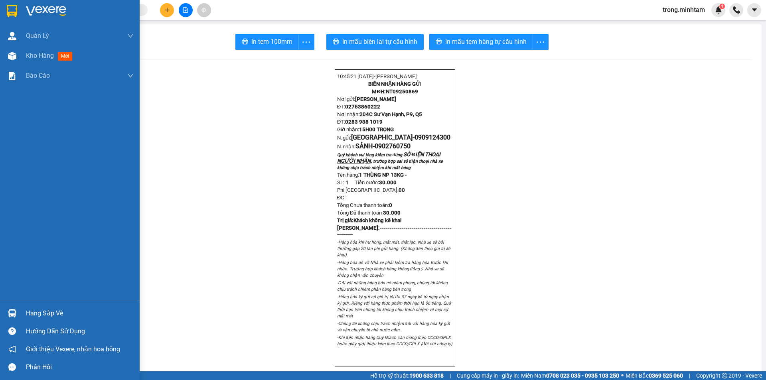
click at [38, 313] on div "Hàng sắp về" at bounding box center [80, 314] width 108 height 12
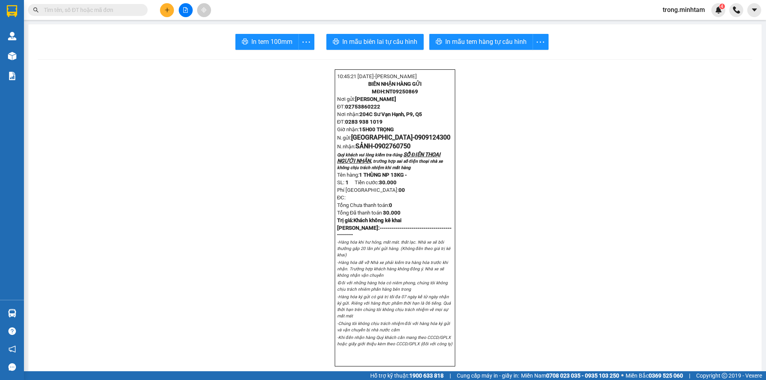
drag, startPoint x: 141, startPoint y: 38, endPoint x: 171, endPoint y: 25, distance: 32.4
click at [142, 38] on section "Kết quả tìm kiếm ( 0 ) Bộ lọc No Data trong.minhtam 4 Quản [PERSON_NAME] lý khá…" at bounding box center [383, 190] width 766 height 380
click at [166, 12] on icon "plus" at bounding box center [167, 10] width 6 height 6
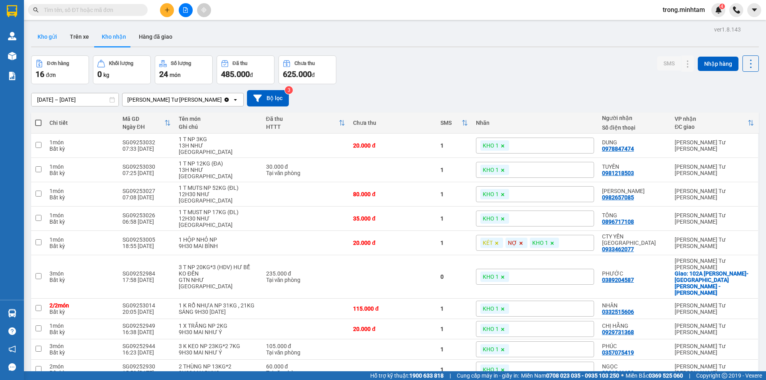
click at [52, 33] on button "Kho gửi" at bounding box center [47, 36] width 32 height 19
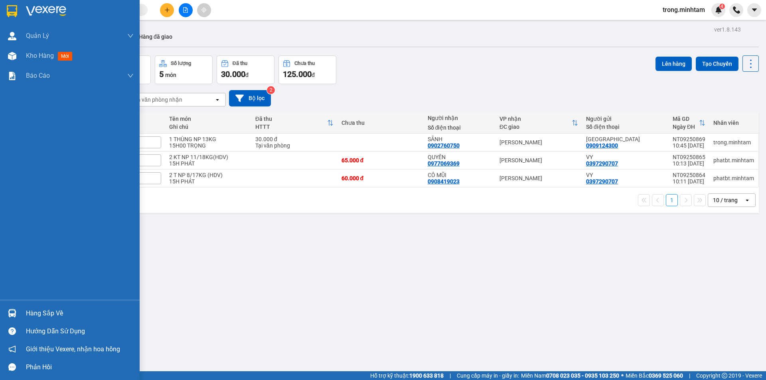
click at [41, 315] on div "Hàng sắp về" at bounding box center [80, 314] width 108 height 12
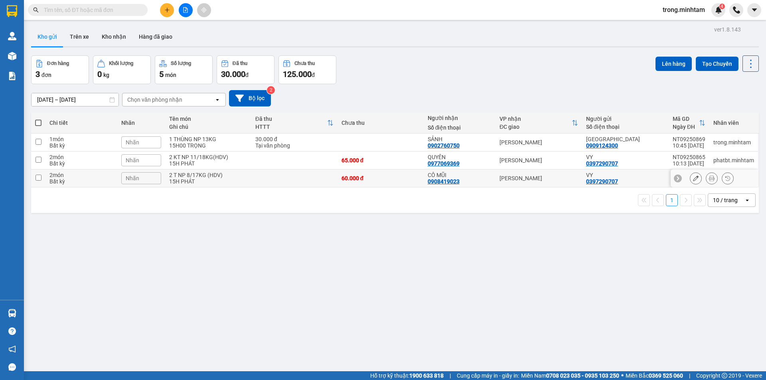
click at [144, 174] on section "Kết quả [PERSON_NAME] ( 0 ) Bộ lọc No Data trong.[PERSON_NAME] 4 [PERSON_NAME] …" at bounding box center [383, 190] width 766 height 380
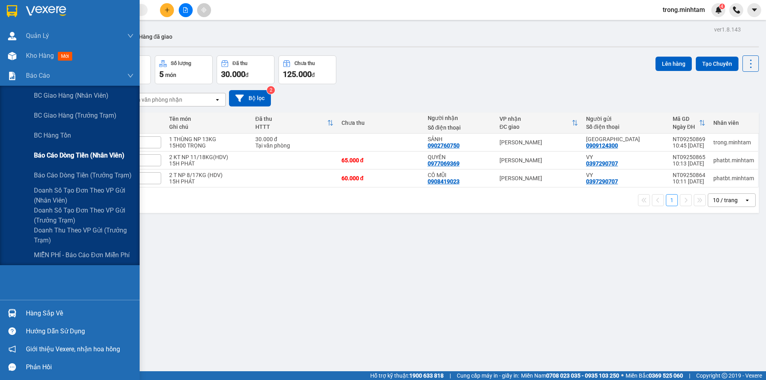
click at [84, 160] on span "Báo cáo dòng tiền (nhân viên)" at bounding box center [79, 155] width 91 height 10
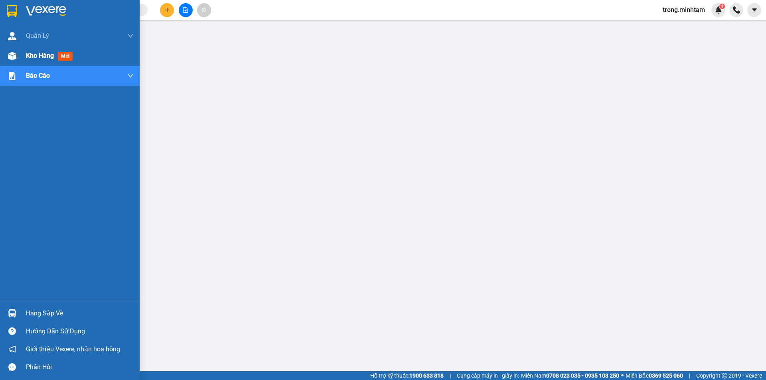
click at [42, 57] on span "Kho hàng" at bounding box center [40, 56] width 28 height 8
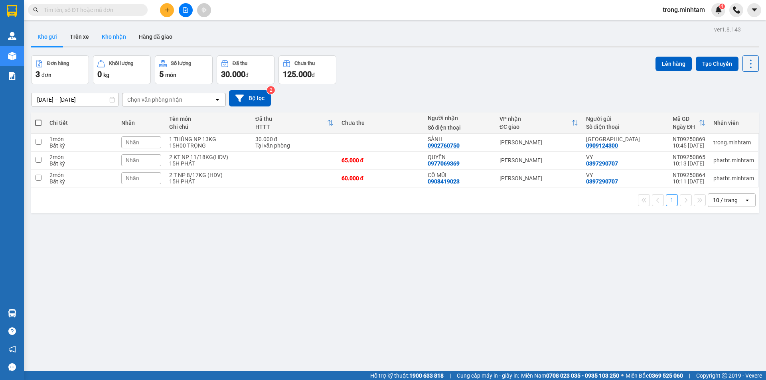
click at [117, 42] on button "Kho nhận" at bounding box center [113, 36] width 37 height 19
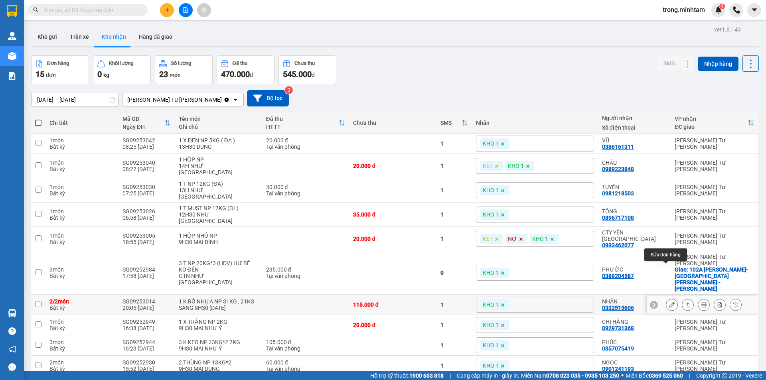
click at [669, 302] on icon at bounding box center [672, 305] width 6 height 6
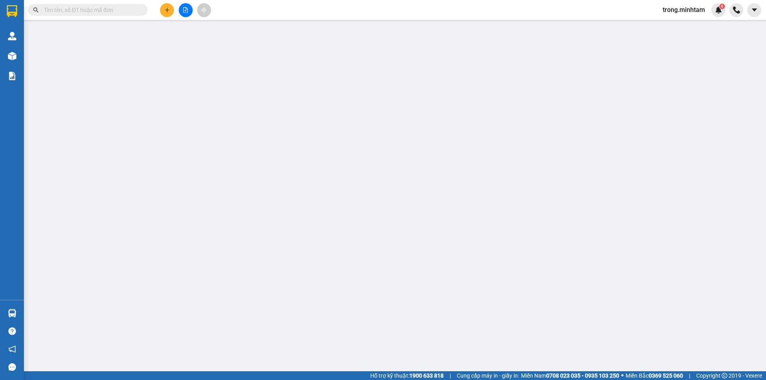
type input "0328626707"
type input "NGÂN"
type input "0332515606"
type input "NHÂN"
type input "BÙI V GIÀU 256D KP3 P8 TPBT BT"
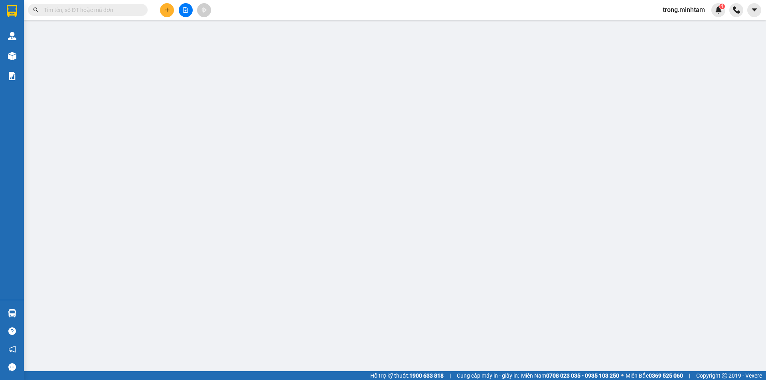
type input "ĐG"
type input "115.000"
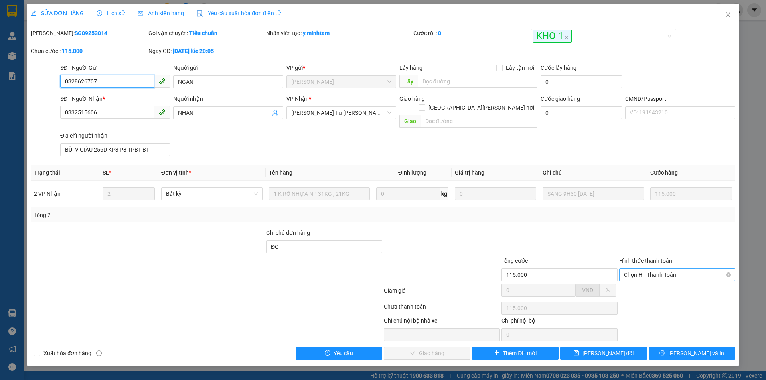
click at [651, 270] on span "Chọn HT Thanh Toán" at bounding box center [677, 275] width 107 height 12
click at [645, 283] on div "Tại văn phòng" at bounding box center [677, 282] width 107 height 9
type input "0"
click at [448, 349] on span "[PERSON_NAME] và [PERSON_NAME] hàng" at bounding box center [453, 353] width 108 height 9
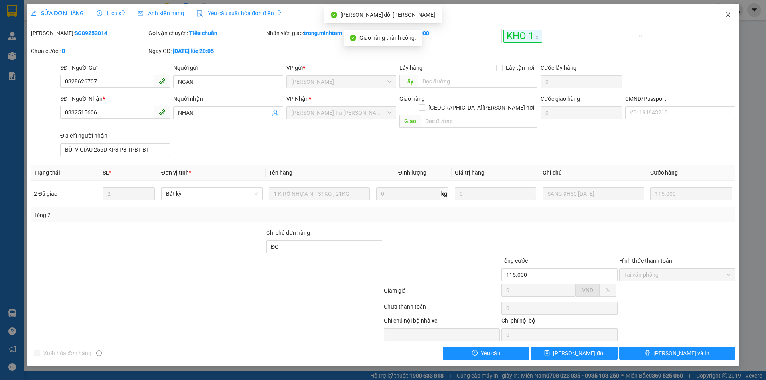
click at [731, 17] on icon "close" at bounding box center [728, 15] width 6 height 6
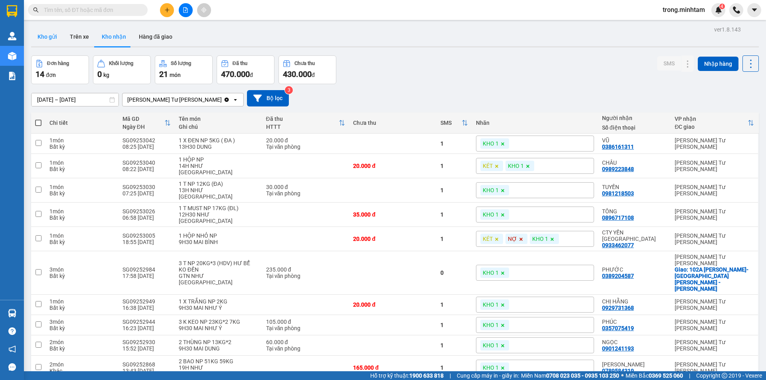
click at [56, 41] on button "Kho gửi" at bounding box center [47, 36] width 32 height 19
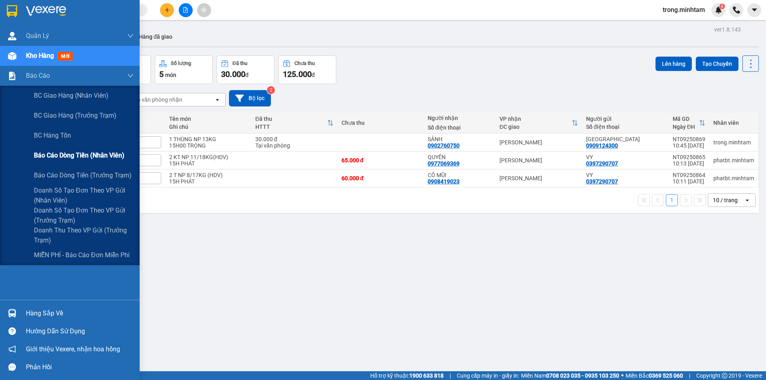
click at [82, 160] on span "Báo cáo dòng tiền (nhân viên)" at bounding box center [79, 155] width 91 height 10
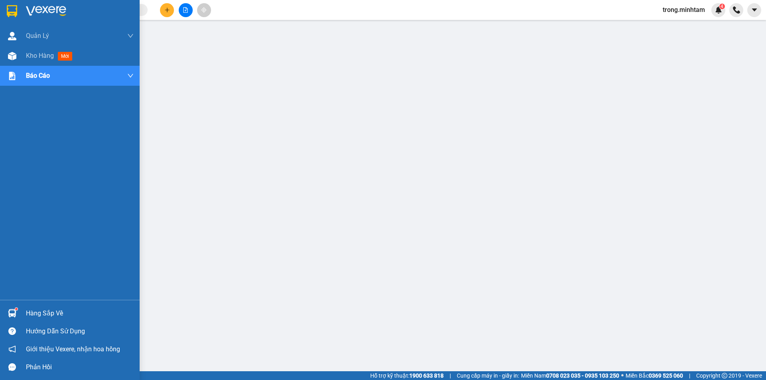
click at [44, 317] on div "Hàng sắp về" at bounding box center [80, 314] width 108 height 12
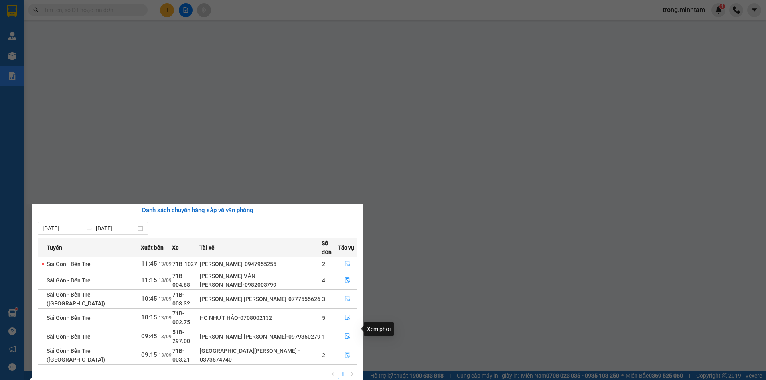
click at [346, 352] on icon "file-done" at bounding box center [348, 355] width 6 height 6
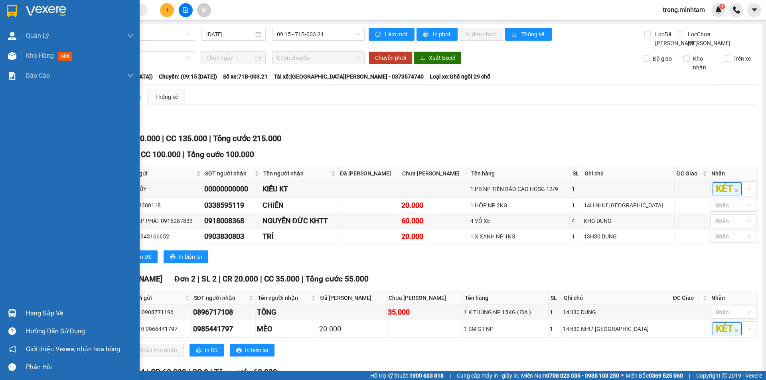
click at [25, 309] on div "Hàng sắp về" at bounding box center [70, 314] width 140 height 18
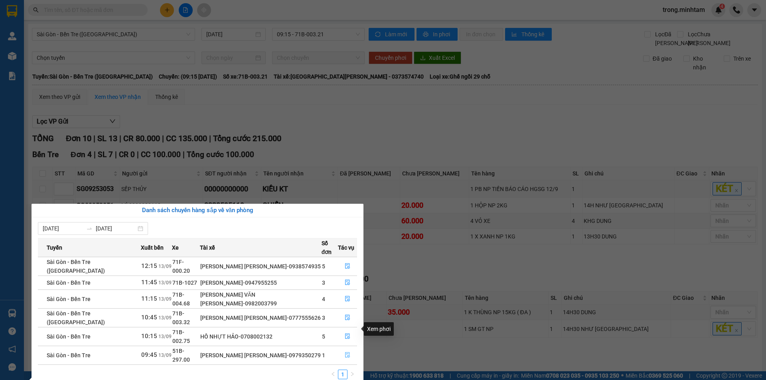
click at [345, 352] on icon "file-done" at bounding box center [348, 355] width 6 height 6
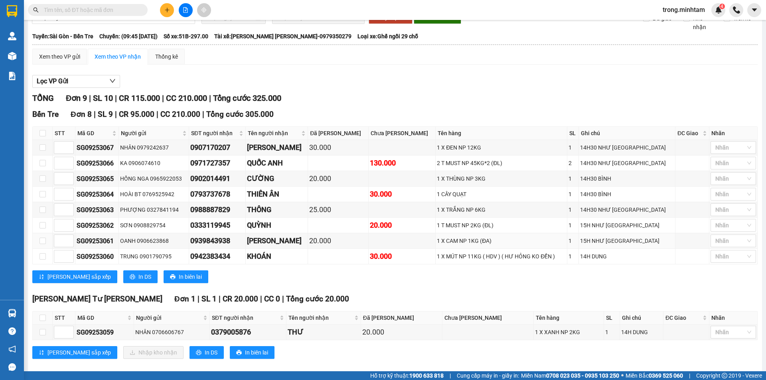
scroll to position [59, 0]
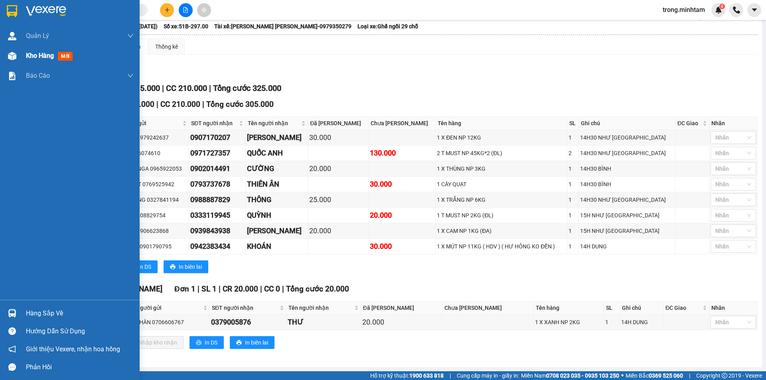
click at [52, 55] on span "Kho hàng" at bounding box center [40, 56] width 28 height 8
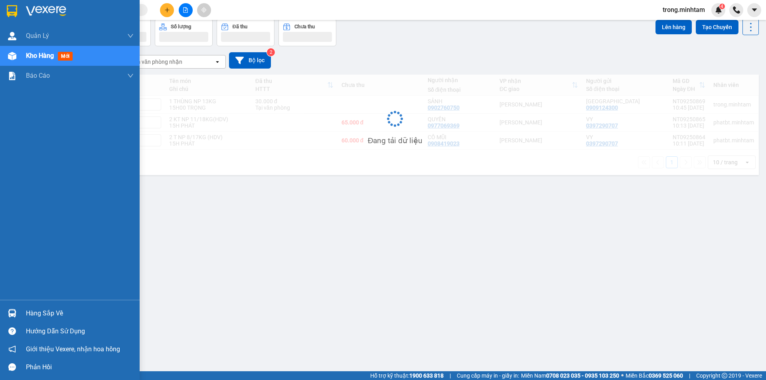
scroll to position [37, 0]
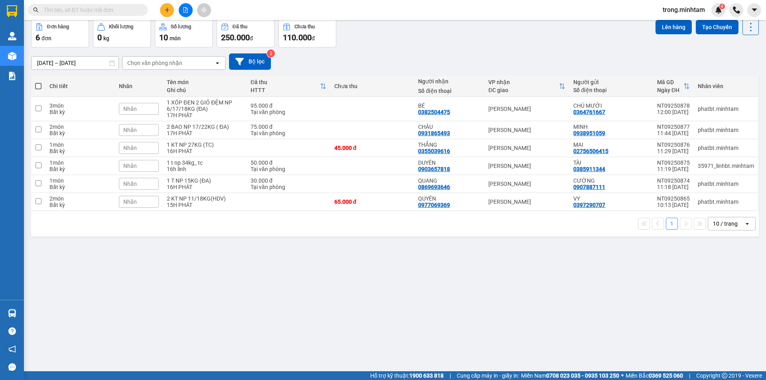
click at [42, 86] on th at bounding box center [38, 86] width 14 height 21
click at [37, 85] on span at bounding box center [38, 86] width 6 height 6
click at [38, 82] on input "checkbox" at bounding box center [38, 82] width 0 height 0
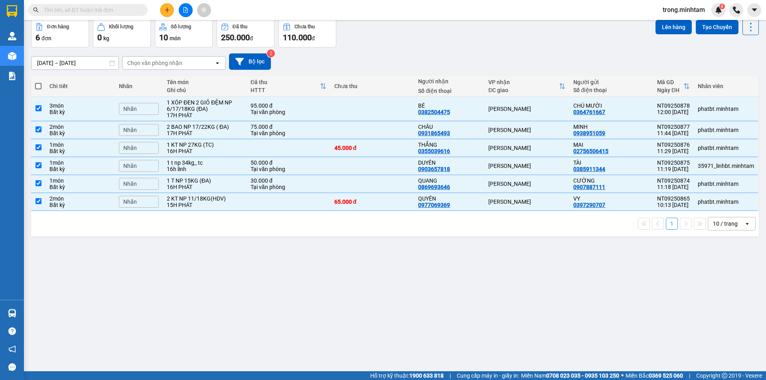
checkbox input "true"
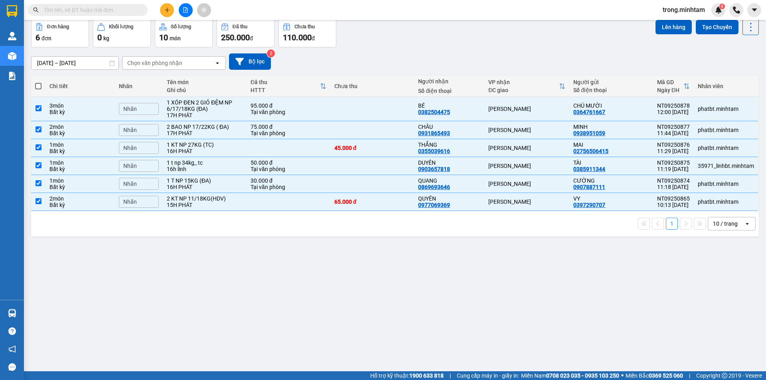
checkbox input "true"
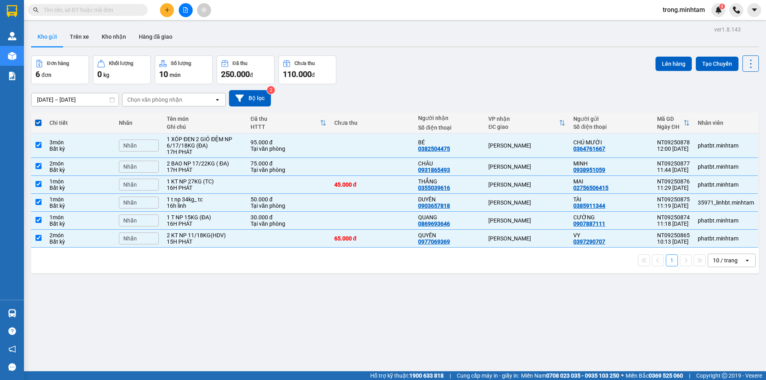
click at [715, 263] on div "10 / trang" at bounding box center [725, 261] width 25 height 8
click at [714, 348] on span "100 / trang" at bounding box center [722, 349] width 29 height 8
checkbox input "false"
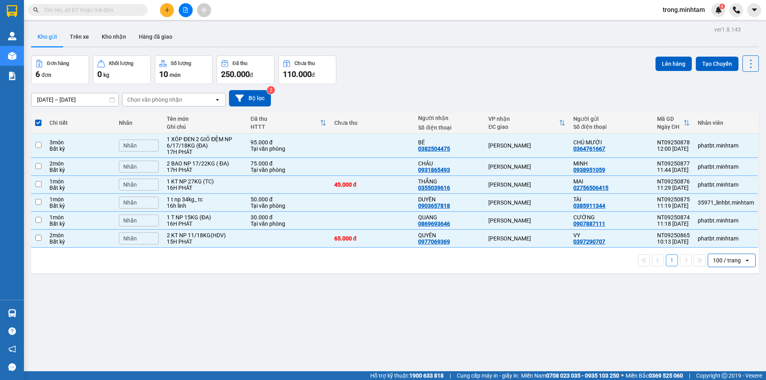
checkbox input "false"
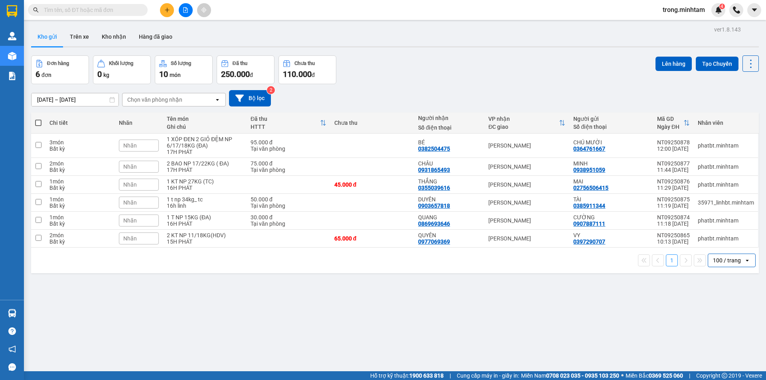
click at [36, 124] on span at bounding box center [38, 123] width 6 height 6
click at [38, 119] on input "checkbox" at bounding box center [38, 119] width 0 height 0
checkbox input "true"
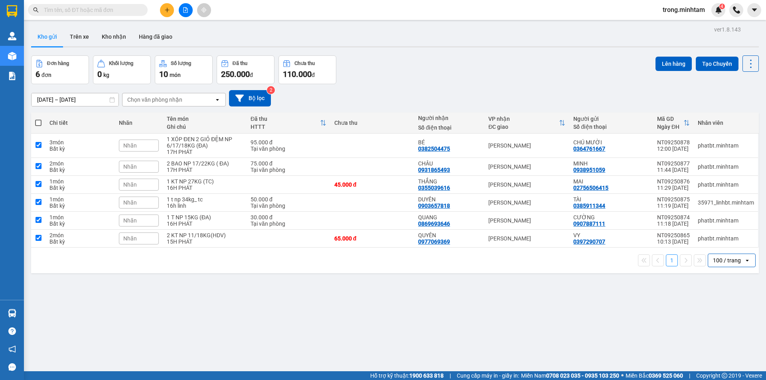
checkbox input "true"
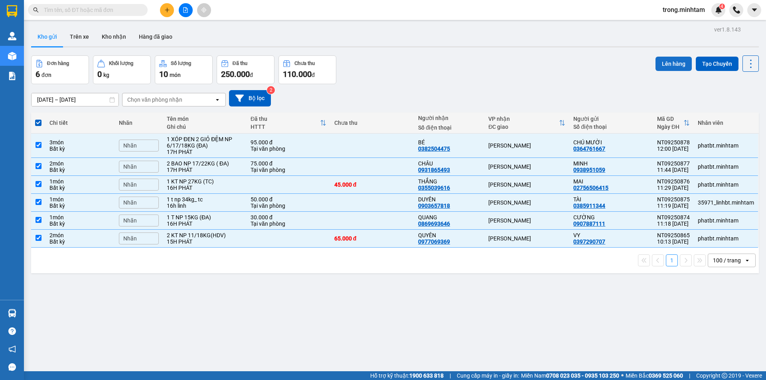
click at [656, 63] on button "Lên hàng" at bounding box center [674, 64] width 36 height 14
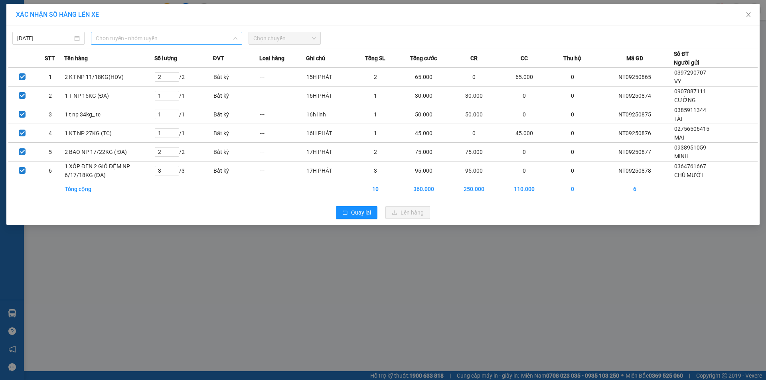
click at [150, 40] on span "Chọn tuyến - nhóm tuyến" at bounding box center [167, 38] width 142 height 12
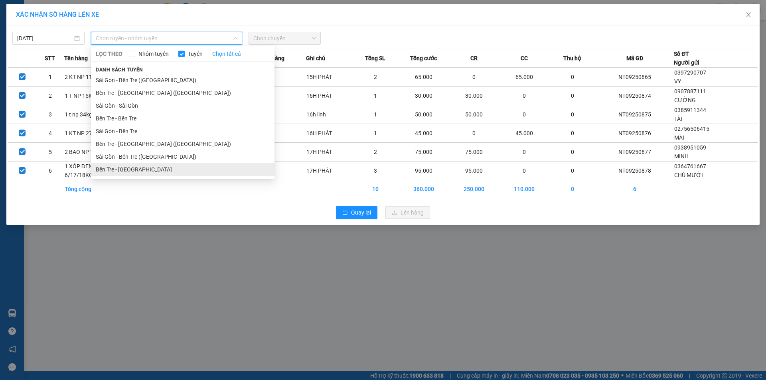
click at [136, 168] on li "Bến Tre - [GEOGRAPHIC_DATA]" at bounding box center [183, 169] width 184 height 13
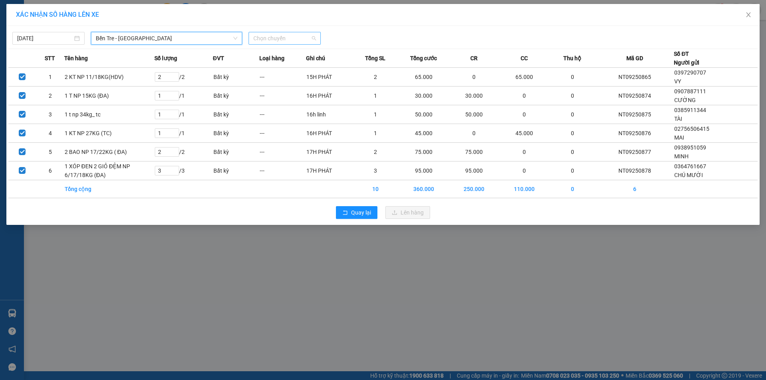
click at [269, 40] on span "Chọn chuyến" at bounding box center [284, 38] width 63 height 12
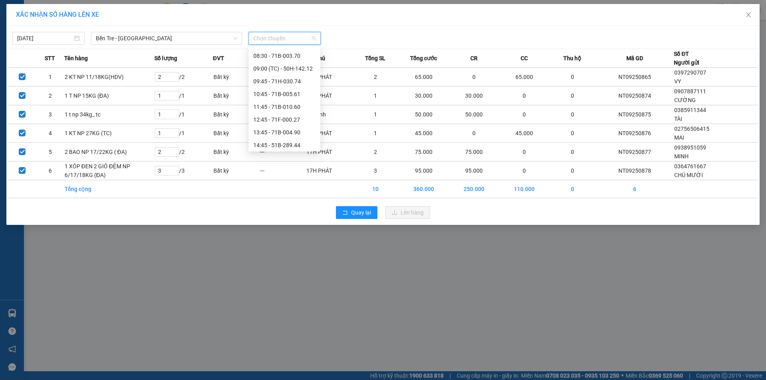
scroll to position [81, 0]
drag, startPoint x: 299, startPoint y: 102, endPoint x: 314, endPoint y: 129, distance: 30.5
click at [299, 103] on div "11:45 - 71B-010.60" at bounding box center [284, 101] width 62 height 9
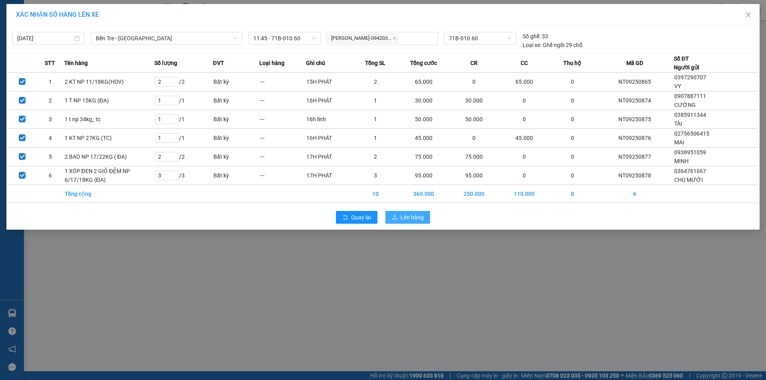
click at [399, 217] on button "Lên hàng" at bounding box center [408, 217] width 45 height 13
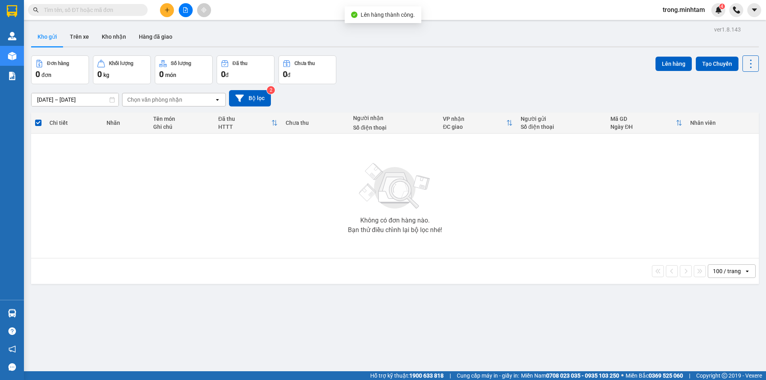
click at [184, 13] on button at bounding box center [186, 10] width 14 height 14
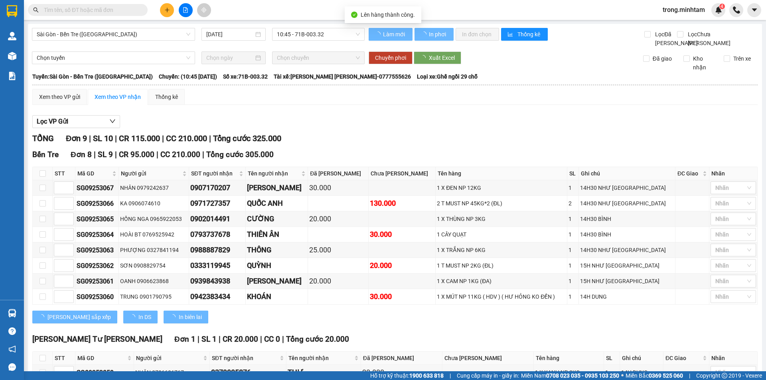
click at [135, 32] on span "Sài Gòn - Bến Tre ([GEOGRAPHIC_DATA])" at bounding box center [114, 34] width 154 height 12
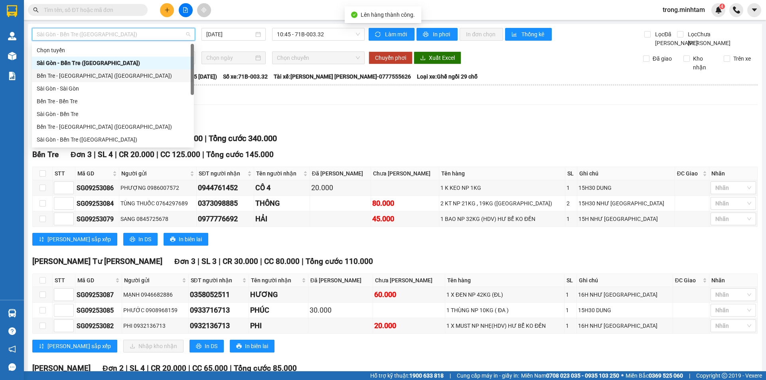
scroll to position [13, 0]
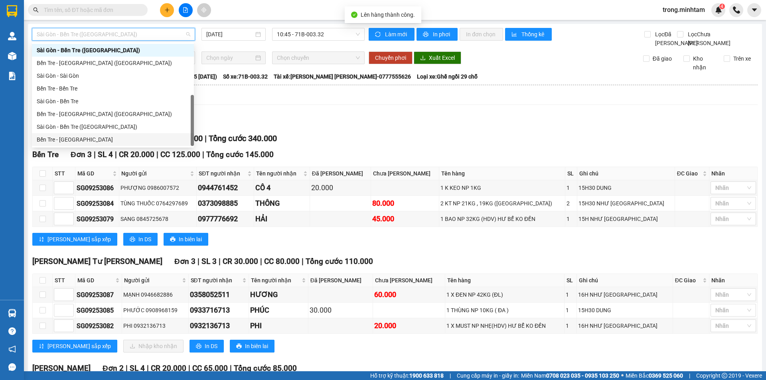
click at [80, 137] on div "Bến Tre - [GEOGRAPHIC_DATA]" at bounding box center [113, 139] width 152 height 9
type input "[DATE]"
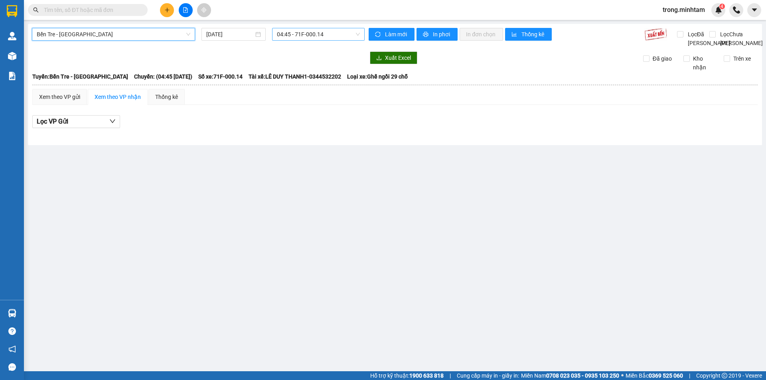
click at [317, 34] on span "04:45 - 71F-000.14" at bounding box center [318, 34] width 83 height 12
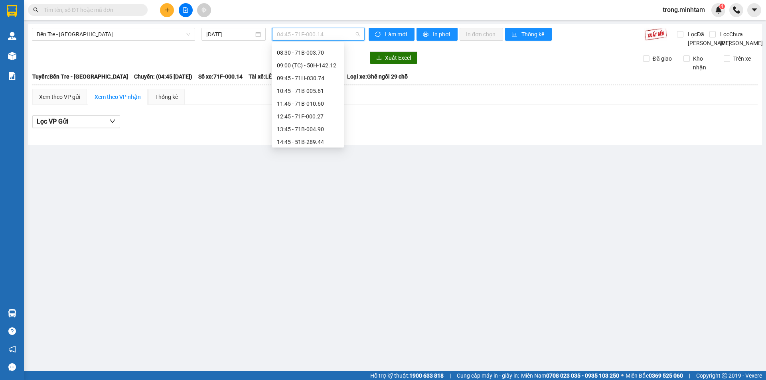
scroll to position [75, 0]
click at [312, 101] on div "11:45 - 71B-010.60" at bounding box center [308, 103] width 62 height 9
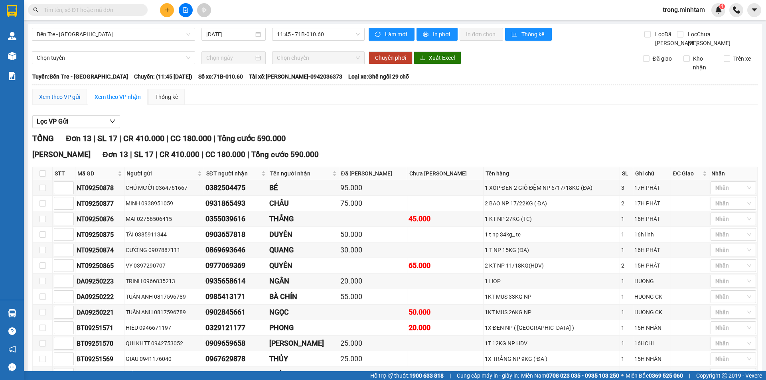
click at [69, 101] on div "Xem theo VP gửi" at bounding box center [59, 97] width 41 height 9
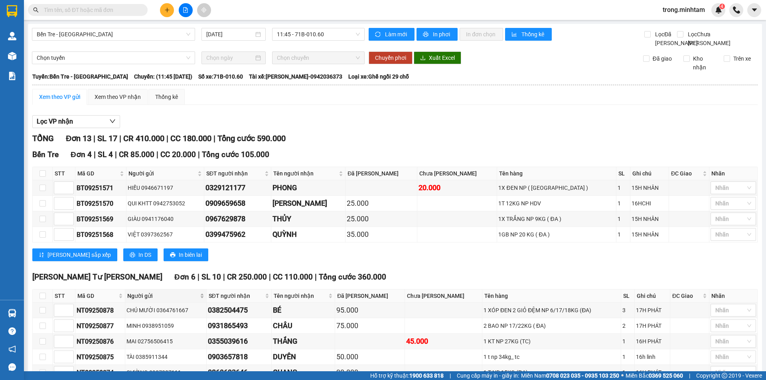
scroll to position [182, 0]
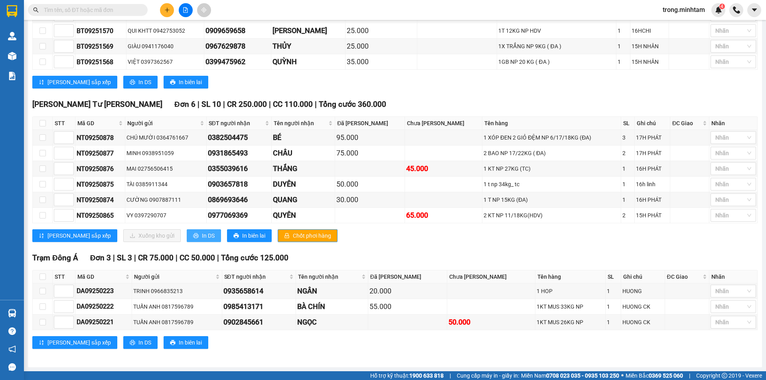
click at [193, 233] on icon "printer" at bounding box center [195, 235] width 5 height 5
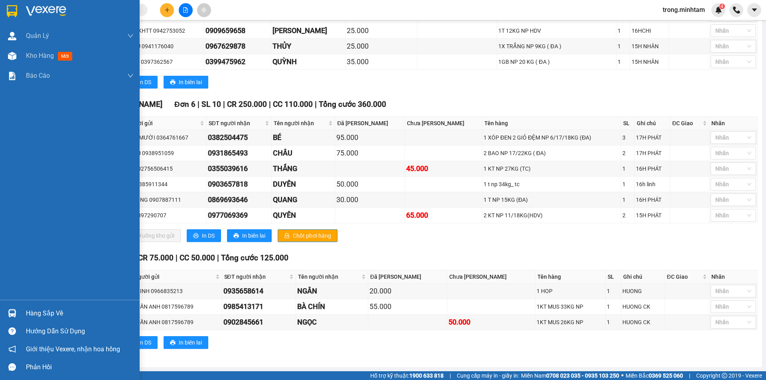
click at [22, 307] on div "Hàng sắp về" at bounding box center [70, 314] width 140 height 18
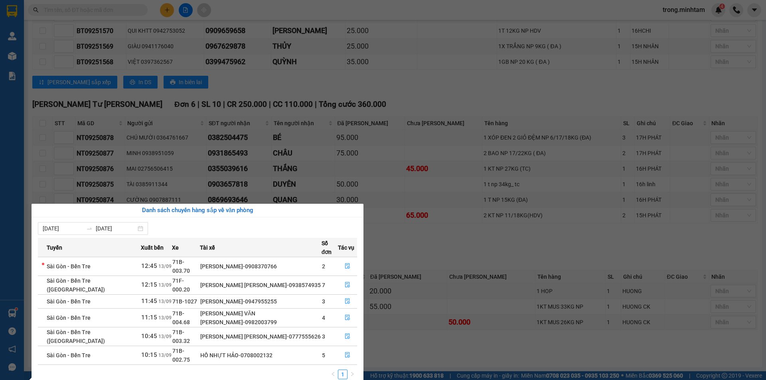
click at [102, 17] on section "Kết quả [PERSON_NAME] ( 0 ) Bộ lọc No Data trong.[PERSON_NAME] 4 [PERSON_NAME] …" at bounding box center [383, 190] width 766 height 380
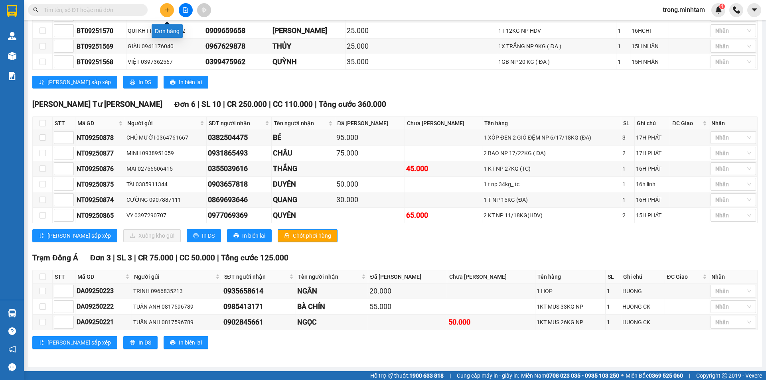
click at [164, 12] on icon "plus" at bounding box center [167, 10] width 6 height 6
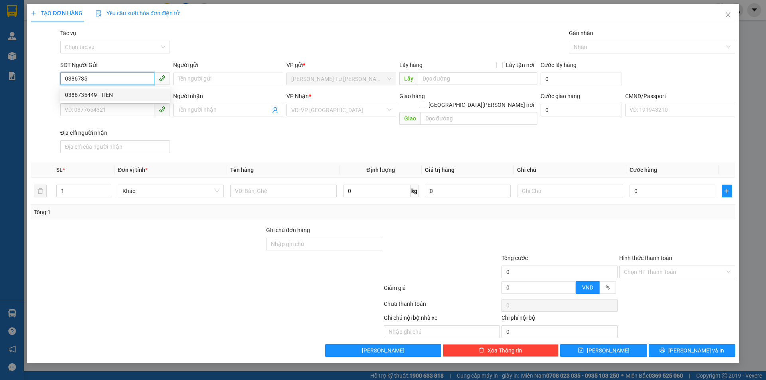
click at [80, 92] on div "0386735449 - TIÊN" at bounding box center [115, 95] width 100 height 9
type input "0386735449"
type input "TIÊN"
type input "0984291484"
type input "NGHĨA"
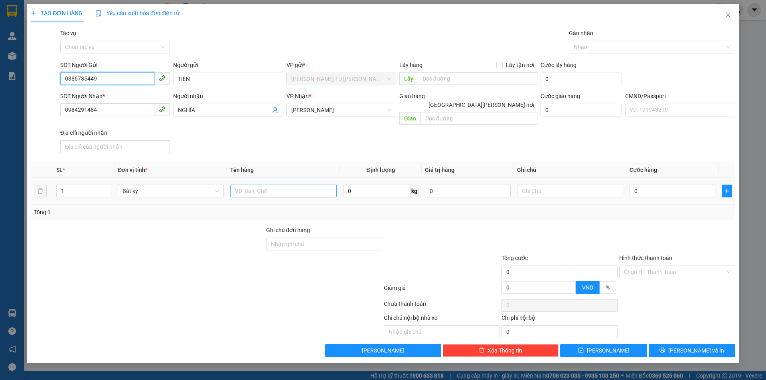
type input "0386735449"
click at [265, 185] on input "text" at bounding box center [283, 191] width 106 height 13
type input "1 PBGT NP"
type input "17H00 TRỌNG"
type input "2"
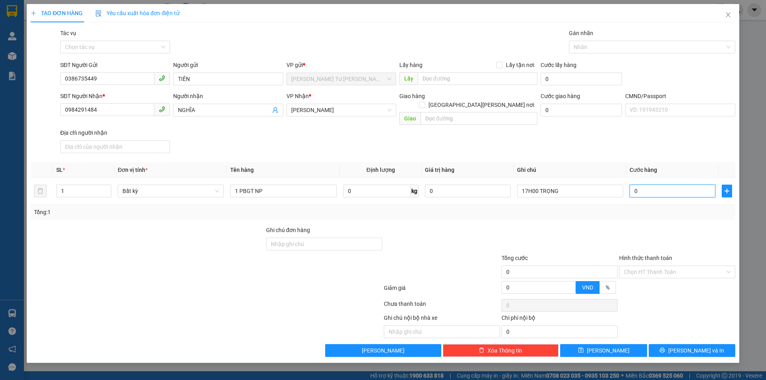
type input "2"
type input "20"
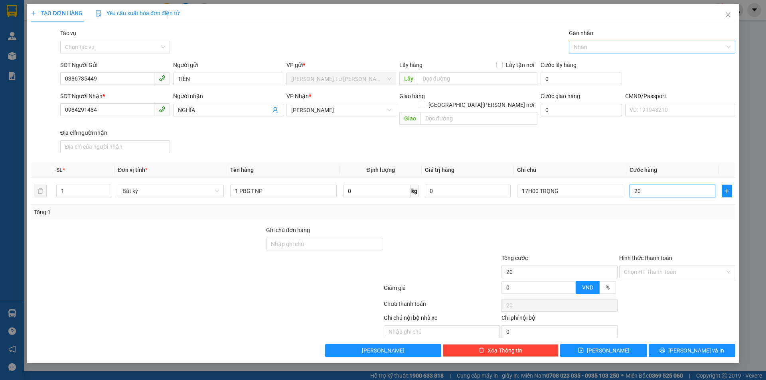
click at [589, 50] on div at bounding box center [648, 47] width 154 height 10
type input "20.000"
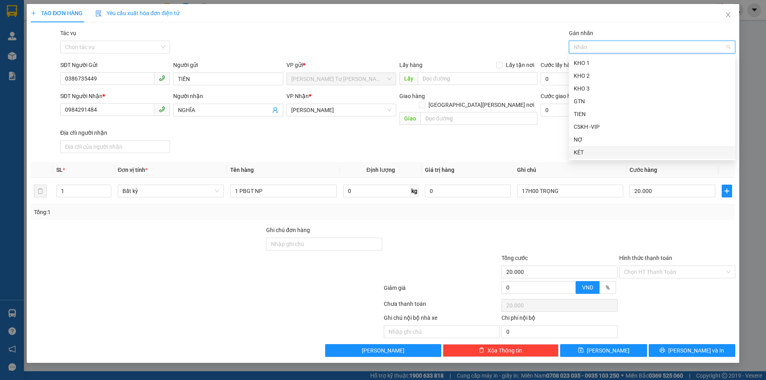
click at [584, 150] on div "KÉT" at bounding box center [652, 152] width 157 height 9
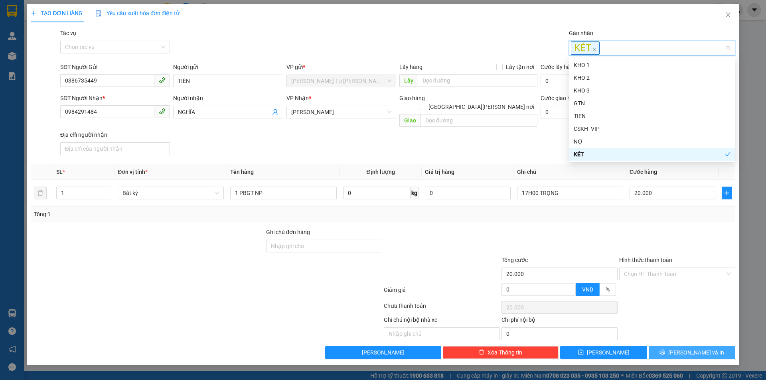
click at [683, 346] on button "Lưu và In" at bounding box center [692, 352] width 87 height 13
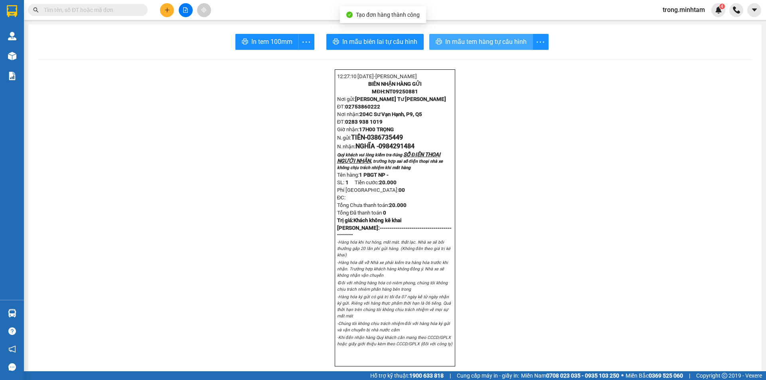
click at [445, 38] on span "In mẫu tem hàng tự cấu hình" at bounding box center [485, 42] width 81 height 10
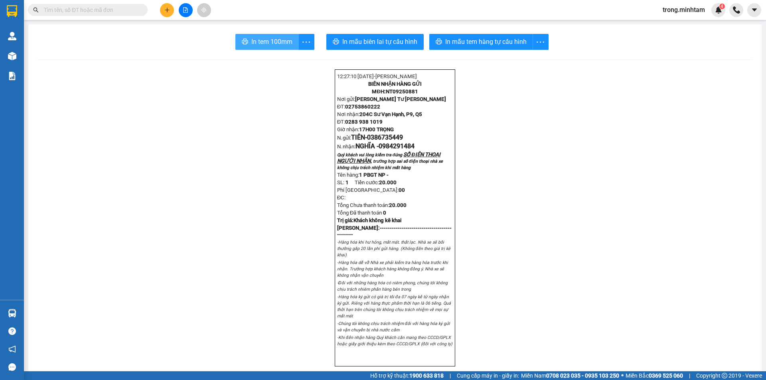
click at [254, 34] on button "In tem 100mm" at bounding box center [266, 42] width 63 height 16
click at [173, 13] on button at bounding box center [167, 10] width 14 height 14
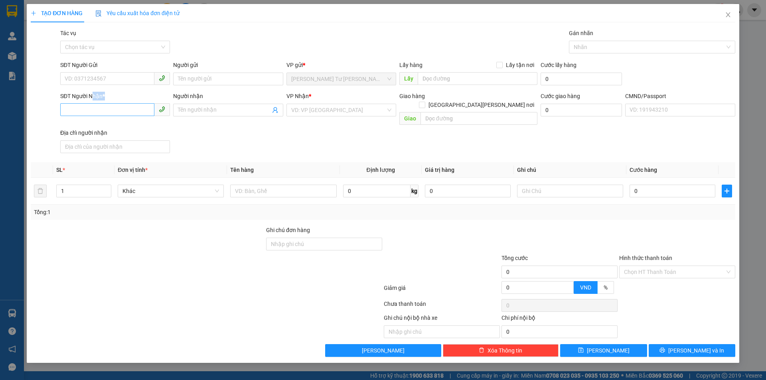
drag, startPoint x: 91, startPoint y: 102, endPoint x: 89, endPoint y: 106, distance: 4.5
click at [89, 106] on div "SĐT Người Nhận * VD: 0377654321" at bounding box center [115, 106] width 110 height 28
click at [89, 107] on input "SĐT Người Nhận *" at bounding box center [107, 109] width 94 height 13
click at [103, 125] on div "0906560824 - NY" at bounding box center [115, 126] width 100 height 9
type input "0906560824"
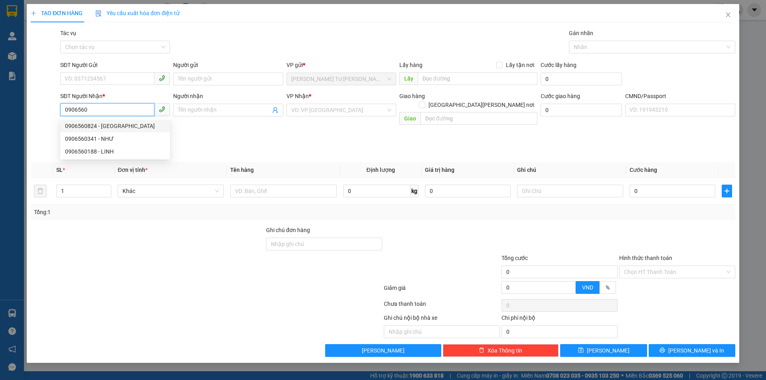
type input "NY"
type input "0906560824"
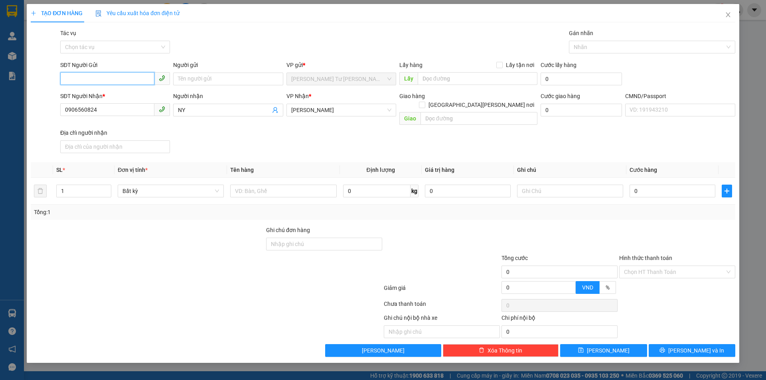
drag, startPoint x: 117, startPoint y: 78, endPoint x: 114, endPoint y: 83, distance: 5.5
click at [117, 78] on input "SĐT Người Gửi" at bounding box center [107, 78] width 94 height 13
click at [95, 98] on div "0906560824 - NY" at bounding box center [115, 95] width 100 height 9
type input "0906560824"
type input "NY"
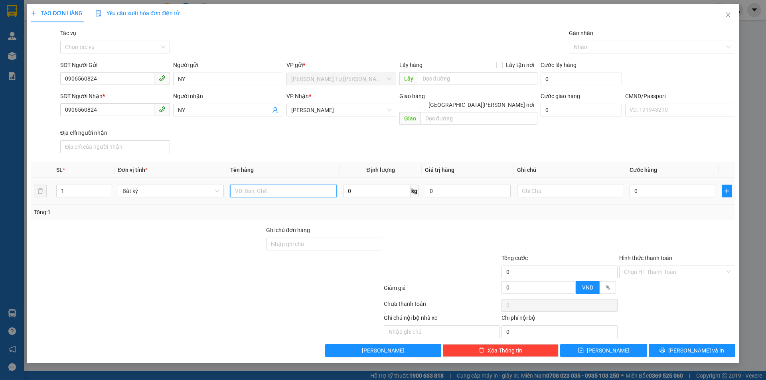
click at [277, 185] on input "text" at bounding box center [283, 191] width 106 height 13
type input "1K GIỎ BAO NP 8KG(HCK)"
click at [530, 186] on input "text" at bounding box center [570, 191] width 106 height 13
type input "16H00 TRỌNG"
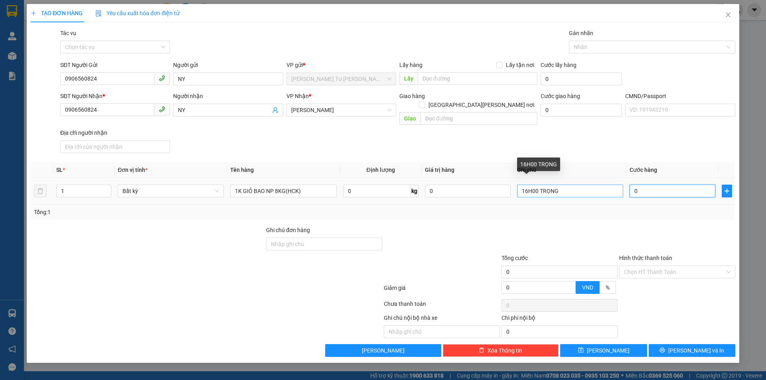
type input "3"
type input "30"
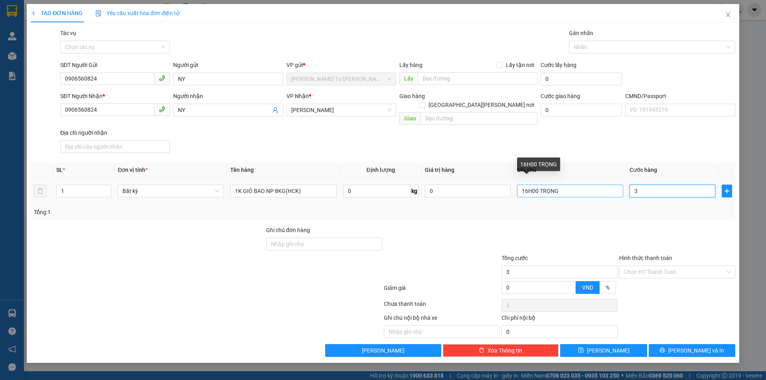
type input "30"
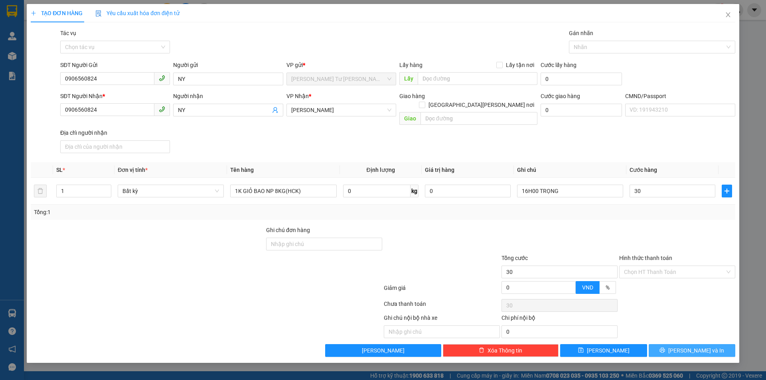
type input "30.000"
click at [670, 348] on button "Lưu và In" at bounding box center [692, 350] width 87 height 13
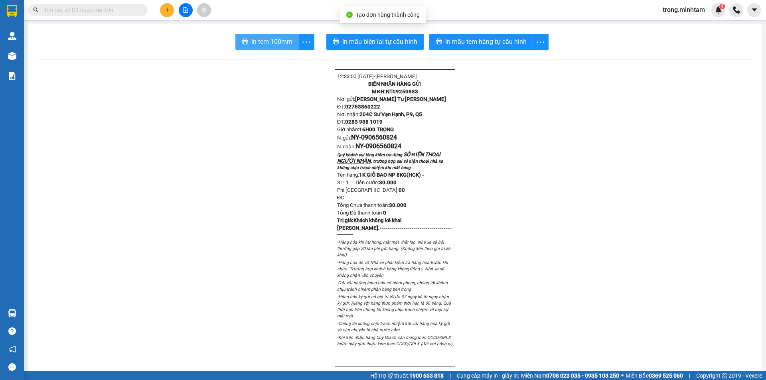
click at [252, 36] on button "In tem 100mm" at bounding box center [266, 42] width 63 height 16
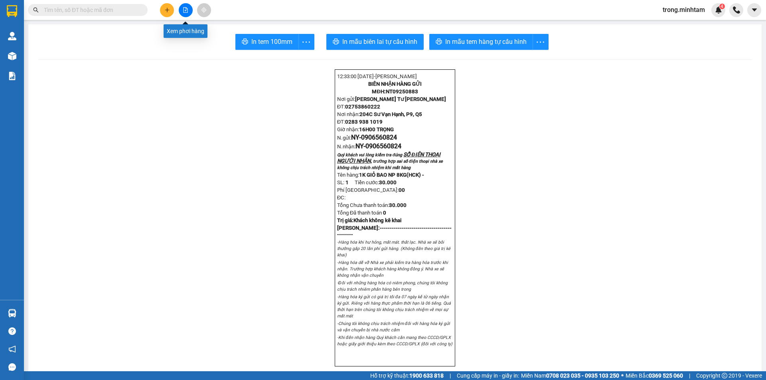
click at [186, 10] on icon "file-add" at bounding box center [186, 10] width 6 height 6
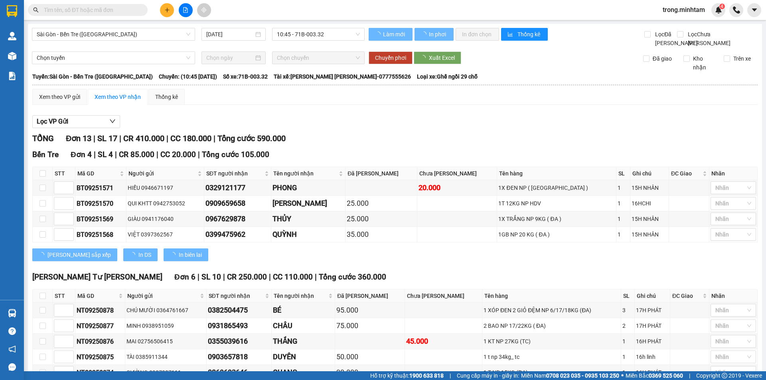
click at [111, 37] on span "Sài Gòn - Bến Tre (CN)" at bounding box center [114, 34] width 154 height 12
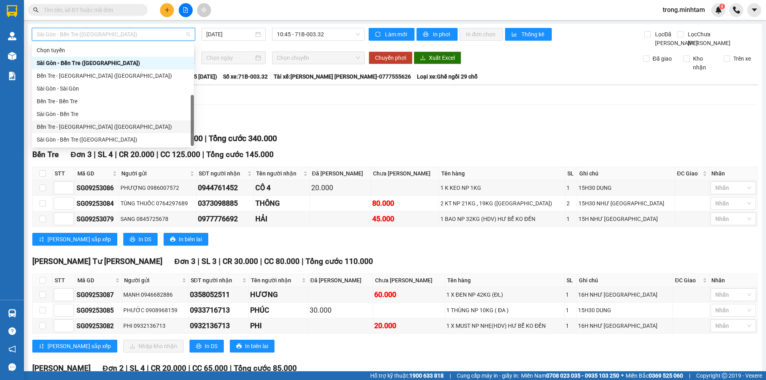
scroll to position [13, 0]
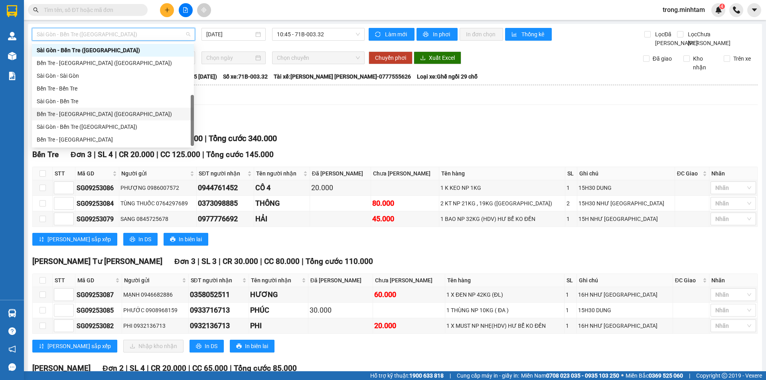
click at [85, 117] on div "Bến Tre - Sài Gòn (CT)" at bounding box center [113, 114] width 152 height 9
type input "13/09/2025"
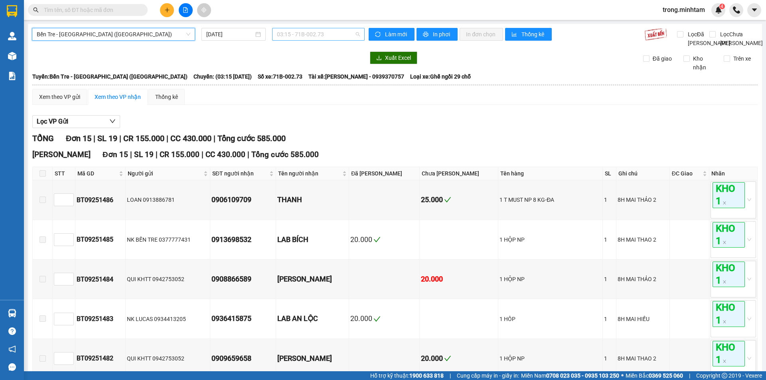
drag, startPoint x: 279, startPoint y: 32, endPoint x: 300, endPoint y: 60, distance: 35.0
click at [279, 32] on span "03:15 - 71B-002.73" at bounding box center [318, 34] width 83 height 12
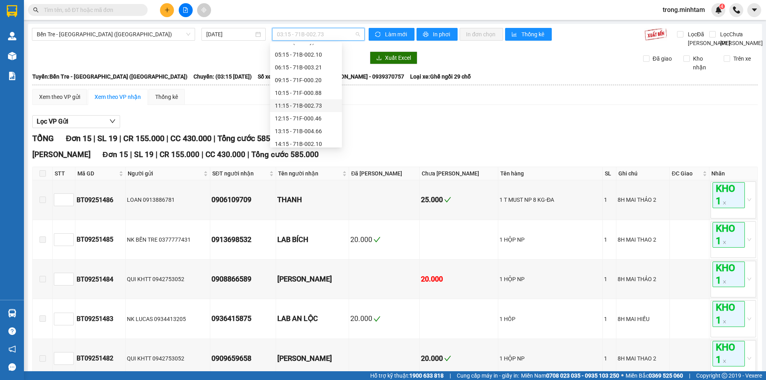
scroll to position [77, 0]
click at [306, 102] on div "12:15 - 71F-000.46" at bounding box center [306, 101] width 62 height 9
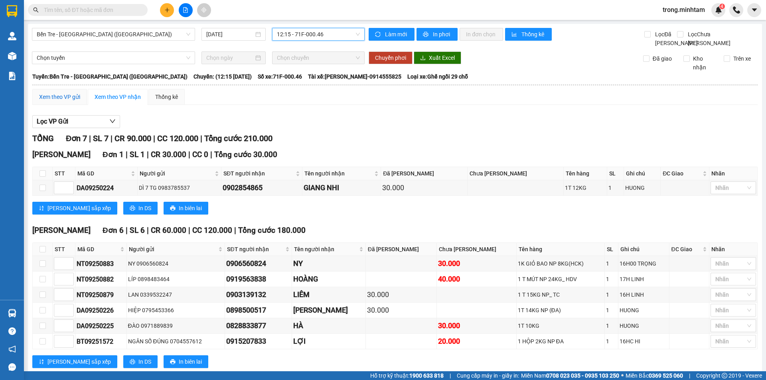
click at [63, 101] on div "Xem theo VP gửi" at bounding box center [59, 97] width 41 height 9
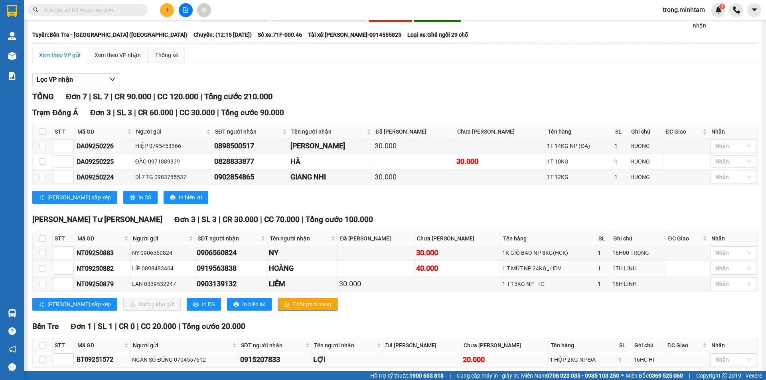
scroll to position [88, 0]
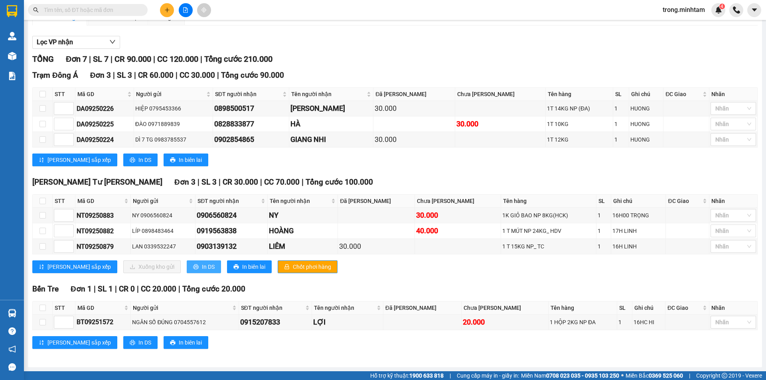
click at [202, 269] on span "In DS" at bounding box center [208, 267] width 13 height 9
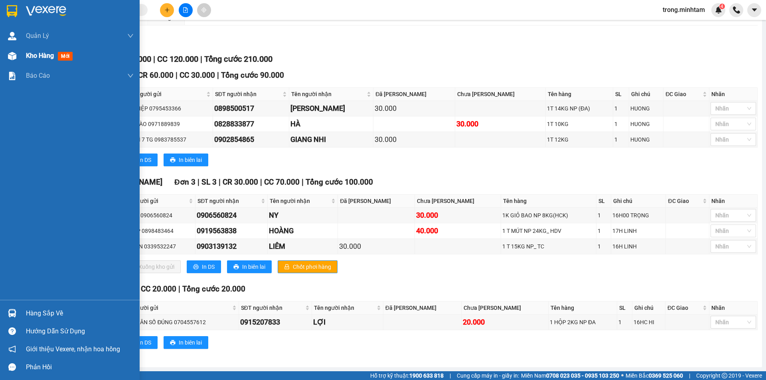
click at [36, 58] on span "Kho hàng" at bounding box center [40, 56] width 28 height 8
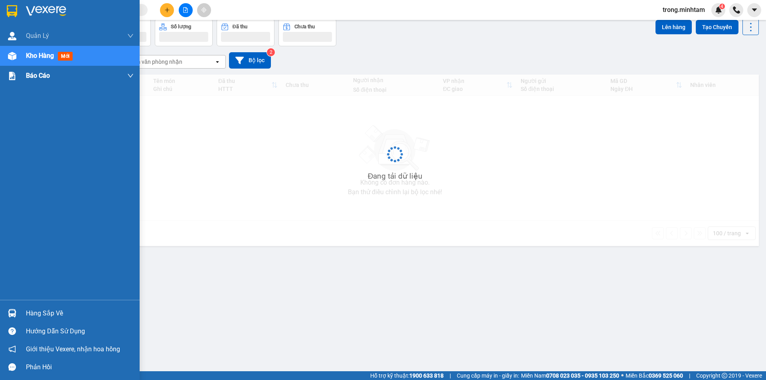
scroll to position [37, 0]
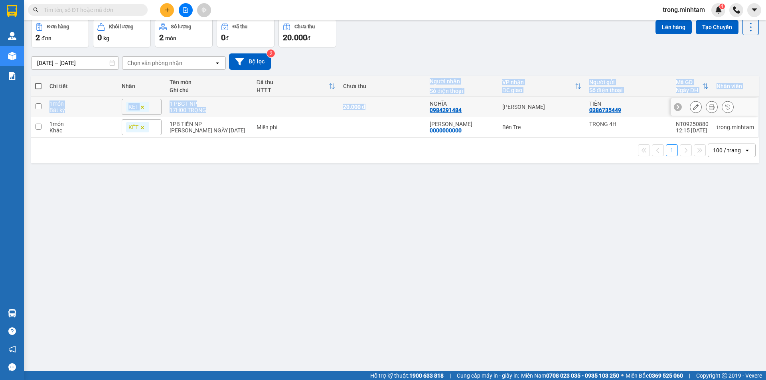
drag, startPoint x: 365, startPoint y: 95, endPoint x: 398, endPoint y: 114, distance: 37.4
click at [398, 114] on table "Chi tiết Nhãn Tên món Ghi chú Đã thu HTTT Chưa thu Người nhận Số điện thoại VP …" at bounding box center [395, 107] width 728 height 62
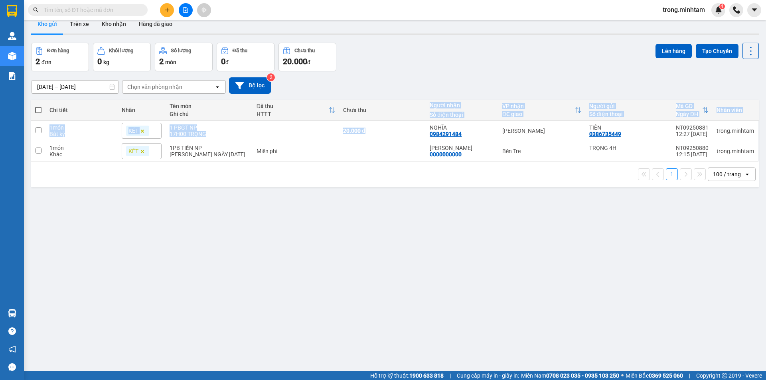
scroll to position [0, 0]
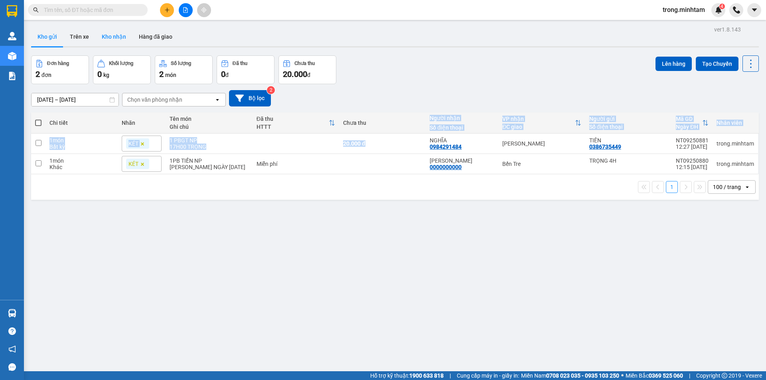
click at [114, 38] on button "Kho nhận" at bounding box center [113, 36] width 37 height 19
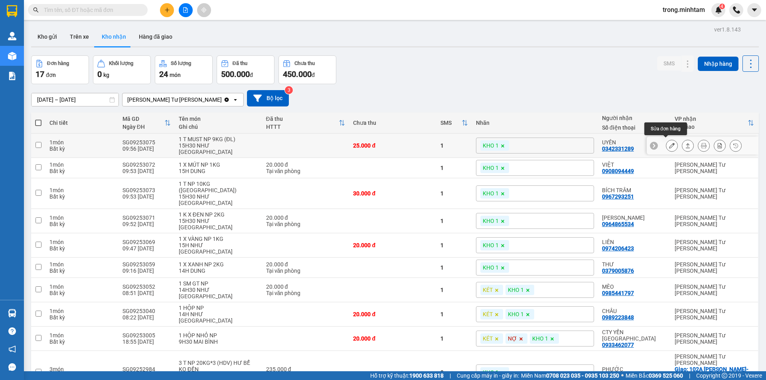
click at [669, 142] on button at bounding box center [672, 146] width 11 height 14
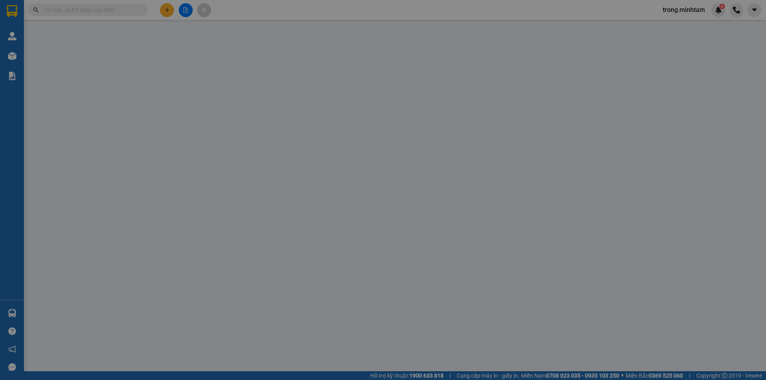
type input "0901484420"
type input "ĐẠT"
type input "0342331289"
type input "UYÊN"
type input "25.000"
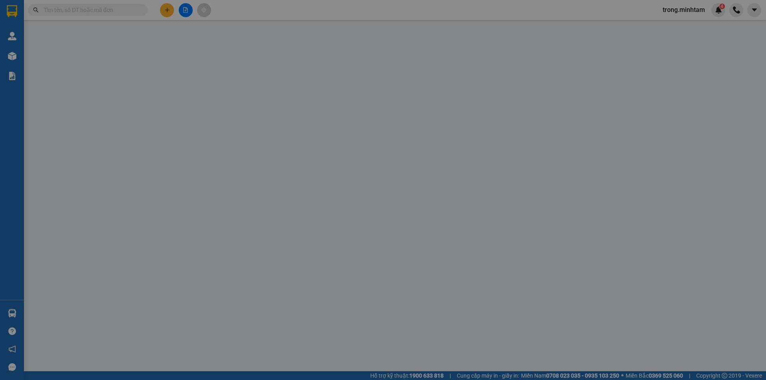
type input "25.000"
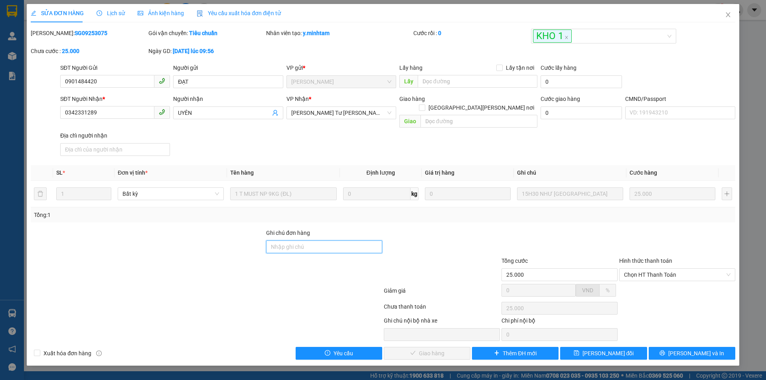
click at [297, 241] on input "Ghi chú đơn hàng" at bounding box center [324, 247] width 116 height 13
type input "KNM"
click at [573, 347] on button "Lưu thay đổi" at bounding box center [603, 353] width 87 height 13
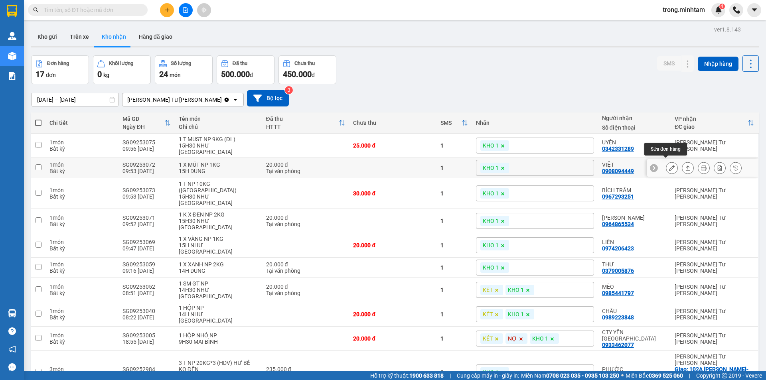
click at [669, 165] on icon at bounding box center [672, 168] width 6 height 6
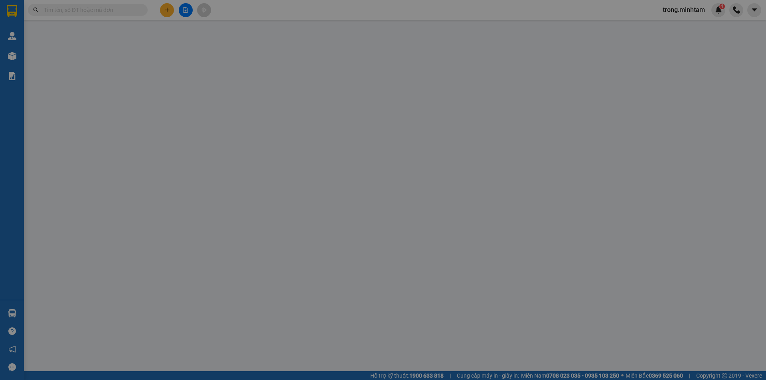
type input "0774444441"
type input "BẰNG"
type input "0908094449"
type input "VIỆT"
type input "20.000"
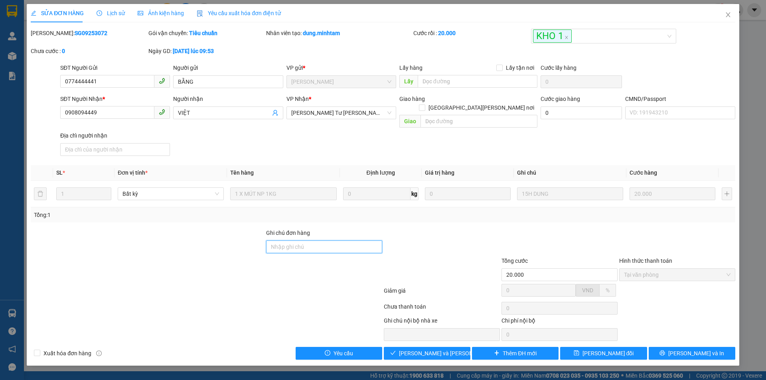
click at [289, 241] on input "Ghi chú đơn hàng" at bounding box center [324, 247] width 116 height 13
type input "ĐG"
click at [593, 349] on span "Lưu thay đổi" at bounding box center [608, 353] width 51 height 9
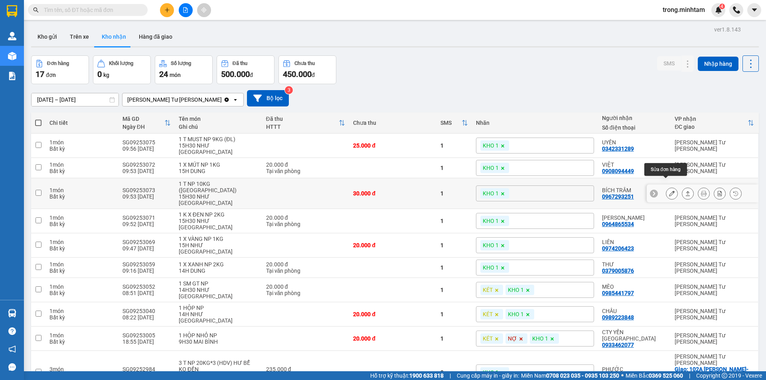
click at [667, 187] on button at bounding box center [672, 194] width 11 height 14
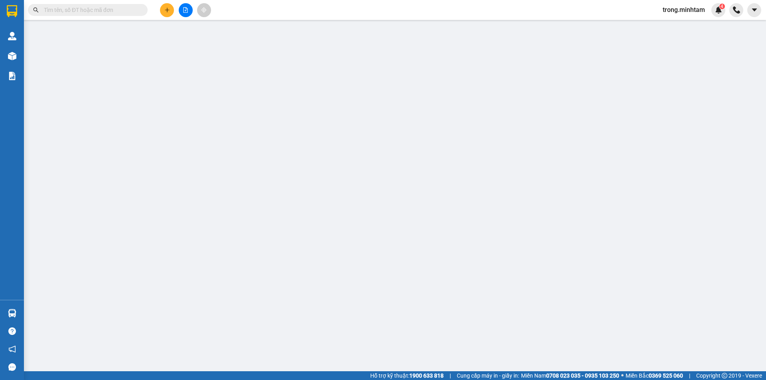
type input "0938259138"
type input "QUỲNH"
type input "0967293251"
type input "BÍCH TRÂM"
type input "30.000"
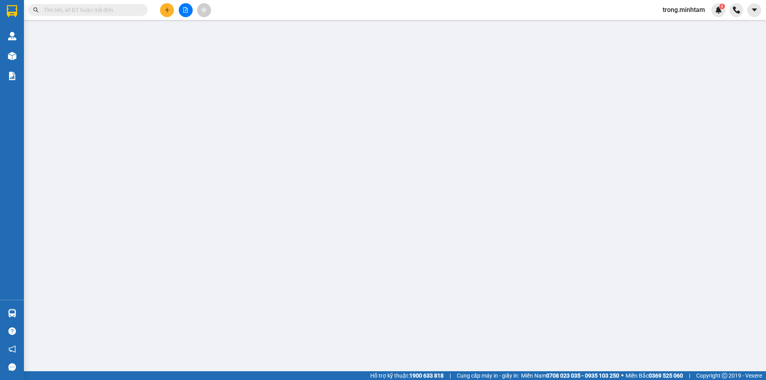
type input "30.000"
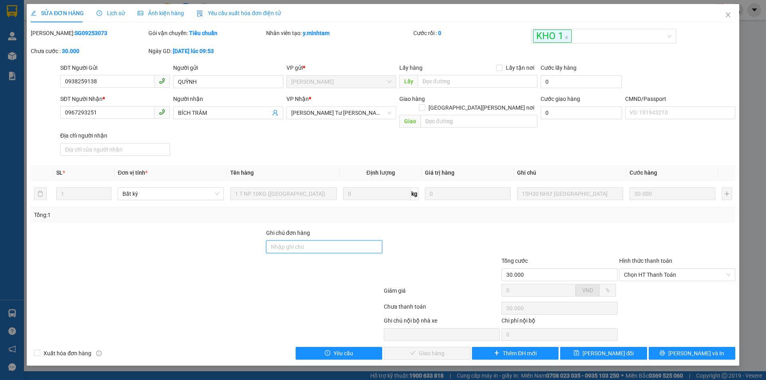
click at [312, 241] on input "Ghi chú đơn hàng" at bounding box center [324, 247] width 116 height 13
type input "KNM"
click at [578, 347] on button "Lưu thay đổi" at bounding box center [603, 353] width 87 height 13
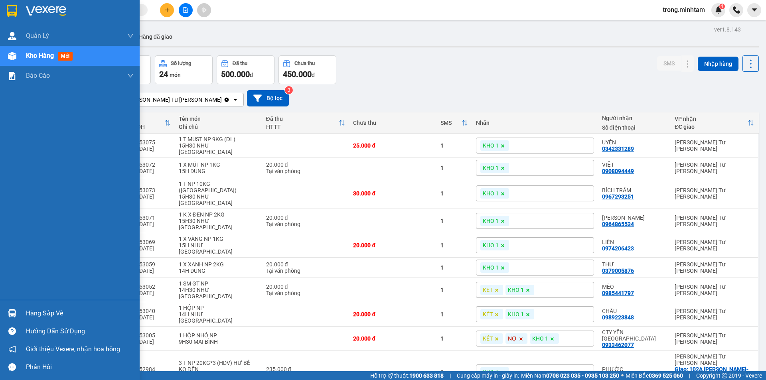
click at [57, 315] on div "Hàng sắp về" at bounding box center [80, 314] width 108 height 12
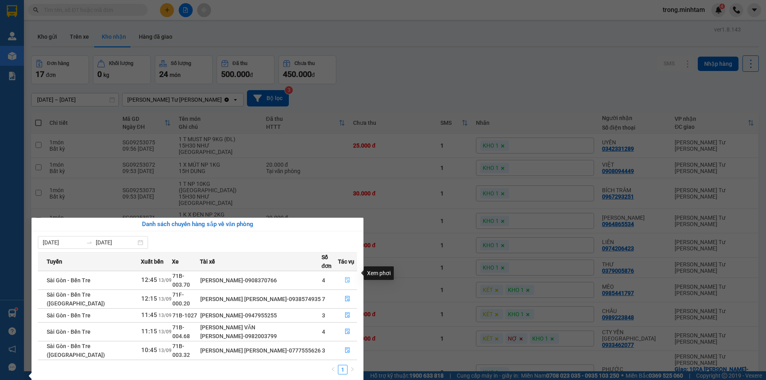
click at [347, 274] on button "button" at bounding box center [347, 280] width 18 height 13
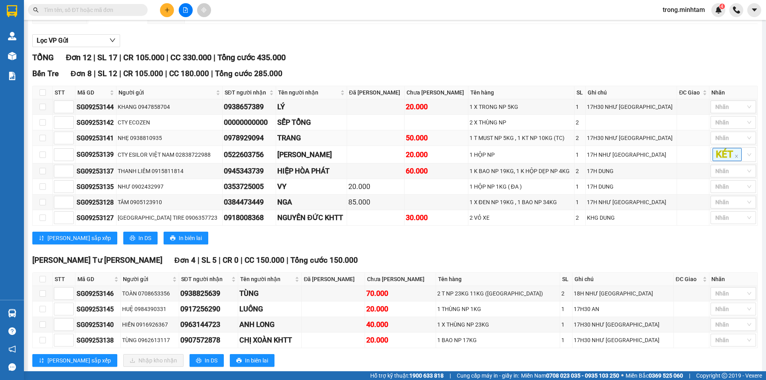
scroll to position [108, 0]
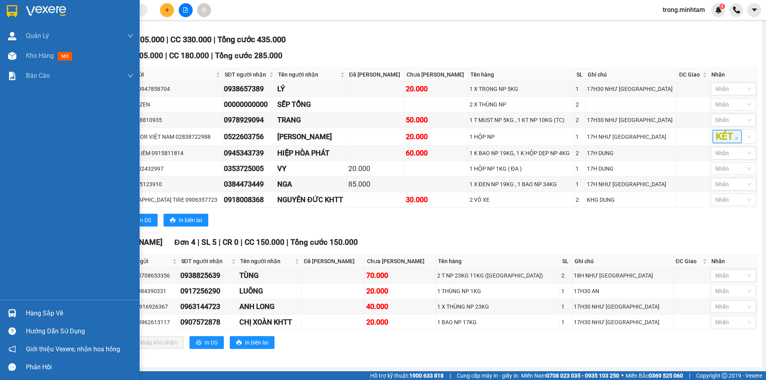
click at [67, 311] on div "Hàng sắp về" at bounding box center [80, 314] width 108 height 12
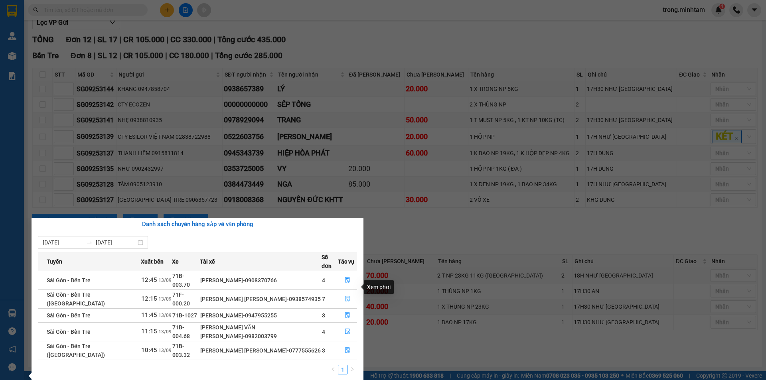
click at [346, 296] on icon "file-done" at bounding box center [348, 299] width 6 height 6
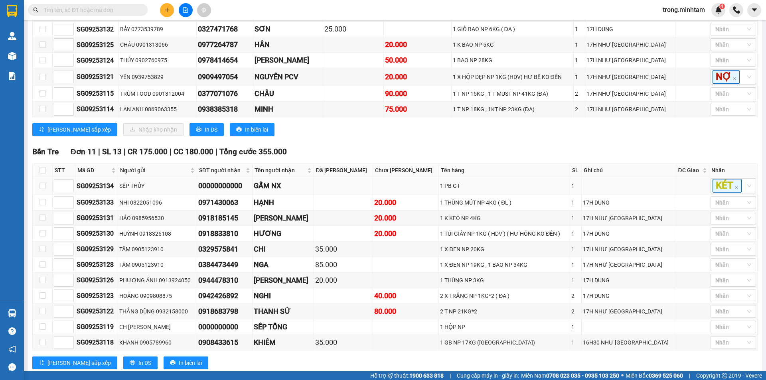
scroll to position [206, 0]
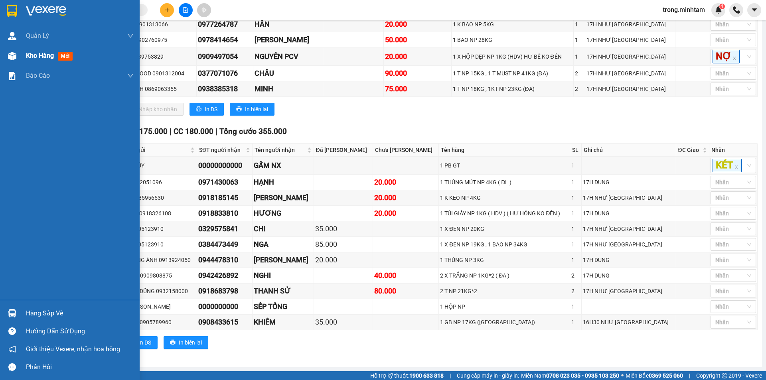
click at [42, 60] on div "Kho hàng mới" at bounding box center [51, 56] width 50 height 10
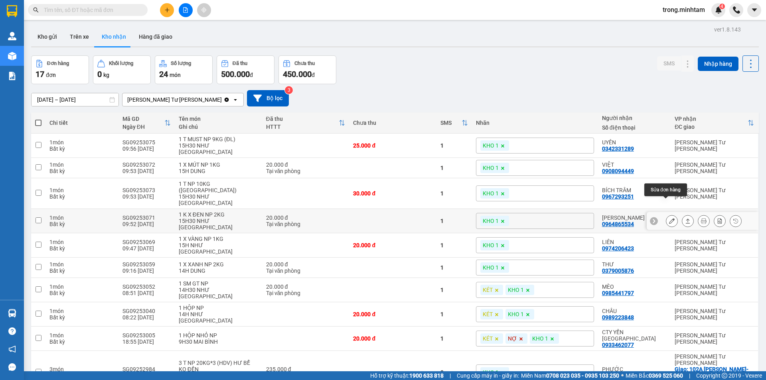
click at [669, 218] on icon at bounding box center [672, 221] width 6 height 6
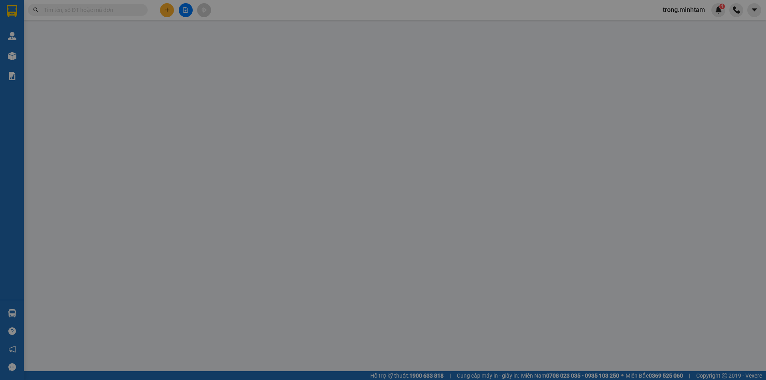
type input "0908927187"
type input "BÌNH"
type input "0964865534"
type input "HOÀNG ANH"
type input "20.000"
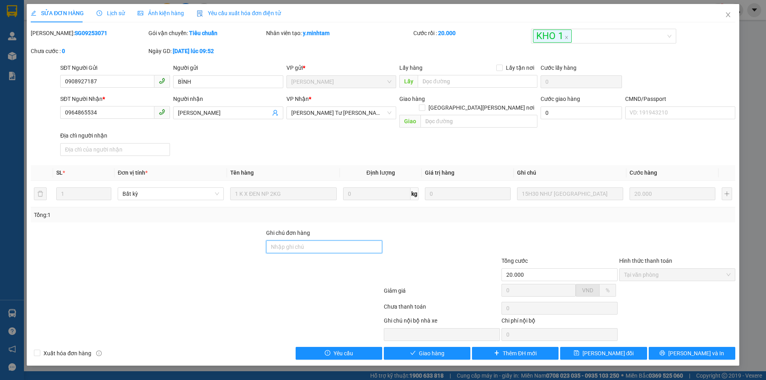
click at [288, 241] on input "Ghi chú đơn hàng" at bounding box center [324, 247] width 116 height 13
type input "ĐG"
click at [597, 349] on span "Lưu thay đổi" at bounding box center [608, 353] width 51 height 9
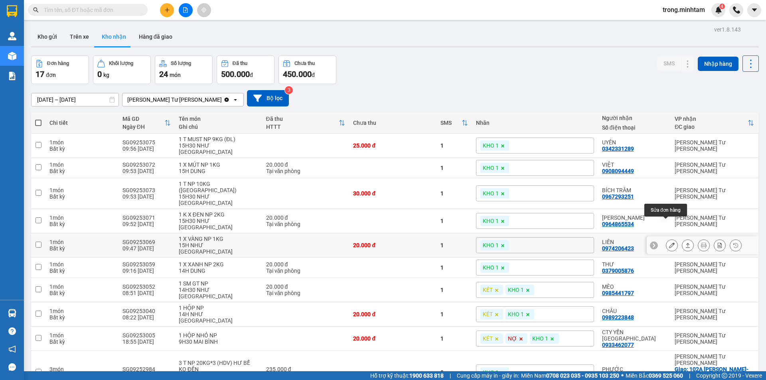
click at [669, 239] on button at bounding box center [672, 246] width 11 height 14
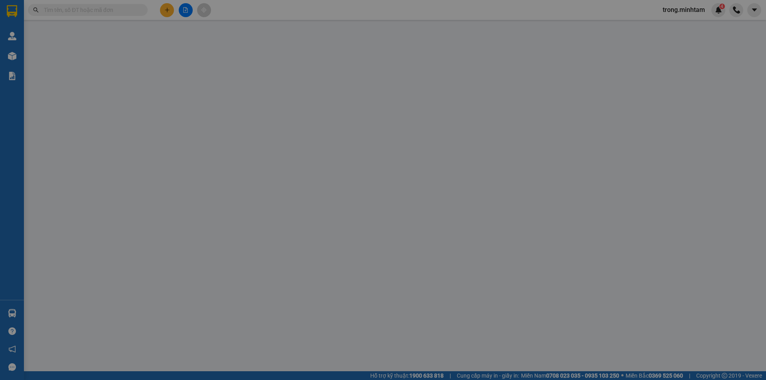
type input "0938184650"
type input "LOAN"
type input "0974206423"
type input "LIÊN"
type input "20.000"
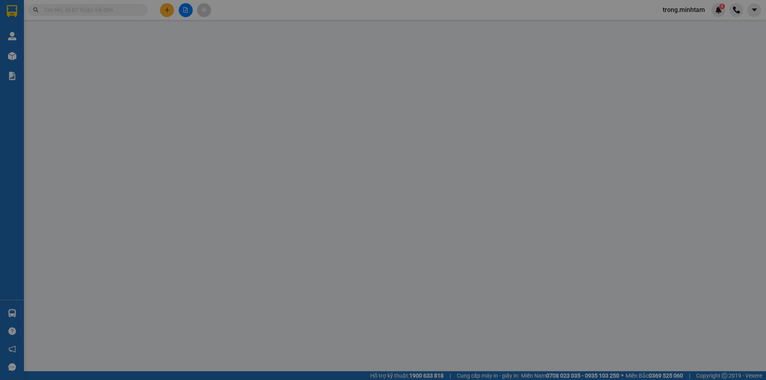
type input "20.000"
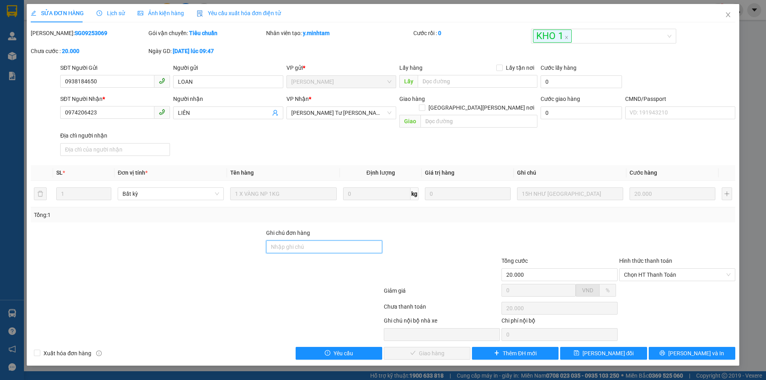
click at [315, 243] on input "Ghi chú đơn hàng" at bounding box center [324, 247] width 116 height 13
type input "MÁY BẬN"
click at [581, 347] on button "Lưu thay đổi" at bounding box center [603, 353] width 87 height 13
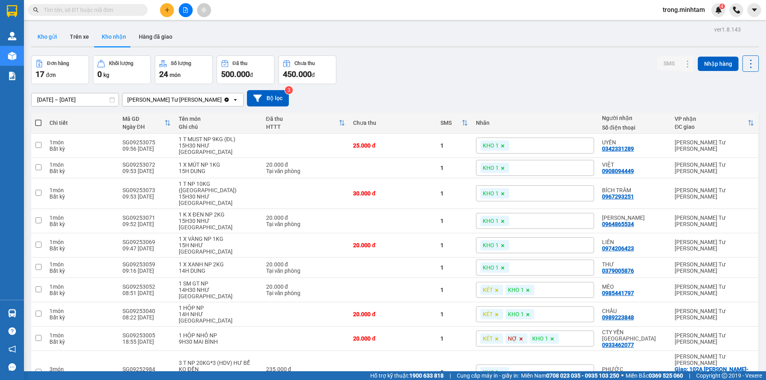
click at [33, 36] on button "Kho gửi" at bounding box center [47, 36] width 32 height 19
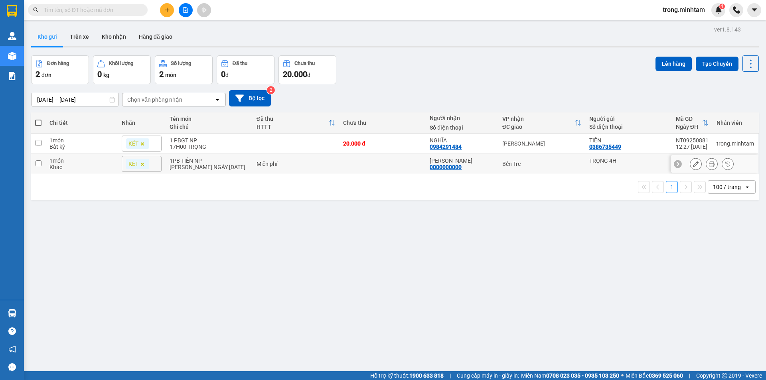
click at [709, 164] on icon at bounding box center [712, 164] width 6 height 6
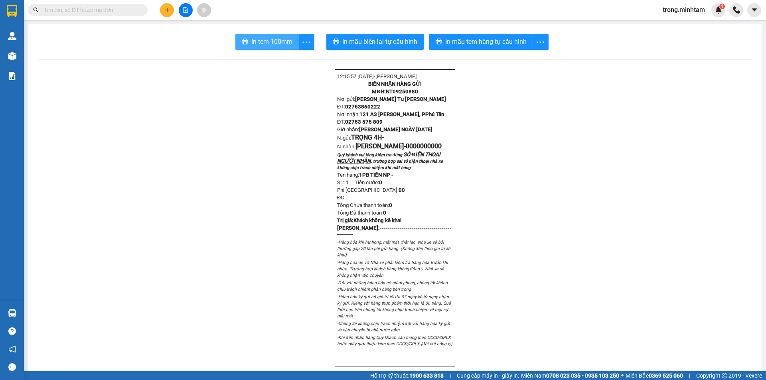
click at [242, 38] on button "In tem 100mm" at bounding box center [266, 42] width 63 height 16
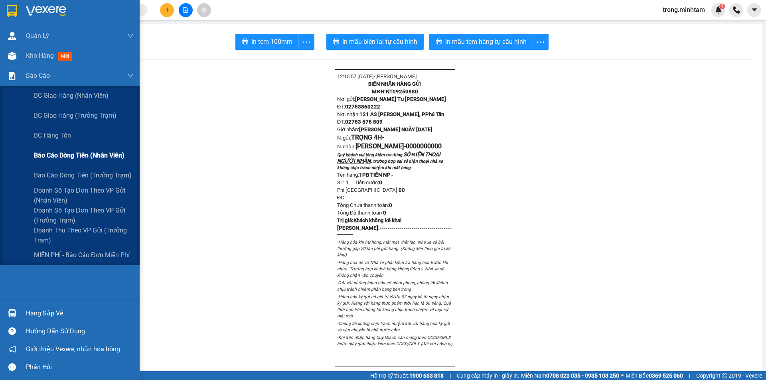
click at [75, 154] on span "Báo cáo dòng tiền (nhân viên)" at bounding box center [79, 155] width 91 height 10
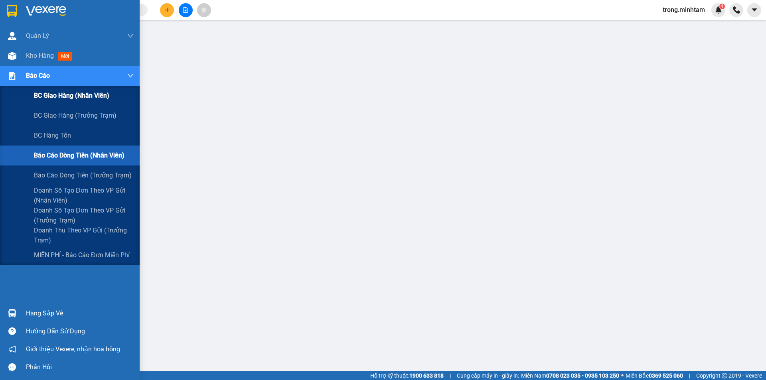
click at [79, 95] on span "BC giao hàng (nhân viên)" at bounding box center [71, 96] width 75 height 10
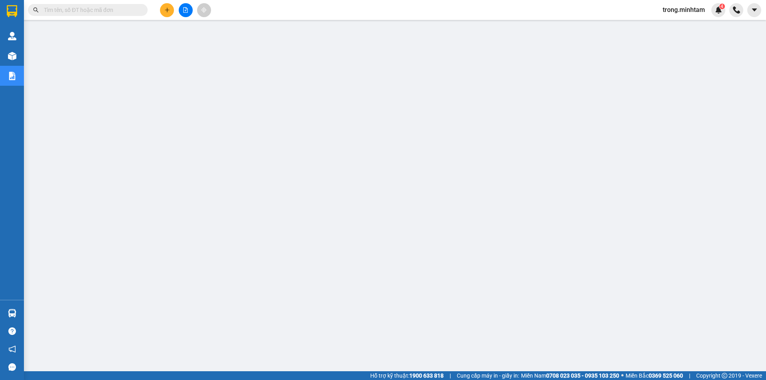
click at [681, 11] on span "trong.minhtam" at bounding box center [684, 10] width 55 height 10
drag, startPoint x: 679, startPoint y: 27, endPoint x: 515, endPoint y: 3, distance: 166.2
click at [679, 27] on span "Đăng xuất" at bounding box center [687, 24] width 39 height 9
